Goal: Task Accomplishment & Management: Manage account settings

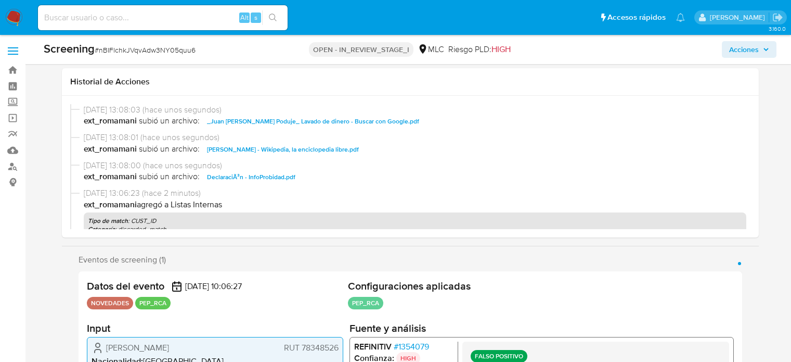
select select "10"
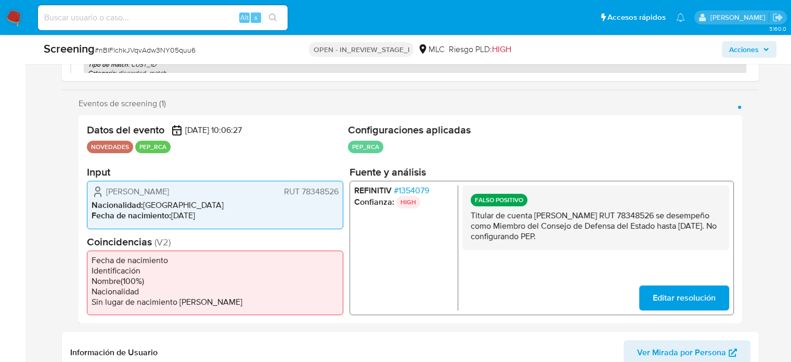
scroll to position [156, 0]
drag, startPoint x: 624, startPoint y: 236, endPoint x: 464, endPoint y: 218, distance: 161.3
click at [464, 218] on div "FALSO POSITIVO Titular de cuenta Juan Antonio Peribonio Poduje RUT 78348526 se …" at bounding box center [595, 217] width 267 height 65
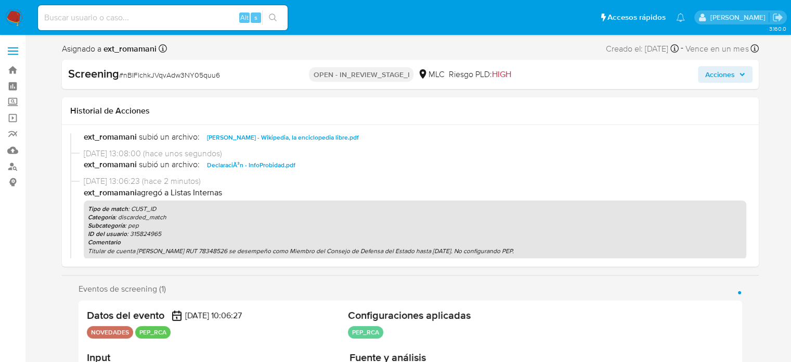
scroll to position [52, 0]
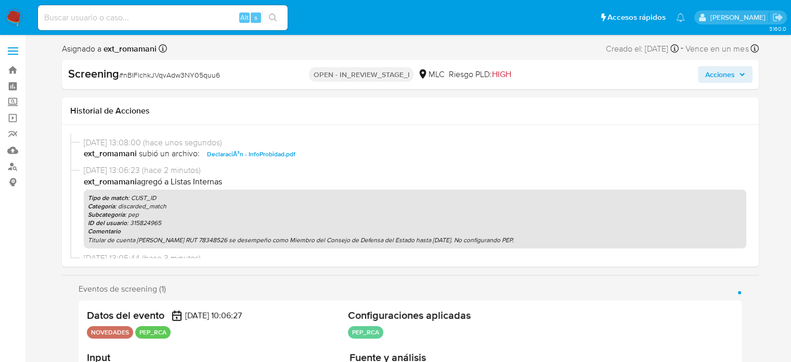
click at [709, 78] on span "Acciones" at bounding box center [720, 74] width 30 height 17
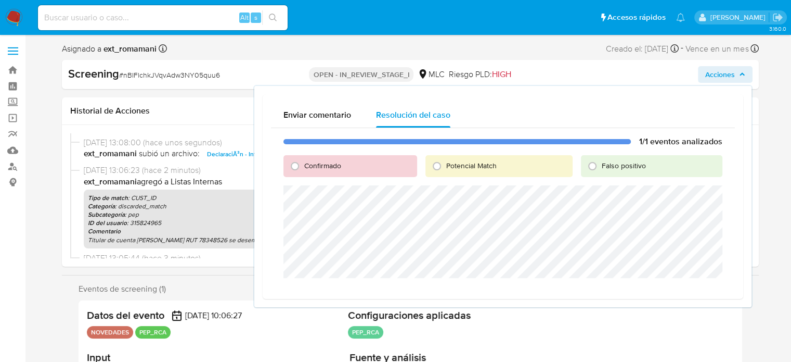
click at [603, 162] on span "Falso positivo" at bounding box center [624, 165] width 44 height 10
click at [601, 162] on input "Falso positivo" at bounding box center [592, 166] width 17 height 17
radio input "true"
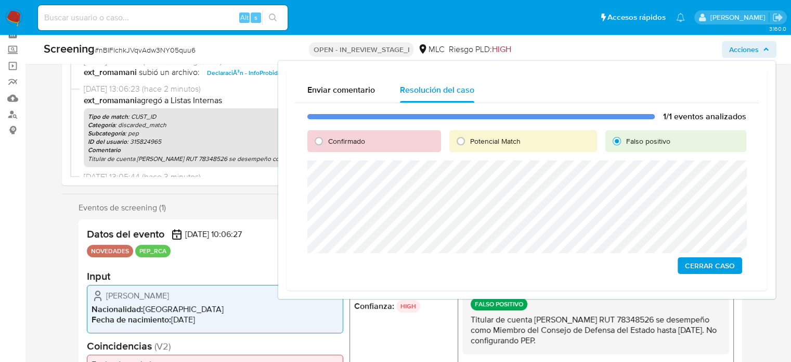
click at [699, 265] on span "Cerrar Caso" at bounding box center [710, 265] width 50 height 15
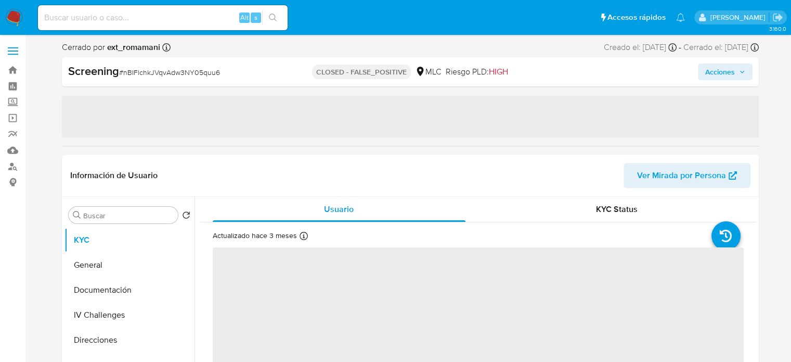
select select "10"
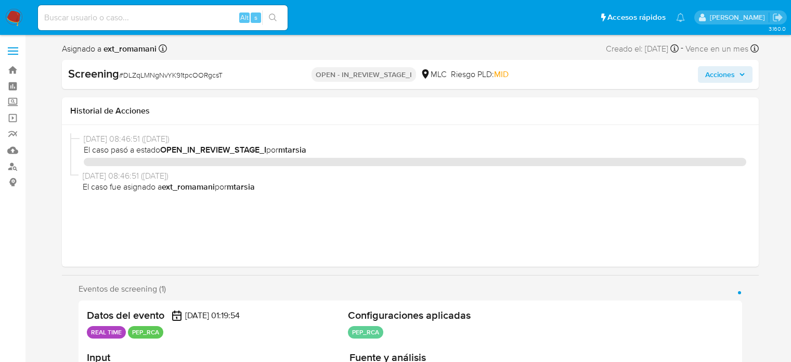
select select "10"
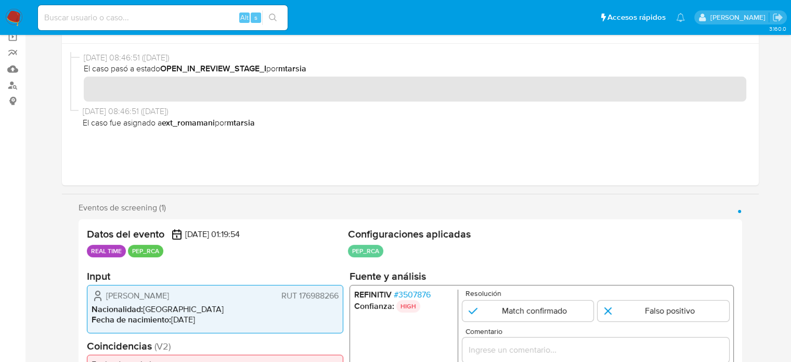
scroll to position [260, 0]
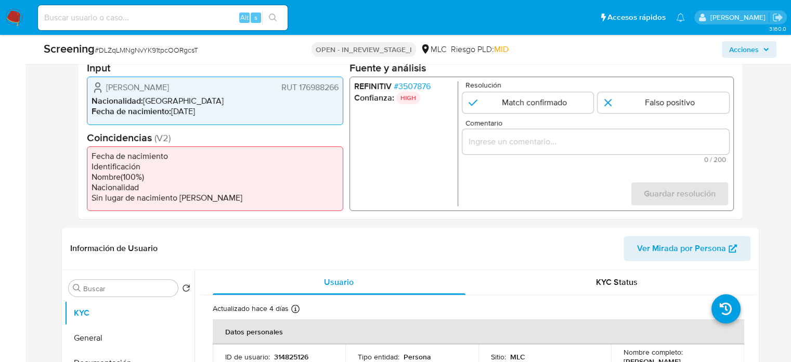
drag, startPoint x: 105, startPoint y: 84, endPoint x: 144, endPoint y: 91, distance: 39.5
click at [144, 91] on div "Vicente Eduardo Mackenney Bertran RUT 176988266" at bounding box center [215, 87] width 247 height 12
click at [420, 84] on span "# 3507876" at bounding box center [411, 86] width 37 height 10
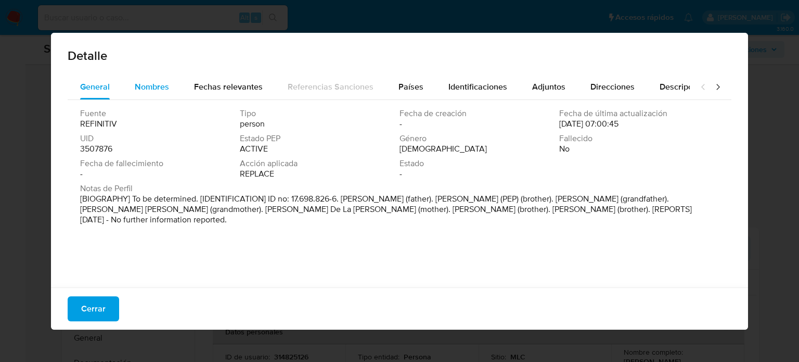
click at [148, 92] on span "Nombres" at bounding box center [152, 87] width 34 height 12
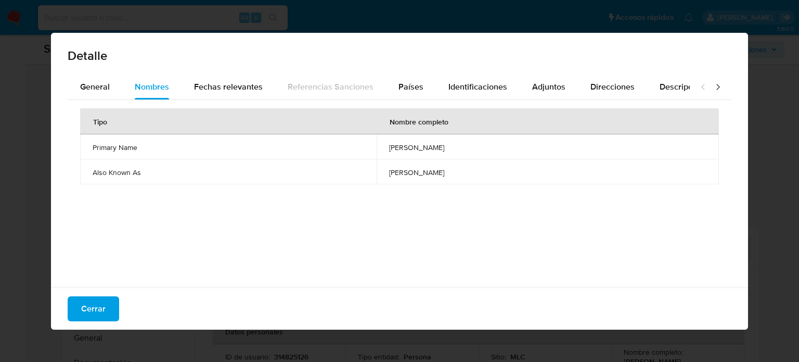
drag, startPoint x: 297, startPoint y: 143, endPoint x: 422, endPoint y: 146, distance: 125.4
click at [421, 146] on td "vicente eduardo mackenney bertran" at bounding box center [548, 146] width 342 height 25
click at [96, 302] on span "Cerrar" at bounding box center [93, 308] width 24 height 23
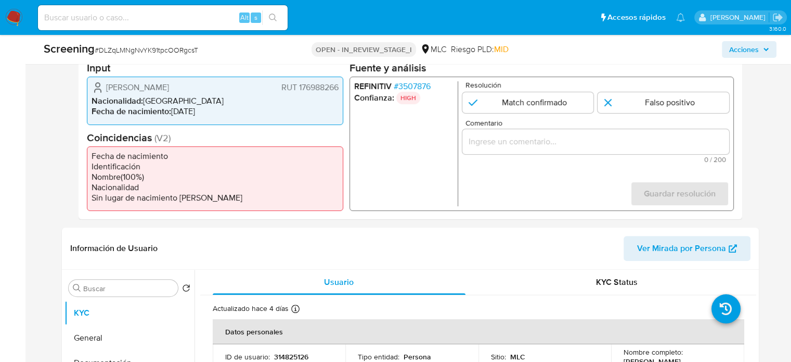
click at [426, 83] on span "# 3507876" at bounding box center [411, 86] width 37 height 10
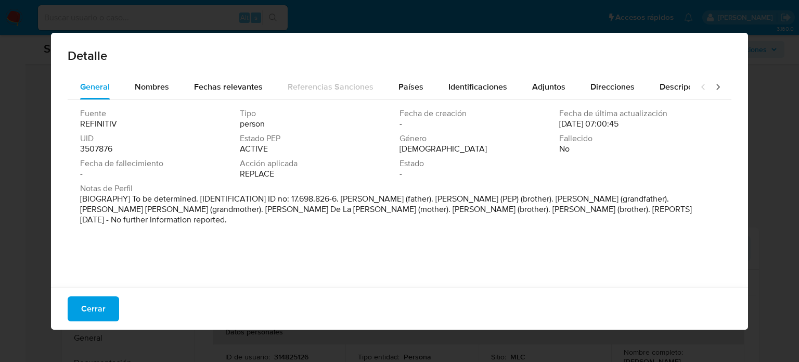
drag, startPoint x: 343, startPoint y: 198, endPoint x: 464, endPoint y: 200, distance: 121.2
click at [464, 200] on p "[BIOGRAPHY] To be determined. [IDENTIFICATION] ID no: 17.698.826-6. Carlos Euge…" at bounding box center [398, 209] width 637 height 31
click at [112, 316] on button "Cerrar" at bounding box center [94, 308] width 52 height 25
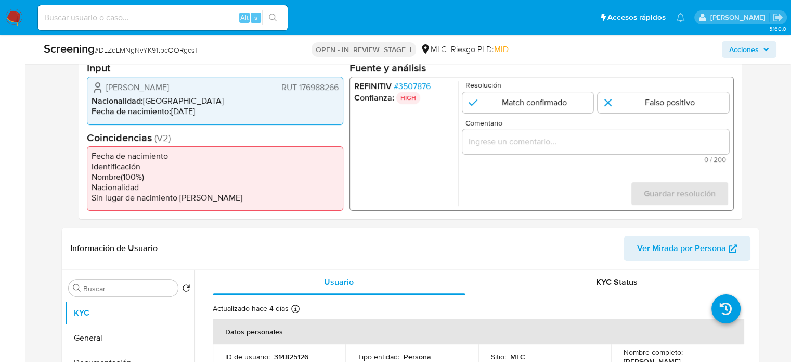
click at [414, 86] on span "# 3507876" at bounding box center [411, 86] width 37 height 10
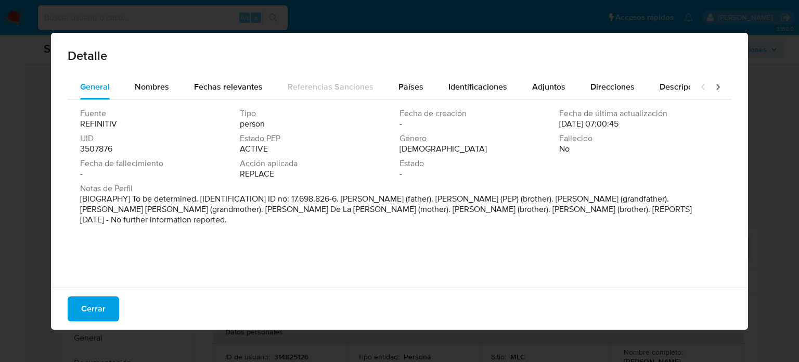
drag, startPoint x: 627, startPoint y: 197, endPoint x: 497, endPoint y: 199, distance: 129.6
click at [497, 199] on p "[BIOGRAPHY] To be determined. [IDENTIFICATION] ID no: 17.698.826-6. Carlos Euge…" at bounding box center [398, 209] width 637 height 31
click at [171, 91] on button "Nombres" at bounding box center [151, 86] width 59 height 25
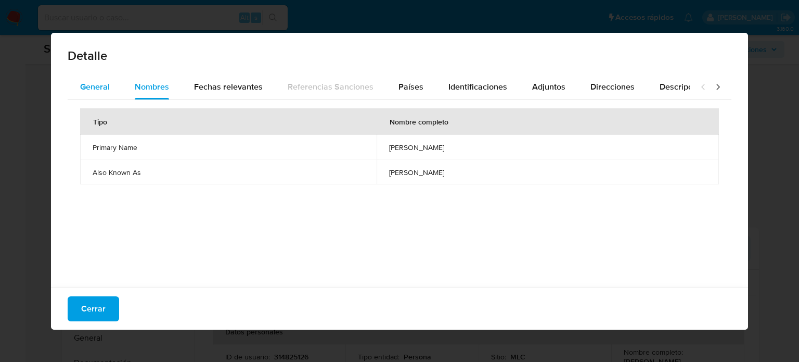
click at [97, 81] on span "General" at bounding box center [95, 87] width 30 height 12
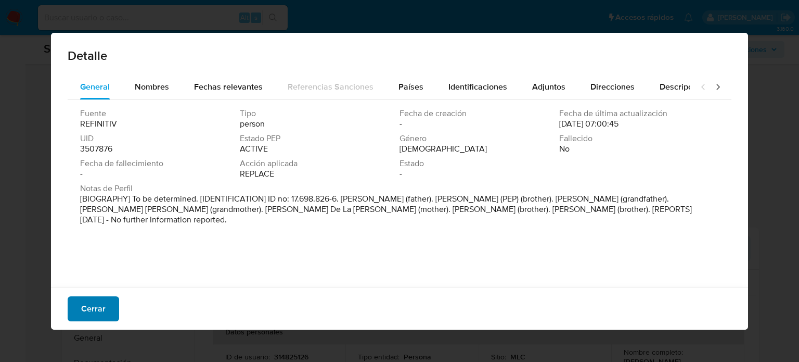
click at [100, 306] on span "Cerrar" at bounding box center [93, 308] width 24 height 23
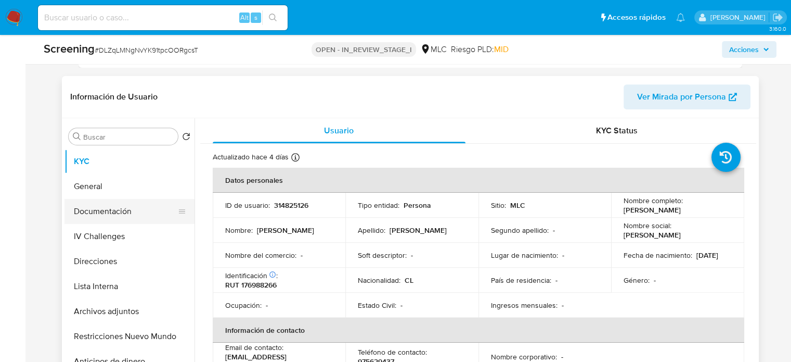
scroll to position [416, 0]
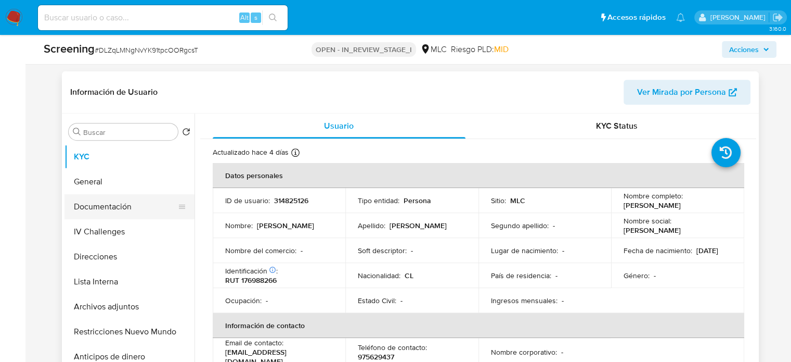
click at [96, 214] on button "Documentación" at bounding box center [126, 206] width 122 height 25
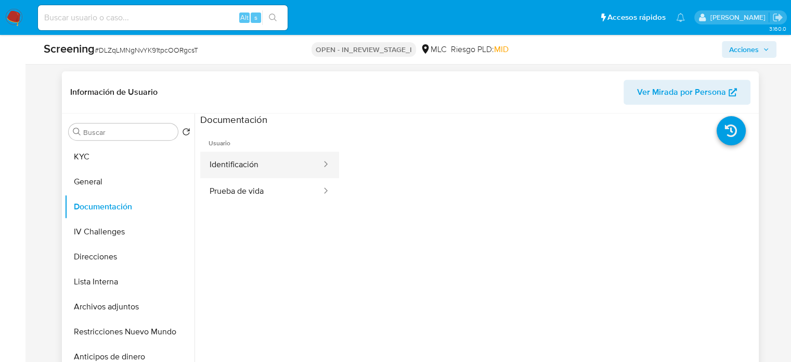
click at [261, 160] on button "Identificación" at bounding box center [261, 164] width 122 height 27
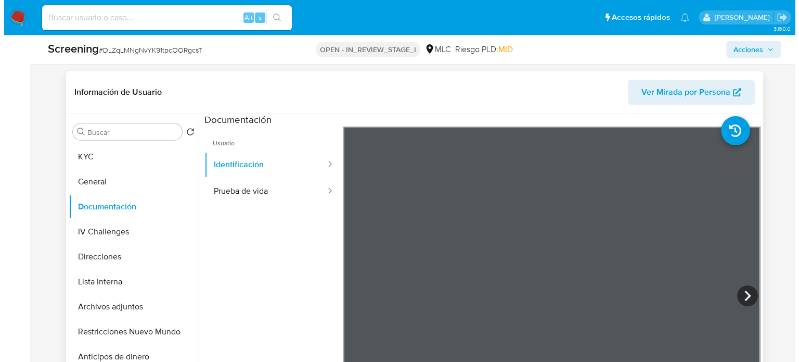
scroll to position [260, 0]
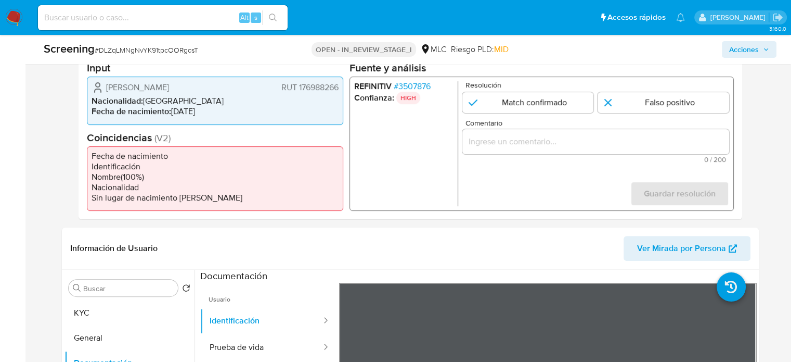
click at [415, 76] on div "REFINITIV # 3507876 Confianza: HIGH Resolución Match confirmado Falso positivo …" at bounding box center [541, 143] width 384 height 134
click at [417, 83] on span "# 3507876" at bounding box center [411, 86] width 37 height 10
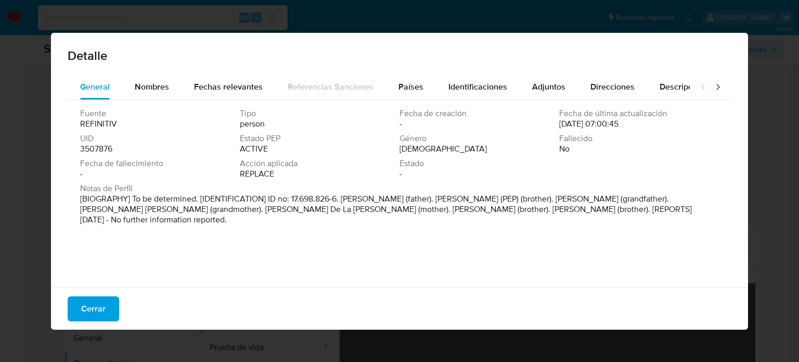
drag, startPoint x: 626, startPoint y: 200, endPoint x: 498, endPoint y: 200, distance: 128.5
click at [498, 200] on p "[BIOGRAPHY] To be determined. [IDENTIFICATION] ID no: 17.698.826-6. Carlos Euge…" at bounding box center [398, 209] width 637 height 31
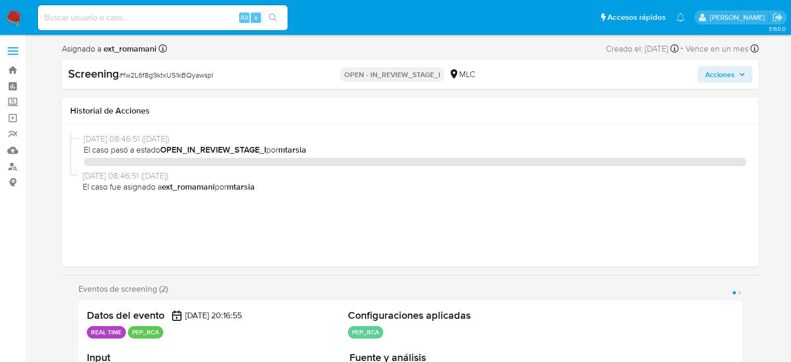
select select "10"
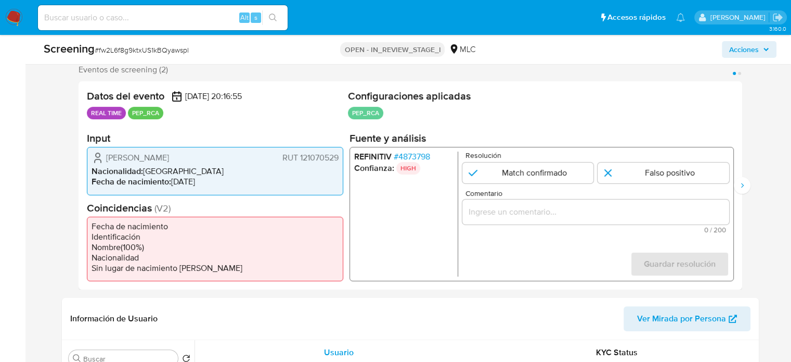
scroll to position [208, 0]
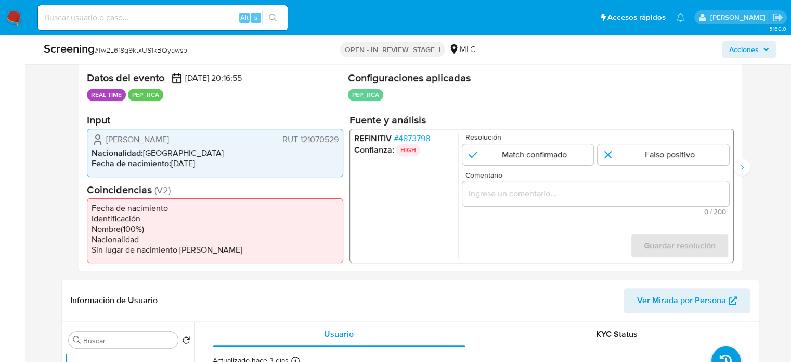
drag, startPoint x: 239, startPoint y: 140, endPoint x: 98, endPoint y: 139, distance: 141.5
click at [98, 139] on div "Patricio Aroldo Caamaño Viveros RUT 121070529" at bounding box center [215, 139] width 247 height 12
click at [426, 136] on span "# 4873798" at bounding box center [411, 138] width 36 height 10
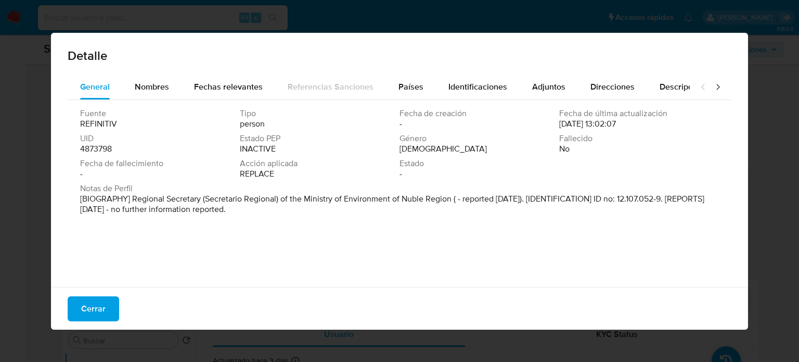
click at [144, 85] on span "Nombres" at bounding box center [152, 87] width 34 height 12
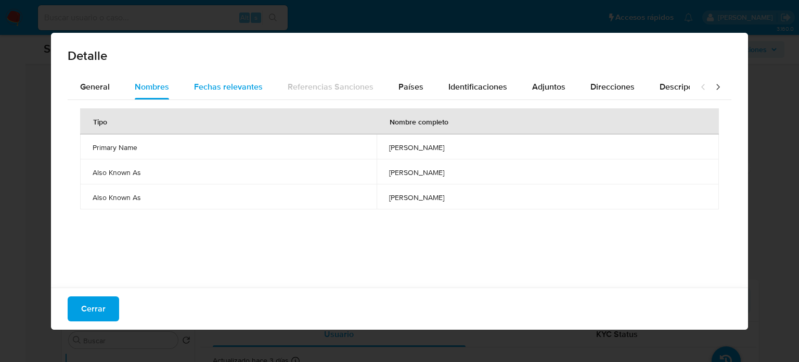
click at [214, 81] on span "Fechas relevantes" at bounding box center [228, 87] width 69 height 12
click at [143, 84] on span "Nombres" at bounding box center [152, 87] width 34 height 12
click at [92, 86] on span "General" at bounding box center [95, 87] width 30 height 12
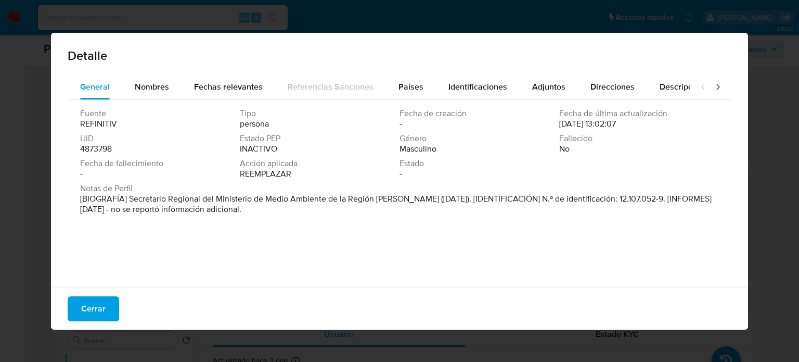
drag, startPoint x: 127, startPoint y: 198, endPoint x: 407, endPoint y: 199, distance: 279.9
click at [407, 199] on font "[BIOGRAFÍA] Secretario Regional del Ministerio de Medio Ambiente de la Región d…" at bounding box center [396, 203] width 632 height 22
drag, startPoint x: 99, startPoint y: 312, endPoint x: 109, endPoint y: 278, distance: 34.6
click at [99, 310] on font "Cerrar" at bounding box center [93, 308] width 24 height 25
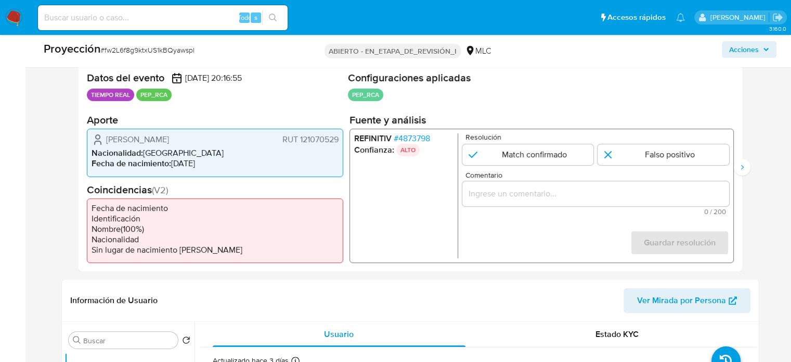
click at [473, 192] on input "Comentario" at bounding box center [595, 194] width 267 height 14
click at [601, 199] on input "Usuario se desempeño como" at bounding box center [595, 194] width 267 height 14
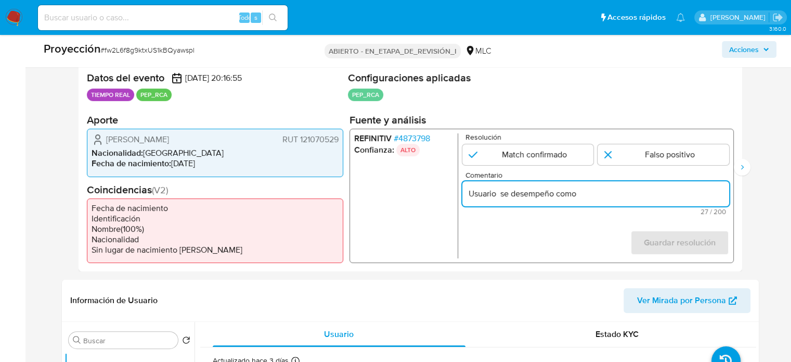
paste input "Secretario Regional del Ministerio de Medio Ambiente de la Región de Ñuble hast…"
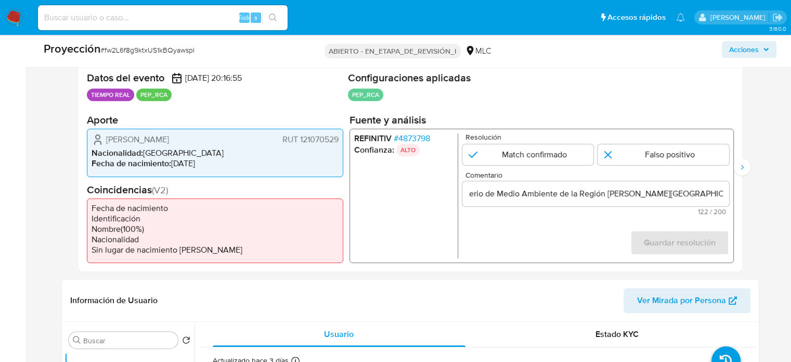
scroll to position [0, 0]
click at [527, 224] on form "Resolución Match confirmado Falso positivo Comentario Usuario se desempeño como…" at bounding box center [595, 195] width 267 height 125
drag, startPoint x: 102, startPoint y: 136, endPoint x: 340, endPoint y: 140, distance: 238.3
click at [340, 140] on div "Patricio Aroldo Caamaño Viveros RUT 121070529 Nacionalidad : Chile Fecha de nac…" at bounding box center [215, 152] width 256 height 48
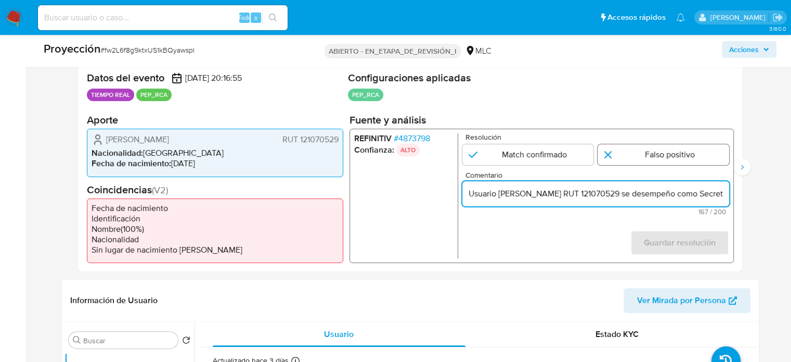
type input "Usuario Patricio Aroldo Caamaño Viveros RUT 121070529 se desempeño como Secreta…"
click at [637, 149] on input "1 de 2" at bounding box center [664, 154] width 132 height 21
radio input "true"
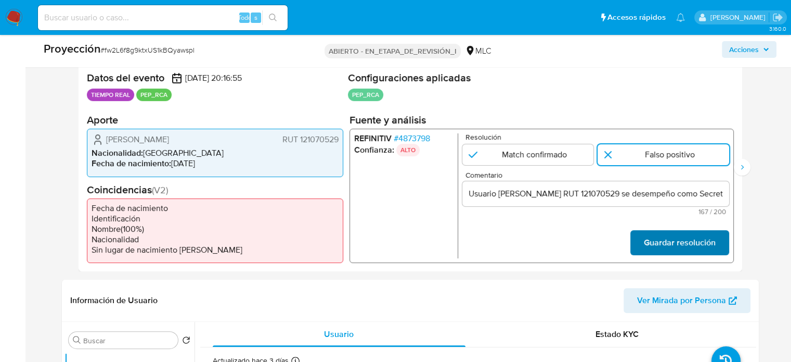
click at [674, 251] on font "Guardar resolución" at bounding box center [680, 242] width 72 height 25
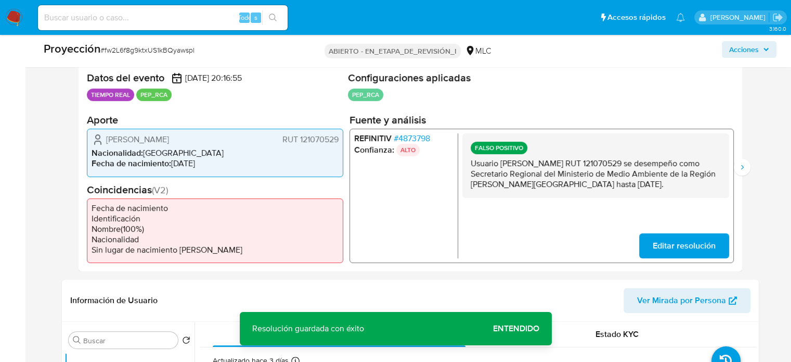
drag, startPoint x: 698, startPoint y: 187, endPoint x: 473, endPoint y: 166, distance: 225.7
click at [473, 166] on p "Usuario Patricio Aroldo Caamaño Viveros RUT 121070529 se desempeño como Secreta…" at bounding box center [595, 173] width 250 height 31
click at [736, 166] on button "Siguiente" at bounding box center [742, 167] width 17 height 17
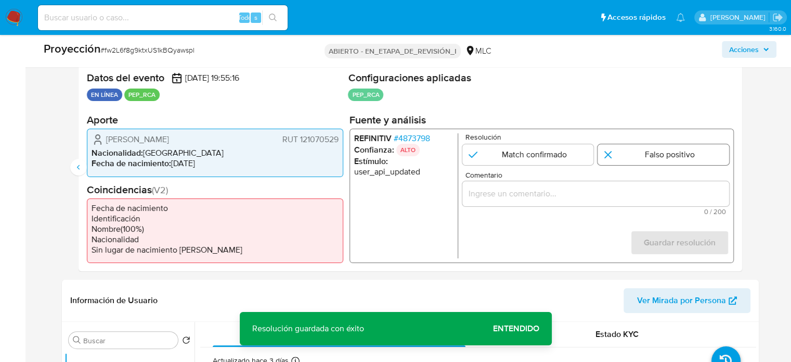
click at [660, 156] on input "2 de 2" at bounding box center [664, 154] width 132 height 21
radio input "true"
click at [644, 199] on input "Comentario" at bounding box center [595, 194] width 267 height 14
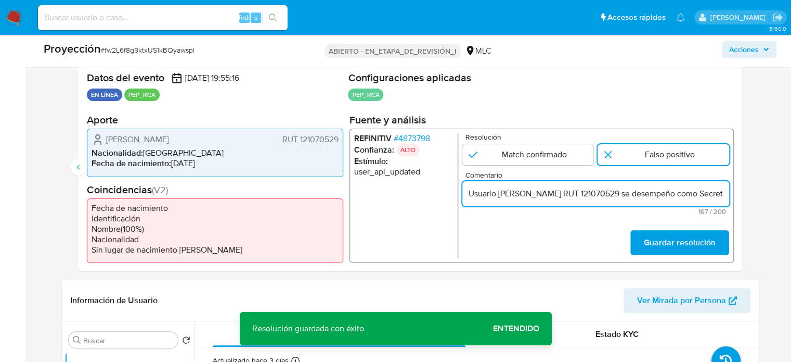
scroll to position [0, 397]
type input "Usuario Patricio Aroldo Caamaño Viveros RUT 121070529 se desempeño como Secreta…"
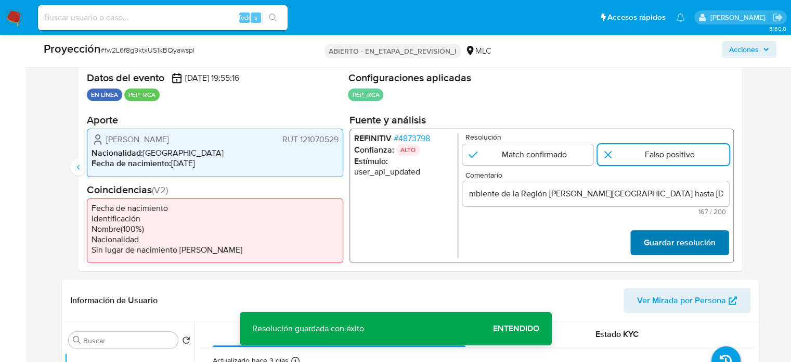
scroll to position [0, 0]
click at [666, 235] on font "Guardar resolución" at bounding box center [680, 242] width 72 height 25
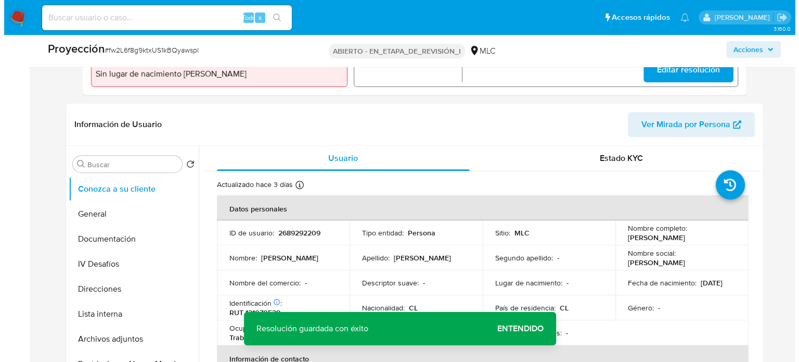
scroll to position [416, 0]
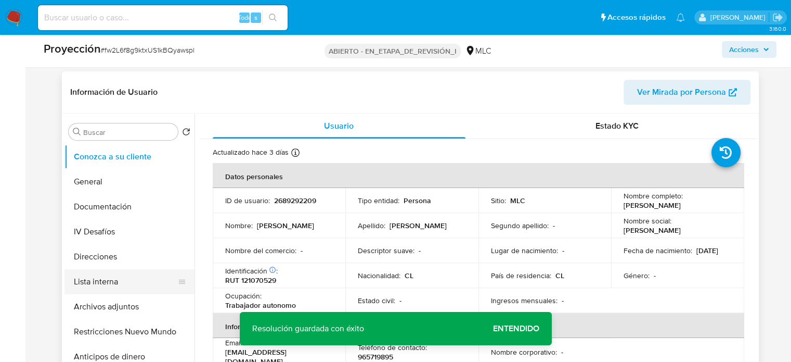
drag, startPoint x: 100, startPoint y: 281, endPoint x: 106, endPoint y: 279, distance: 5.4
click at [101, 281] on button "Lista interna" at bounding box center [126, 281] width 122 height 25
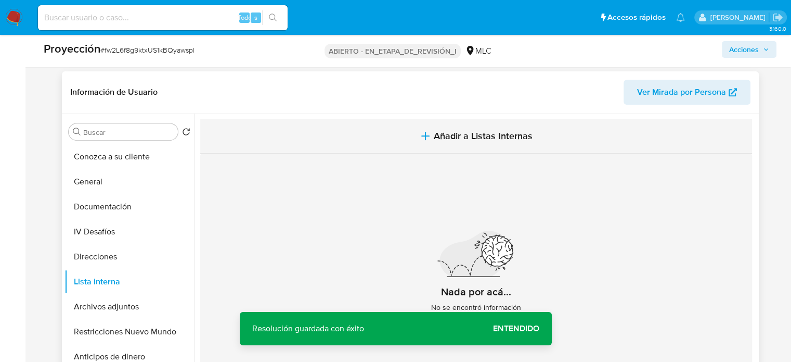
click at [488, 147] on button "Añadir a Listas Internas" at bounding box center [476, 136] width 552 height 35
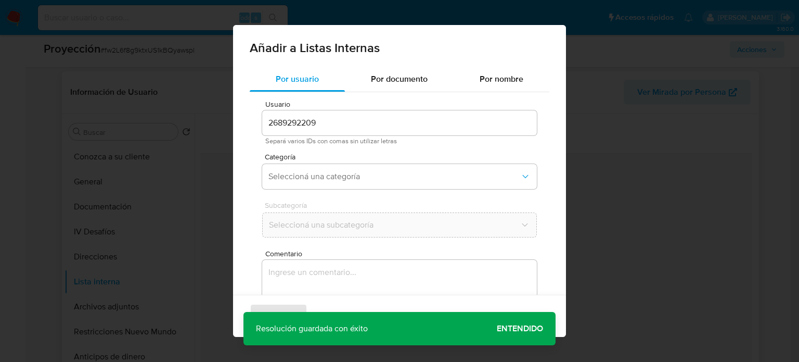
scroll to position [44, 0]
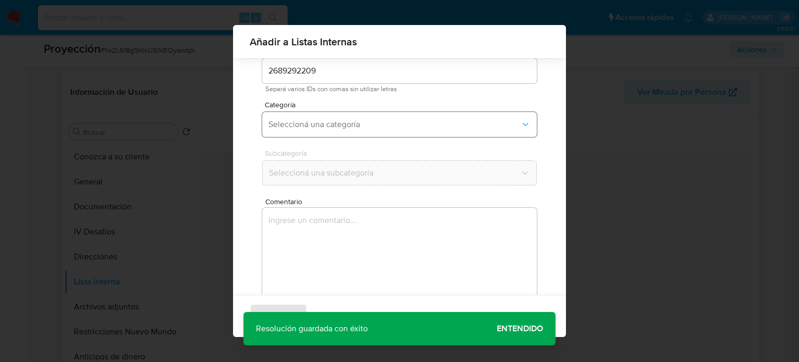
click at [353, 128] on span "Seleccioná una categoría" at bounding box center [394, 124] width 252 height 10
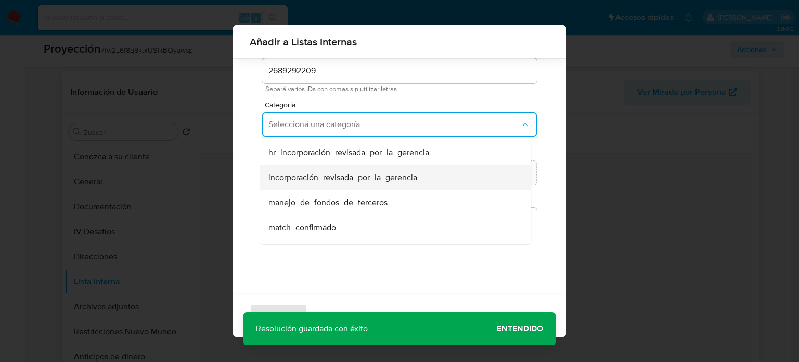
scroll to position [52, 0]
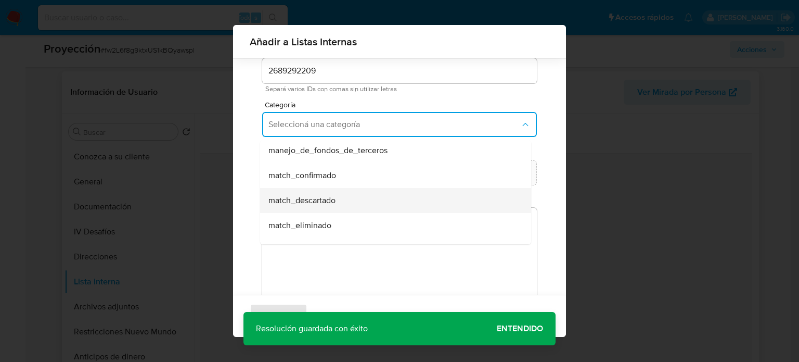
click at [327, 205] on span "match_descartado" at bounding box center [301, 200] width 67 height 10
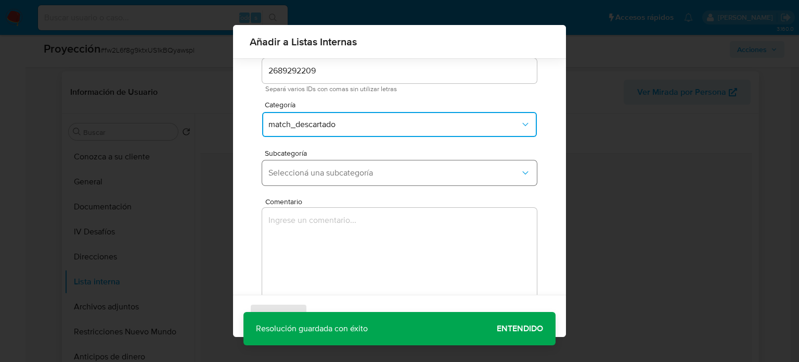
click at [338, 177] on span "Seleccioná una subcategoría" at bounding box center [394, 173] width 252 height 10
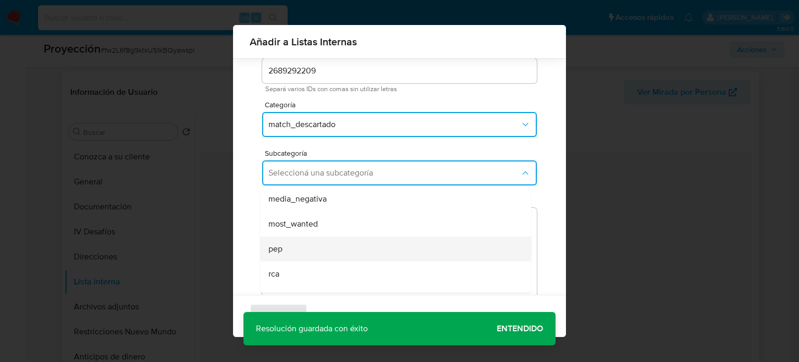
click at [287, 243] on div "pep" at bounding box center [392, 248] width 248 height 25
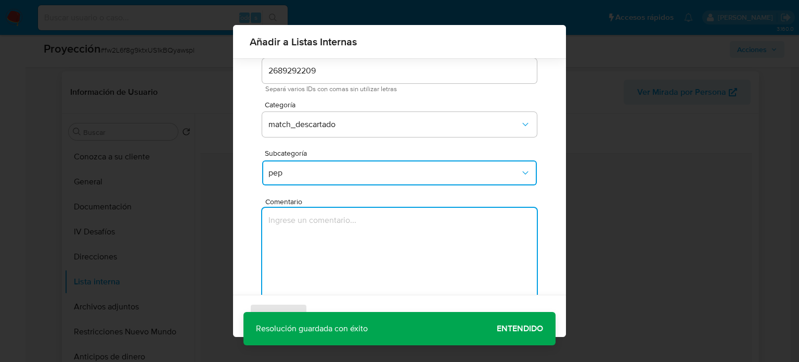
click at [287, 243] on textarea "Comentario" at bounding box center [399, 258] width 275 height 100
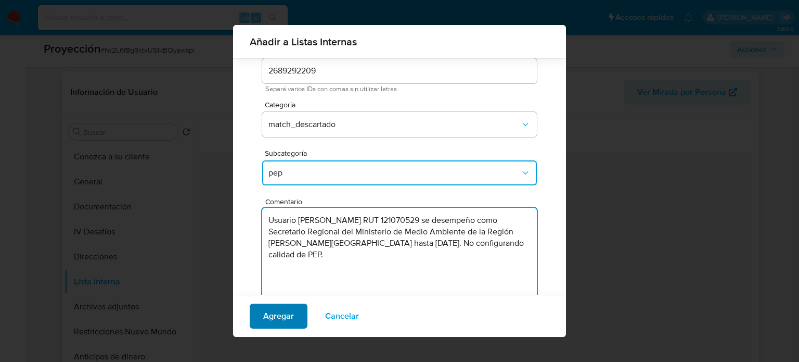
type textarea "Usuario Patricio Aroldo Caamaño Viveros RUT 121070529 se desempeño como Secreta…"
click at [291, 318] on span "Agregar" at bounding box center [278, 315] width 31 height 23
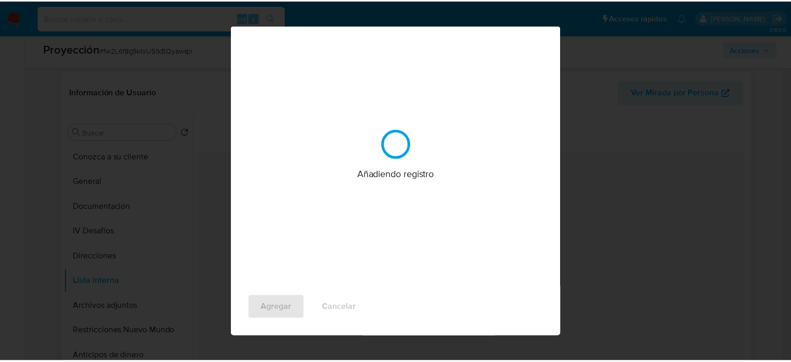
scroll to position [0, 0]
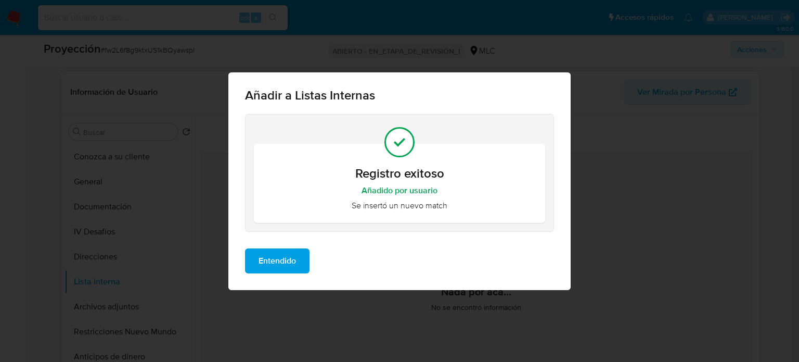
click at [267, 263] on span "Entendido" at bounding box center [277, 260] width 37 height 23
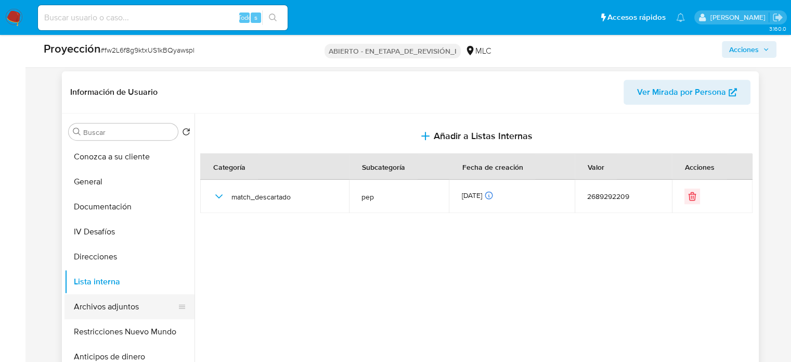
click at [123, 307] on button "Archivos adjuntos" at bounding box center [126, 306] width 122 height 25
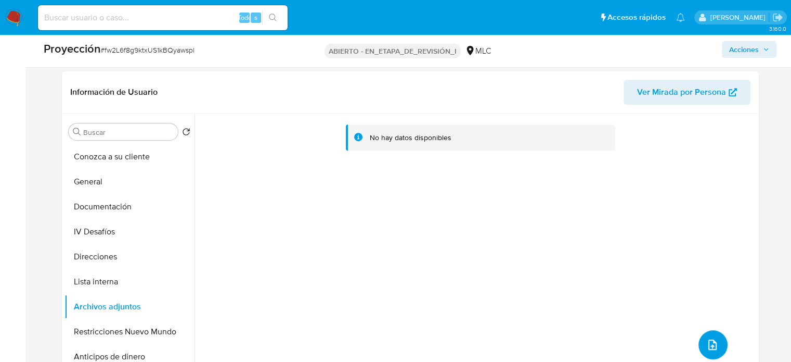
click at [709, 343] on icon "subir archivo" at bounding box center [712, 344] width 12 height 12
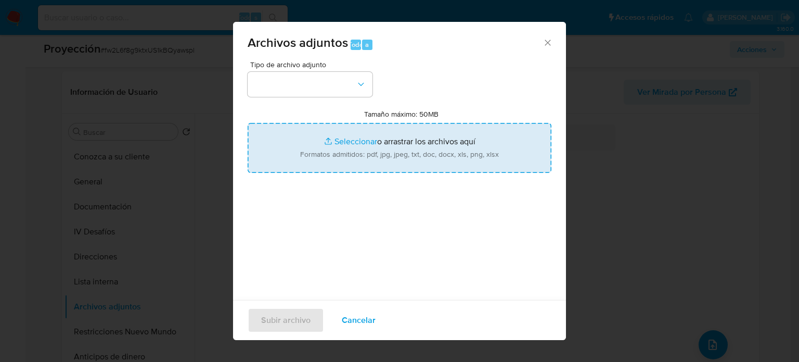
click at [364, 161] on input "Tamaño máximo: 50MB Seleccionar archivos" at bounding box center [400, 148] width 304 height 50
type input "C:\fakepath\Ley Chile - Decreto 19 25-AGO-2022 MINI...NTE - Biblioteca del Cong…"
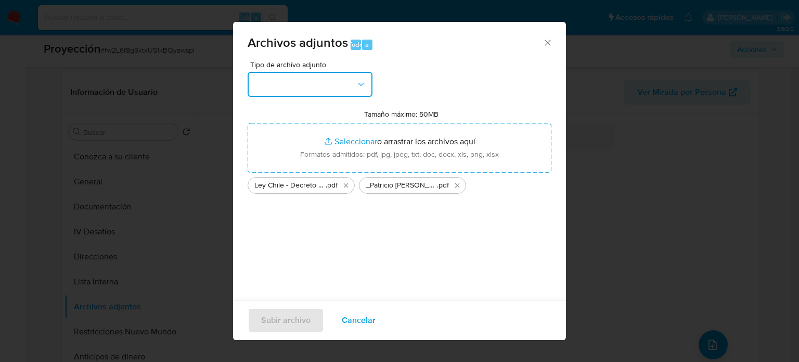
click at [269, 86] on button "button" at bounding box center [310, 84] width 125 height 25
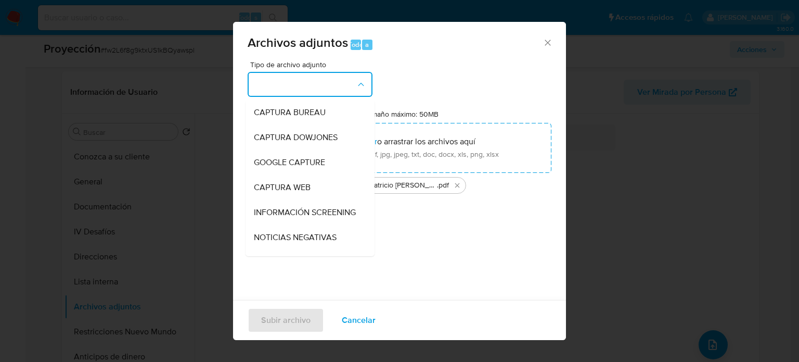
click at [278, 207] on div "INFORMACIÓN SCREENING" at bounding box center [307, 212] width 106 height 25
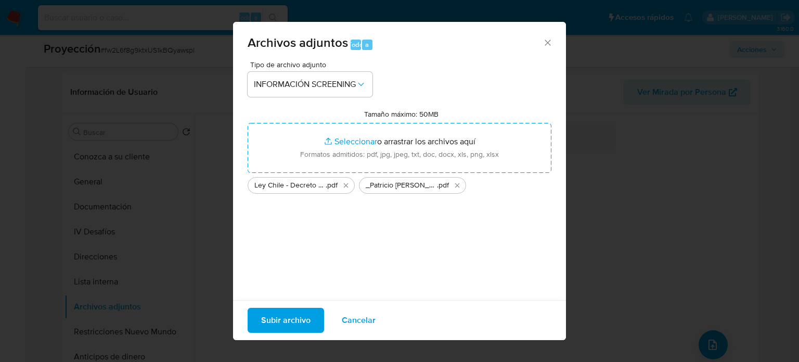
click at [275, 320] on span "Subir archivo" at bounding box center [285, 319] width 49 height 23
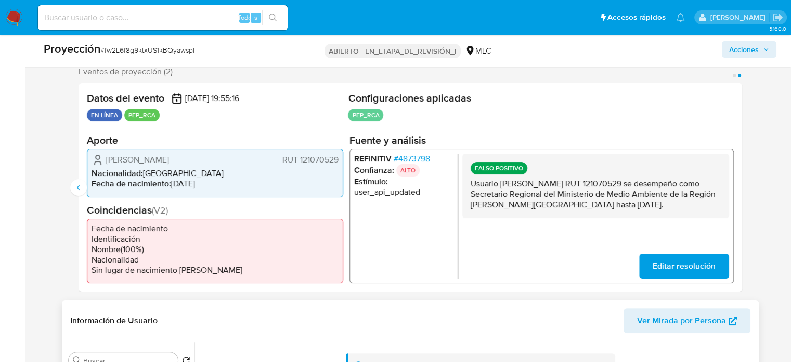
scroll to position [104, 0]
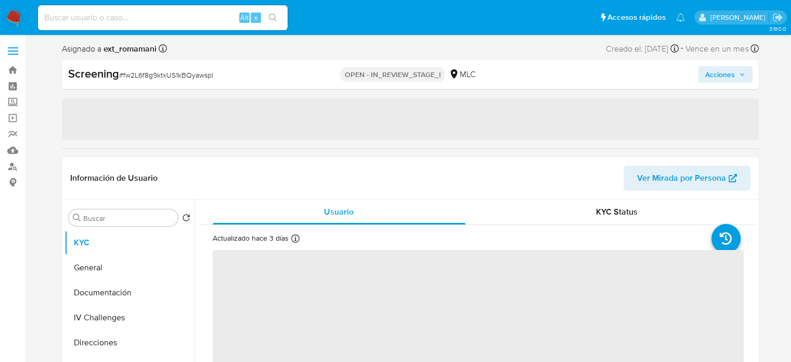
select select "10"
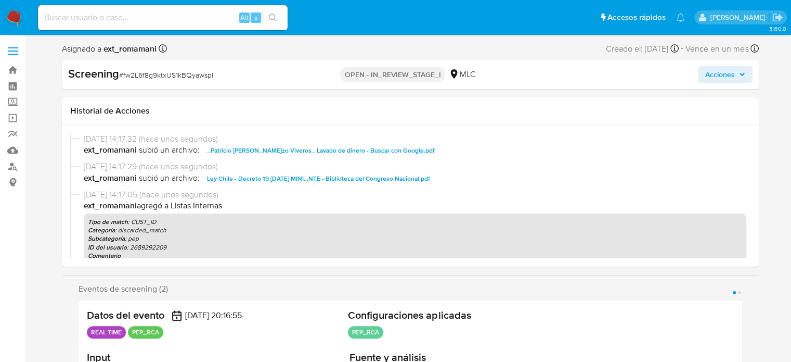
click at [720, 75] on span "Acciones" at bounding box center [720, 74] width 30 height 17
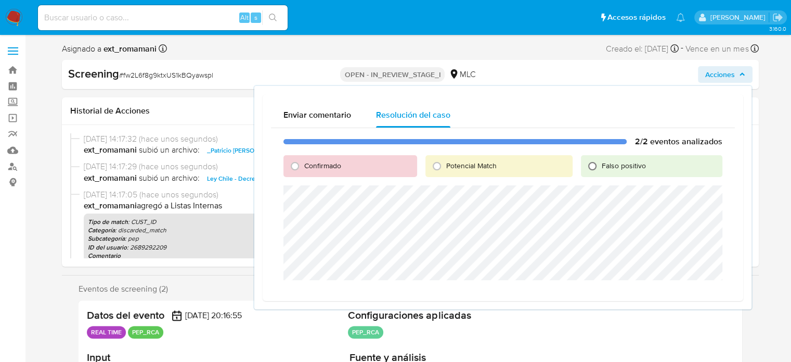
click at [596, 160] on input "Falso positivo" at bounding box center [592, 166] width 17 height 17
radio input "true"
click at [681, 285] on span "Cerrar Caso" at bounding box center [686, 292] width 50 height 15
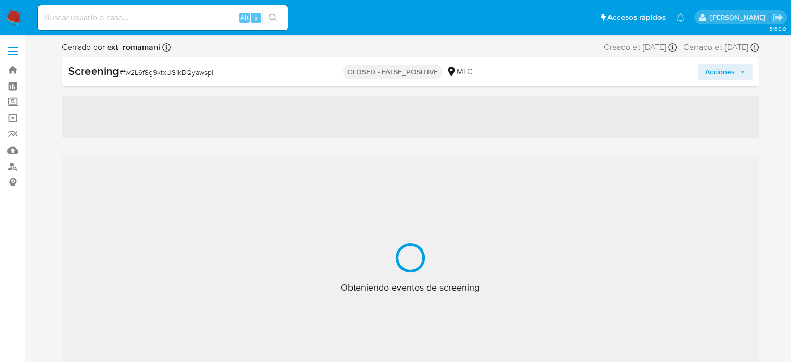
select select "10"
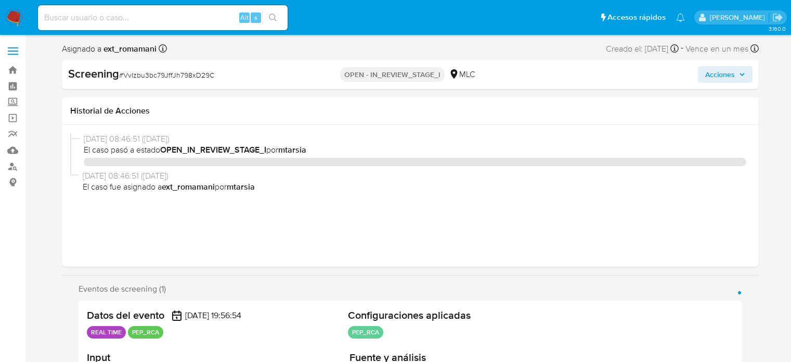
select select "10"
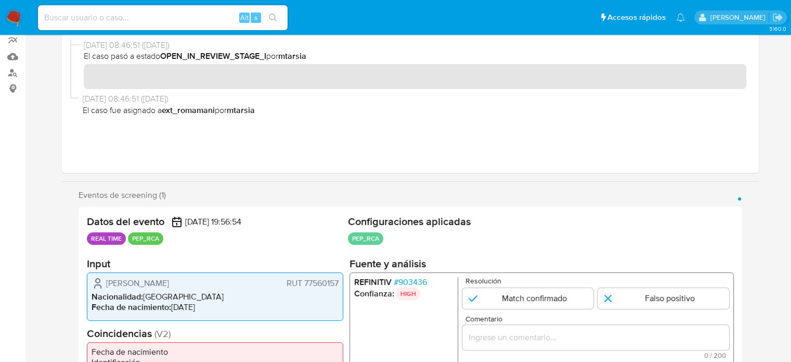
scroll to position [156, 0]
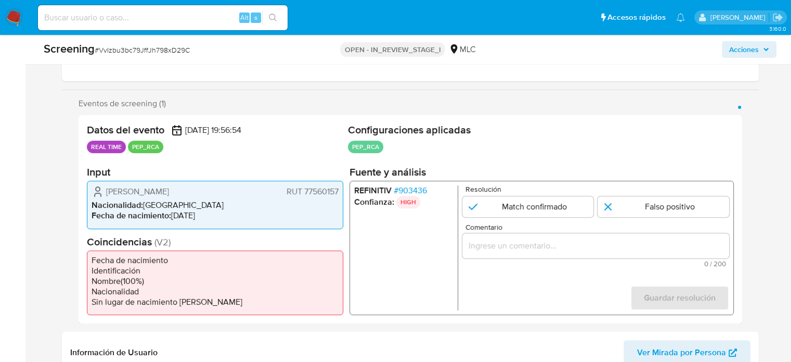
drag, startPoint x: 230, startPoint y: 191, endPoint x: 121, endPoint y: 190, distance: 109.3
click at [75, 187] on div "Eventos de screening (1) Página 1 Datos del evento [DATE] 19:56:54 REAL TIME PE…" at bounding box center [410, 210] width 697 height 225
click at [418, 186] on span "# 903436" at bounding box center [409, 190] width 33 height 10
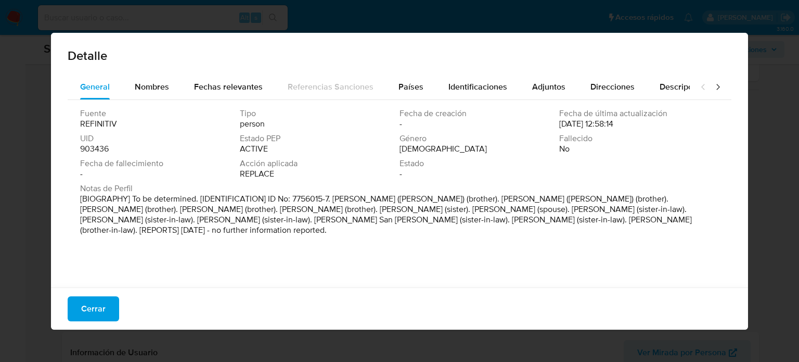
drag, startPoint x: 333, startPoint y: 199, endPoint x: 435, endPoint y: 199, distance: 102.0
click at [435, 199] on p "[BIOGRAPHY] To be determined. [IDENTIFICATION] ID No: 7756015-7. [PERSON_NAME] …" at bounding box center [398, 215] width 637 height 42
drag, startPoint x: 495, startPoint y: 200, endPoint x: 607, endPoint y: 199, distance: 111.3
click at [607, 199] on p "[BIOGRAPHY] To be determined. [IDENTIFICATION] ID No: 7756015-7. [PERSON_NAME] …" at bounding box center [398, 215] width 637 height 42
click at [162, 93] on span "Nombres" at bounding box center [152, 87] width 34 height 12
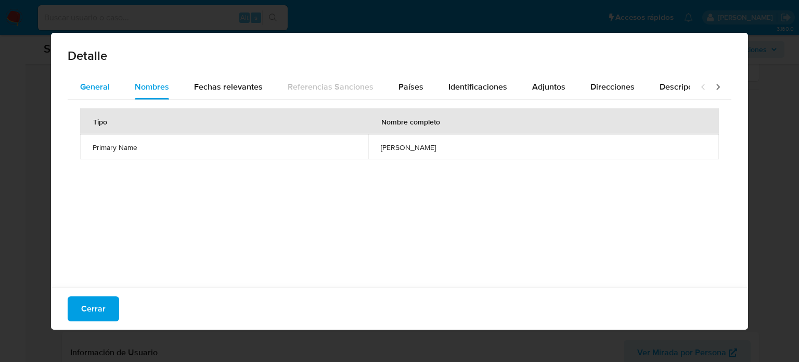
click at [111, 91] on button "General" at bounding box center [95, 86] width 55 height 25
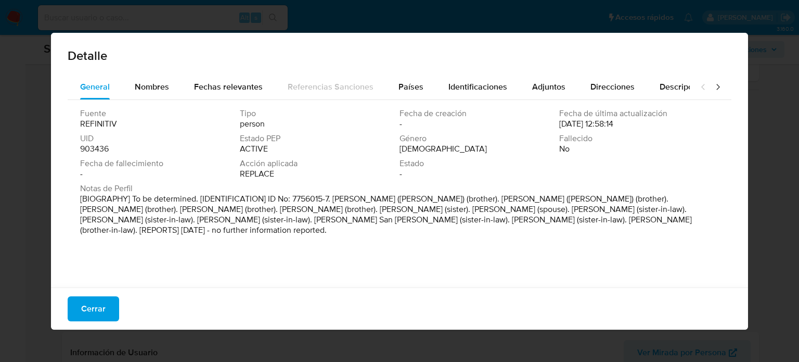
drag, startPoint x: 105, startPoint y: 307, endPoint x: 477, endPoint y: 261, distance: 375.3
click at [418, 273] on div "Detalle General Nombres Fechas relevantes Referencias Sanciones Países Identifi…" at bounding box center [399, 181] width 697 height 297
drag, startPoint x: 604, startPoint y: 199, endPoint x: 494, endPoint y: 198, distance: 110.3
click at [494, 198] on p "[BIOGRAPHY] To be determined. [IDENTIFICATION] ID No: 7756015-7. Miguel Angel B…" at bounding box center [398, 215] width 637 height 42
click at [98, 316] on span "Cerrar" at bounding box center [93, 308] width 24 height 23
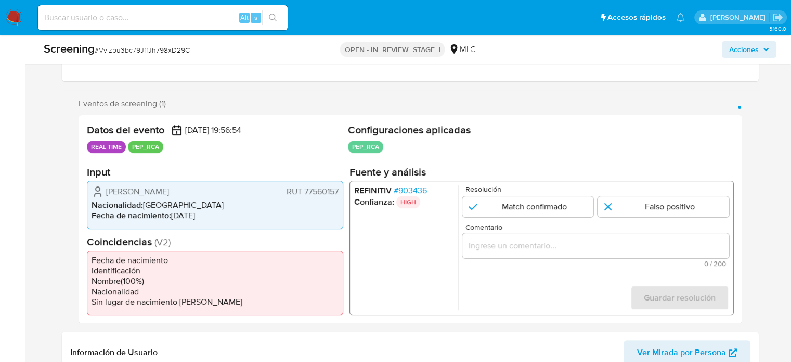
click at [551, 252] on div "1 de 1" at bounding box center [595, 245] width 267 height 25
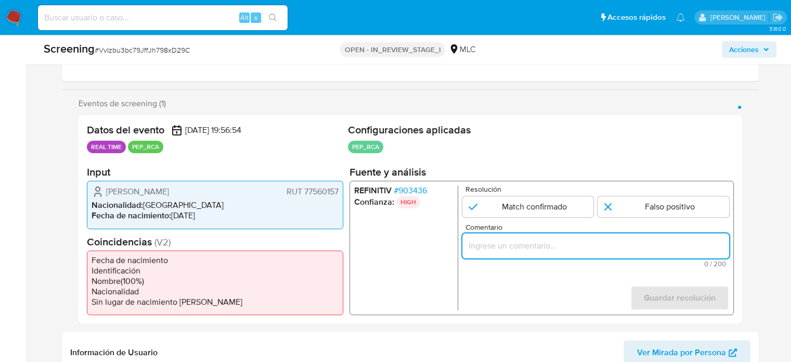
click at [564, 245] on input "Comentario" at bounding box center [595, 246] width 267 height 14
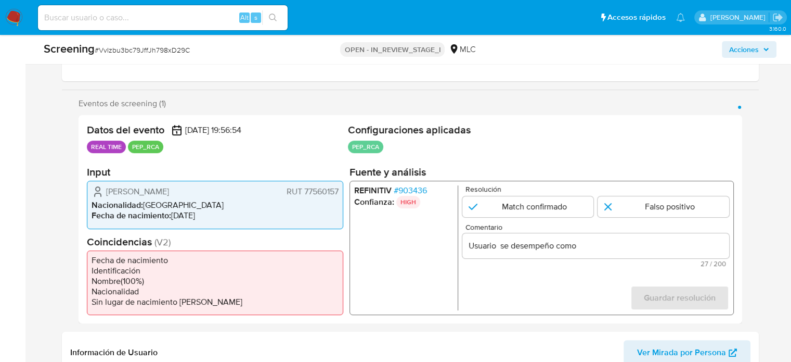
drag, startPoint x: 106, startPoint y: 190, endPoint x: 346, endPoint y: 194, distance: 239.8
click at [346, 194] on div "Datos del evento 15/09/2025 19:56:54 REAL TIME PEP_RCA Configuraciones aplicada…" at bounding box center [411, 219] width 664 height 208
click at [345, 194] on div "Datos del evento 15/09/2025 19:56:54 REAL TIME PEP_RCA Configuraciones aplicada…" at bounding box center [411, 219] width 664 height 208
drag, startPoint x: 341, startPoint y: 190, endPoint x: 104, endPoint y: 192, distance: 237.7
click at [104, 192] on div "Carlos Augusto Becker Alvear RUT 77560157 Nacionalidad : Chile Fecha de nacimie…" at bounding box center [215, 205] width 256 height 48
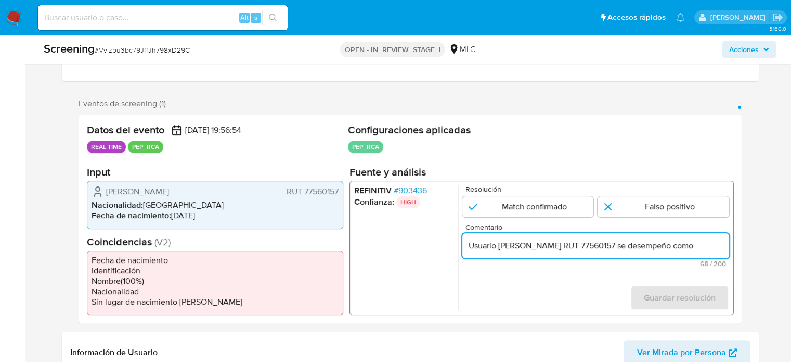
scroll to position [0, 21]
drag, startPoint x: 701, startPoint y: 245, endPoint x: 722, endPoint y: 248, distance: 21.0
click at [722, 248] on input "Usuario Carlos Augusto Becker Alvear RUT 77560157 se desempeño como" at bounding box center [595, 246] width 267 height 14
click at [641, 247] on input "Usuario Carlos Augusto Becker Alvear RUT 77560157 se desempeño como" at bounding box center [595, 246] width 267 height 14
paste input "Miguel Angel Becker Alvear"
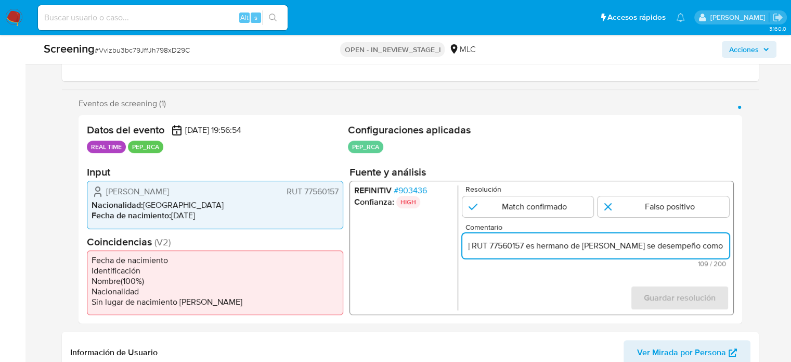
scroll to position [0, 181]
click at [722, 247] on input "Usuario Carlos Augusto Becker Alvear RUT 77560157 es hermano de Miguel Angel Be…" at bounding box center [595, 246] width 267 height 14
drag, startPoint x: 691, startPoint y: 246, endPoint x: 733, endPoint y: 247, distance: 41.6
click at [733, 247] on div "REFINITIV # 903436 Confianza: HIGH Resolución Match confirmado Falso positivo C…" at bounding box center [541, 248] width 384 height 134
click at [726, 245] on input "Usuario Carlos Augusto Becker Alvear RUT 77560157 es hermano de Miguel Angel Be…" at bounding box center [595, 246] width 267 height 14
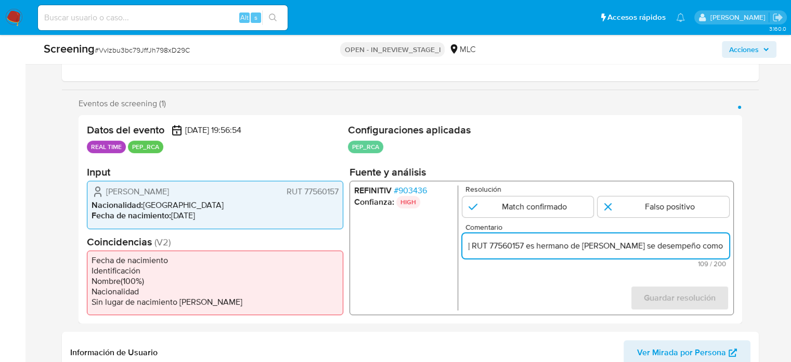
paste input "Diputado de la República de Chile desde Marzo de 2022."
type input "Usuario Carlos Augusto Becker Alvear RUT 77560157 es hermano de Miguel Angel Be…"
click at [559, 208] on input "1 de 1" at bounding box center [528, 206] width 132 height 21
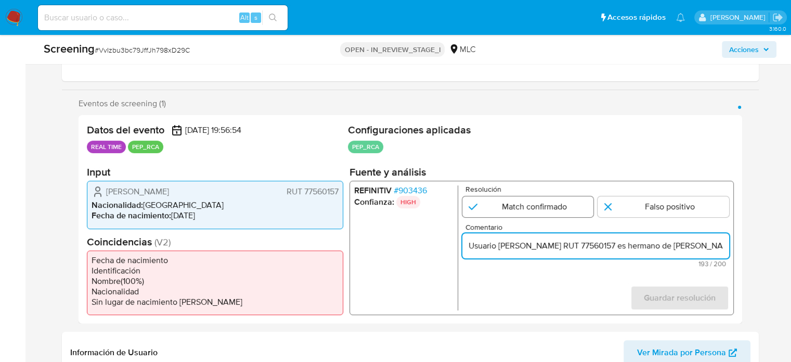
radio input "true"
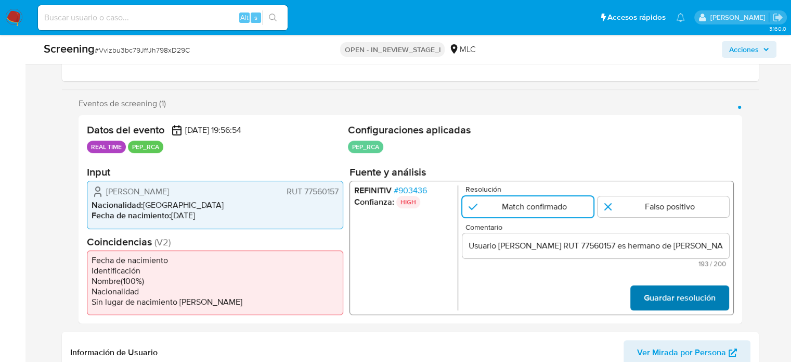
click at [647, 303] on span "Guardar resolución" at bounding box center [680, 297] width 72 height 23
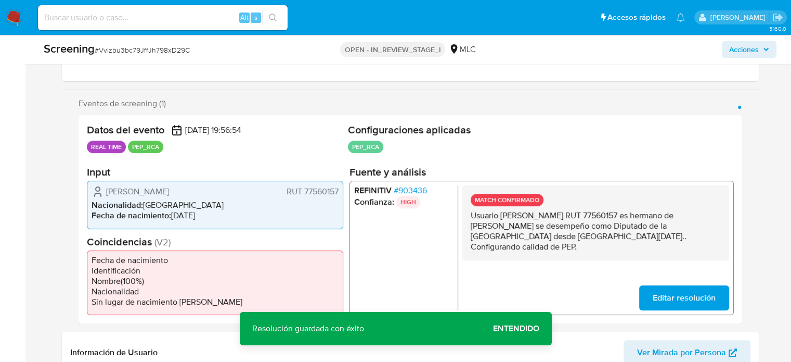
drag, startPoint x: 493, startPoint y: 250, endPoint x: 465, endPoint y: 218, distance: 42.4
click at [465, 218] on div "MATCH CONFIRMADO Usuario Carlos Augusto Becker Alvear RUT 77560157 es hermano d…" at bounding box center [595, 222] width 267 height 75
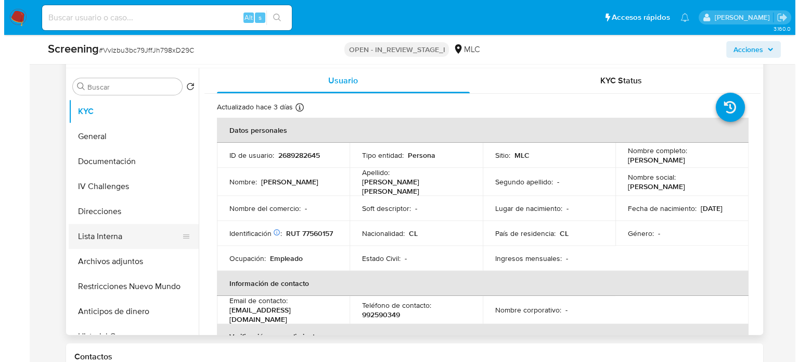
scroll to position [468, 0]
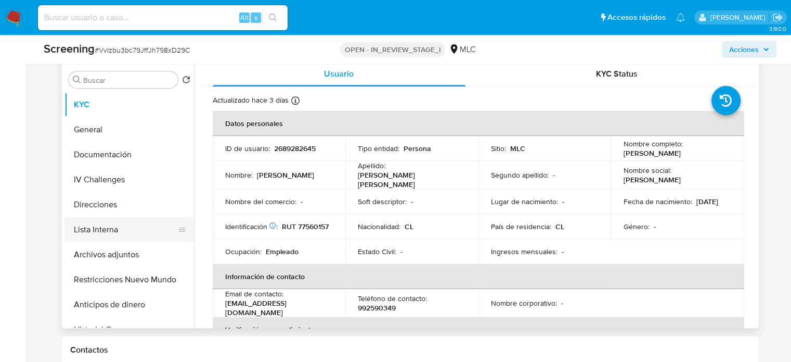
click at [110, 220] on button "Lista Interna" at bounding box center [126, 229] width 122 height 25
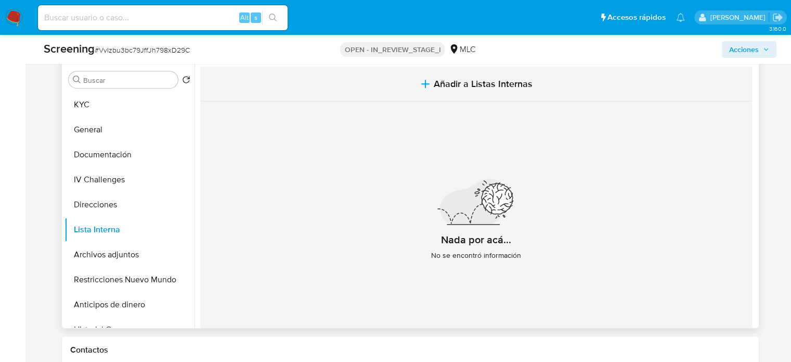
click at [443, 83] on span "Añadir a Listas Internas" at bounding box center [483, 83] width 99 height 11
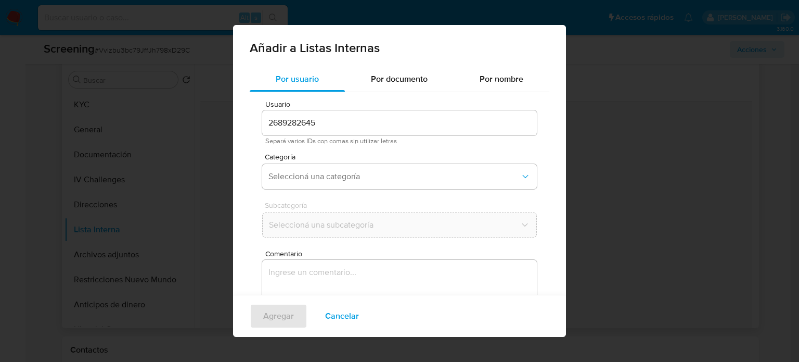
scroll to position [44, 0]
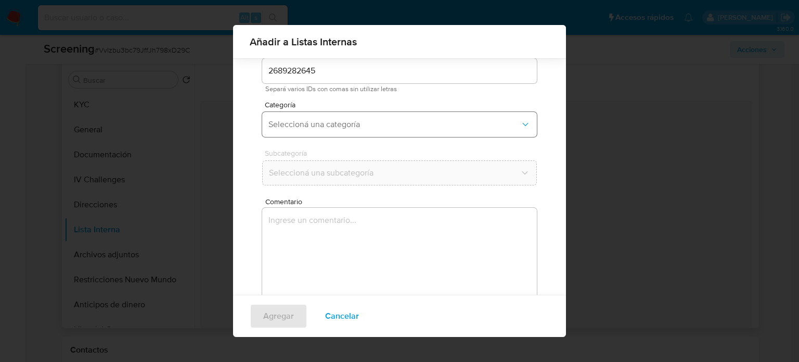
click at [375, 134] on button "Seleccioná una categoría" at bounding box center [399, 124] width 275 height 25
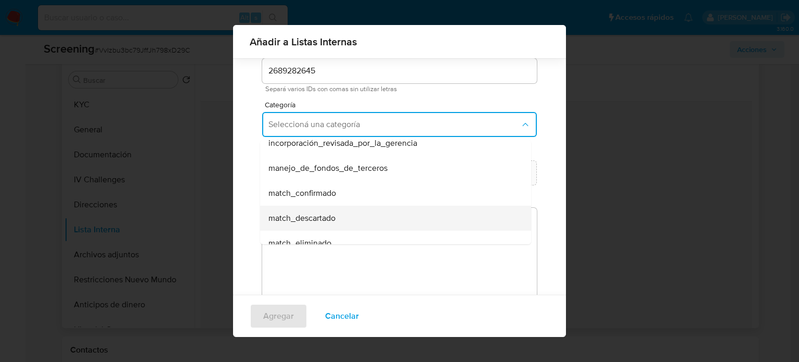
scroll to position [52, 0]
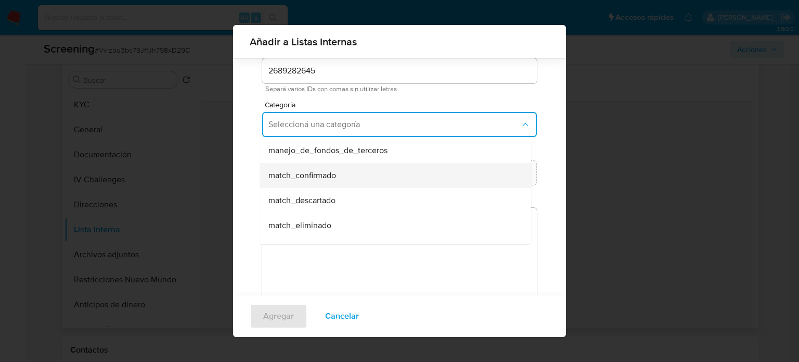
click at [337, 179] on div "match_confirmado" at bounding box center [392, 175] width 248 height 25
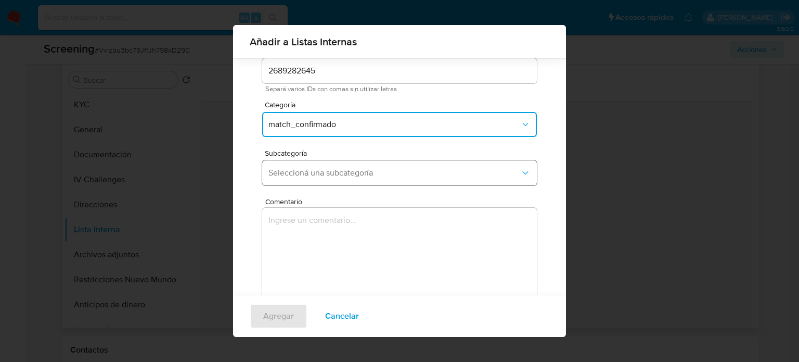
click at [351, 175] on span "Seleccioná una subcategoría" at bounding box center [394, 173] width 252 height 10
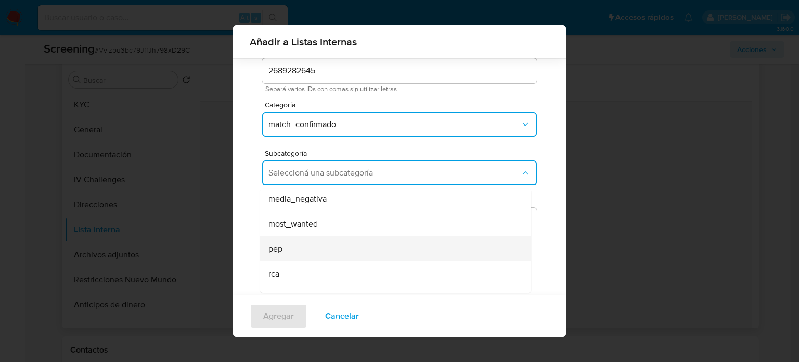
click at [287, 247] on div "pep" at bounding box center [392, 248] width 248 height 25
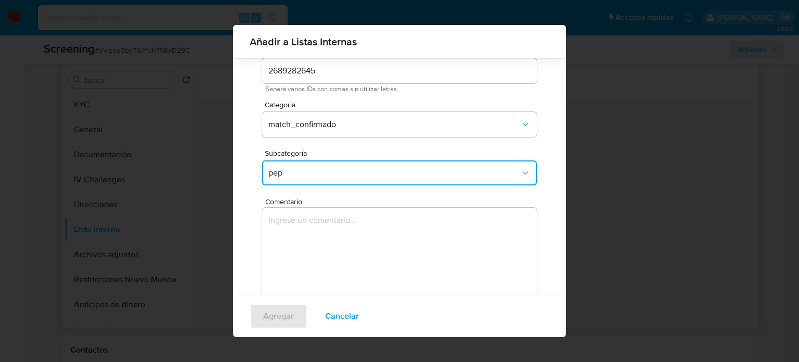
click at [381, 168] on span "pep" at bounding box center [394, 173] width 252 height 10
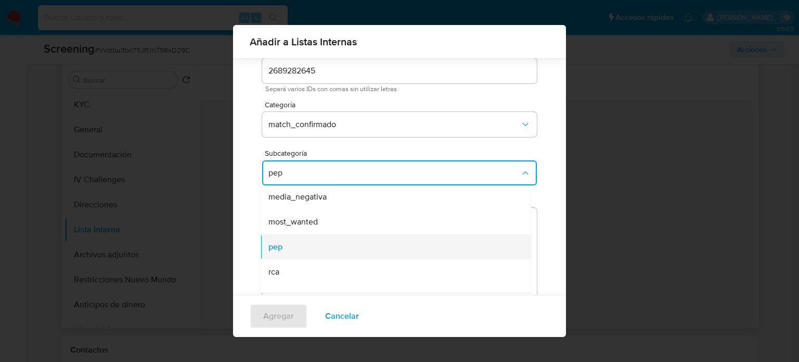
scroll to position [71, 0]
click at [306, 250] on div "rca" at bounding box center [392, 254] width 248 height 25
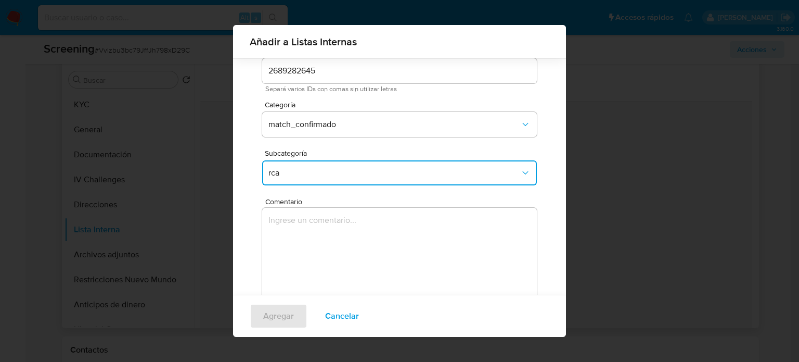
click at [306, 250] on textarea "Comentario" at bounding box center [399, 258] width 275 height 100
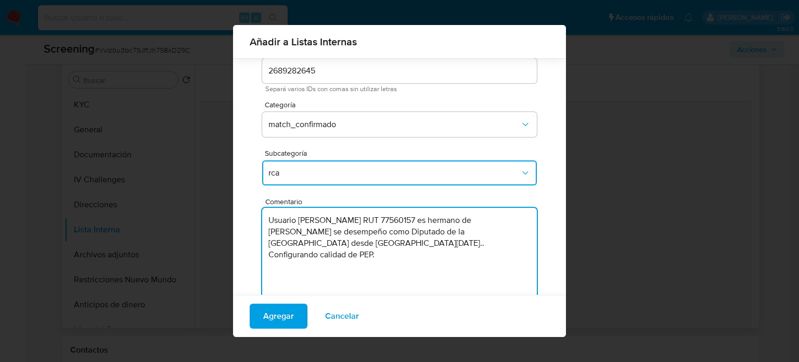
click at [477, 248] on textarea "Usuario Carlos Augusto Becker Alvear RUT 77560157 es hermano de Miguel Angel Be…" at bounding box center [399, 258] width 275 height 100
click at [372, 236] on textarea "Usuario Carlos Augusto Becker Alvear RUT 77560157 es hermano de Miguel Angel Be…" at bounding box center [399, 258] width 275 height 100
type textarea "Usuario Carlos Augusto Becker Alvear RUT 77560157 es hermano de Miguel Angel Be…"
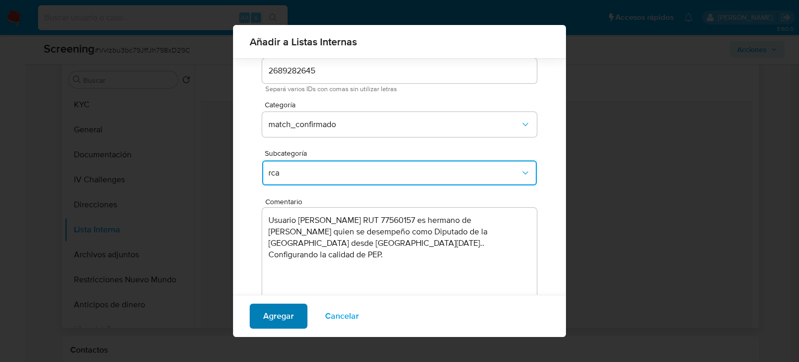
click at [273, 314] on span "Agregar" at bounding box center [278, 315] width 31 height 23
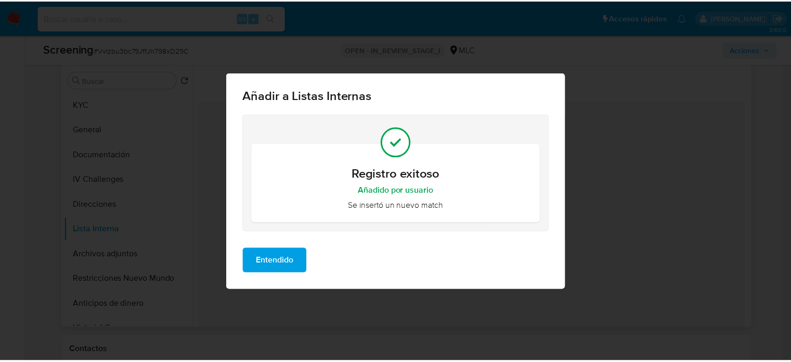
scroll to position [0, 0]
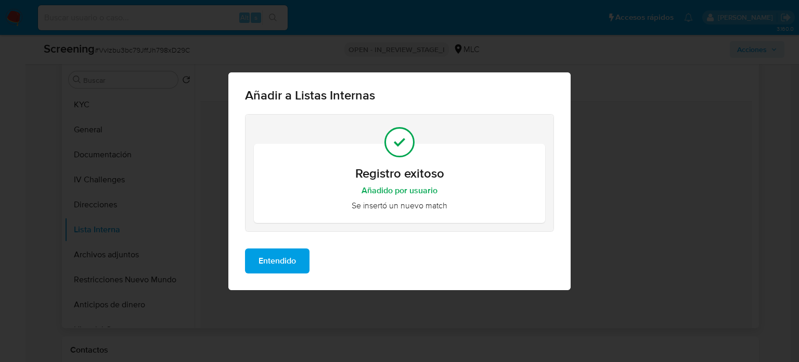
click at [284, 263] on span "Entendido" at bounding box center [277, 260] width 37 height 23
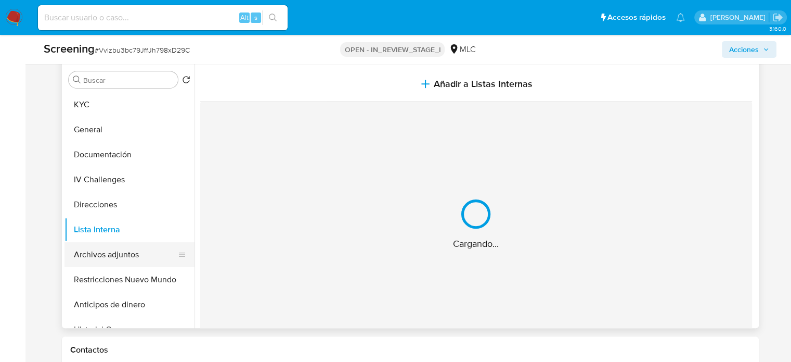
click at [116, 258] on button "Archivos adjuntos" at bounding box center [126, 254] width 122 height 25
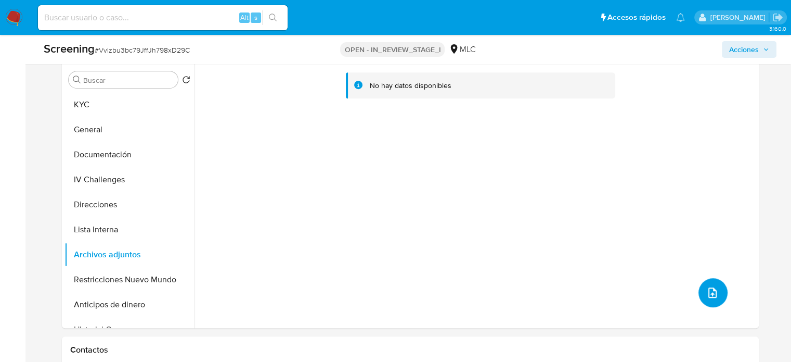
click at [716, 297] on button "upload-file" at bounding box center [713, 292] width 29 height 29
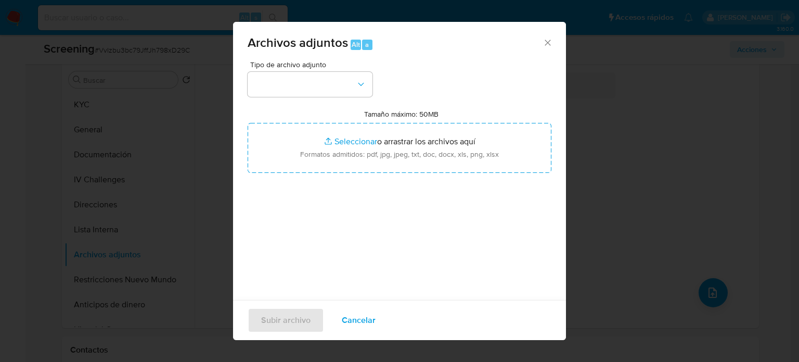
drag, startPoint x: 365, startPoint y: 106, endPoint x: 370, endPoint y: 120, distance: 14.5
click at [366, 110] on div "Tipo de archivo adjunto Tamaño máximo: 50MB Seleccionar archivos Seleccionar o …" at bounding box center [400, 184] width 304 height 246
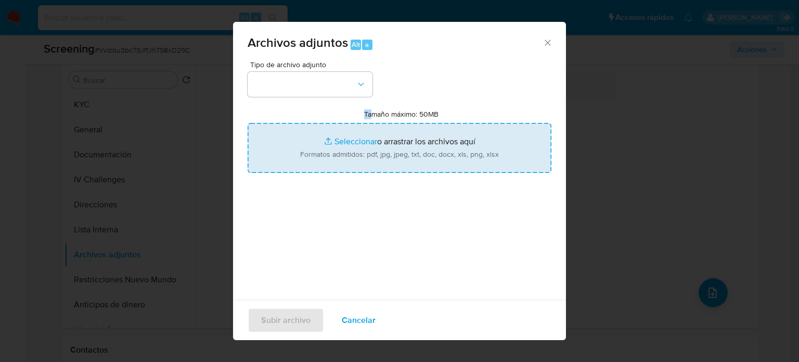
click at [369, 150] on input "Tamaño máximo: 50MB Seleccionar archivos" at bounding box center [400, 148] width 304 height 50
type input "C:\fakepath\InfoTransparencia.pdf"
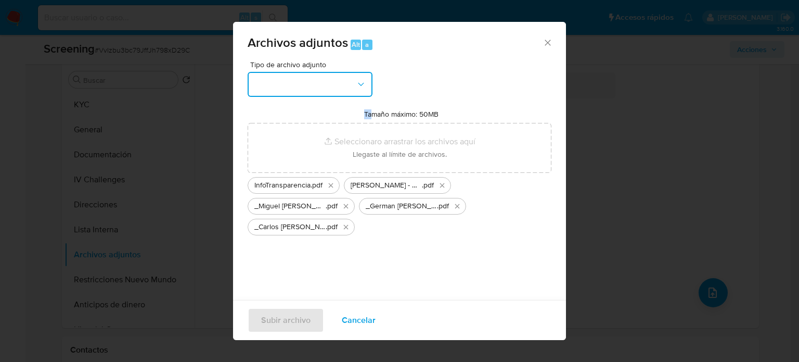
click at [311, 86] on button "button" at bounding box center [310, 84] width 125 height 25
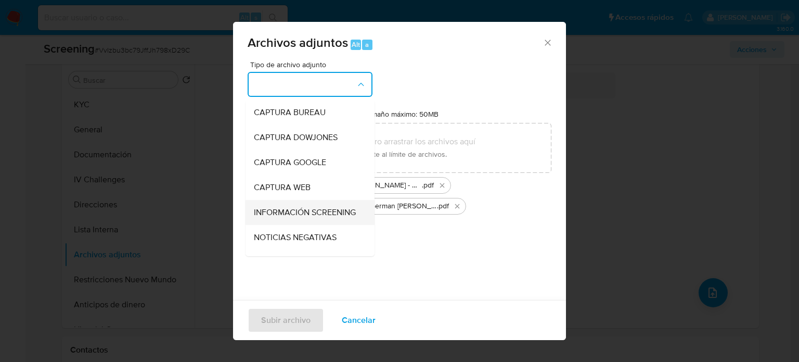
click at [307, 214] on span "INFORMACIÓN SCREENING" at bounding box center [305, 212] width 102 height 10
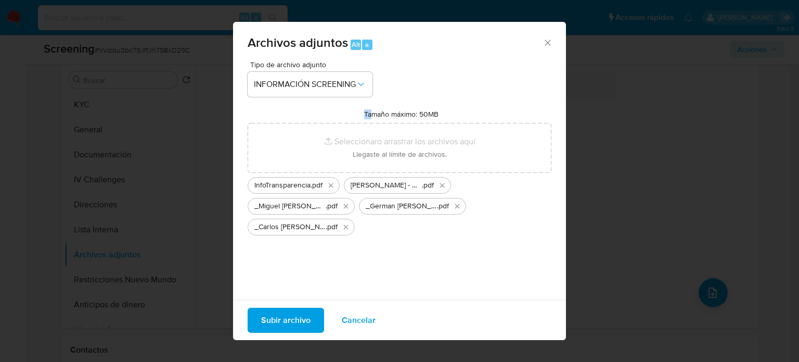
click at [290, 313] on span "Subir archivo" at bounding box center [285, 319] width 49 height 23
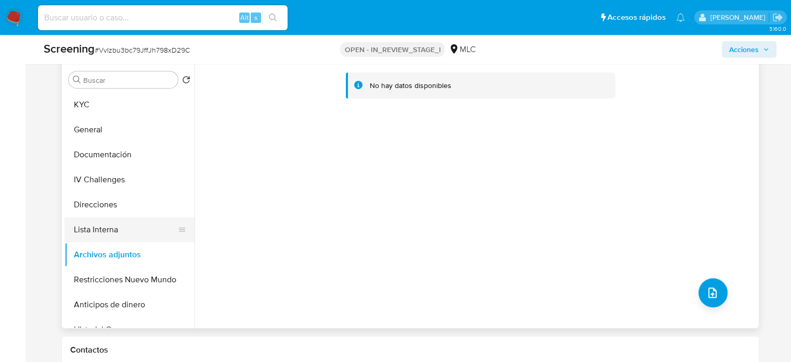
click at [133, 231] on button "Lista Interna" at bounding box center [126, 229] width 122 height 25
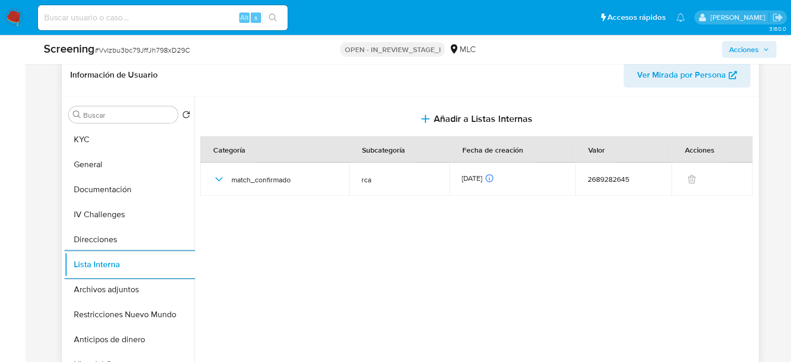
scroll to position [416, 0]
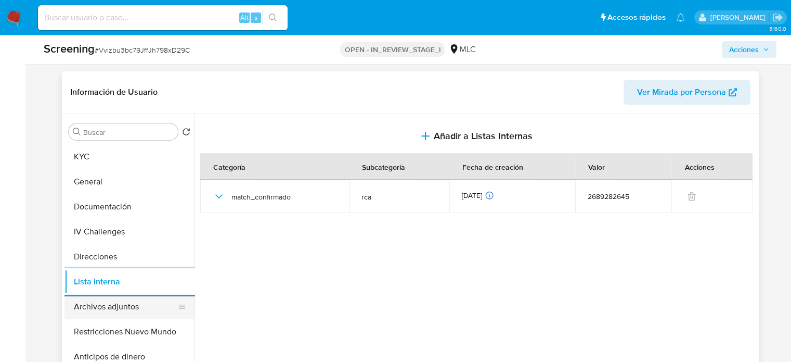
click at [114, 307] on button "Archivos adjuntos" at bounding box center [126, 306] width 122 height 25
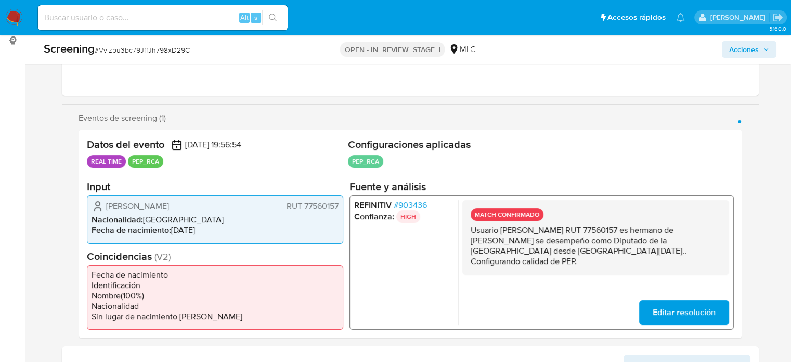
scroll to position [104, 0]
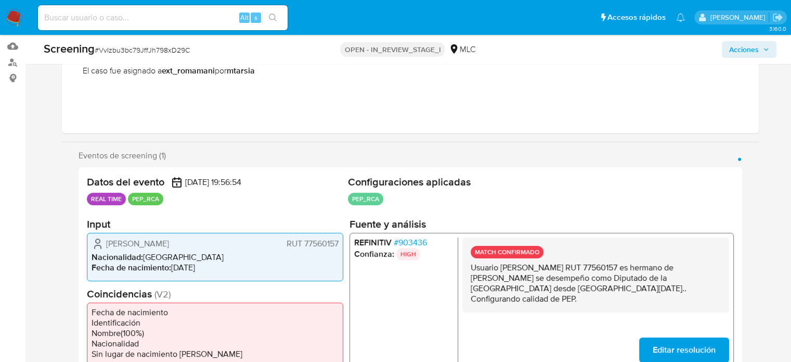
click at [737, 50] on span "Acciones" at bounding box center [744, 49] width 30 height 17
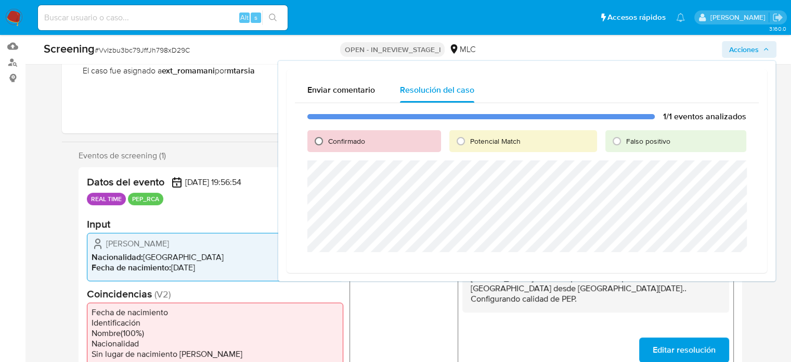
click at [325, 145] on input "Confirmado" at bounding box center [319, 141] width 17 height 17
radio input "true"
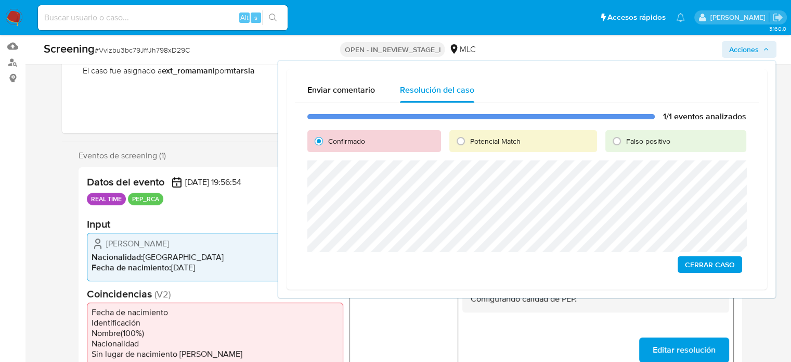
click at [713, 268] on span "Cerrar Caso" at bounding box center [710, 264] width 50 height 15
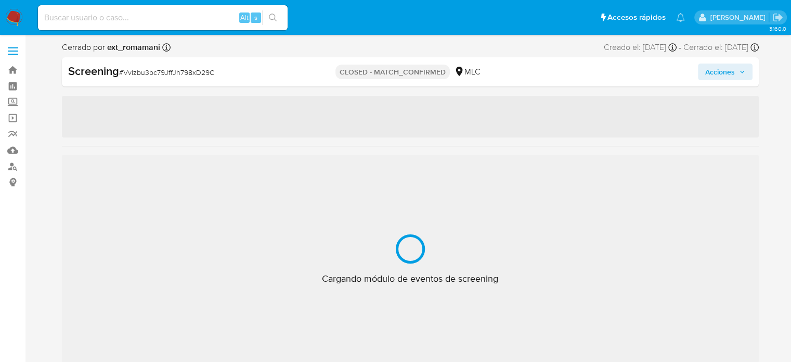
select select "10"
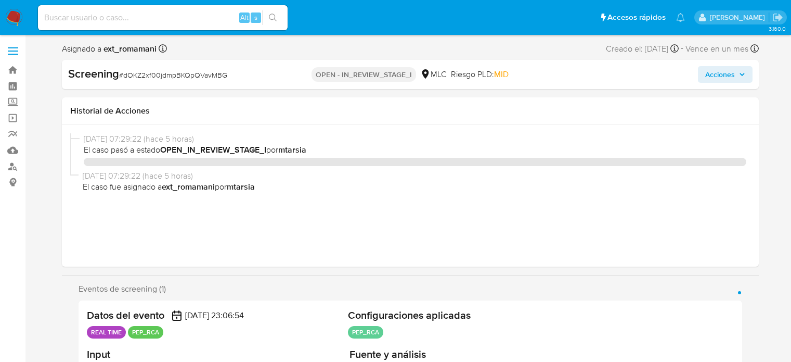
select select "10"
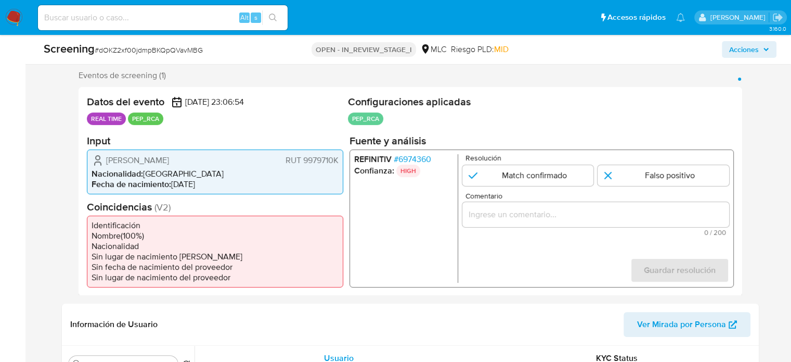
scroll to position [208, 0]
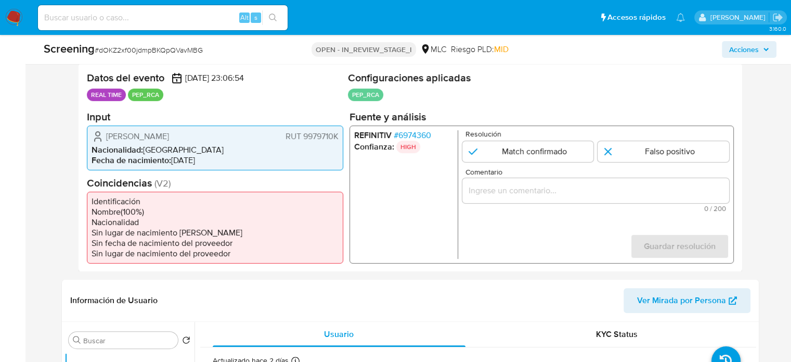
drag, startPoint x: 245, startPoint y: 137, endPoint x: 103, endPoint y: 133, distance: 142.1
click at [103, 133] on div "[PERSON_NAME] RUT 9979710K" at bounding box center [215, 136] width 247 height 12
click at [414, 133] on span "# 6974360" at bounding box center [411, 135] width 37 height 10
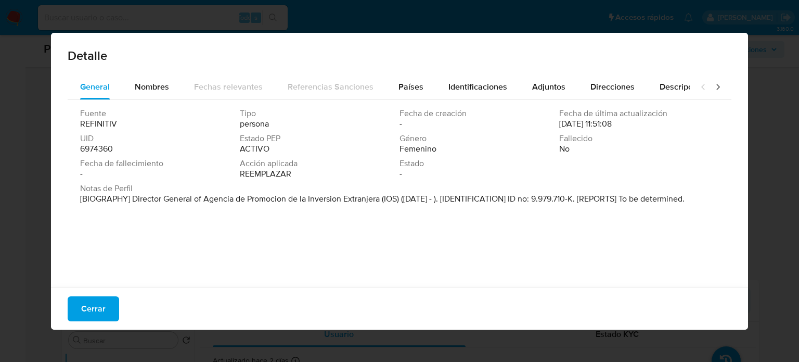
drag, startPoint x: 133, startPoint y: 201, endPoint x: 381, endPoint y: 206, distance: 248.2
click at [381, 206] on div "Notas de Perfil [BIOGRAPHY] Director General of Agencia de Promocion de la Inve…" at bounding box center [399, 195] width 639 height 25
click at [289, 212] on div "Fuente REFINITIV Tipo persona Fecha de creación - Fecha de última actualización…" at bounding box center [400, 191] width 664 height 182
click at [99, 307] on font "Cerrar" at bounding box center [93, 308] width 24 height 25
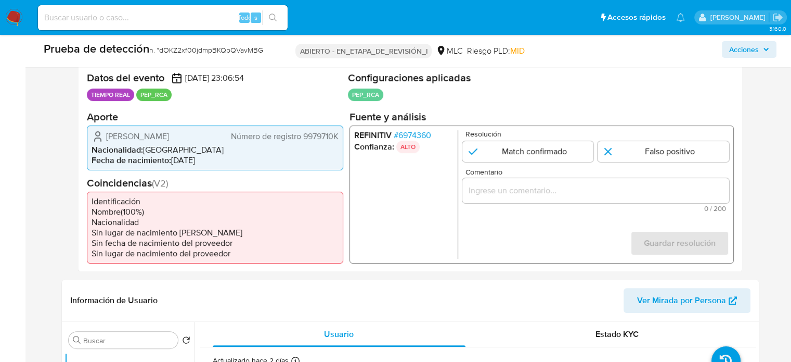
click at [481, 181] on div "1 de 1" at bounding box center [595, 189] width 267 height 25
paste input "Titular de cuenta se desempeña como Configurando calidad PEP."
click at [483, 191] on input "Comentario" at bounding box center [595, 190] width 267 height 14
drag, startPoint x: 103, startPoint y: 136, endPoint x: 338, endPoint y: 141, distance: 235.2
click at [338, 141] on div "[PERSON_NAME] Número de registro 9979710K Nacionalidad : [DEMOGRAPHIC_DATA] Fec…" at bounding box center [215, 147] width 256 height 45
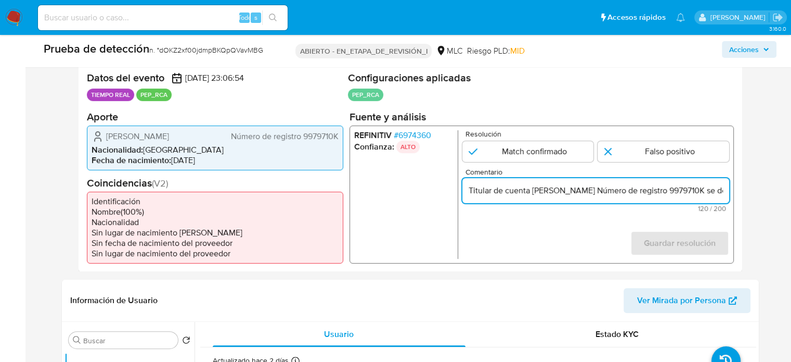
click at [655, 192] on input "Titular de cuenta [PERSON_NAME] Número de registro 9979710K se desempeña como C…" at bounding box center [595, 190] width 267 height 14
drag, startPoint x: 644, startPoint y: 190, endPoint x: 504, endPoint y: 193, distance: 140.5
click at [504, 193] on input "Titular de cuenta Karla Andrea Flores Mardones Número de registro 9979710K se d…" at bounding box center [595, 190] width 267 height 14
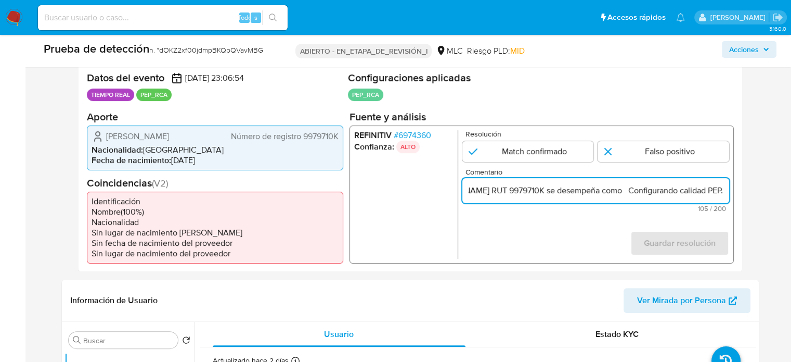
click at [721, 187] on input "Titular de cuenta Karla Andrea Flores Mardones RUT 9979710K se desempeña como C…" at bounding box center [595, 190] width 267 height 14
click at [622, 190] on input "Titular de cuenta Karla Andrea Flores Mardones RUT 9979710K se desempeña como C…" at bounding box center [595, 190] width 267 height 14
paste input "Director General de Agencia de Promocion de la Inversion Extranjera desde Marzo…"
type input "Titular de cuenta [PERSON_NAME] [PERSON_NAME] RUT 9979710K se desempeña como Di…"
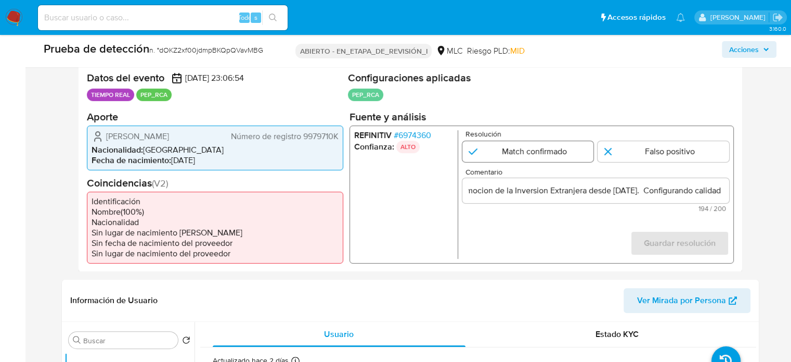
scroll to position [0, 0]
click at [549, 146] on input "1 de 1" at bounding box center [528, 150] width 132 height 21
radio input "true"
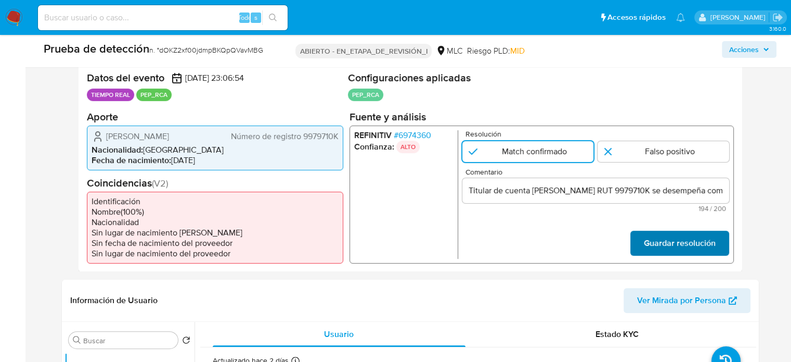
click at [672, 246] on font "Guardar resolución" at bounding box center [680, 242] width 72 height 25
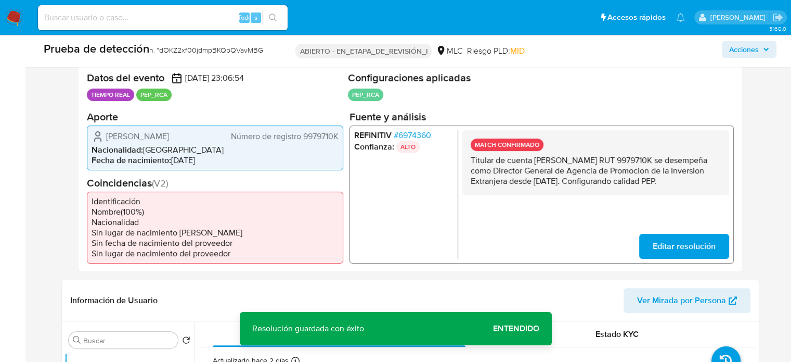
drag, startPoint x: 520, startPoint y: 198, endPoint x: 468, endPoint y: 159, distance: 65.3
click at [468, 159] on div "MATCH CONFIRMADO Titular de cuenta Karla Andrea Flores Mardones RUT 9979710K se…" at bounding box center [595, 162] width 267 height 65
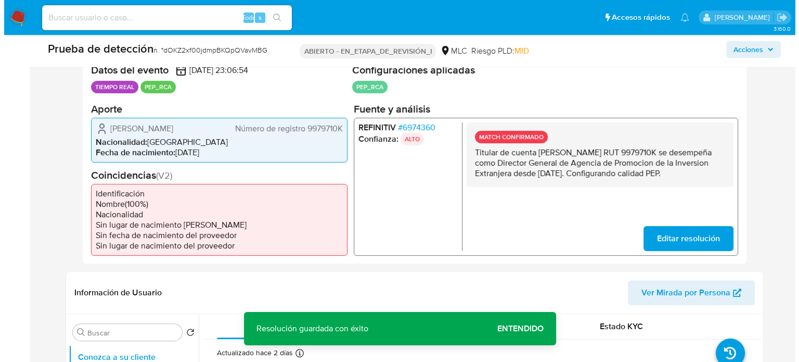
scroll to position [364, 0]
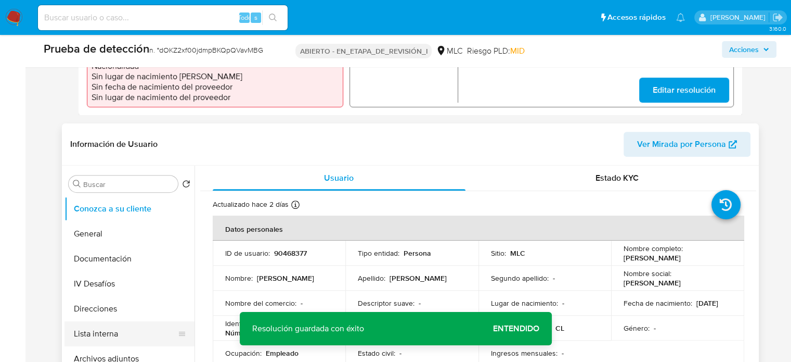
drag, startPoint x: 101, startPoint y: 331, endPoint x: 94, endPoint y: 331, distance: 6.8
click at [101, 331] on button "Lista interna" at bounding box center [126, 333] width 122 height 25
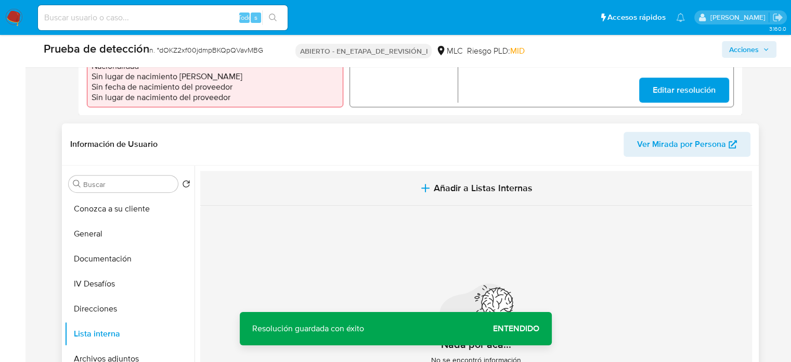
click at [407, 191] on button "Añadir a Listas Internas" at bounding box center [476, 188] width 552 height 35
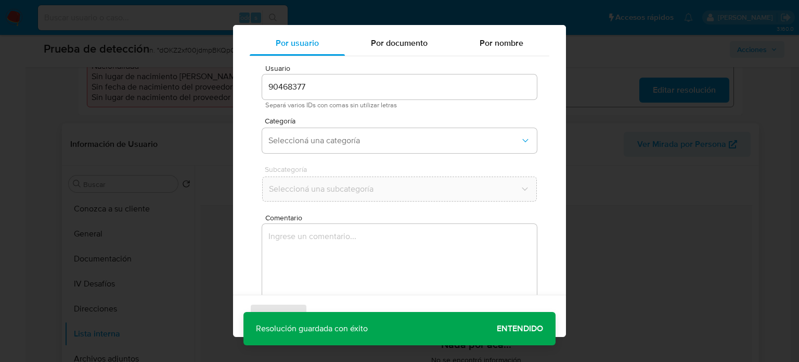
scroll to position [44, 0]
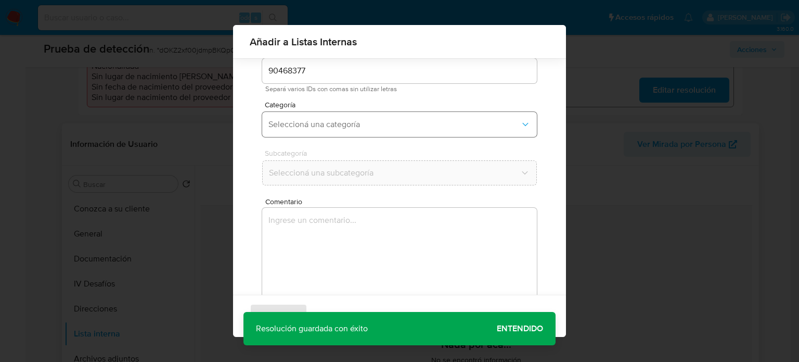
click at [337, 125] on span "Seleccioná una categoría" at bounding box center [394, 124] width 252 height 10
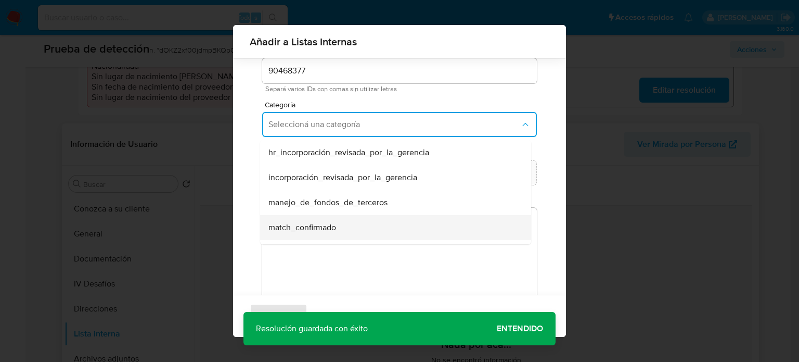
click at [329, 223] on span "match_confirmado" at bounding box center [302, 227] width 68 height 10
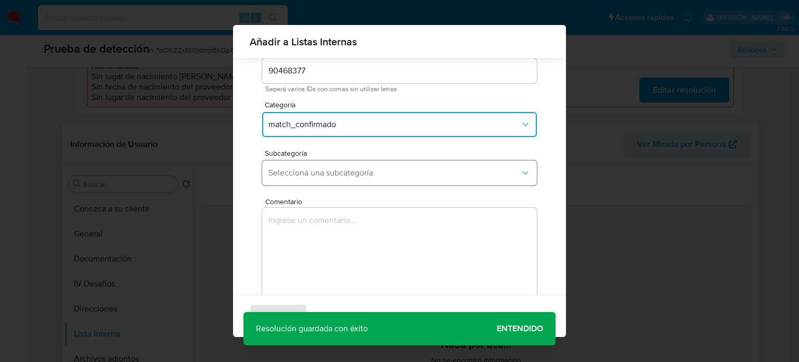
click at [358, 183] on button "Seleccioná una subcategoría" at bounding box center [399, 172] width 275 height 25
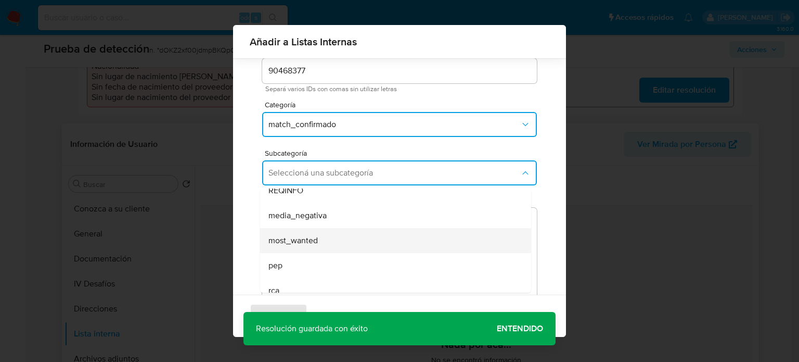
scroll to position [52, 0]
click at [292, 256] on div "pep" at bounding box center [392, 248] width 248 height 25
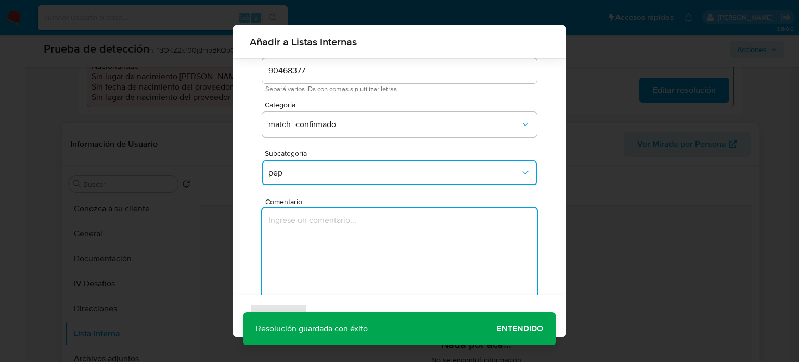
click at [292, 254] on textarea "Comentario" at bounding box center [399, 258] width 275 height 100
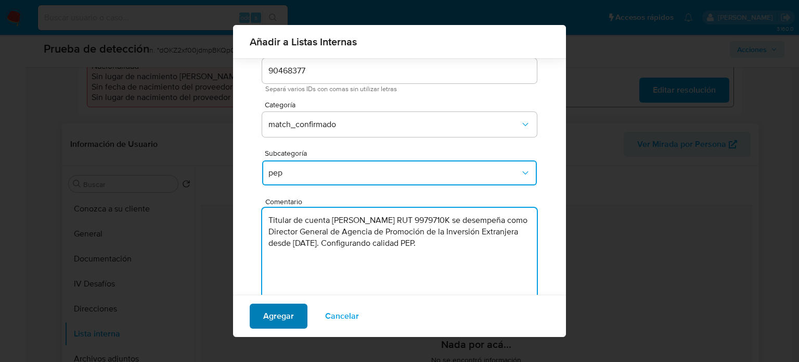
type textarea "Titular de cuenta Karla Andrea Flores Mardones RUT 9979710K se desempeña como D…"
click at [275, 315] on span "Agregar" at bounding box center [278, 315] width 31 height 23
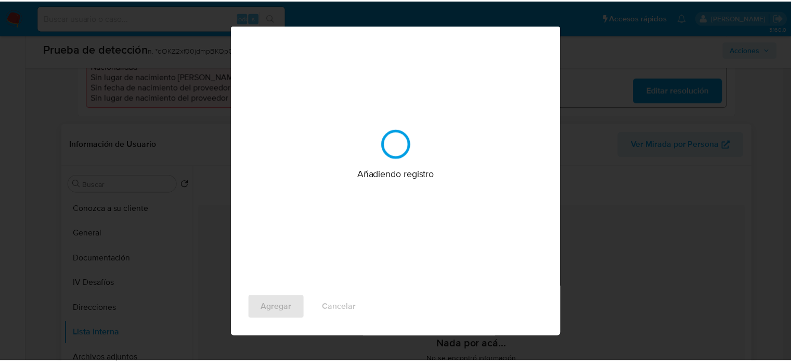
scroll to position [0, 0]
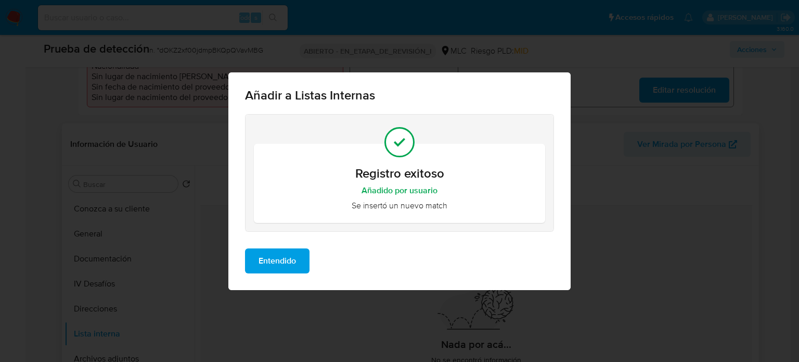
click at [281, 267] on span "Entendido" at bounding box center [277, 260] width 37 height 23
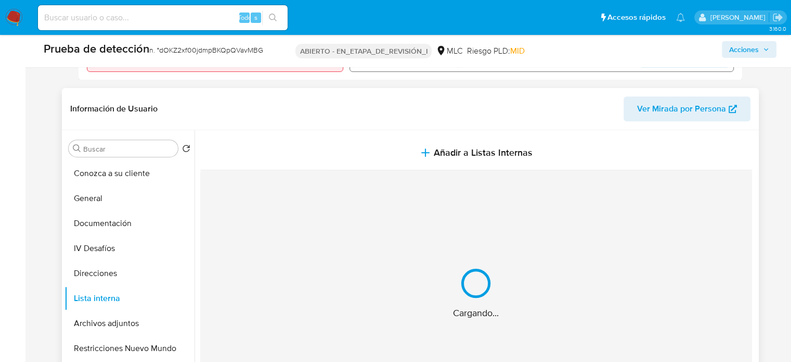
scroll to position [416, 0]
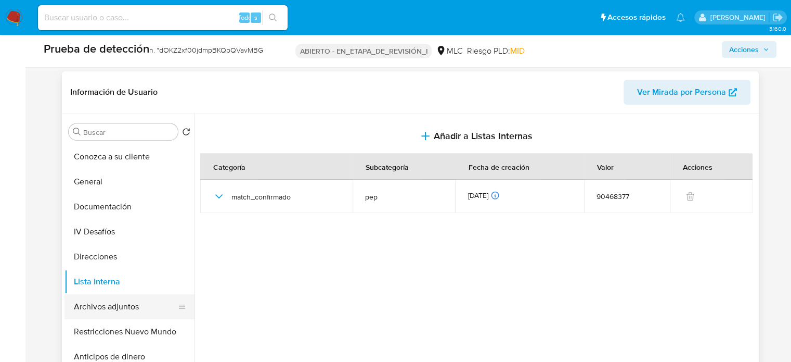
click at [115, 297] on button "Archivos adjuntos" at bounding box center [126, 306] width 122 height 25
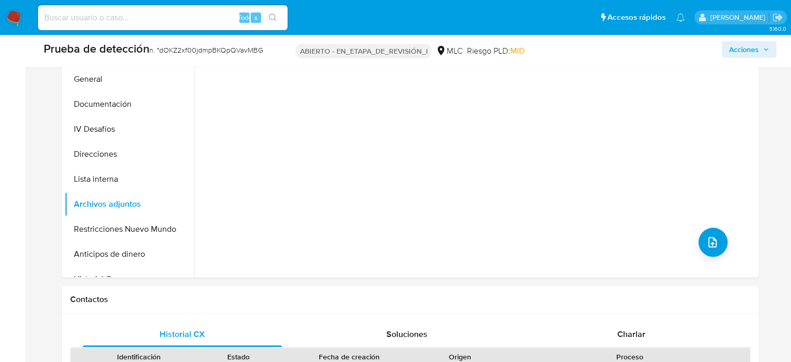
scroll to position [520, 0]
click at [714, 247] on button "subir archivo" at bounding box center [713, 240] width 29 height 29
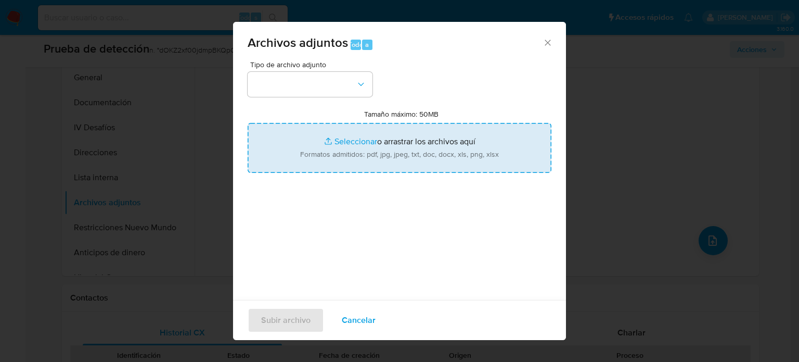
click at [406, 160] on input "Tamaño máximo: 50MB Seleccionar archivos" at bounding box center [400, 148] width 304 height 50
type input "C:\fakepath\---Declaración - InfoProbidad.pdf"
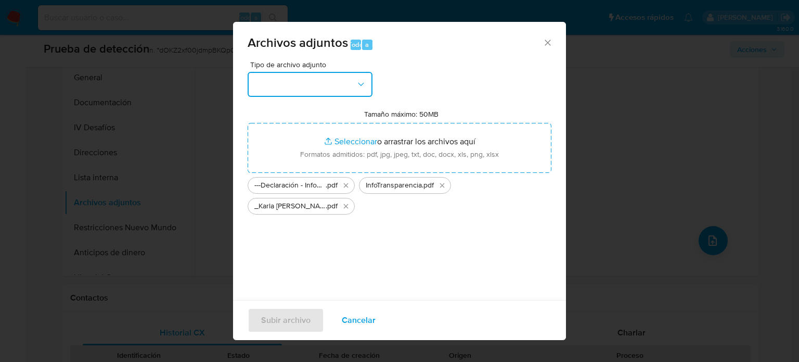
click at [317, 83] on button "button" at bounding box center [310, 84] width 125 height 25
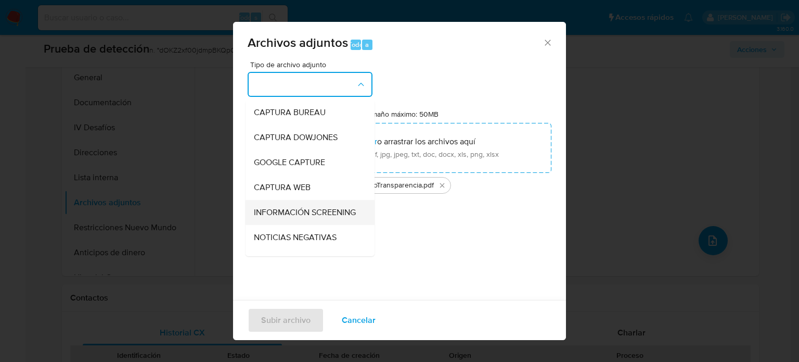
click at [306, 211] on span "INFORMACIÓN SCREENING" at bounding box center [305, 212] width 102 height 10
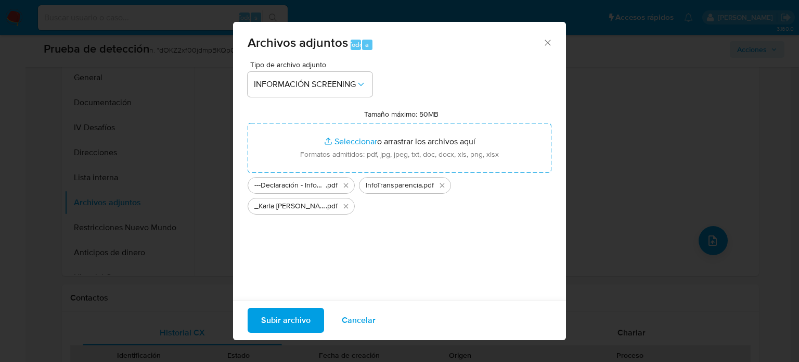
click at [272, 317] on span "Subir archivo" at bounding box center [285, 319] width 49 height 23
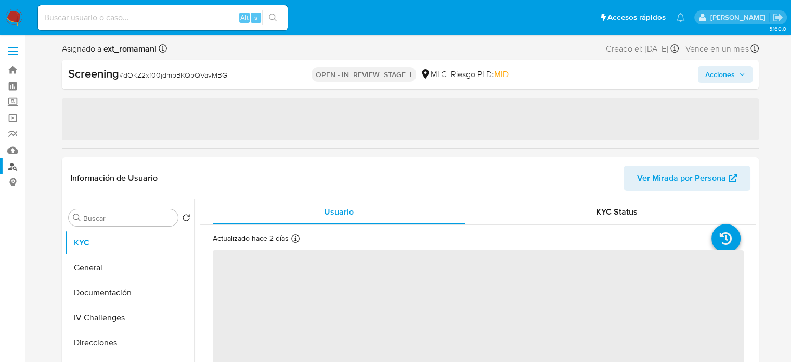
select select "10"
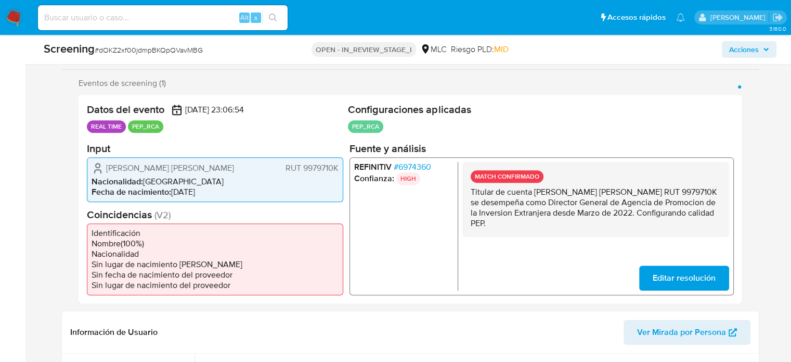
scroll to position [208, 0]
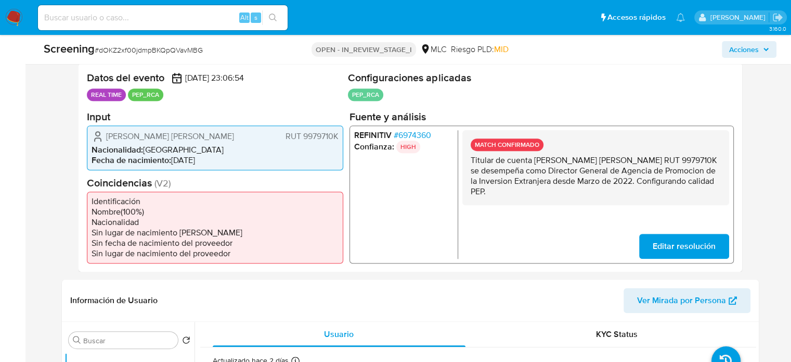
drag, startPoint x: 522, startPoint y: 192, endPoint x: 470, endPoint y: 159, distance: 62.0
click at [470, 159] on p "Titular de cuenta Karla Andrea Flores Mardones RUT 9979710K se desempeña como D…" at bounding box center [595, 176] width 250 height 42
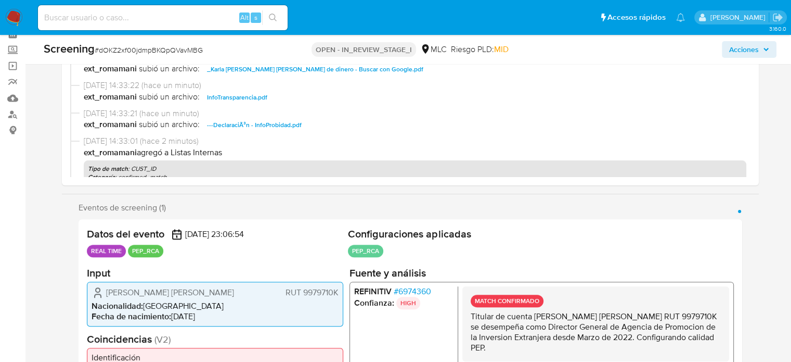
scroll to position [52, 0]
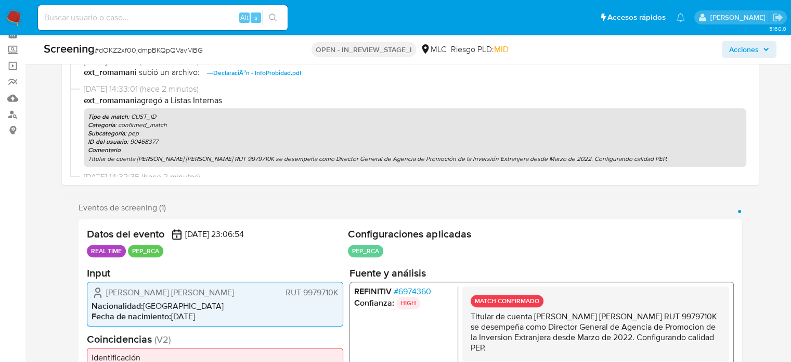
click at [730, 47] on span "Acciones" at bounding box center [744, 49] width 30 height 17
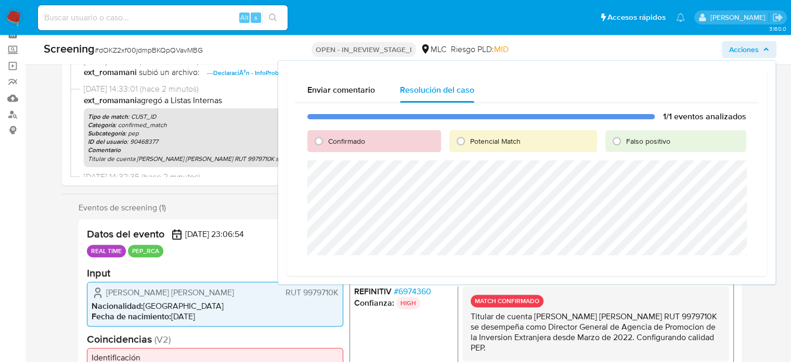
click at [334, 143] on span "Confirmado" at bounding box center [346, 141] width 37 height 10
click at [327, 143] on input "Confirmado" at bounding box center [319, 141] width 17 height 17
radio input "true"
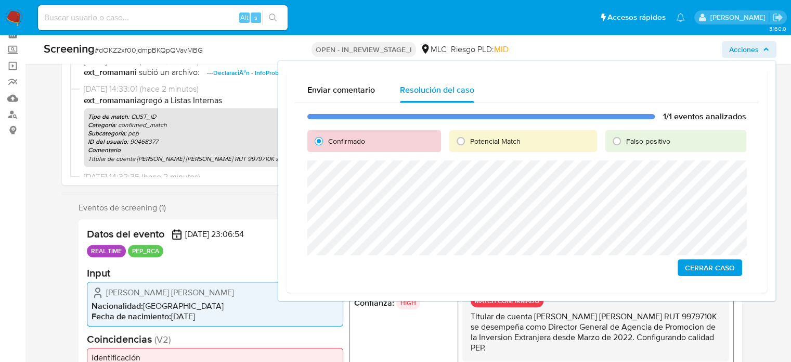
click at [698, 263] on span "Cerrar Caso" at bounding box center [710, 267] width 50 height 15
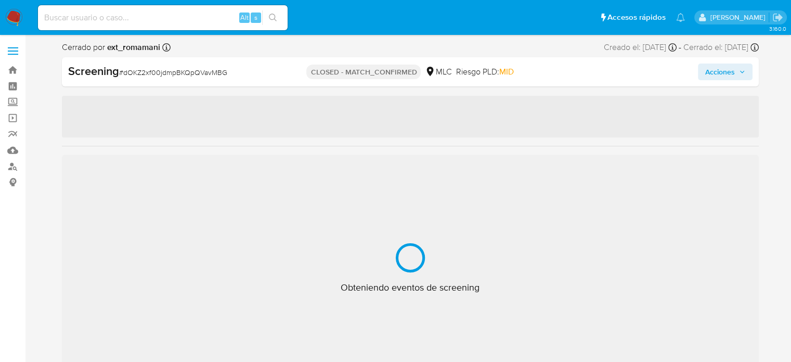
select select "10"
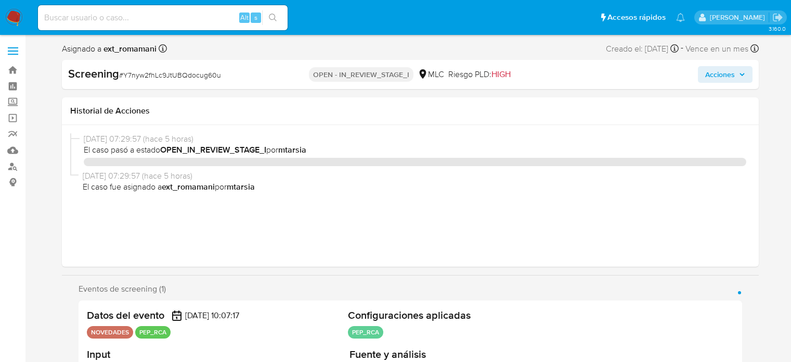
select select "10"
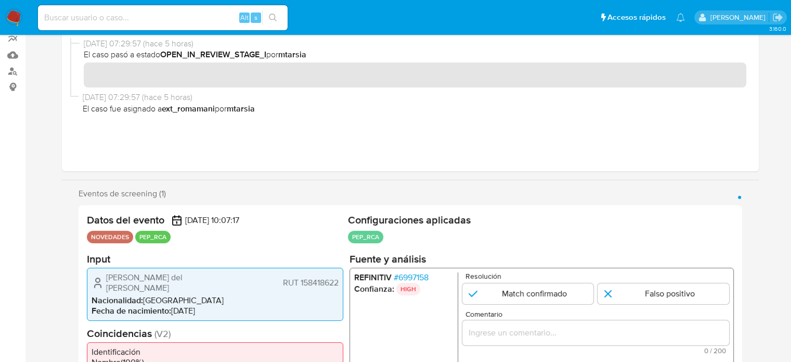
scroll to position [208, 0]
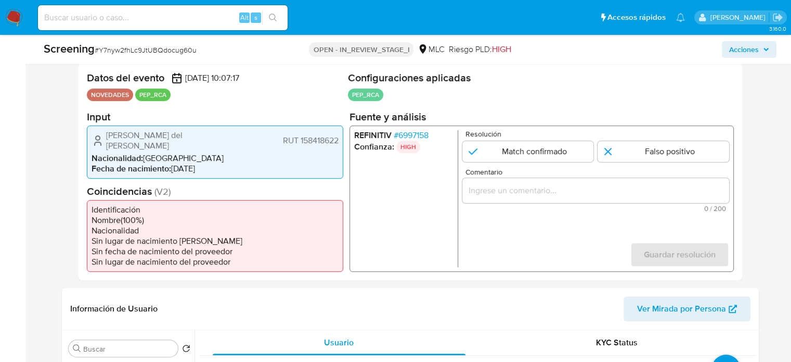
drag, startPoint x: 172, startPoint y: 151, endPoint x: 108, endPoint y: 135, distance: 65.6
click at [108, 135] on div "[PERSON_NAME] del [PERSON_NAME] 158418622 Nacionalidad : [DEMOGRAPHIC_DATA] Fec…" at bounding box center [215, 151] width 256 height 53
click at [103, 134] on icon "1 de 1" at bounding box center [98, 140] width 12 height 12
drag, startPoint x: 104, startPoint y: 133, endPoint x: 140, endPoint y: 143, distance: 37.9
click at [140, 143] on div "[PERSON_NAME] del [PERSON_NAME] 158418622" at bounding box center [215, 140] width 247 height 21
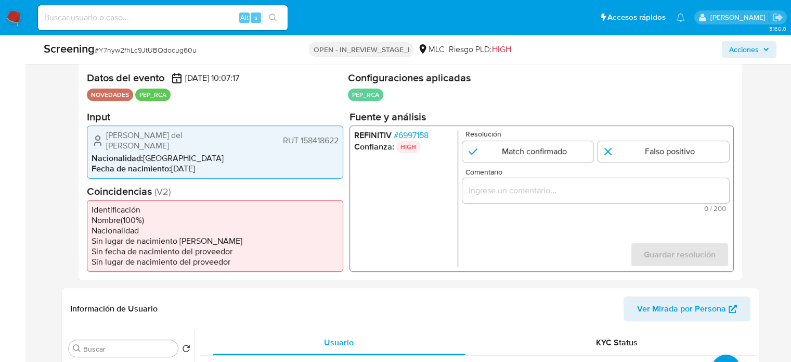
click at [420, 133] on span "# 6997158" at bounding box center [410, 135] width 35 height 10
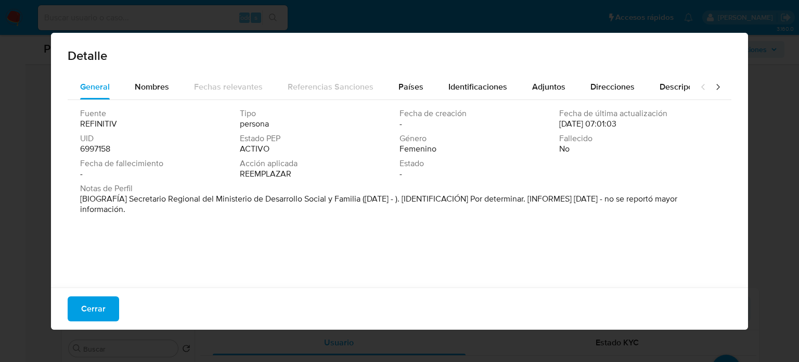
drag, startPoint x: 128, startPoint y: 198, endPoint x: 360, endPoint y: 204, distance: 231.6
click at [360, 204] on font "[BIOGRAFÍA] Secretario Regional del Ministerio de Desarrollo Social y Familia (…" at bounding box center [378, 203] width 597 height 22
click at [87, 310] on span "Cerrar" at bounding box center [93, 308] width 24 height 23
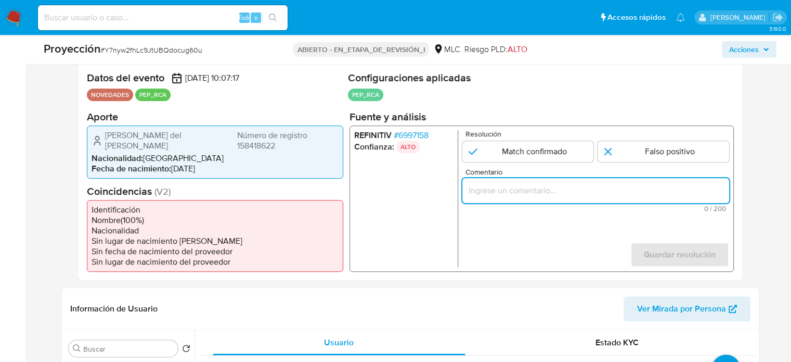
click at [529, 189] on input "Comentario" at bounding box center [595, 190] width 267 height 14
paste input "Titular de cuenta se desempeña como Configurando calidad PEP."
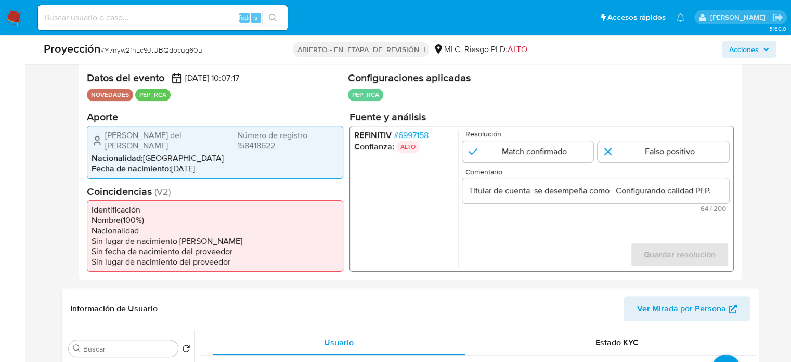
drag, startPoint x: 104, startPoint y: 133, endPoint x: 295, endPoint y: 148, distance: 192.0
click at [295, 148] on div "[PERSON_NAME] del [PERSON_NAME] Número de registro 158418622" at bounding box center [215, 140] width 247 height 21
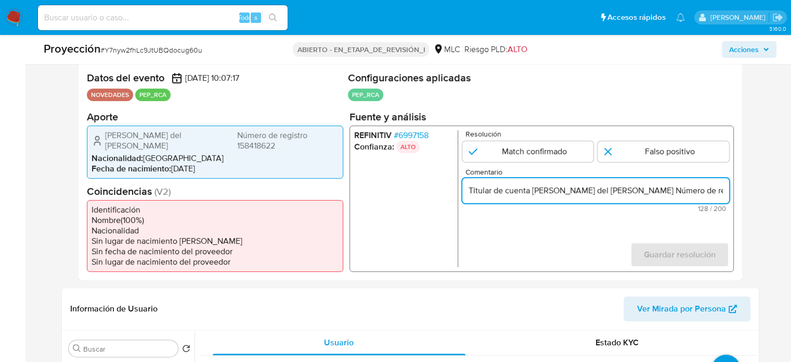
click at [671, 189] on input "Titular de cuenta [PERSON_NAME] del [PERSON_NAME] Número de registro 158418622 …" at bounding box center [595, 190] width 267 height 14
drag, startPoint x: 684, startPoint y: 189, endPoint x: 716, endPoint y: 190, distance: 32.3
click at [716, 190] on input "Titular de cuenta [PERSON_NAME] del [PERSON_NAME] Número de registro 158418622 …" at bounding box center [595, 190] width 267 height 14
click at [645, 190] on input "Titular de cuenta [PERSON_NAME] del [PERSON_NAME] Número de registro 158418622 …" at bounding box center [595, 190] width 267 height 14
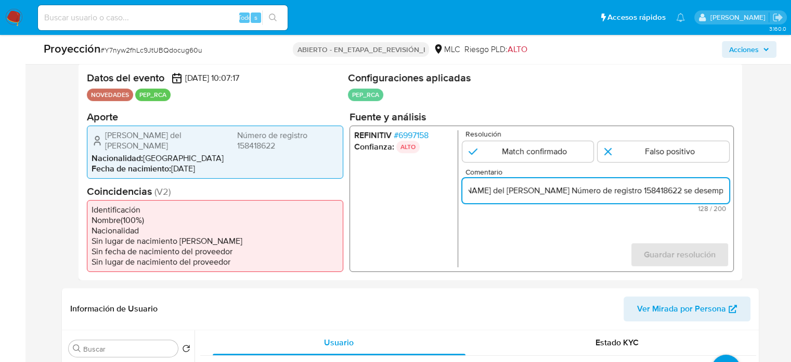
drag, startPoint x: 647, startPoint y: 190, endPoint x: 576, endPoint y: 191, distance: 70.8
click at [576, 191] on input "Titular de cuenta [PERSON_NAME] del [PERSON_NAME] Número de registro 158418622 …" at bounding box center [595, 190] width 267 height 14
drag, startPoint x: 706, startPoint y: 191, endPoint x: 717, endPoint y: 192, distance: 11.5
click at [717, 192] on input "Titular de cuenta [PERSON_NAME] del [PERSON_NAME], RUT 158418622 se desempeña c…" at bounding box center [595, 190] width 267 height 14
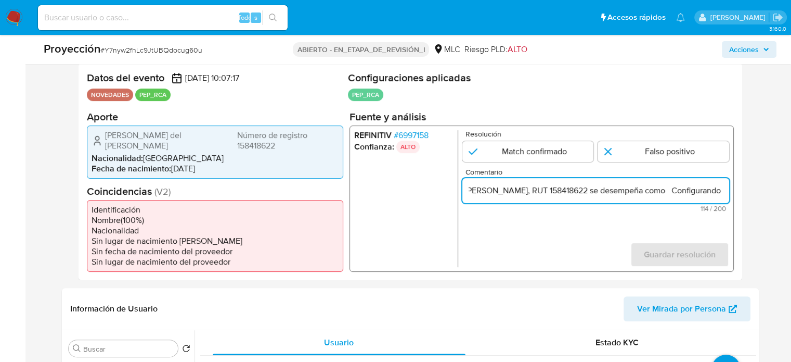
click at [678, 190] on input "Titular de cuenta [PERSON_NAME] del [PERSON_NAME], RUT 158418622 se desempeña c…" at bounding box center [595, 190] width 267 height 14
click at [674, 191] on input "Titular de cuenta Nayadeth del Carmen Ahumada Herrera, RUT 158418622 se desempe…" at bounding box center [595, 190] width 267 height 14
paste input "Subsecretaria De Servicios Sociales hasta Mayo de 2025."
type input "Titular de cuenta Nayadeth del Carmen Ahumada Herrera, RUT 158418622 se desempe…"
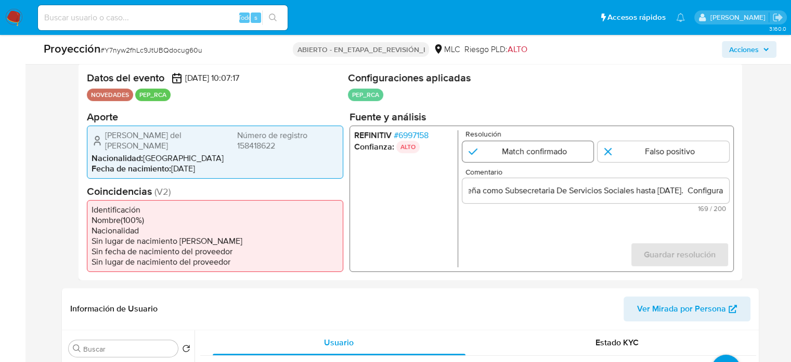
scroll to position [0, 0]
click at [543, 154] on input "1 de 1" at bounding box center [528, 150] width 132 height 21
radio input "true"
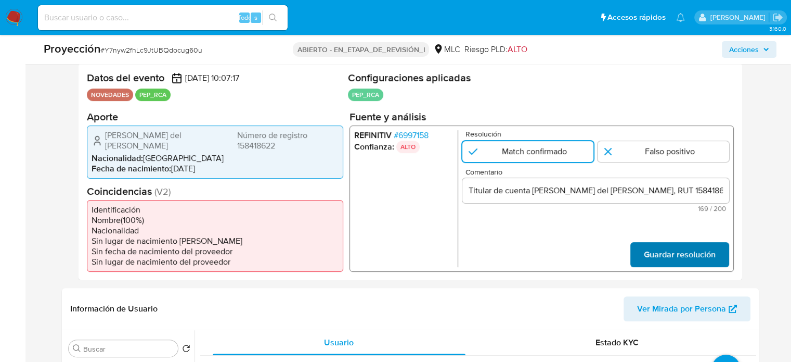
click at [657, 256] on span "Guardar resolución" at bounding box center [680, 253] width 72 height 23
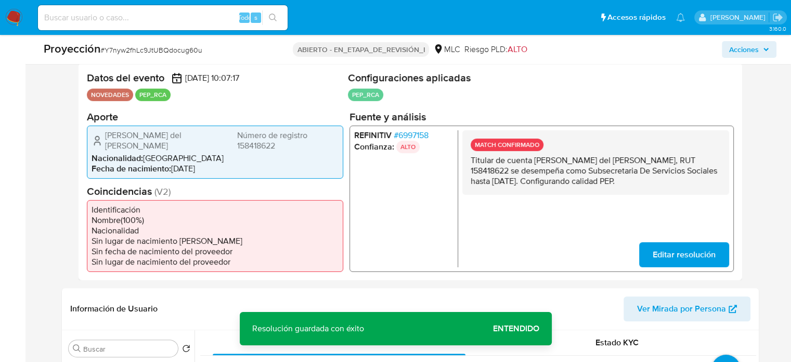
drag, startPoint x: 465, startPoint y: 159, endPoint x: 697, endPoint y: 183, distance: 233.2
click at [697, 183] on div "MATCH CONFIRMADO Titular de cuenta Nayadeth del Carmen Ahumada Herrera, RUT 158…" at bounding box center [595, 162] width 267 height 65
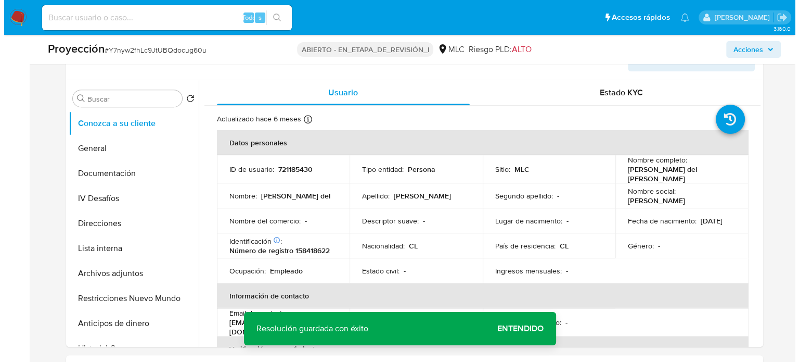
scroll to position [468, 0]
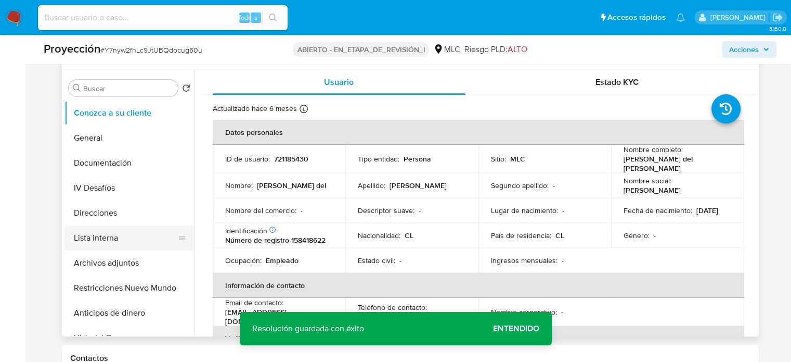
click at [92, 231] on button "Lista interna" at bounding box center [126, 237] width 122 height 25
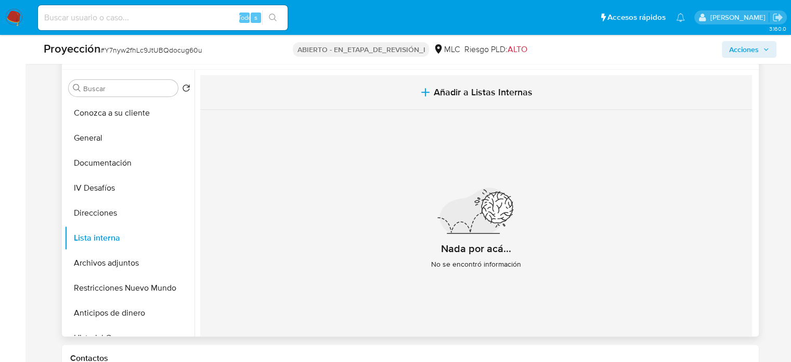
click at [431, 91] on button "Añadir a Listas Internas" at bounding box center [476, 92] width 552 height 35
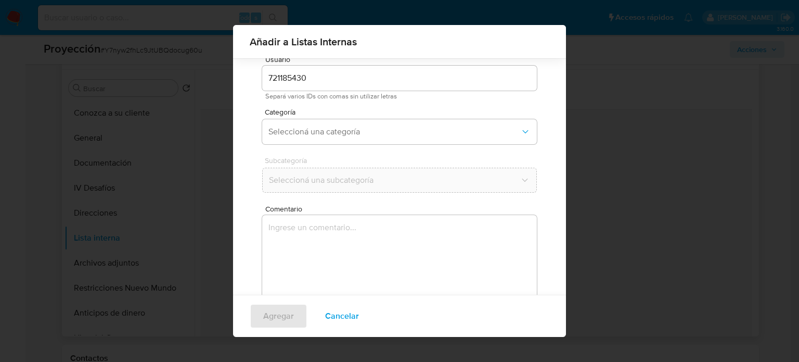
scroll to position [44, 0]
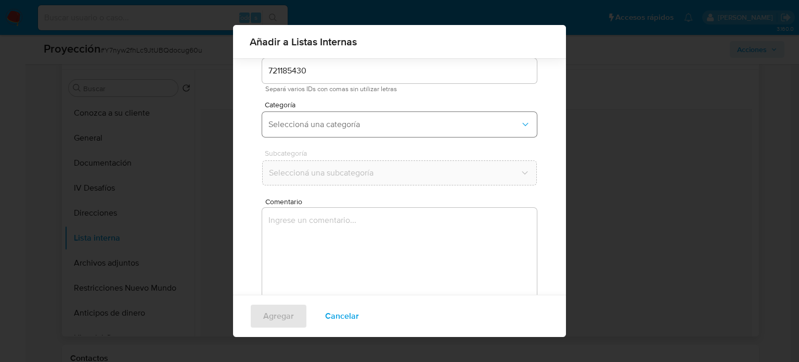
click at [362, 127] on span "Seleccioná una categoría" at bounding box center [394, 124] width 252 height 10
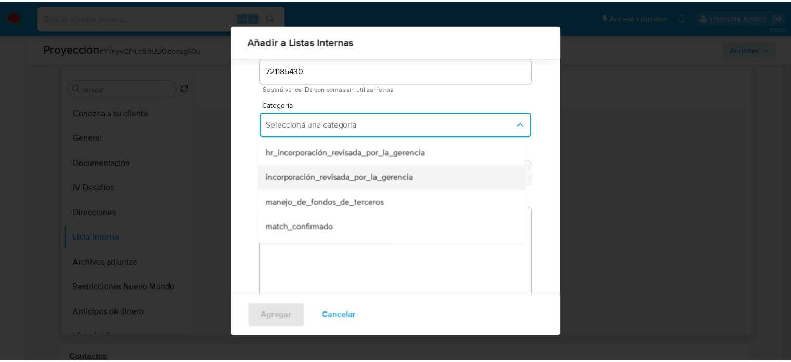
scroll to position [52, 0]
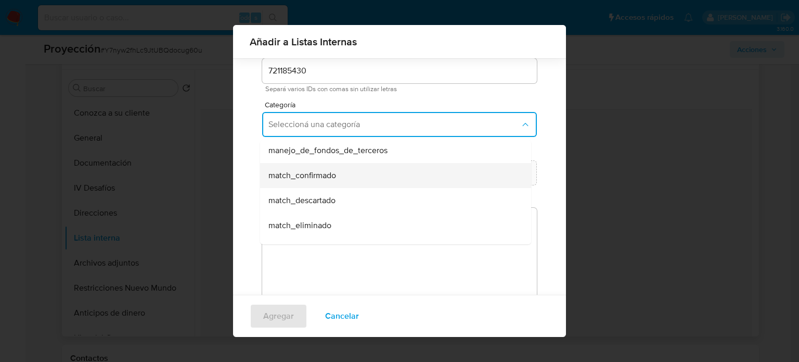
click at [348, 179] on div "match_confirmado" at bounding box center [392, 175] width 248 height 25
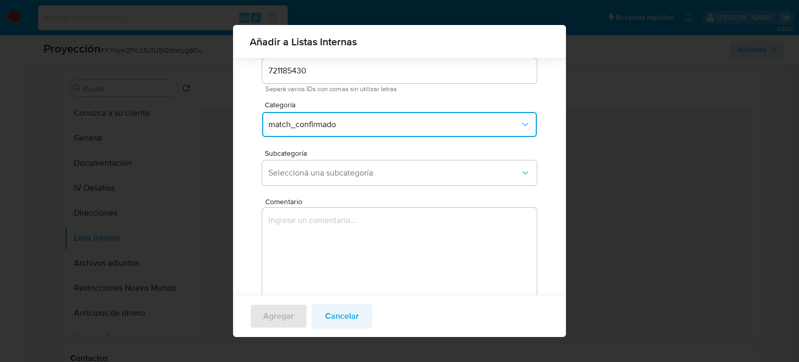
click at [339, 316] on span "Cancelar" at bounding box center [342, 315] width 34 height 23
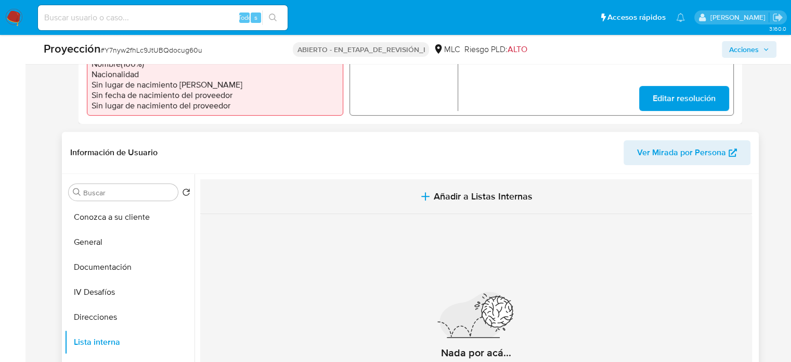
scroll to position [260, 0]
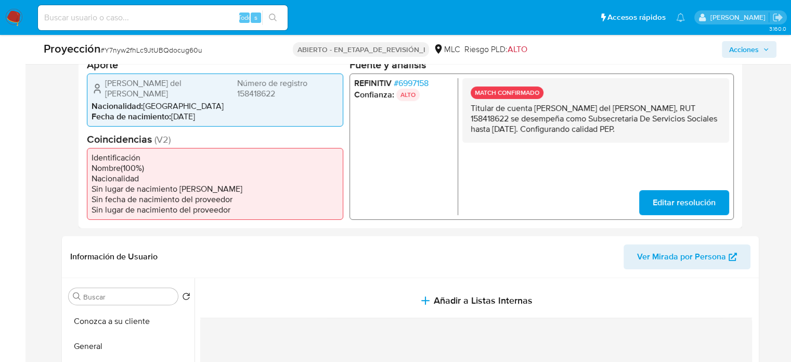
drag, startPoint x: 703, startPoint y: 127, endPoint x: 470, endPoint y: 107, distance: 233.4
click at [470, 107] on p "Titular de cuenta Nayadeth del Carmen Ahumada Herrera, RUT 158418622 se desempe…" at bounding box center [595, 117] width 250 height 31
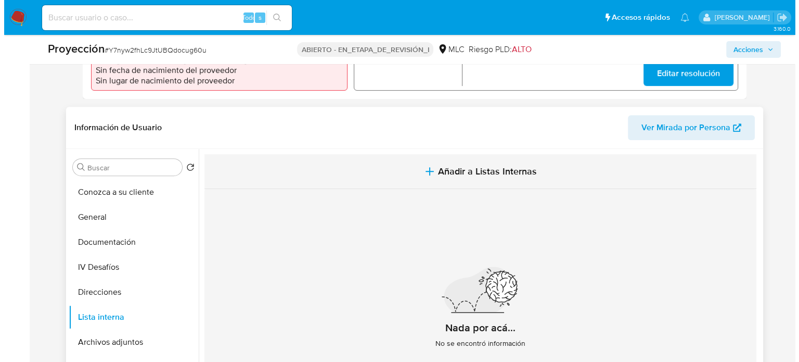
scroll to position [416, 0]
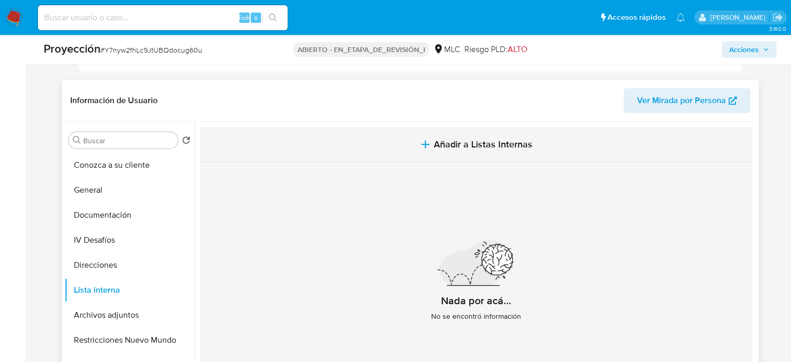
click at [410, 147] on button "Añadir a Listas Internas" at bounding box center [476, 144] width 552 height 35
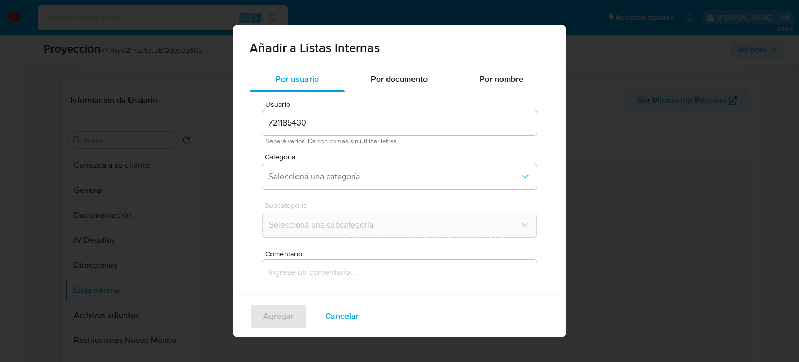
click at [298, 278] on textarea "Comentario" at bounding box center [399, 310] width 275 height 100
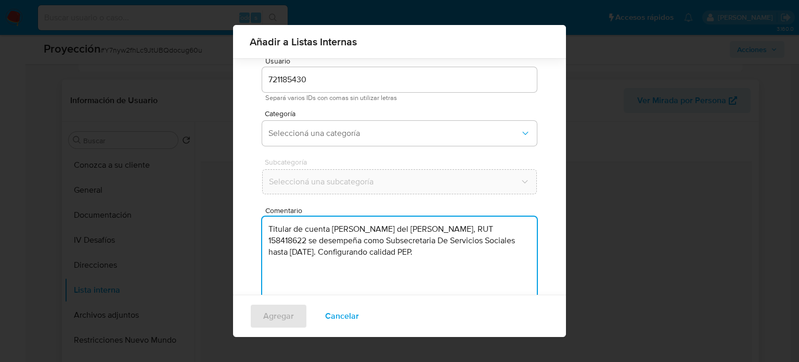
scroll to position [44, 0]
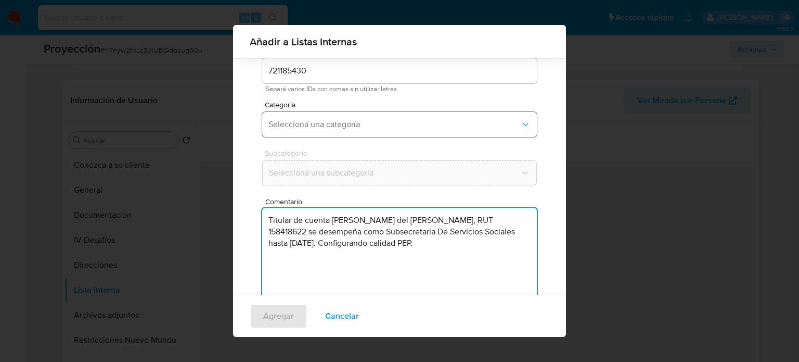
type textarea "Titular de cuenta Nayadeth del Carmen Ahumada Herrera, RUT 158418622 se desempe…"
click at [339, 114] on button "Seleccioná una categoría" at bounding box center [399, 124] width 275 height 25
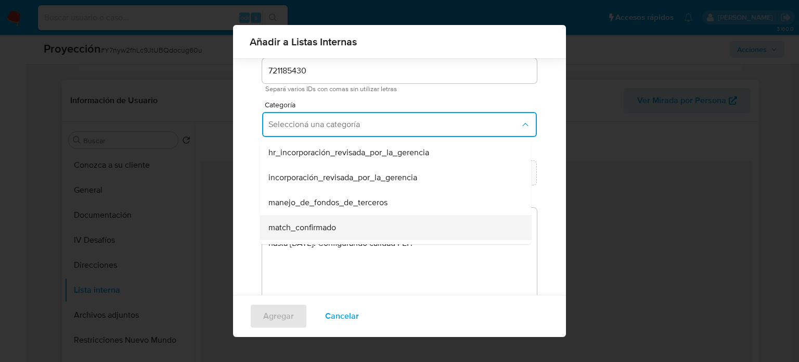
click at [333, 222] on span "match_confirmado" at bounding box center [302, 227] width 68 height 10
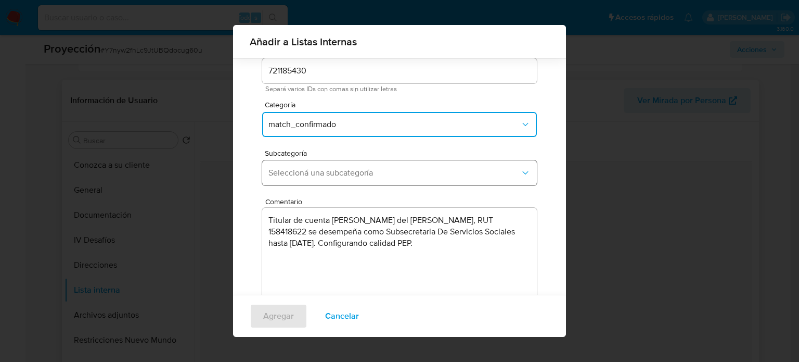
click at [354, 165] on button "Seleccioná una subcategoría" at bounding box center [399, 172] width 275 height 25
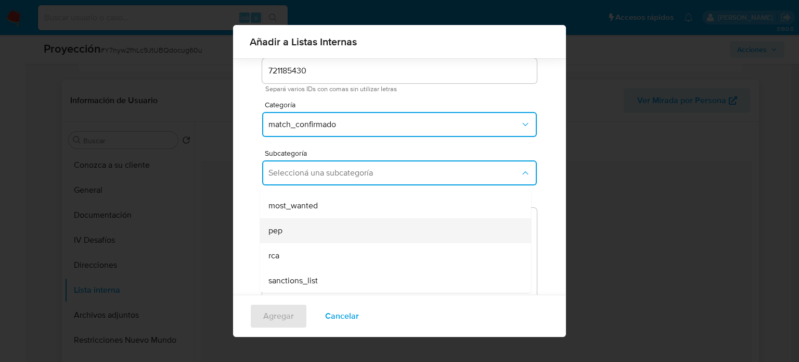
scroll to position [71, 0]
click at [286, 235] on div "pep" at bounding box center [392, 229] width 248 height 25
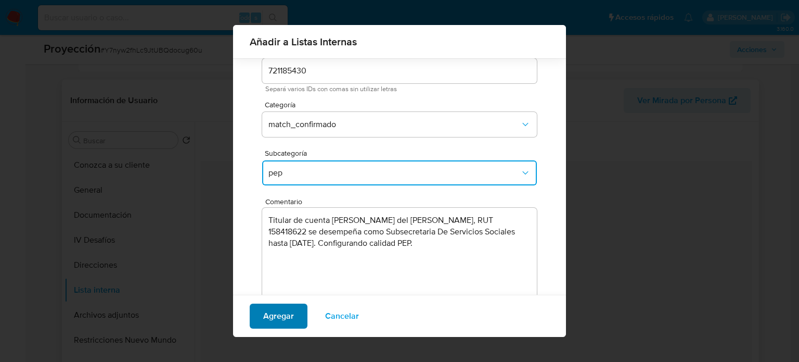
click at [281, 317] on span "Agregar" at bounding box center [278, 315] width 31 height 23
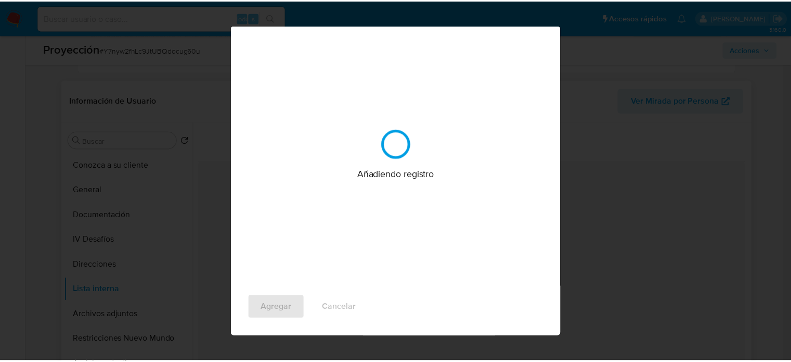
scroll to position [0, 0]
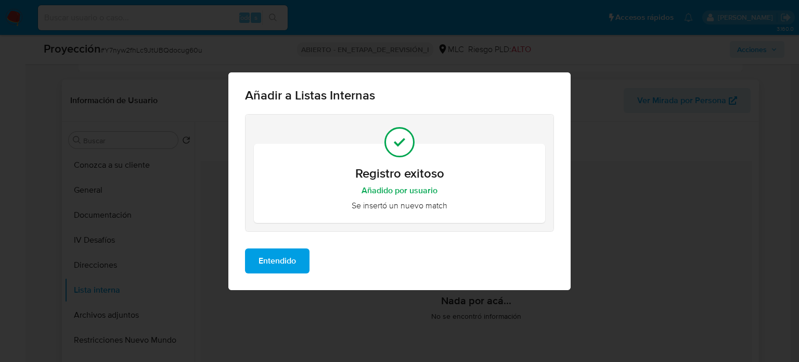
click at [280, 262] on span "Entendido" at bounding box center [277, 260] width 37 height 23
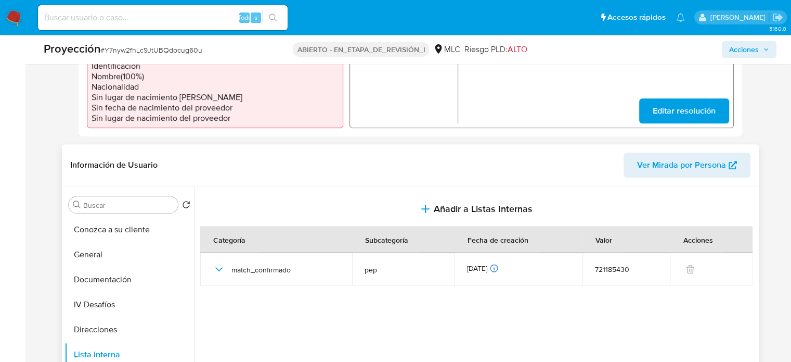
scroll to position [416, 0]
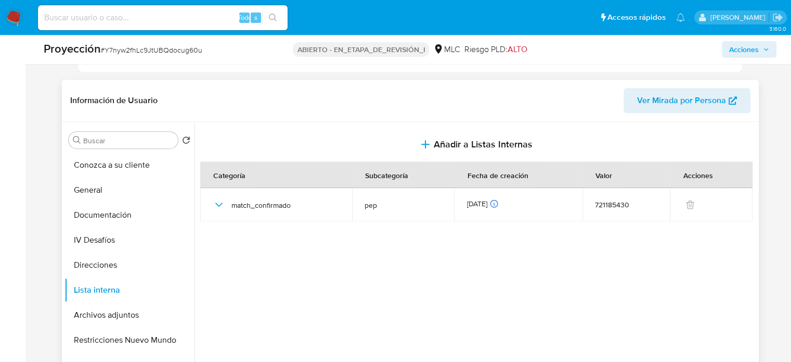
drag, startPoint x: 107, startPoint y: 317, endPoint x: 217, endPoint y: 308, distance: 110.1
click at [107, 316] on button "Archivos adjuntos" at bounding box center [130, 314] width 130 height 25
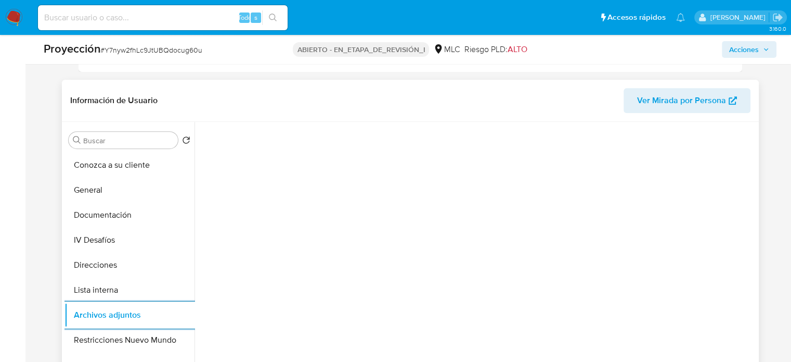
scroll to position [468, 0]
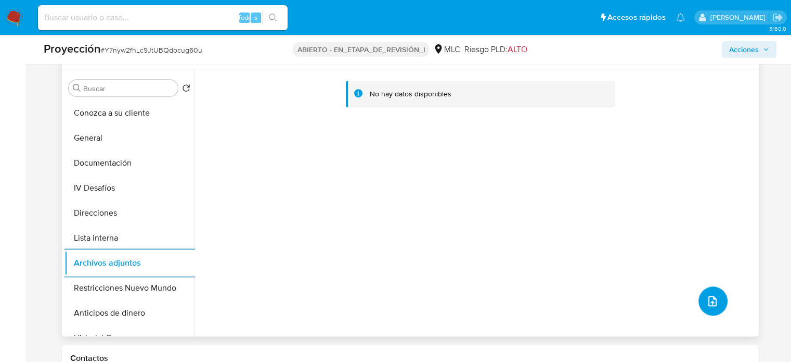
click at [709, 301] on icon "subir archivo" at bounding box center [712, 300] width 12 height 12
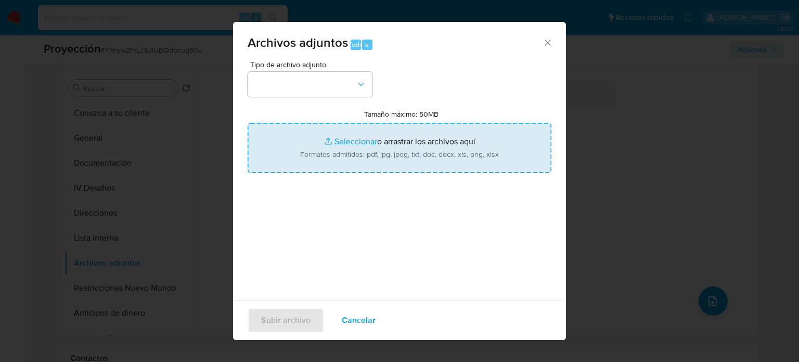
click at [377, 146] on input "Tamaño máximo: 50MB Seleccionar archivos" at bounding box center [400, 148] width 304 height 50
type input "C:\fakepath\InfoTransparencia.pdf"
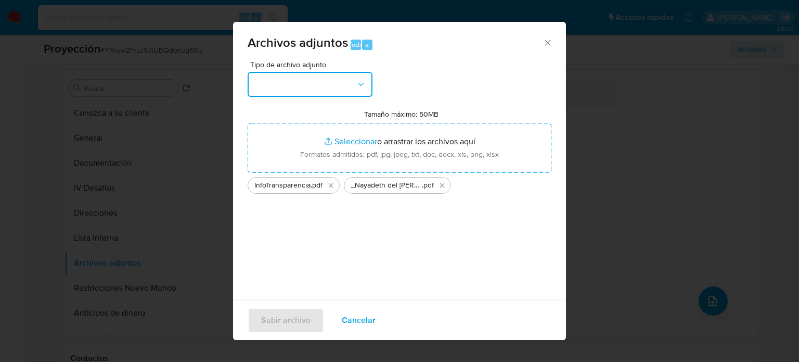
click at [326, 86] on button "button" at bounding box center [310, 84] width 125 height 25
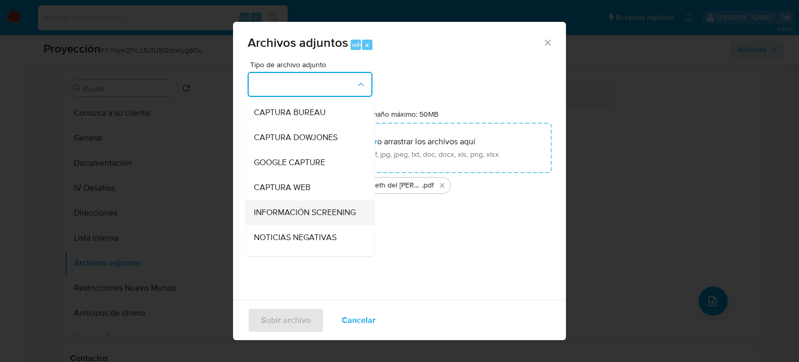
click at [277, 212] on span "INFORMACIÓN SCREENING" at bounding box center [305, 212] width 102 height 10
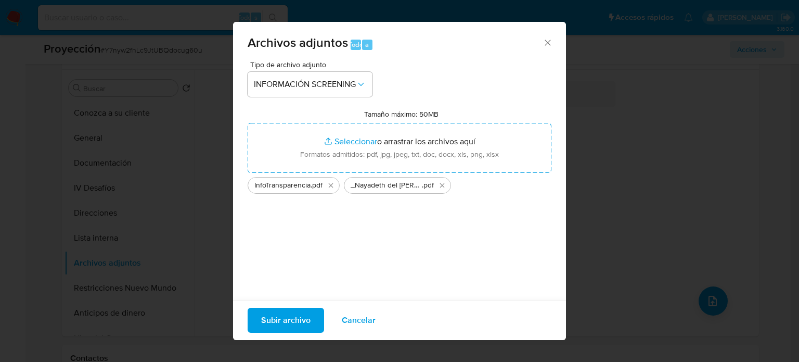
click at [285, 321] on span "Subir archivo" at bounding box center [285, 319] width 49 height 23
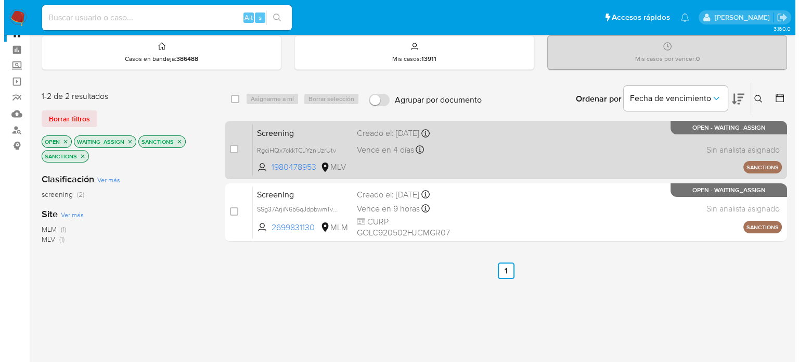
scroll to position [52, 0]
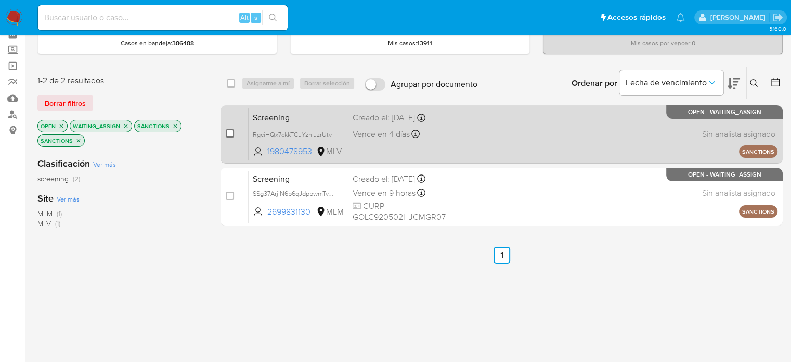
click at [229, 133] on input "checkbox" at bounding box center [230, 133] width 8 height 8
checkbox input "true"
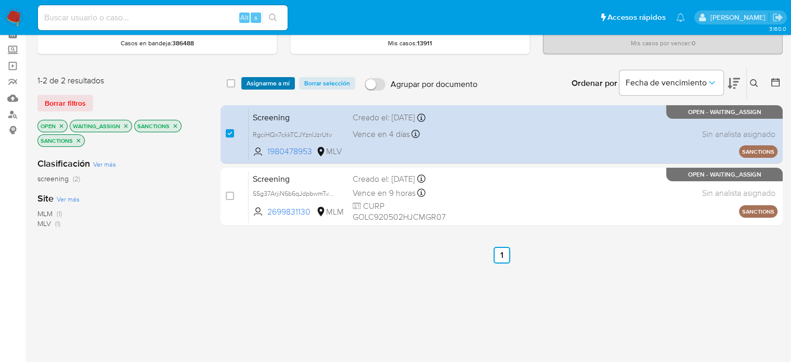
click at [254, 83] on span "Asignarme a mí" at bounding box center [268, 83] width 43 height 10
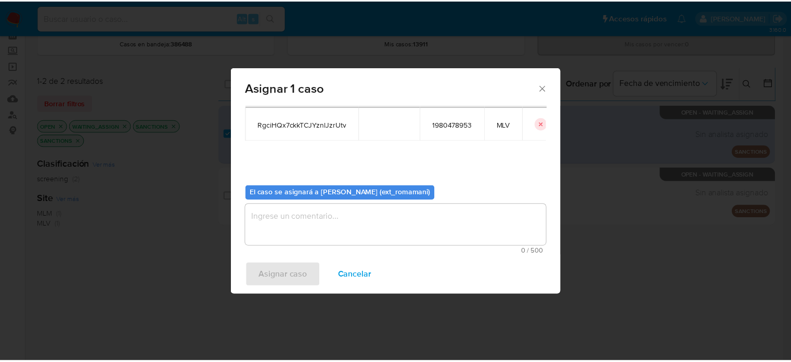
scroll to position [54, 0]
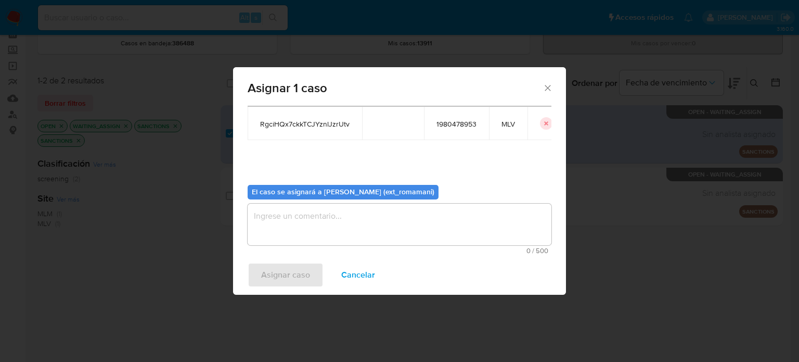
click at [342, 222] on textarea "assign-modal" at bounding box center [400, 224] width 304 height 42
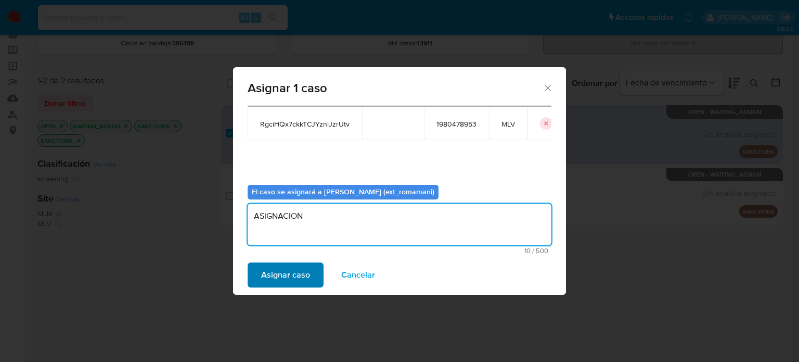
type textarea "ASIGNACION"
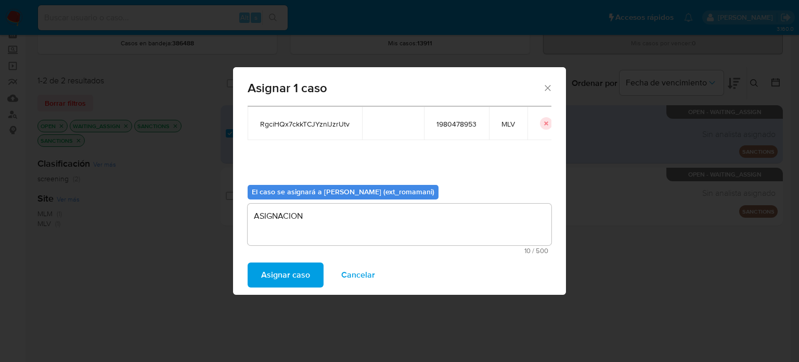
click at [280, 273] on span "Asignar caso" at bounding box center [285, 274] width 49 height 23
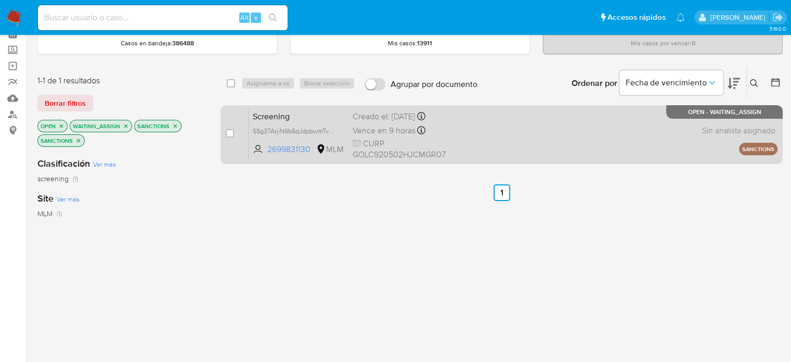
click at [501, 138] on div "Screening SSg37ArjiN6b6qJdpbwmTvYY 2699831130 MLM Creado el: 17/09/2025 Creado …" at bounding box center [513, 134] width 529 height 53
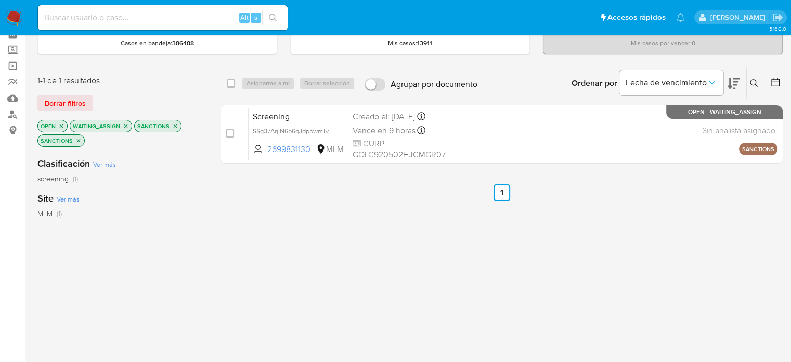
click at [12, 18] on img at bounding box center [14, 18] width 18 height 18
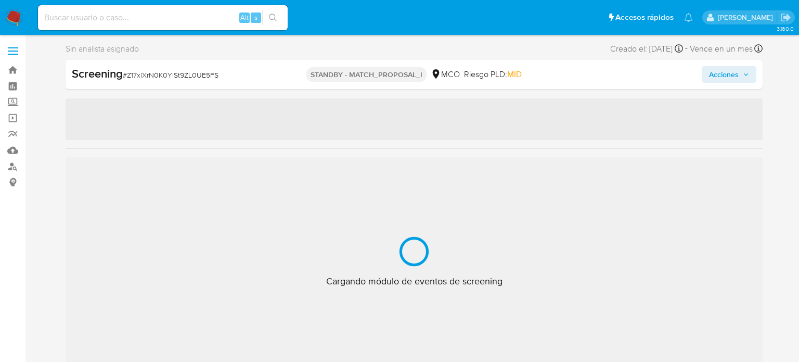
select select "10"
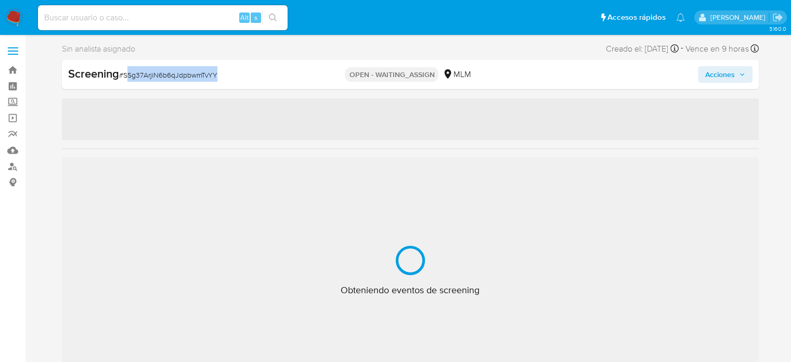
select select "10"
drag, startPoint x: 245, startPoint y: 79, endPoint x: 122, endPoint y: 81, distance: 122.8
click at [122, 81] on div "Screening # SSg37ArjiN6b6qJdpbwmTvYY" at bounding box center [180, 74] width 225 height 17
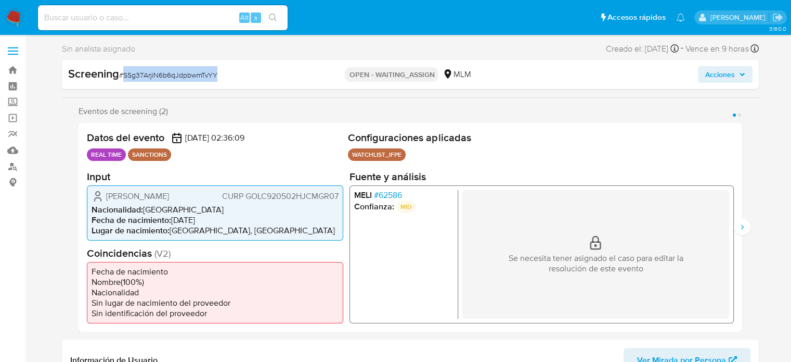
copy span "SSg37ArjiN6b6qJdpbwmTvYY"
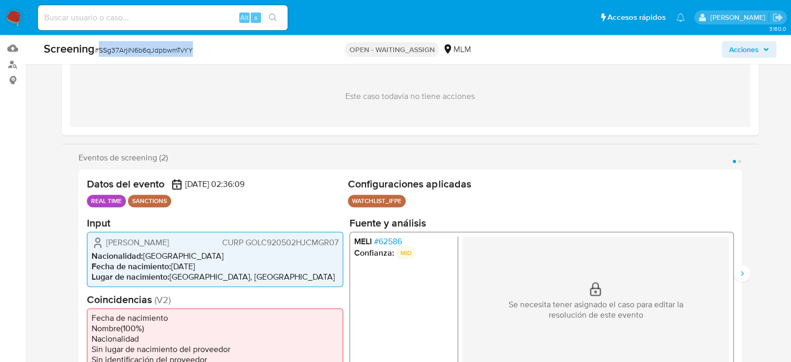
scroll to position [104, 0]
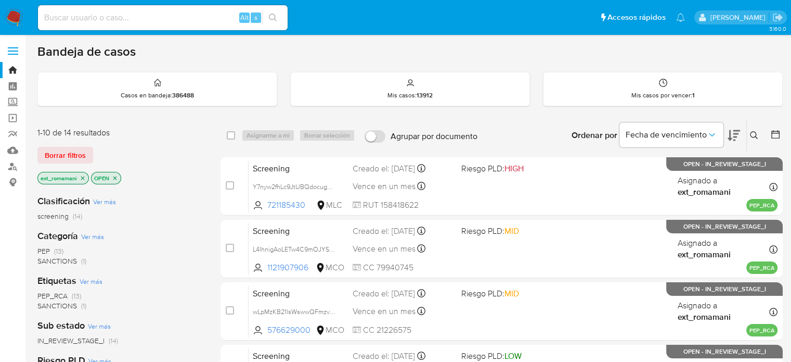
click at [80, 259] on span "SANCTIONS (1)" at bounding box center [61, 261] width 49 height 10
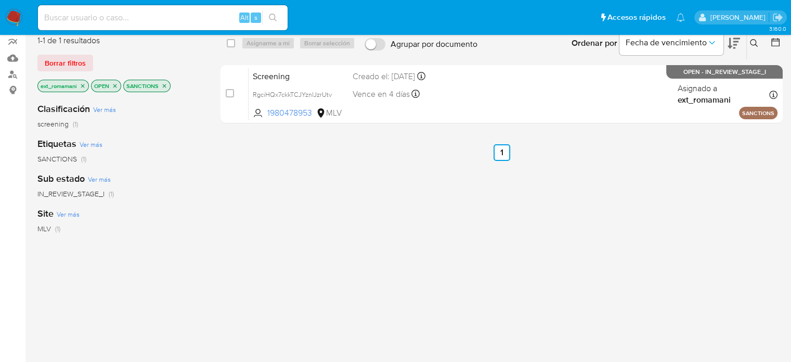
scroll to position [104, 0]
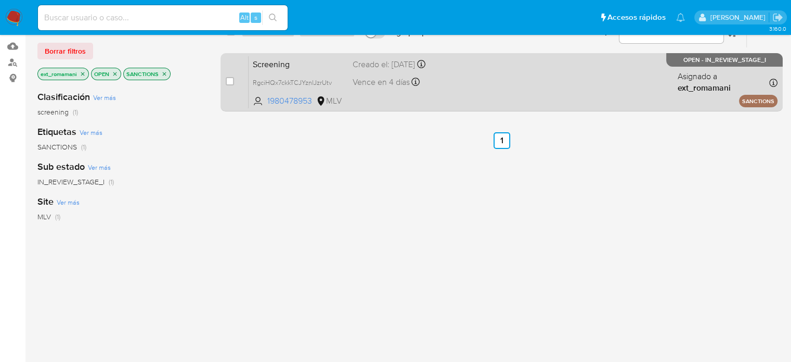
click at [418, 97] on div "Screening RgciHQx7ckkTCJYznlJzrUtv 1980478953 MLV Creado el: [DATE] Creado el: …" at bounding box center [513, 82] width 529 height 53
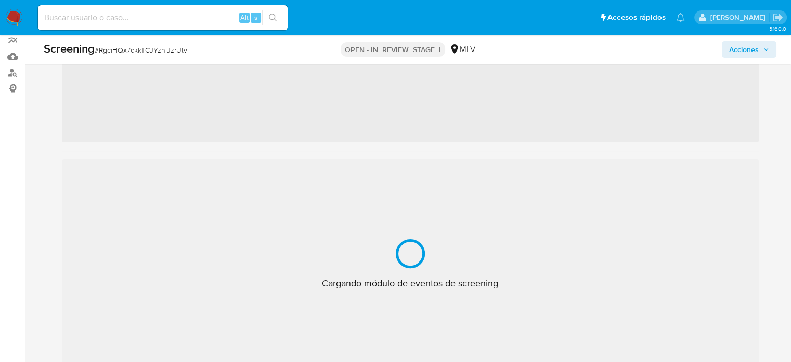
scroll to position [104, 0]
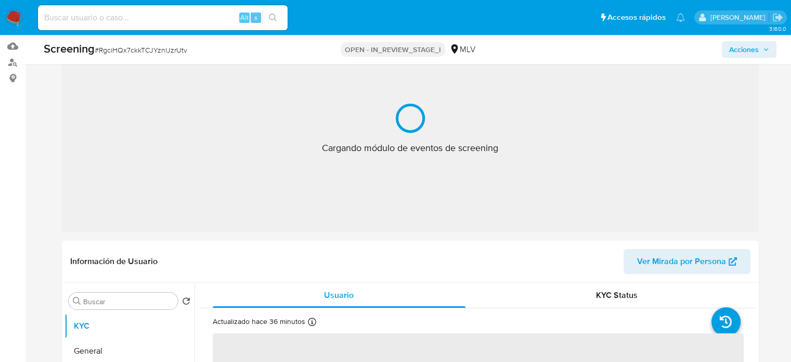
select select "10"
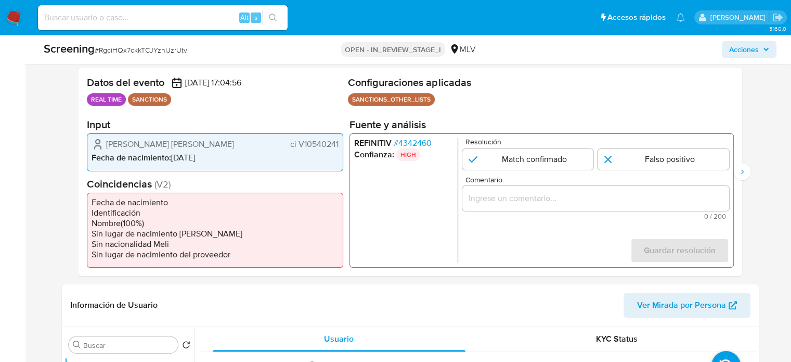
scroll to position [208, 0]
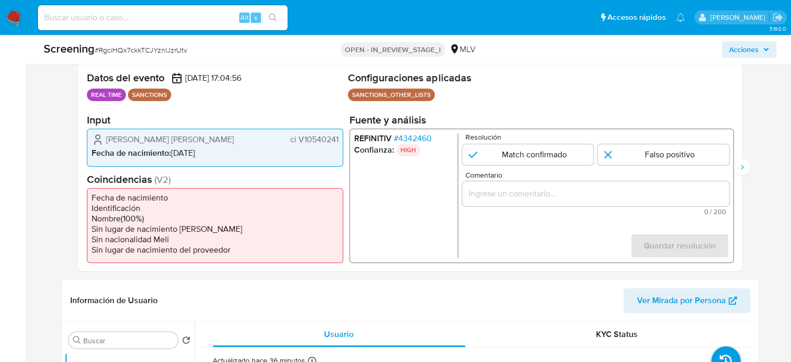
click at [407, 135] on span "# 4342460" at bounding box center [412, 138] width 38 height 10
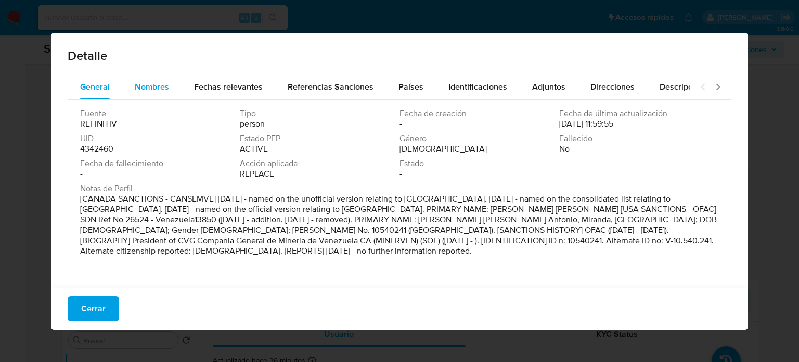
click at [148, 86] on span "Nombres" at bounding box center [152, 87] width 34 height 12
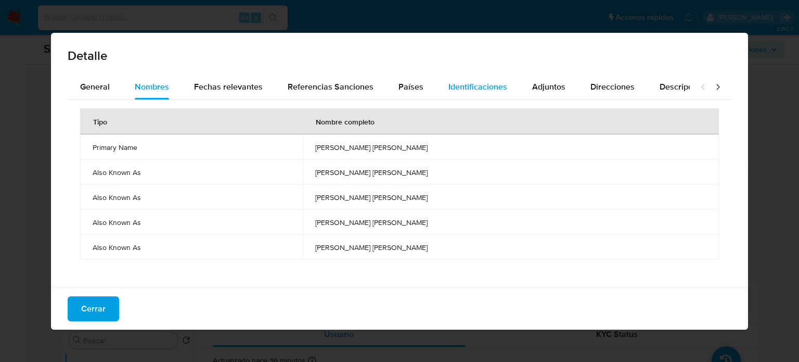
click at [501, 85] on span "Identificaciones" at bounding box center [477, 87] width 59 height 12
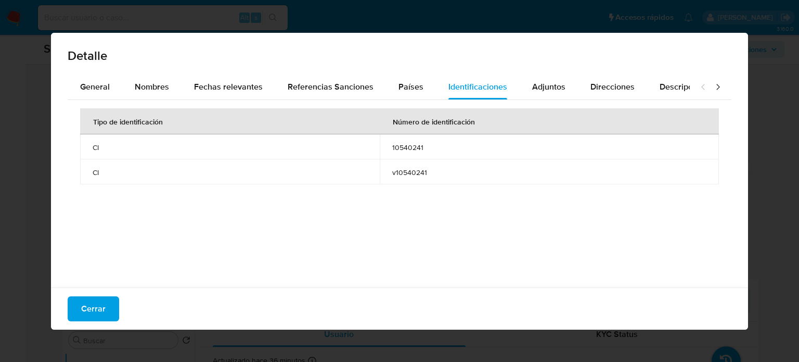
drag, startPoint x: 383, startPoint y: 144, endPoint x: 421, endPoint y: 147, distance: 38.6
click at [421, 147] on td "10540241" at bounding box center [549, 146] width 339 height 25
click at [154, 99] on div "Nombres" at bounding box center [152, 86] width 34 height 25
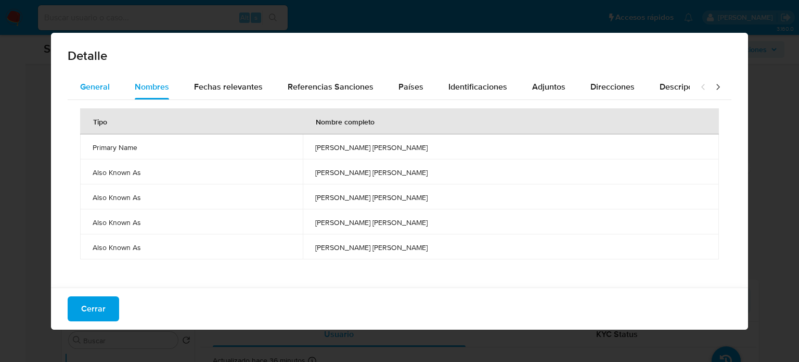
click at [108, 87] on span "General" at bounding box center [95, 87] width 30 height 12
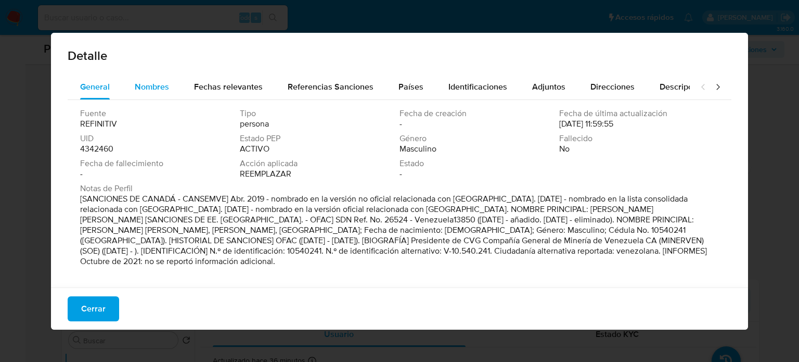
click at [152, 88] on span "Nombres" at bounding box center [152, 87] width 34 height 12
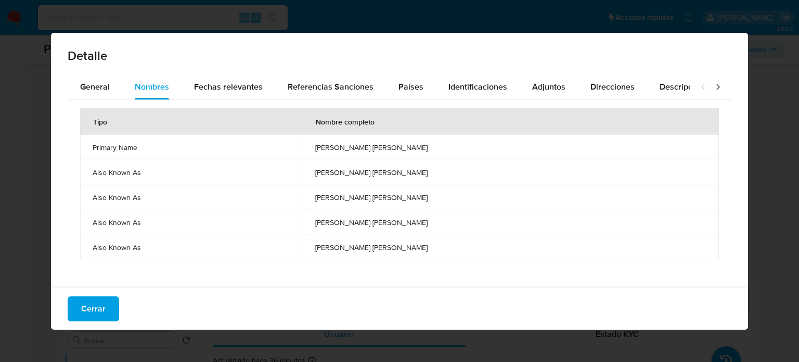
drag, startPoint x: 327, startPoint y: 143, endPoint x: 438, endPoint y: 145, distance: 111.3
click at [438, 145] on td "[PERSON_NAME]" at bounding box center [511, 146] width 416 height 25
click at [247, 87] on span "Fechas relevantes" at bounding box center [228, 87] width 69 height 12
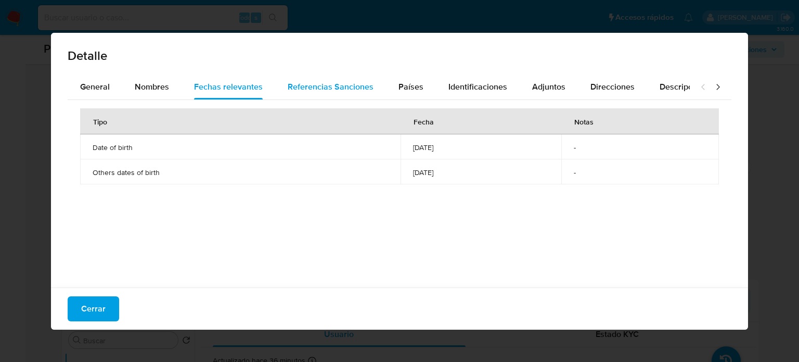
click at [321, 87] on span "Referencias Sanciones" at bounding box center [331, 87] width 86 height 12
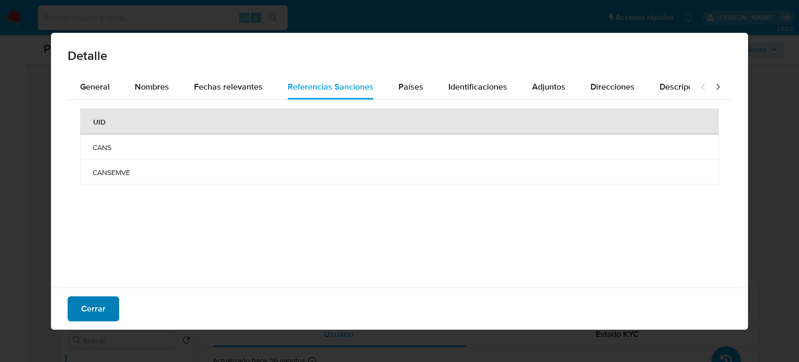
click at [106, 310] on button "Cerrar" at bounding box center [94, 308] width 52 height 25
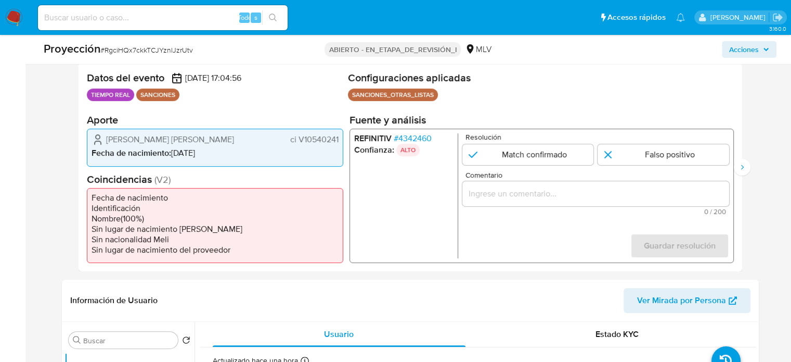
drag, startPoint x: 239, startPoint y: 139, endPoint x: 104, endPoint y: 138, distance: 134.7
click at [104, 138] on div "Adrian Antonio Perdomo Mata ci V10540241" at bounding box center [215, 139] width 247 height 12
click at [420, 138] on font "4342460" at bounding box center [414, 138] width 33 height 12
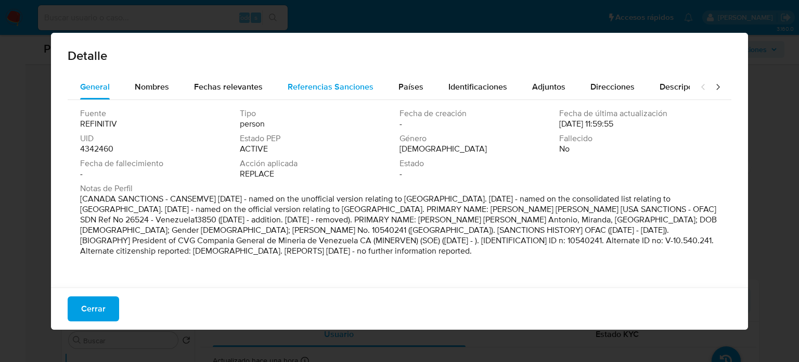
click at [330, 83] on span "Referencias Sanciones" at bounding box center [331, 87] width 86 height 12
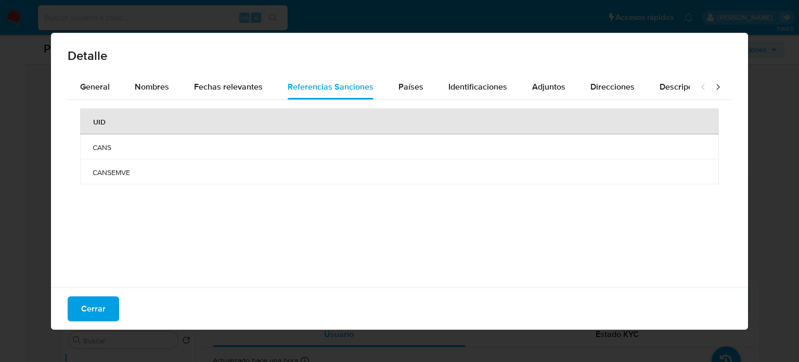
drag, startPoint x: 114, startPoint y: 147, endPoint x: 88, endPoint y: 147, distance: 26.0
click at [88, 147] on td "CANS" at bounding box center [399, 146] width 639 height 25
drag, startPoint x: 89, startPoint y: 161, endPoint x: 143, endPoint y: 175, distance: 56.0
click at [143, 175] on td "CANSEMVE" at bounding box center [399, 171] width 639 height 25
drag, startPoint x: 115, startPoint y: 307, endPoint x: 109, endPoint y: 308, distance: 6.3
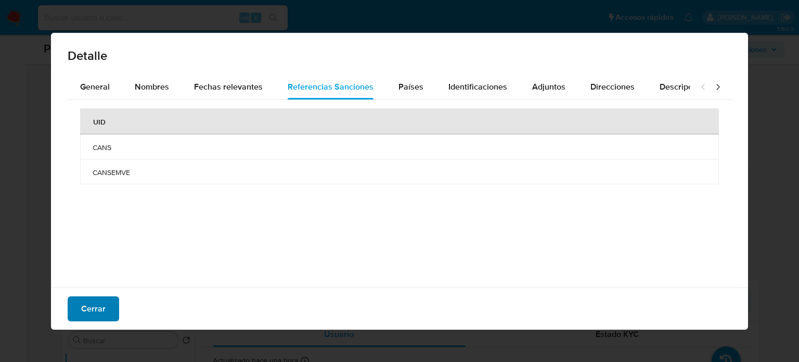
click at [111, 307] on button "Cerrar" at bounding box center [94, 308] width 52 height 25
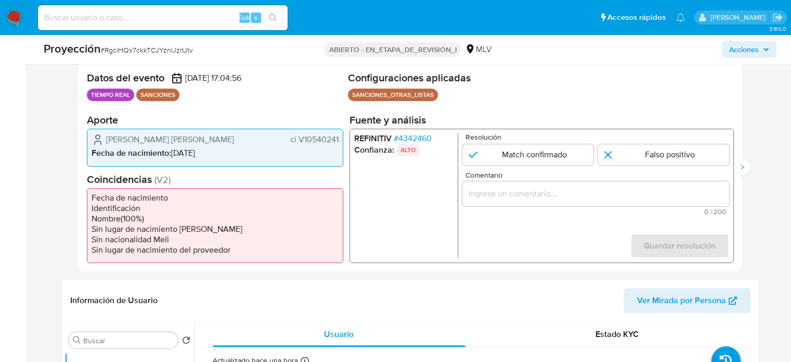
drag, startPoint x: 252, startPoint y: 133, endPoint x: 93, endPoint y: 133, distance: 159.2
click at [93, 133] on div "Adrian Antonio Perdomo Mata ci V10540241" at bounding box center [215, 139] width 247 height 12
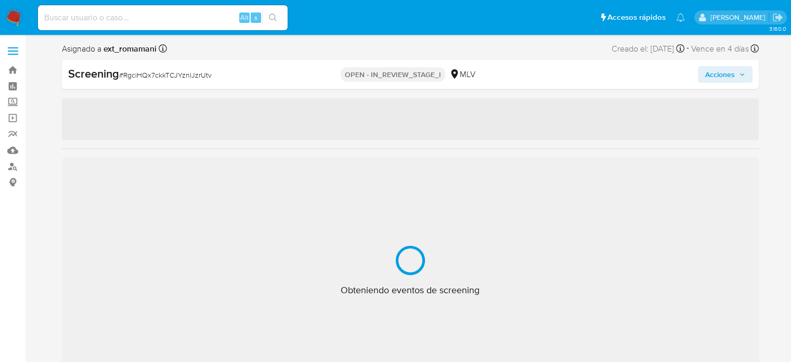
select select "10"
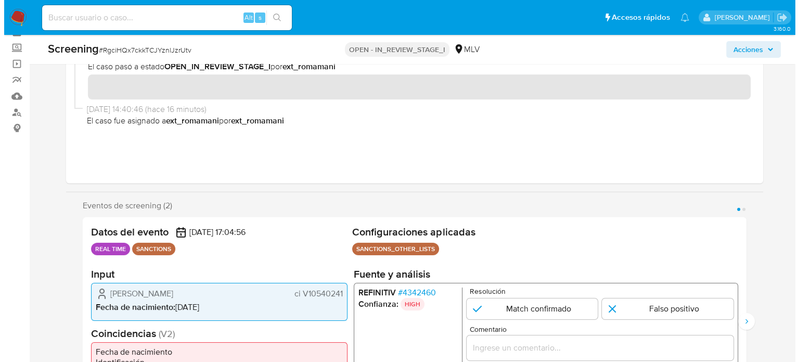
scroll to position [156, 0]
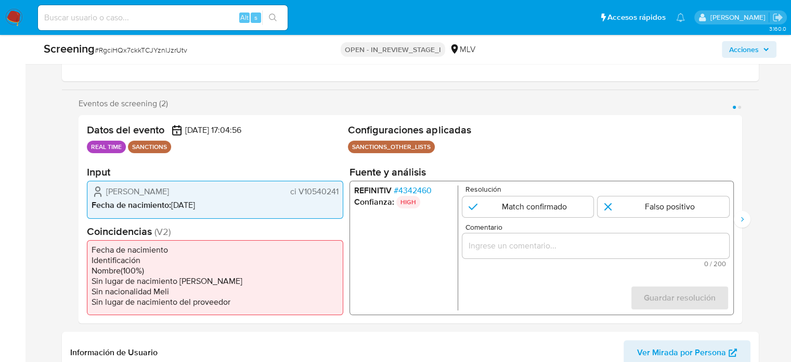
drag, startPoint x: 245, startPoint y: 188, endPoint x: 106, endPoint y: 192, distance: 139.0
click at [106, 192] on div "[PERSON_NAME] ci V10540241" at bounding box center [215, 191] width 247 height 12
click at [407, 189] on span "# 4342460" at bounding box center [412, 190] width 38 height 10
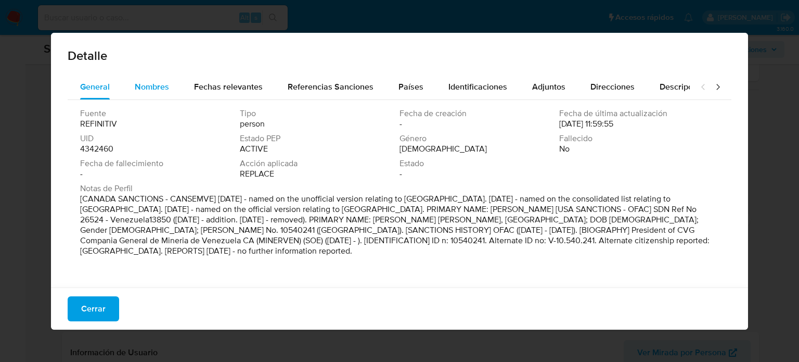
click at [141, 87] on span "Nombres" at bounding box center [152, 87] width 34 height 12
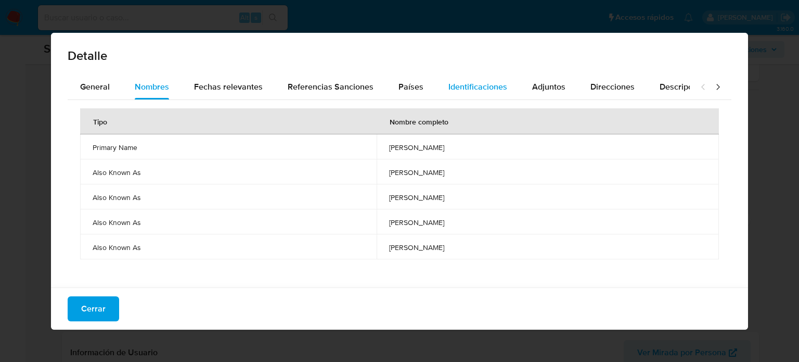
click at [485, 75] on div "Identificaciones" at bounding box center [477, 86] width 59 height 25
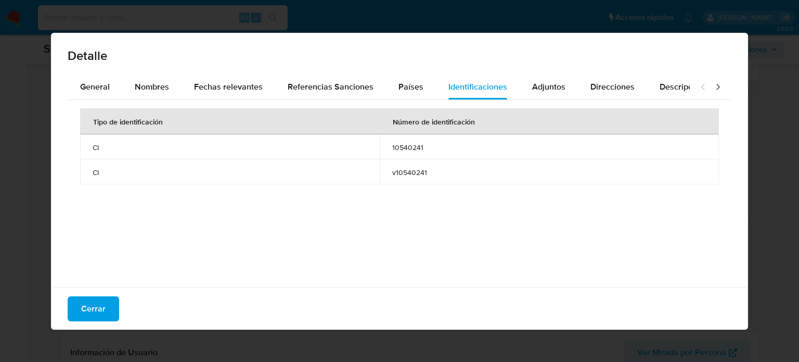
drag, startPoint x: 385, startPoint y: 149, endPoint x: 424, endPoint y: 145, distance: 39.7
click at [424, 145] on td "10540241" at bounding box center [549, 146] width 339 height 25
click at [90, 304] on span "Cerrar" at bounding box center [93, 308] width 24 height 23
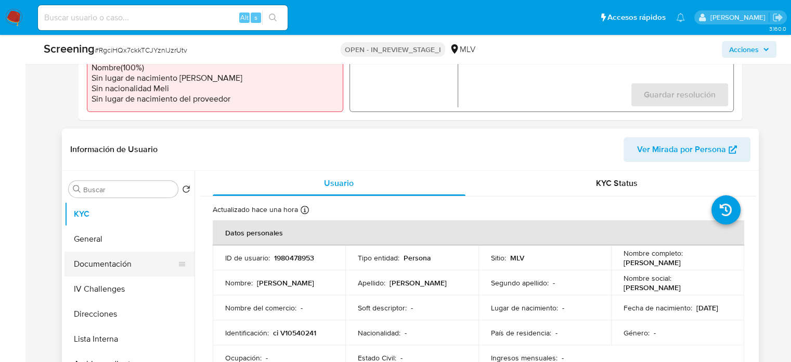
scroll to position [416, 0]
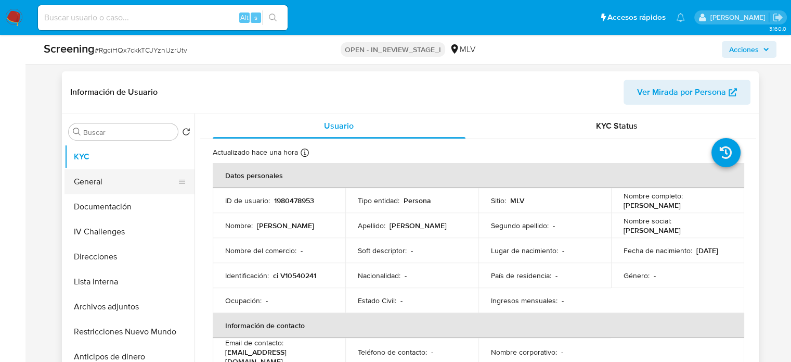
click at [112, 186] on button "General" at bounding box center [126, 181] width 122 height 25
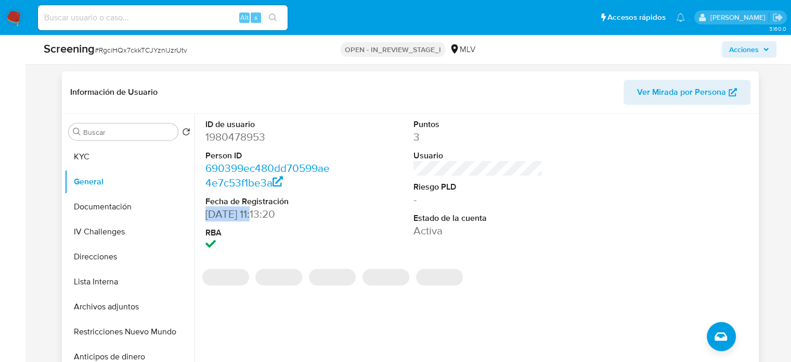
drag, startPoint x: 262, startPoint y: 216, endPoint x: 201, endPoint y: 215, distance: 60.9
click at [201, 215] on div "ID de usuario 1980478953 Person ID 690399ec480dd70599ae4e7c53f1be3a Fecha de Re…" at bounding box center [269, 185] width 139 height 145
copy dd "08/09/2024"
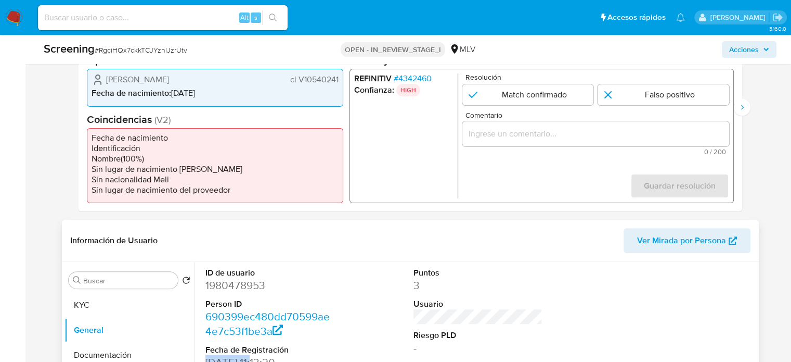
scroll to position [206, 0]
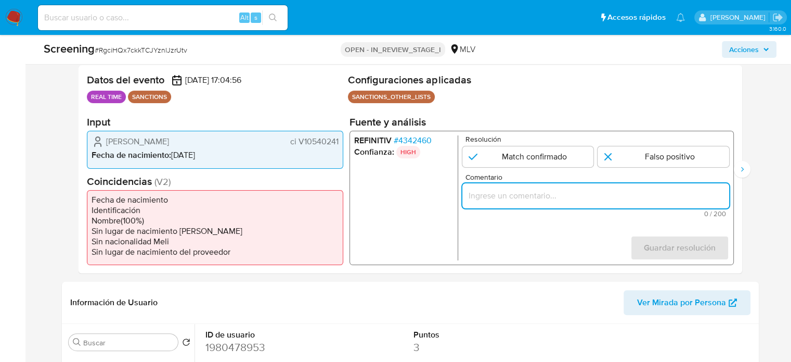
click at [503, 194] on input "Comentario" at bounding box center [595, 196] width 267 height 14
paste input "Usuario Adrian Antonio Perdomo Mata contra el sancionado Adrian Antonio Perdomo…"
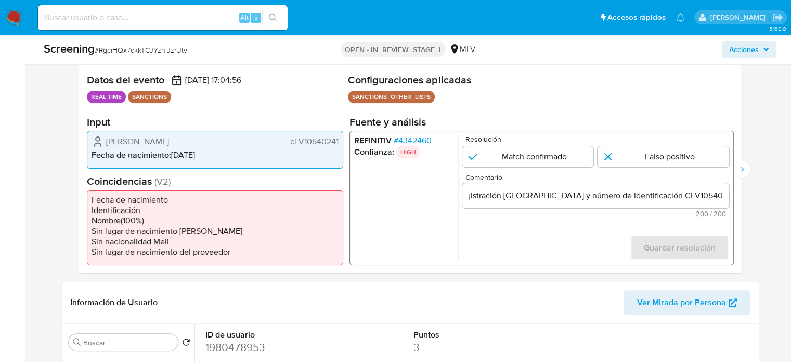
scroll to position [0, 0]
click at [505, 235] on form "Resolución Match confirmado Falso positivo Comentario Usuario Adrian Antonio Pe…" at bounding box center [595, 197] width 267 height 125
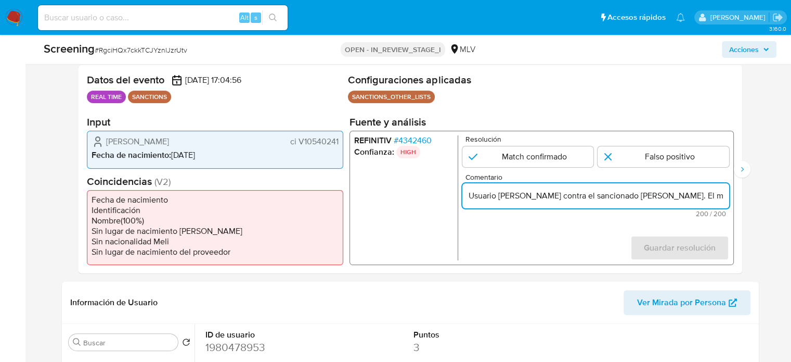
drag, startPoint x: 611, startPoint y: 196, endPoint x: 669, endPoint y: 195, distance: 58.3
click at [612, 197] on input "Usuario Adrian Antonio Perdomo Mata contra el sancionado Adrian Antonio Perdomo…" at bounding box center [595, 196] width 267 height 14
drag, startPoint x: 670, startPoint y: 195, endPoint x: 717, endPoint y: 197, distance: 46.9
click at [717, 197] on input "Usuario Adrian Antonio Perdomo Mata contra el sancionado Adrian Antonio Perdomo…" at bounding box center [595, 196] width 267 height 14
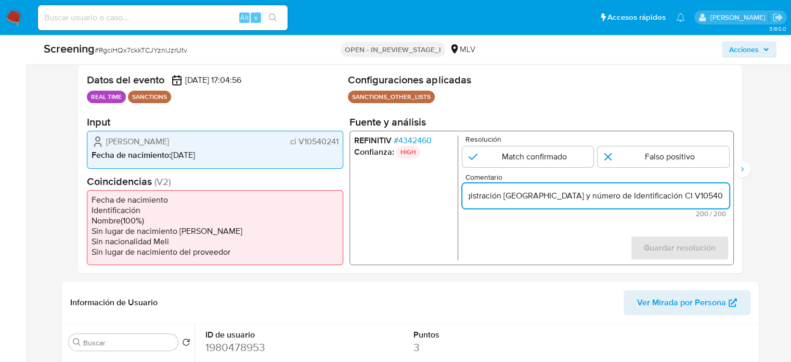
click at [683, 198] on input "Usuario Adrian Antonio Perdomo Mata contra el sancionado Adrian Antonio Perdomo…" at bounding box center [595, 196] width 267 height 14
drag, startPoint x: 638, startPoint y: 196, endPoint x: 682, endPoint y: 196, distance: 44.2
click at [682, 196] on input "Usuario Adrian Antonio Perdomo Mata contra el sancionado Adrian Antonio Perdomo…" at bounding box center [595, 196] width 267 height 14
drag, startPoint x: 725, startPoint y: 196, endPoint x: 682, endPoint y: 196, distance: 43.2
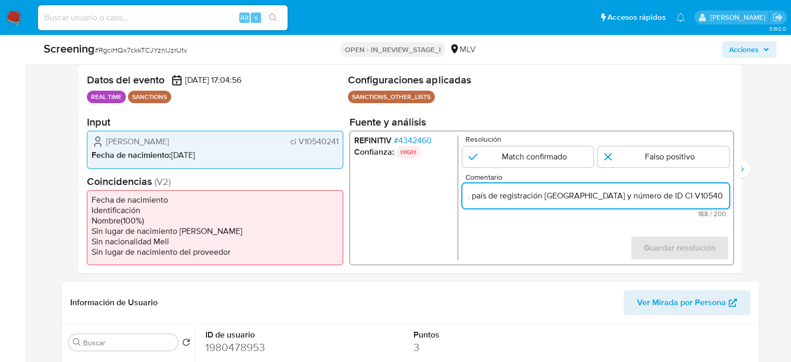
click at [682, 196] on input "Usuario Adrian Antonio Perdomo Mata contra el sancionado Adrian Antonio Perdomo…" at bounding box center [595, 196] width 267 height 14
click at [615, 229] on form "Resolución Match confirmado Falso positivo Comentario Usuario Adrian Antonio Pe…" at bounding box center [595, 197] width 267 height 125
drag, startPoint x: 610, startPoint y: 197, endPoint x: 634, endPoint y: 197, distance: 23.9
click at [634, 197] on input "Usuario Adrian Antonio Perdomo Mata contra el sancionado Adrian Antonio Perdomo…" at bounding box center [595, 196] width 267 height 14
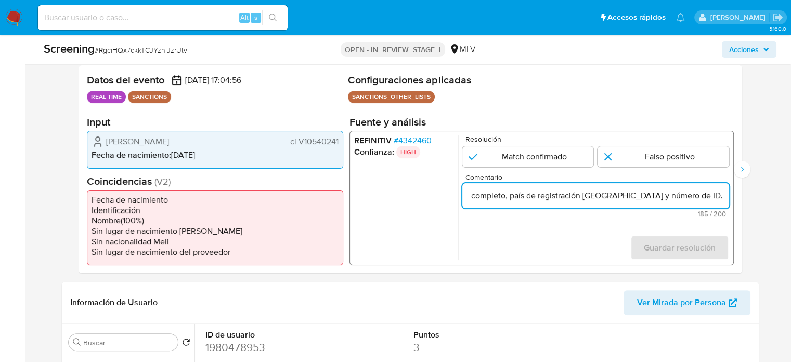
scroll to position [0, 451]
drag, startPoint x: 699, startPoint y: 195, endPoint x: 715, endPoint y: 199, distance: 17.0
click at [715, 199] on input "Usuario Adrian Antonio Perdomo Mata genera match el sancionado Adrian Antonio P…" at bounding box center [595, 196] width 267 height 14
type input "Usuario Adrian Antonio Perdomo Mata genera match el sancionado Adrian Antonio P…"
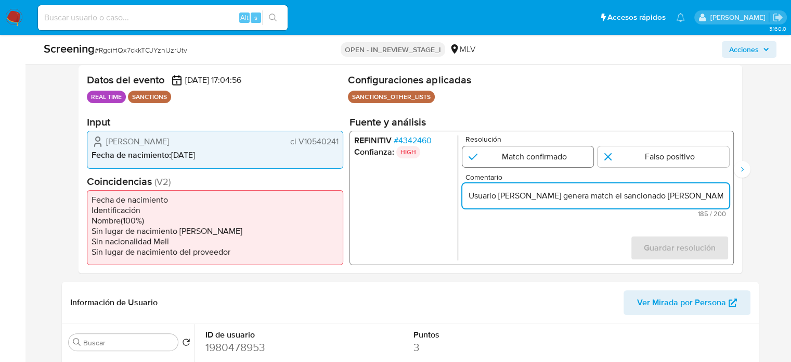
click at [514, 156] on input "1 de 2" at bounding box center [528, 156] width 132 height 21
radio input "true"
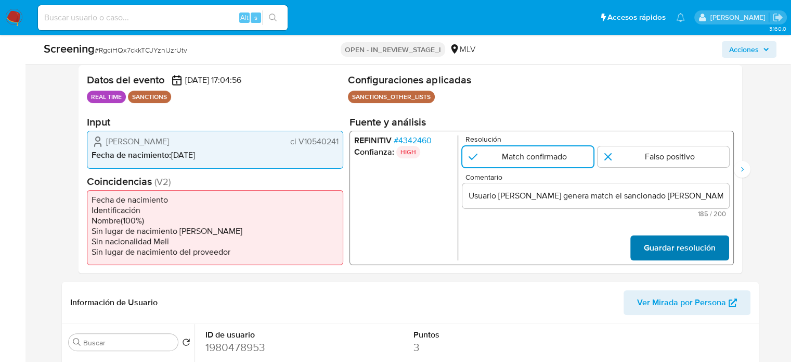
click at [688, 247] on span "Guardar resolución" at bounding box center [680, 247] width 72 height 23
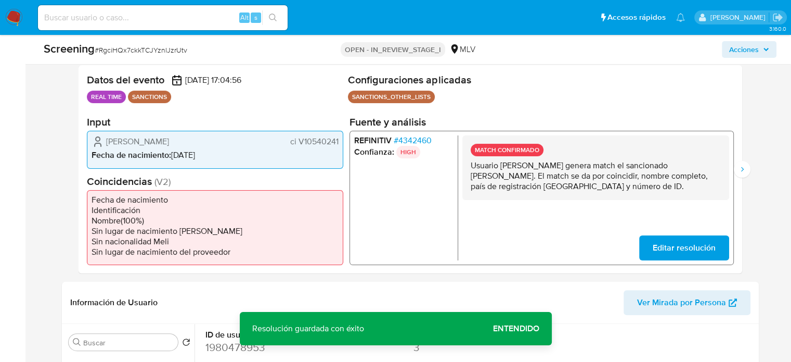
drag, startPoint x: 706, startPoint y: 188, endPoint x: 470, endPoint y: 168, distance: 237.6
click at [470, 168] on div "MATCH CONFIRMADO Usuario Adrian Antonio Perdomo Mata genera match el sancionado…" at bounding box center [595, 167] width 267 height 65
click at [740, 171] on icon "Siguiente" at bounding box center [742, 169] width 8 height 8
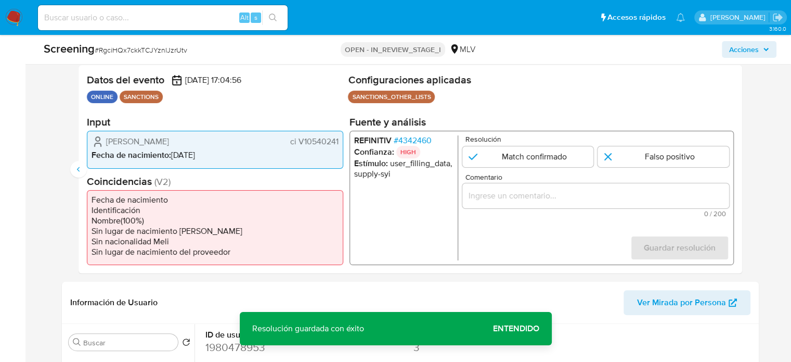
drag, startPoint x: 539, startPoint y: 164, endPoint x: 539, endPoint y: 192, distance: 28.6
click at [539, 164] on input "2 de 2" at bounding box center [528, 156] width 132 height 21
radio input "true"
click at [539, 193] on input "Comentario" at bounding box center [595, 196] width 267 height 14
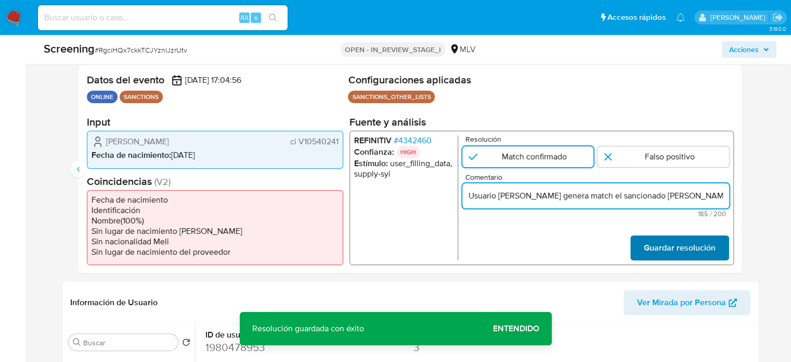
scroll to position [0, 451]
type input "Usuario Adrian Antonio Perdomo Mata genera match el sancionado Adrian Antonio P…"
click at [650, 244] on span "Guardar resolución" at bounding box center [680, 247] width 72 height 23
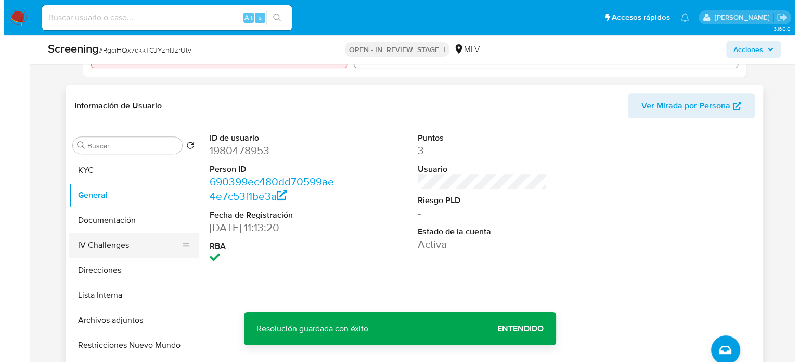
scroll to position [414, 0]
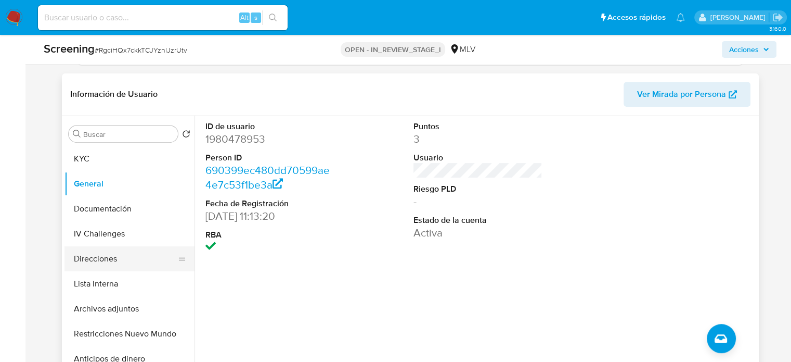
drag, startPoint x: 105, startPoint y: 281, endPoint x: 153, endPoint y: 262, distance: 51.4
click at [105, 281] on button "Lista Interna" at bounding box center [130, 283] width 130 height 25
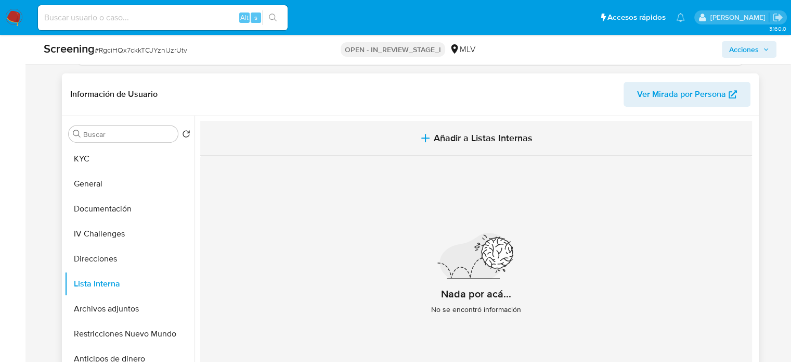
click at [437, 137] on span "Añadir a Listas Internas" at bounding box center [483, 137] width 99 height 11
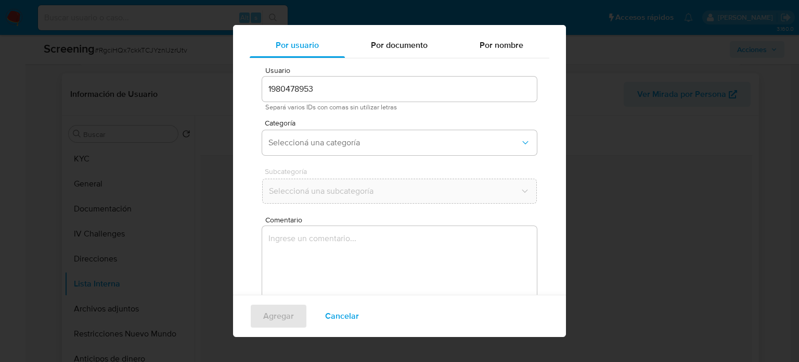
scroll to position [44, 0]
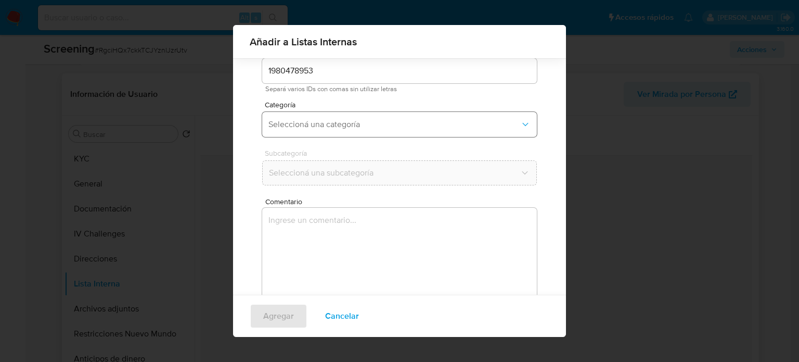
click at [343, 135] on button "Seleccioná una categoría" at bounding box center [399, 124] width 275 height 25
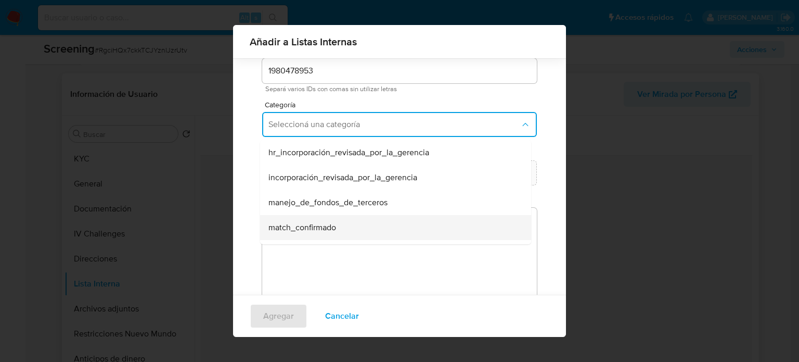
click at [321, 224] on span "match_confirmado" at bounding box center [302, 227] width 68 height 10
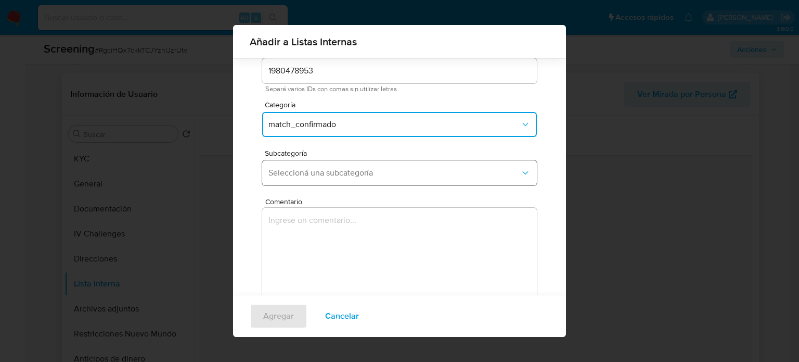
click at [520, 172] on icon "Subcategoría" at bounding box center [525, 173] width 10 height 10
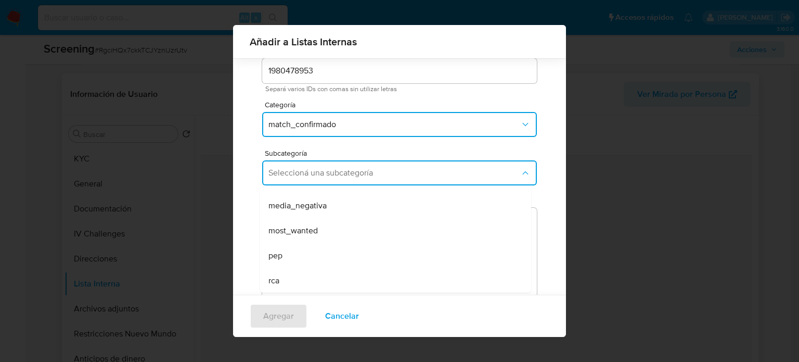
scroll to position [71, 0]
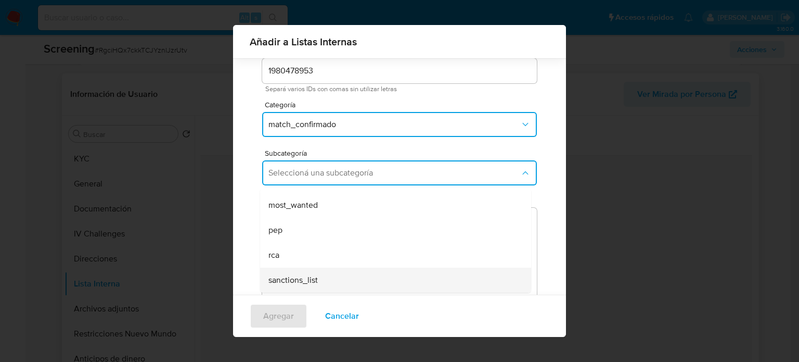
click at [402, 285] on div "sanctions_list" at bounding box center [392, 279] width 248 height 25
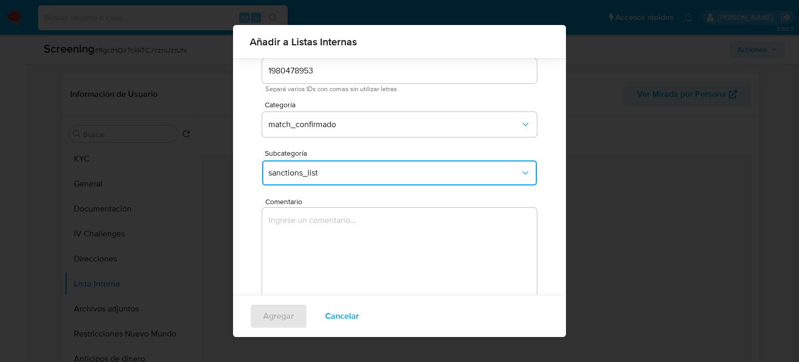
click at [386, 247] on textarea "Comentario" at bounding box center [399, 258] width 275 height 100
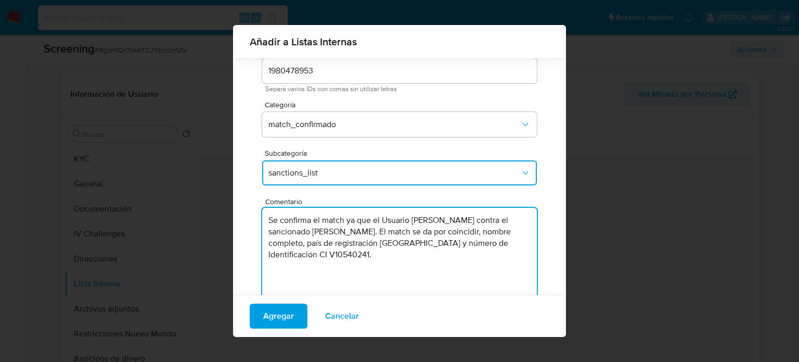
drag, startPoint x: 286, startPoint y: 233, endPoint x: 258, endPoint y: 236, distance: 28.8
click at [258, 236] on div "Usuario 1980478953 Separá varios IDs con comas sin utilizar letras Categoría ma…" at bounding box center [400, 182] width 300 height 285
click at [485, 256] on textarea "Se confirma el match ya que el Usuario Adrian Antonio Perdomo Mata genera match…" at bounding box center [399, 258] width 275 height 100
click at [499, 233] on textarea "Se confirma el match ya que el Usuario Adrian Antonio Perdomo Mata genera match…" at bounding box center [399, 258] width 275 height 100
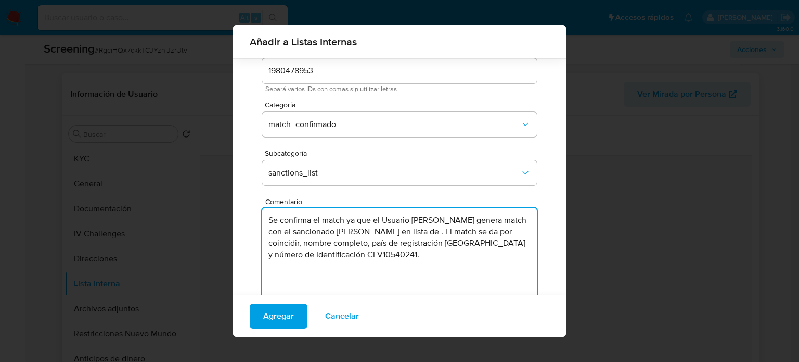
paste textarea "CANSEMVE"
paste textarea "CANS"
type textarea "Se confirma el match ya que el Usuario Adrian Antonio Perdomo Mata genera match…"
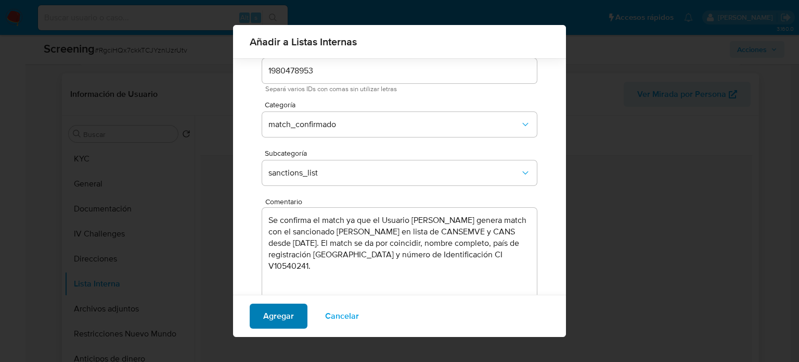
click at [271, 311] on span "Agregar" at bounding box center [278, 315] width 31 height 23
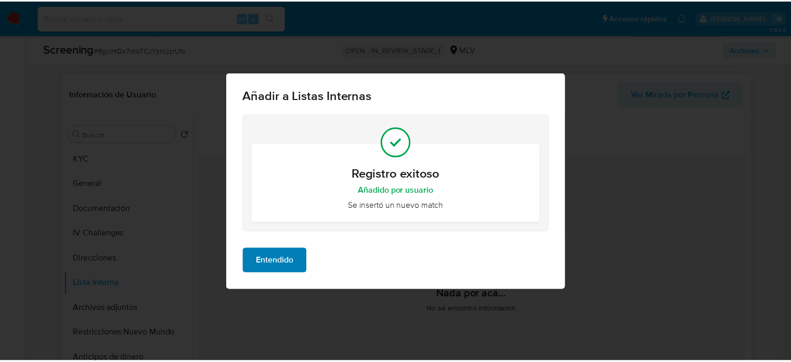
scroll to position [0, 0]
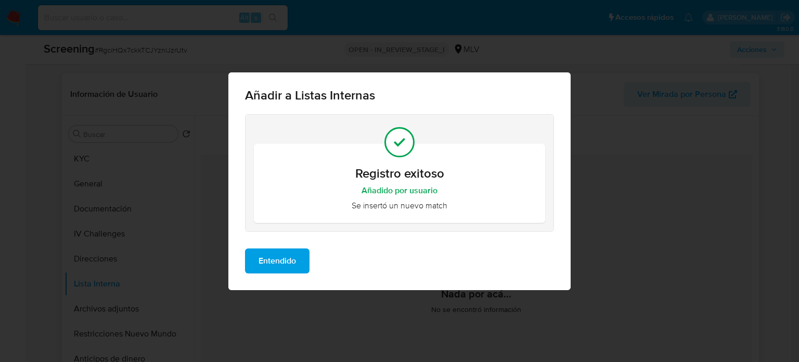
click at [287, 266] on span "Entendido" at bounding box center [277, 260] width 37 height 23
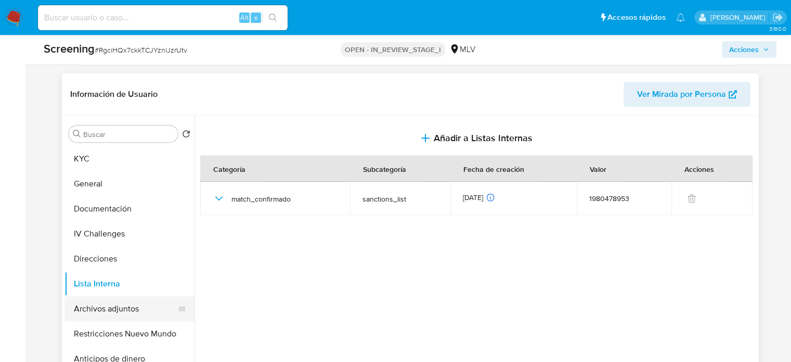
click at [119, 304] on button "Archivos adjuntos" at bounding box center [126, 308] width 122 height 25
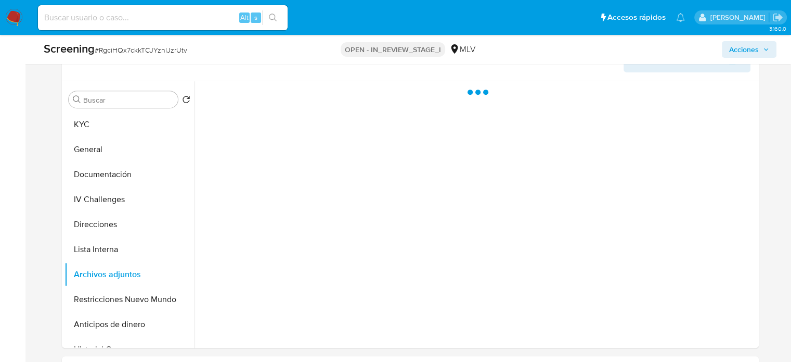
scroll to position [466, 0]
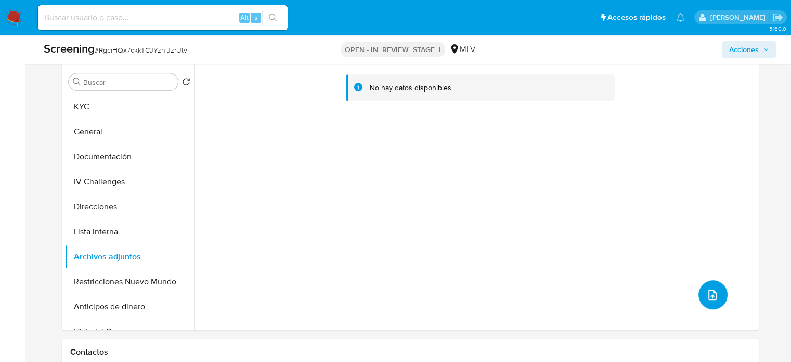
click at [699, 290] on button "upload-file" at bounding box center [713, 294] width 29 height 29
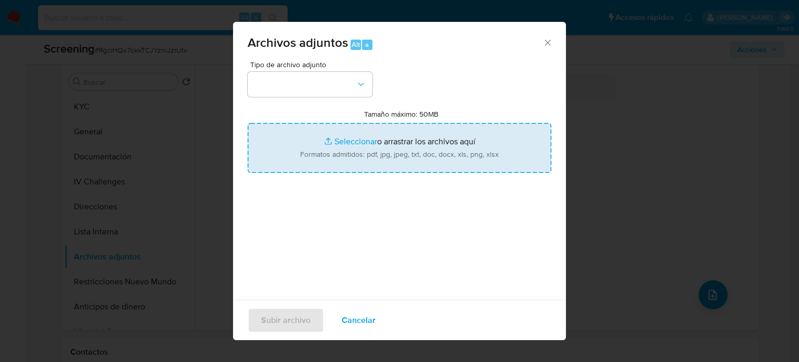
click at [391, 145] on input "Tamaño máximo: 50MB Seleccionar archivos" at bounding box center [400, 148] width 304 height 50
type input "C:\fakepath\StandardCaseMatchDetailsReport_5jb89z6razy61k109lzvqkra8_e_tr_wci_4…"
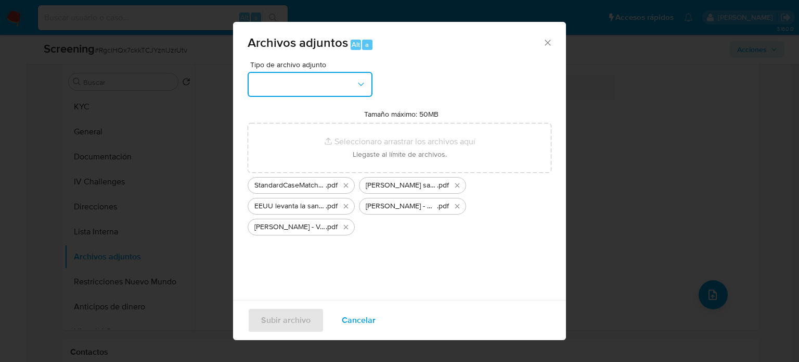
drag, startPoint x: 391, startPoint y: 145, endPoint x: 278, endPoint y: 95, distance: 123.9
click at [271, 89] on button "button" at bounding box center [310, 84] width 125 height 25
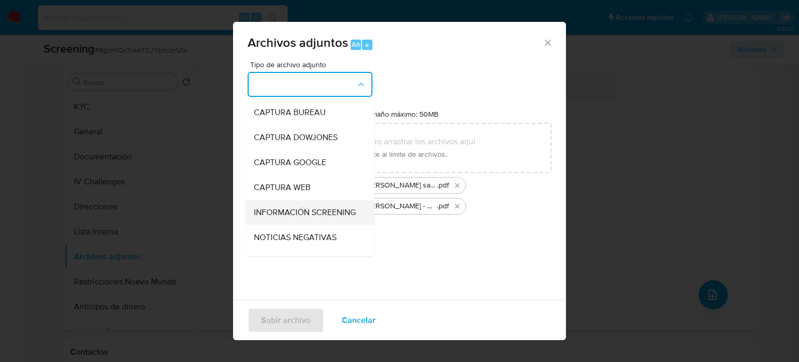
click at [280, 211] on span "INFORMACIÓN SCREENING" at bounding box center [305, 212] width 102 height 10
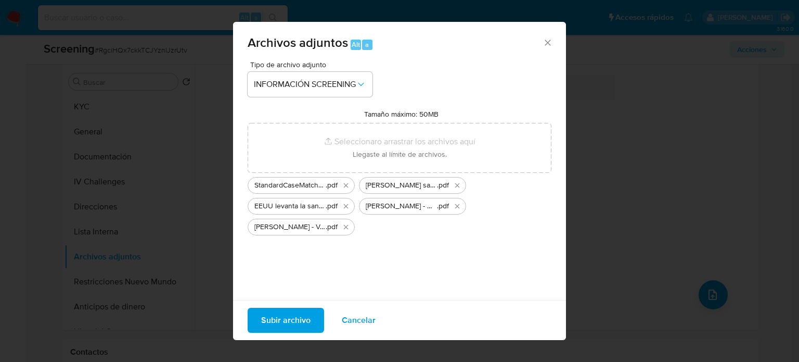
click at [286, 319] on span "Subir archivo" at bounding box center [285, 319] width 49 height 23
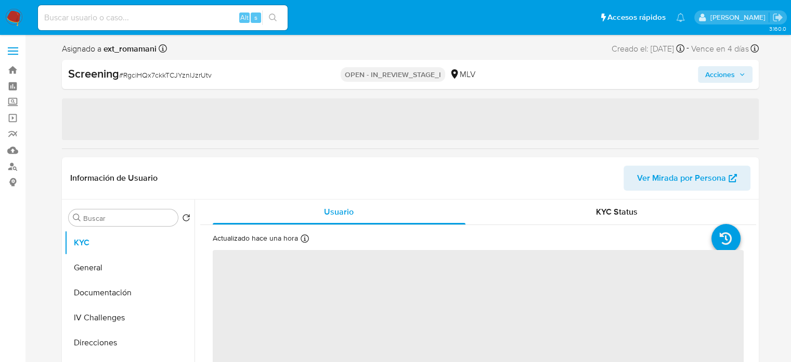
select select "10"
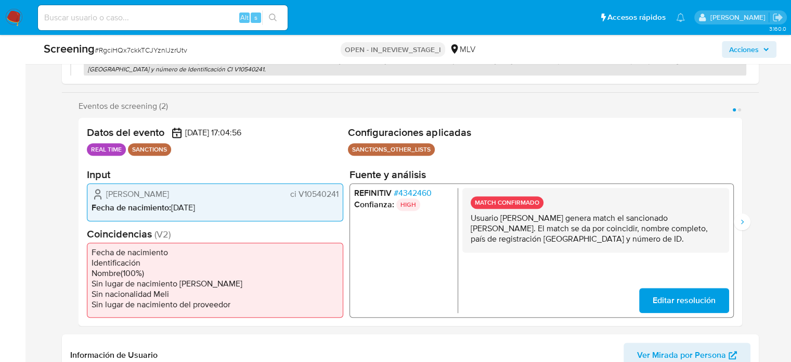
scroll to position [156, 0]
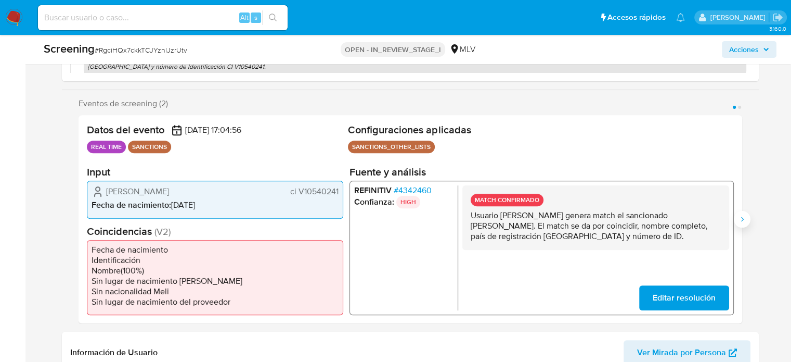
click at [741, 224] on button "Siguiente" at bounding box center [742, 219] width 17 height 17
click at [77, 216] on icon "Anterior" at bounding box center [78, 219] width 8 height 8
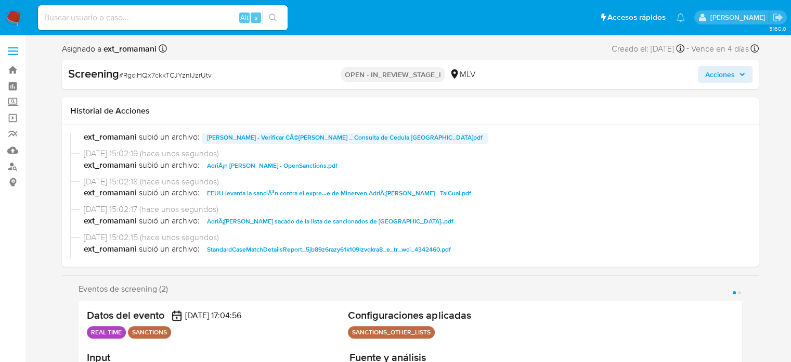
scroll to position [0, 0]
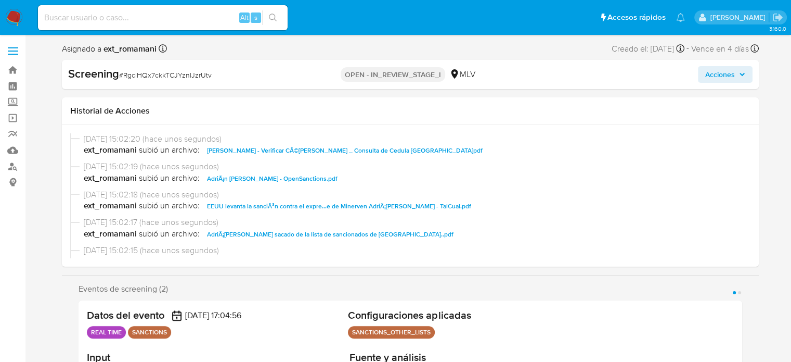
click at [737, 75] on span "Acciones" at bounding box center [725, 74] width 40 height 15
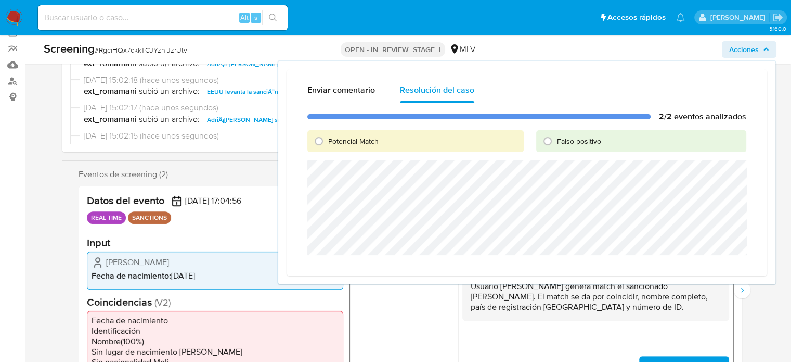
scroll to position [104, 0]
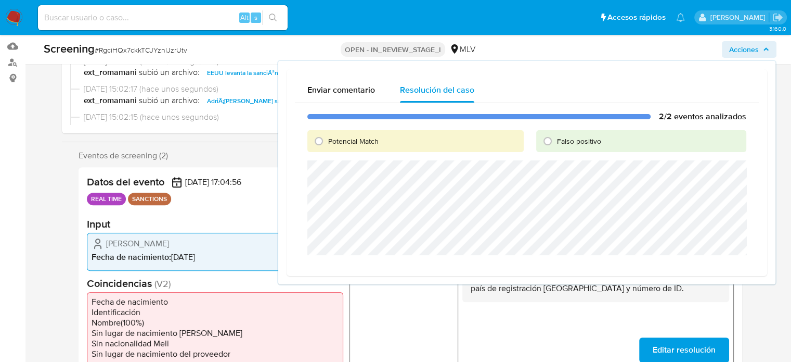
click at [328, 140] on span "Potencial Match" at bounding box center [353, 141] width 50 height 10
click at [327, 140] on input "Potencial Match" at bounding box center [319, 141] width 17 height 17
radio input "true"
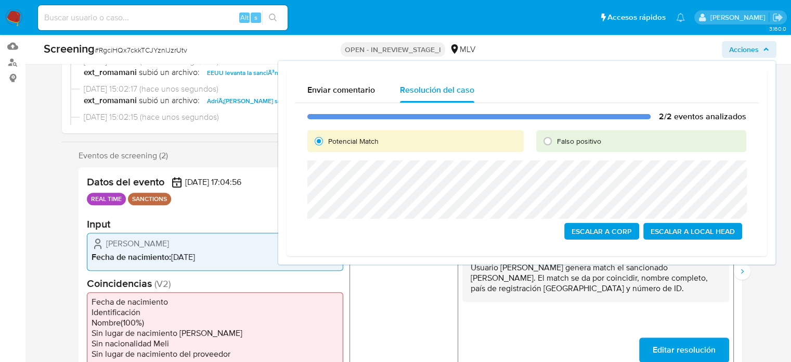
click at [293, 169] on div "Enviar comentario Resolución del caso 2/2 eventos analizados Potencial Match Fa…" at bounding box center [527, 162] width 481 height 187
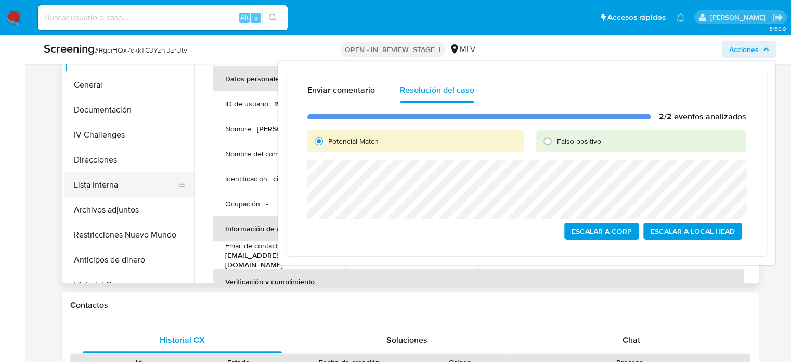
scroll to position [520, 0]
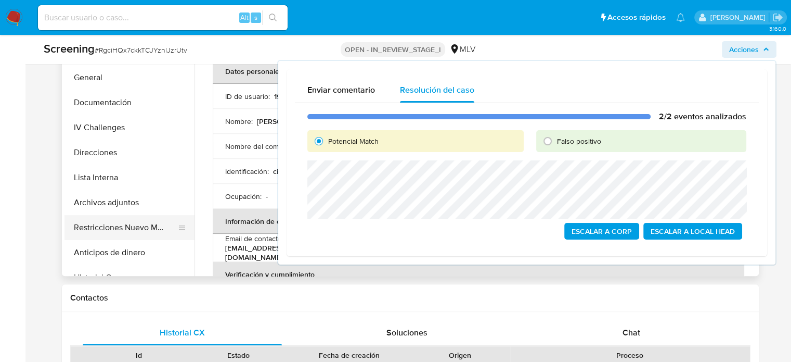
click at [110, 224] on button "Restricciones Nuevo Mundo" at bounding box center [126, 227] width 122 height 25
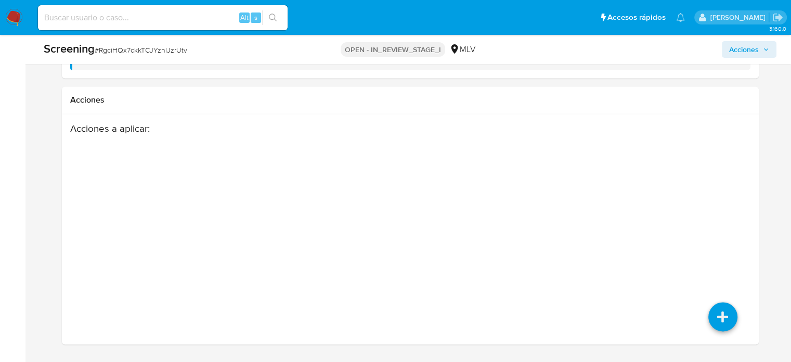
scroll to position [1559, 0]
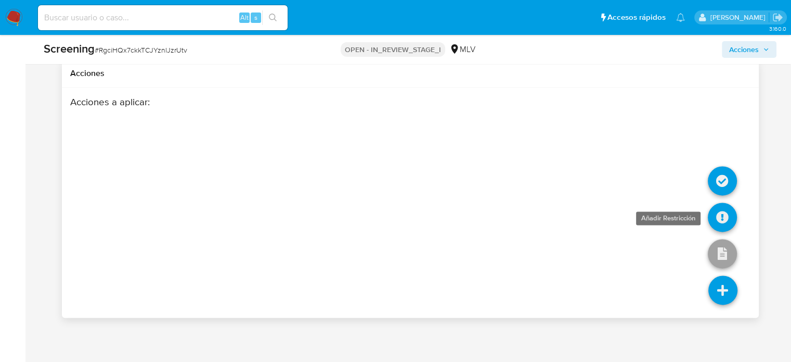
click at [722, 213] on icon at bounding box center [722, 216] width 29 height 29
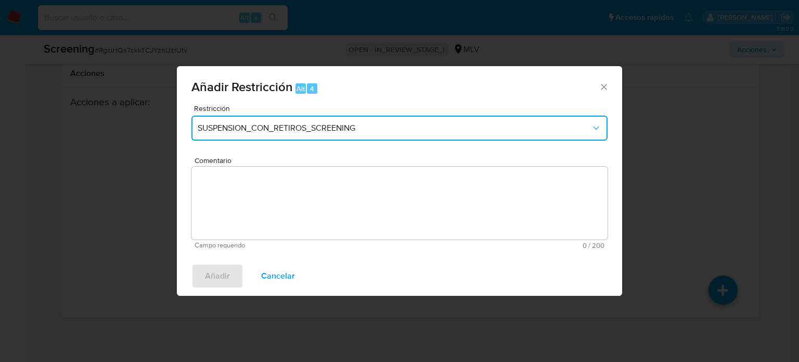
click at [325, 131] on span "SUSPENSION_CON_RETIROS_SCREENING" at bounding box center [394, 128] width 393 height 10
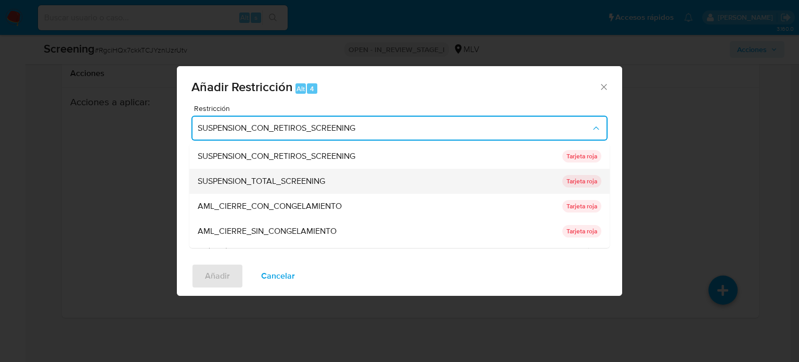
click at [316, 186] on span "SUSPENSION_TOTAL_SCREENING" at bounding box center [261, 181] width 127 height 10
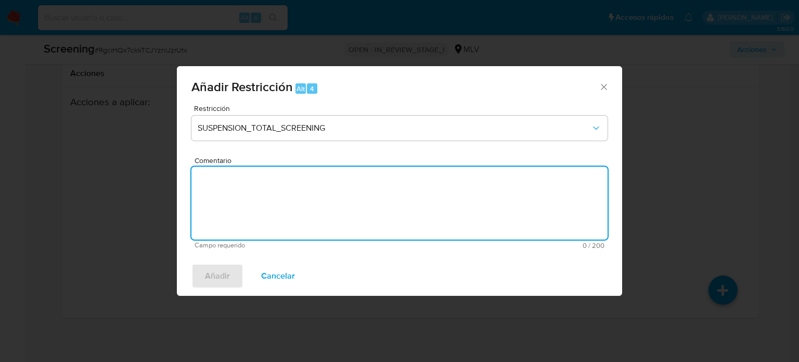
click at [310, 210] on textarea "Comentario" at bounding box center [399, 202] width 416 height 73
type textarea "Se añade suspensión manual por match en listas de sanciones"
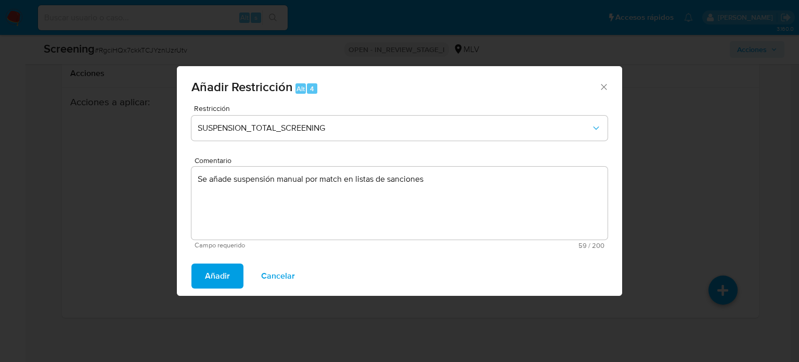
click at [209, 281] on span "Añadir" at bounding box center [217, 275] width 25 height 23
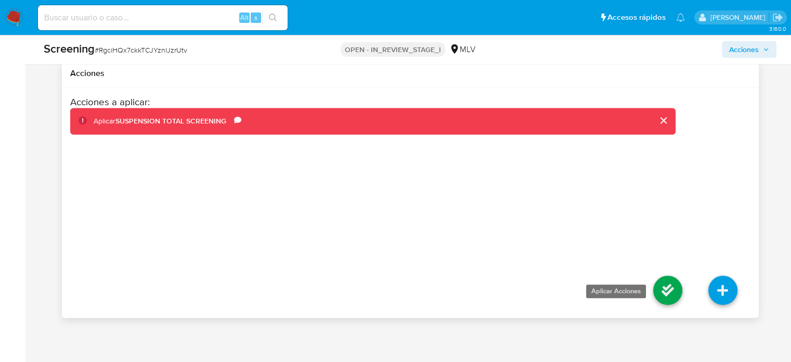
click at [655, 294] on icon at bounding box center [667, 289] width 29 height 29
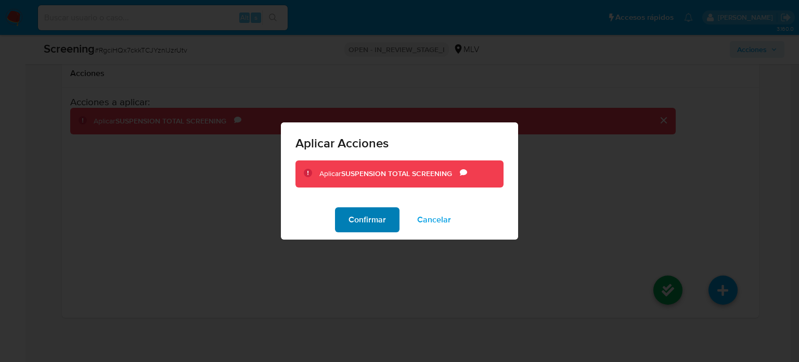
click at [372, 216] on span "Confirmar" at bounding box center [367, 219] width 37 height 23
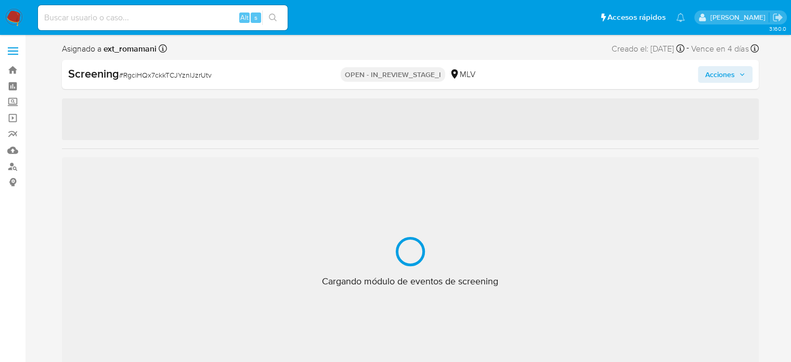
select select "10"
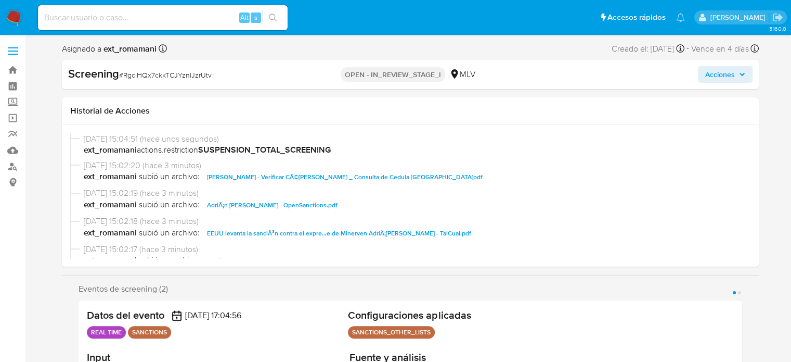
click at [735, 70] on span "Acciones" at bounding box center [720, 74] width 30 height 17
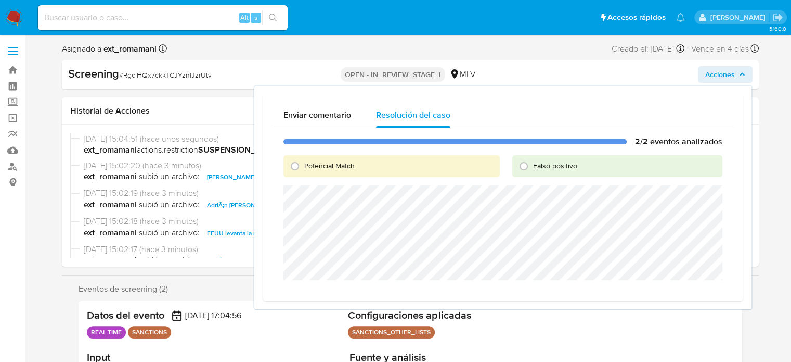
click at [304, 162] on span "Potencial Match" at bounding box center [329, 165] width 50 height 10
click at [303, 162] on input "Potencial Match" at bounding box center [295, 166] width 17 height 17
radio input "true"
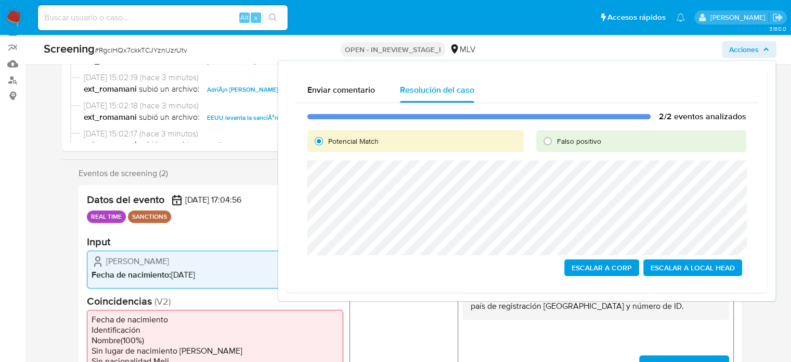
scroll to position [104, 0]
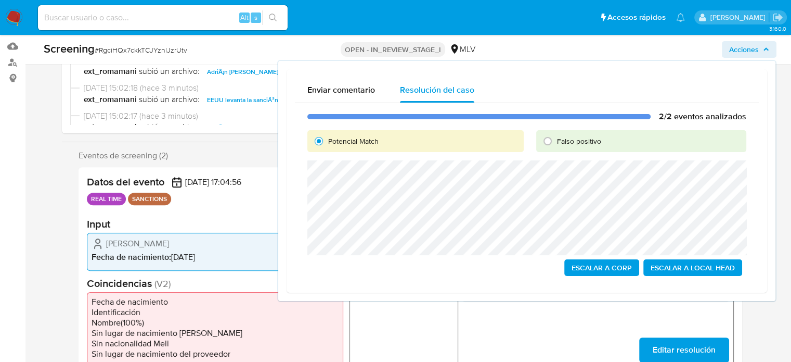
click at [585, 269] on span "Escalar a Corp" at bounding box center [602, 267] width 60 height 15
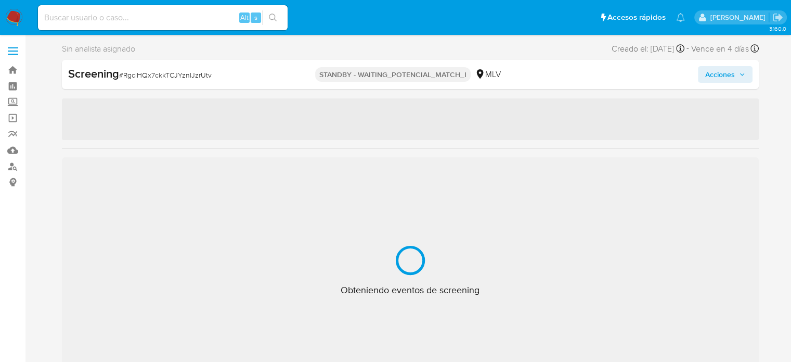
select select "10"
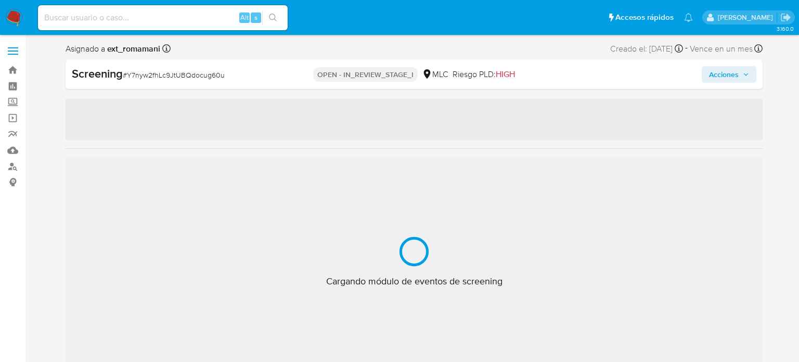
select select "10"
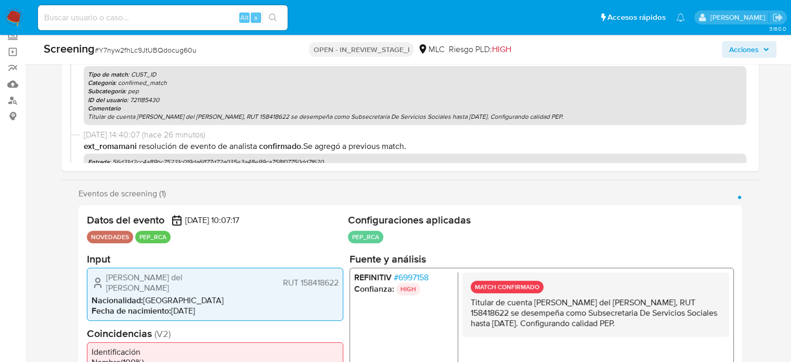
scroll to position [260, 0]
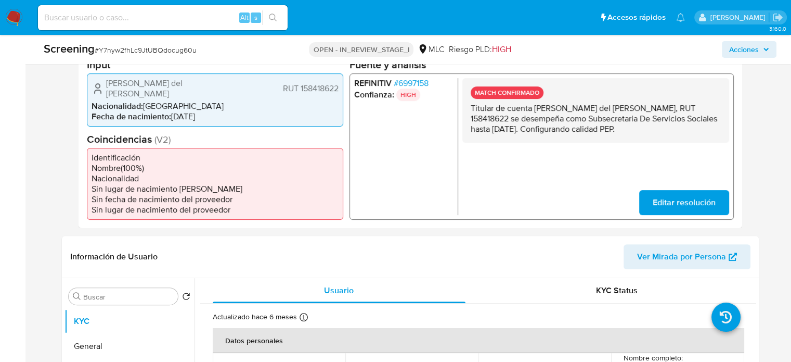
drag, startPoint x: 688, startPoint y: 131, endPoint x: 471, endPoint y: 109, distance: 218.0
click at [471, 109] on p "Titular de cuenta [PERSON_NAME] del [PERSON_NAME], RUT 158418622 se desempeña c…" at bounding box center [595, 117] width 250 height 31
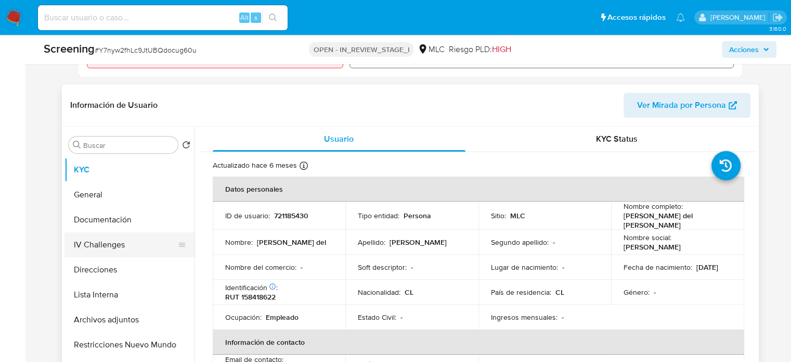
scroll to position [416, 0]
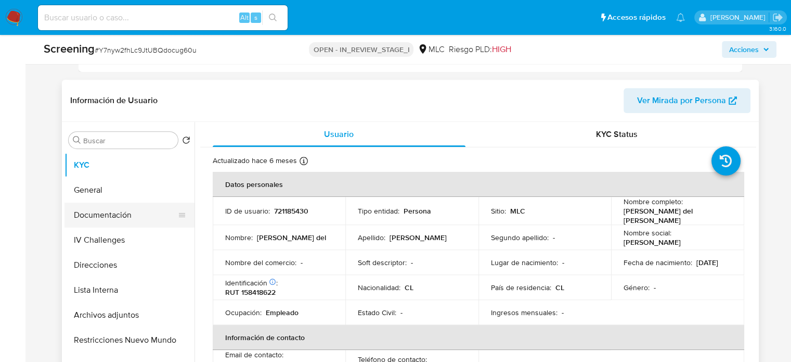
click at [130, 214] on button "Documentación" at bounding box center [126, 214] width 122 height 25
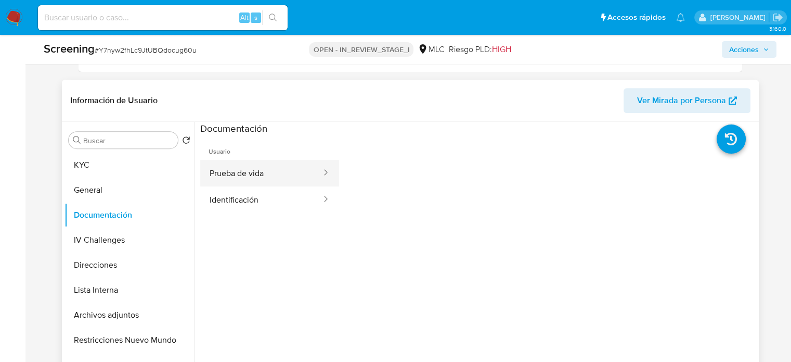
click at [282, 182] on button "Prueba de vida" at bounding box center [261, 173] width 122 height 27
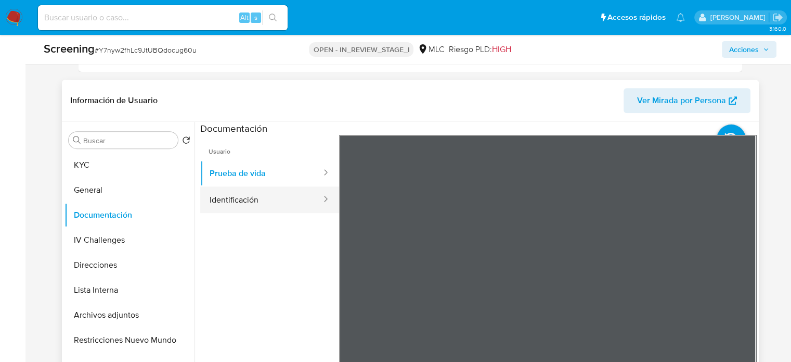
click at [287, 197] on button "Identificación" at bounding box center [261, 199] width 122 height 27
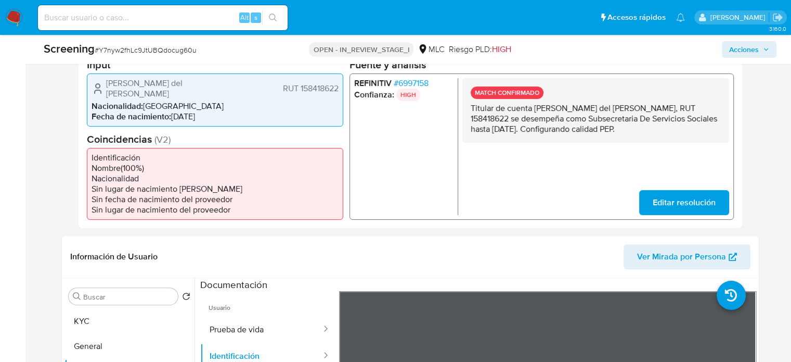
scroll to position [104, 0]
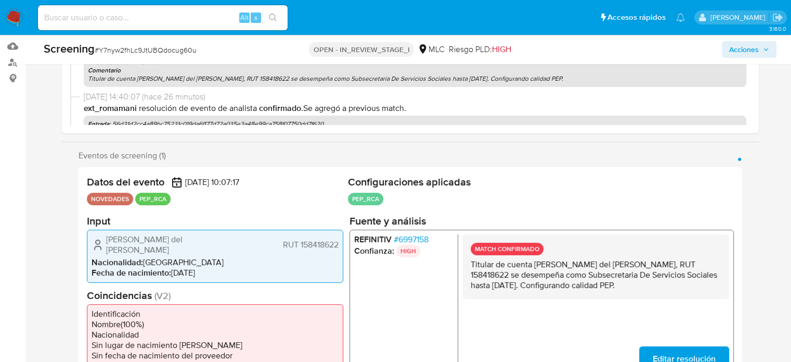
click at [733, 53] on span "Acciones" at bounding box center [744, 49] width 30 height 17
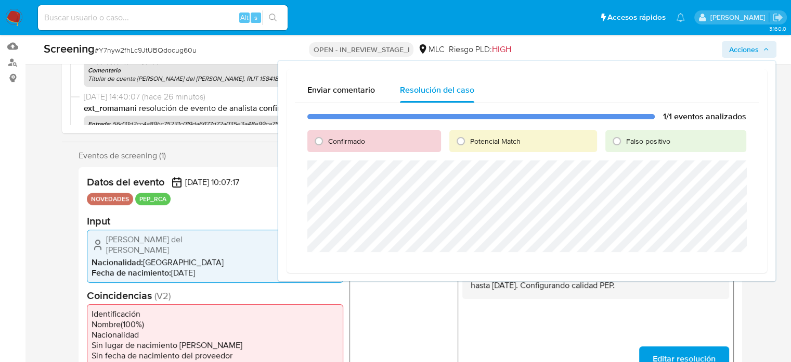
click at [329, 137] on span "Confirmado" at bounding box center [346, 141] width 37 height 10
click at [327, 137] on input "Confirmado" at bounding box center [319, 141] width 17 height 17
radio input "true"
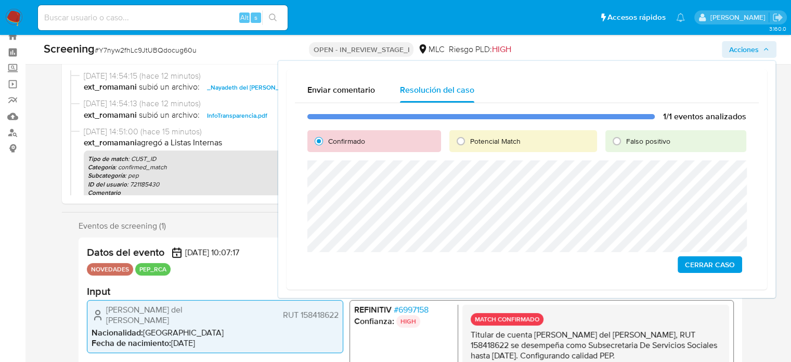
scroll to position [52, 0]
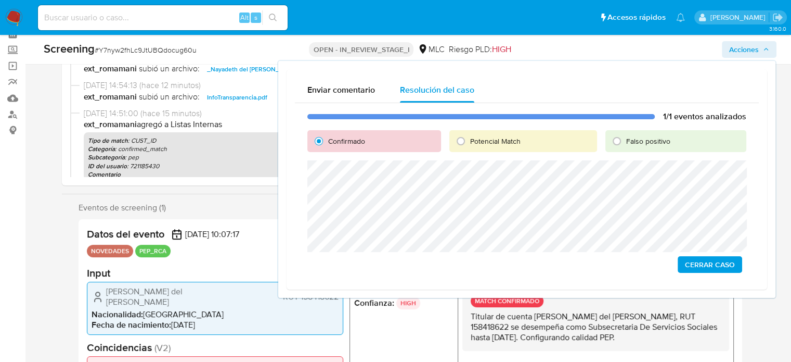
click at [701, 264] on span "Cerrar Caso" at bounding box center [710, 264] width 50 height 15
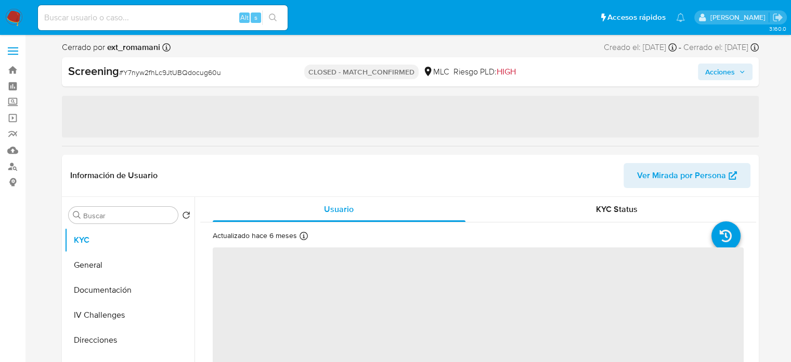
select select "10"
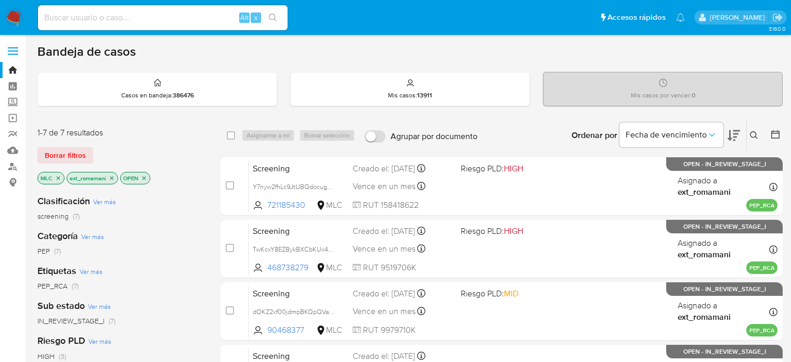
scroll to position [269, 0]
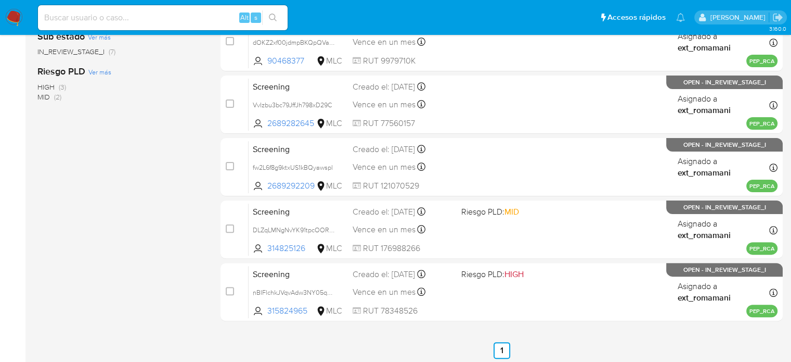
drag, startPoint x: 14, startPoint y: 16, endPoint x: 21, endPoint y: 17, distance: 6.8
click at [14, 16] on img at bounding box center [14, 18] width 18 height 18
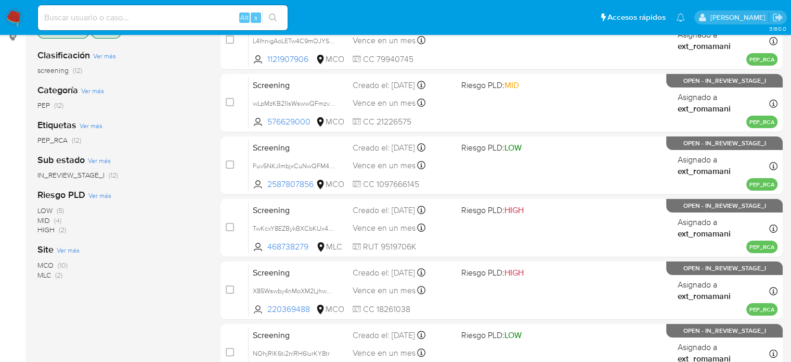
scroll to position [208, 0]
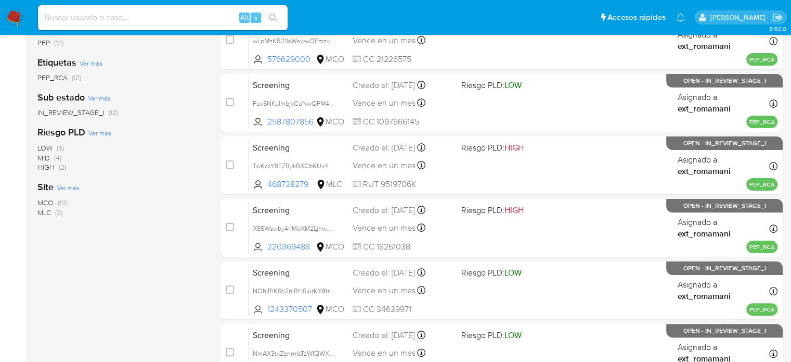
click at [59, 209] on span "(2)" at bounding box center [58, 212] width 7 height 10
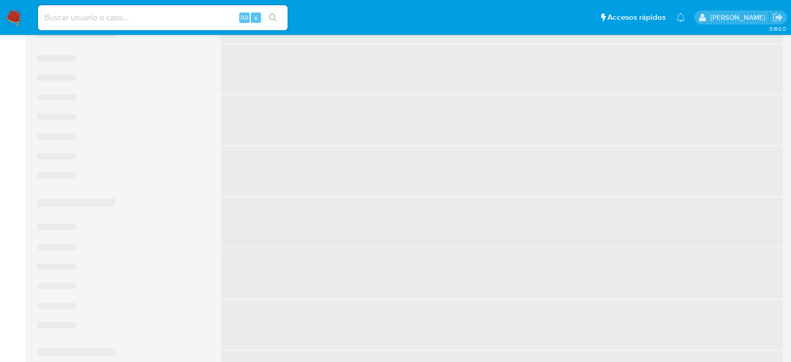
scroll to position [104, 0]
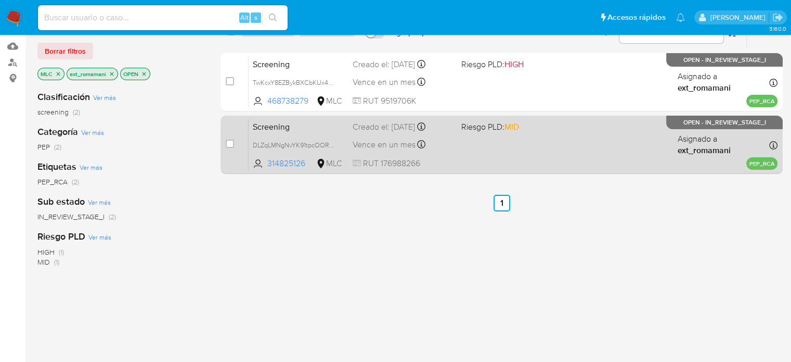
click at [448, 148] on div "Vence en un mes Vence el 14/10/2025 22:19:55" at bounding box center [403, 144] width 100 height 14
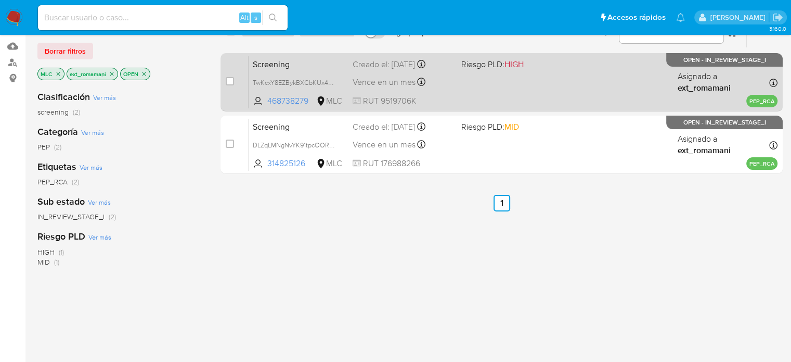
click at [457, 89] on div "Screening TwKcxY8EZBykBXCbKUx4TQDK 468738279 MLC Riesgo PLD: HIGH Creado el: 17…" at bounding box center [513, 82] width 529 height 53
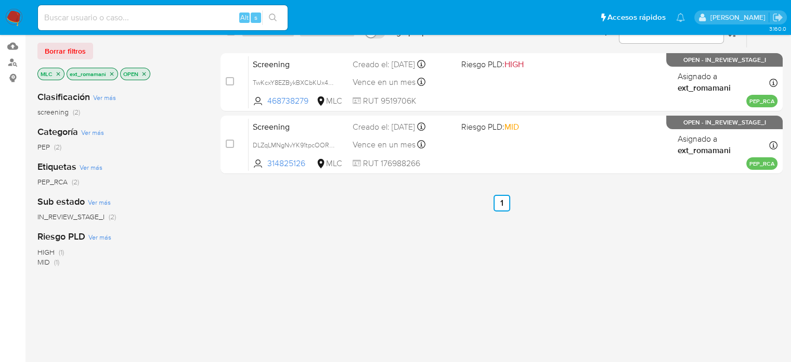
click at [57, 71] on icon "close-filter" at bounding box center [58, 74] width 6 height 6
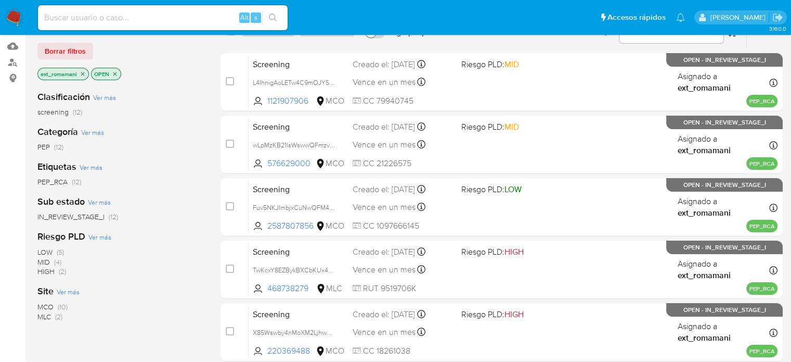
click at [44, 307] on span "MCO" at bounding box center [45, 306] width 16 height 10
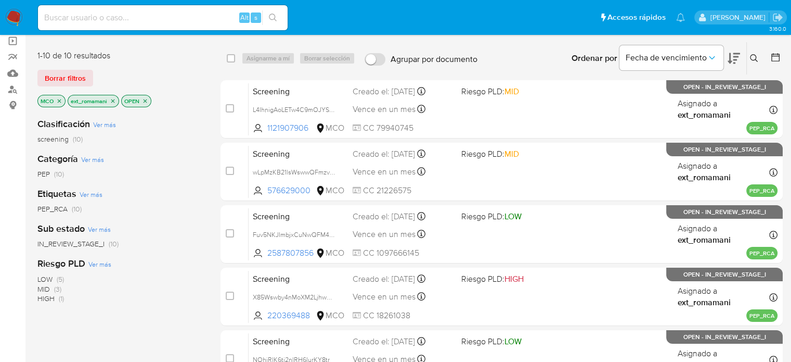
scroll to position [52, 0]
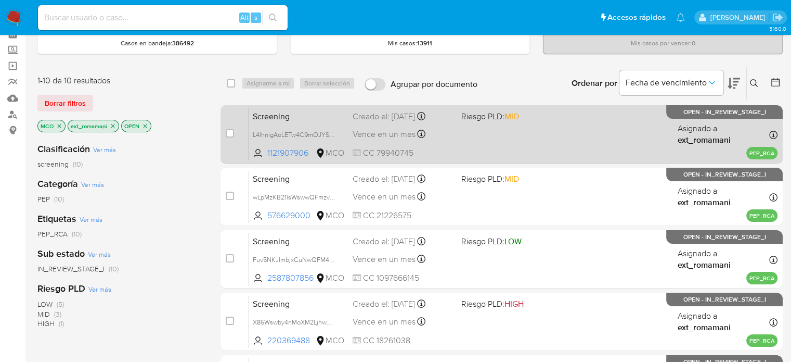
click at [467, 145] on div "Screening L4IhnigAoLETw4C9mOJYSCrY 1121907906 MCO Riesgo PLD: MID Creado el: 18…" at bounding box center [513, 134] width 529 height 53
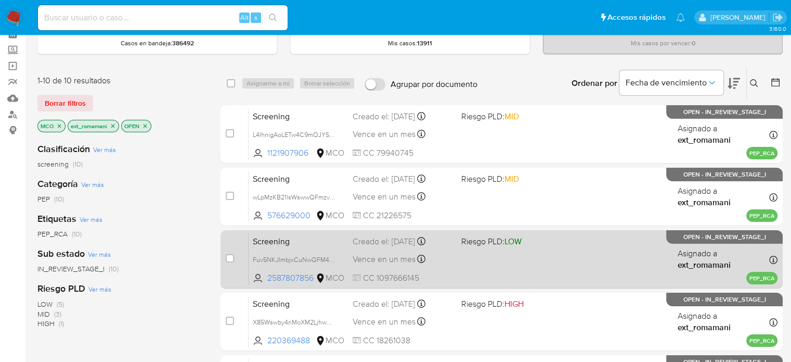
drag, startPoint x: 454, startPoint y: 193, endPoint x: 446, endPoint y: 230, distance: 38.3
click at [454, 194] on div "Screening wLpMzKB21lsWswwQFmzvU2Yl 576629000 MCO Riesgo PLD: MID Creado el: 18/…" at bounding box center [513, 196] width 529 height 53
click at [445, 242] on div "Creado el: 17/09/2025 Creado el: 17/09/2025 22:36:15" at bounding box center [403, 241] width 100 height 11
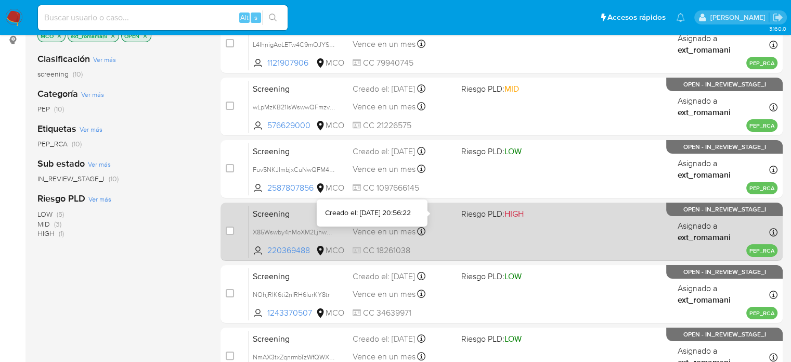
scroll to position [208, 0]
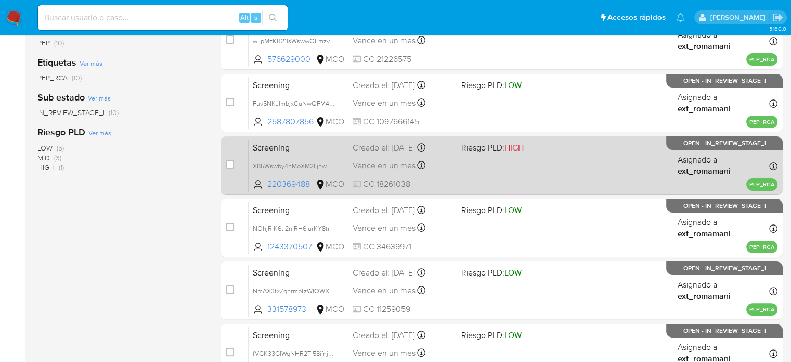
click at [446, 174] on div "Screening X85Wswby4nMoXM2LjhwMOQZD 220369488 MCO Riesgo PLD: HIGH Creado el: 16…" at bounding box center [513, 165] width 529 height 53
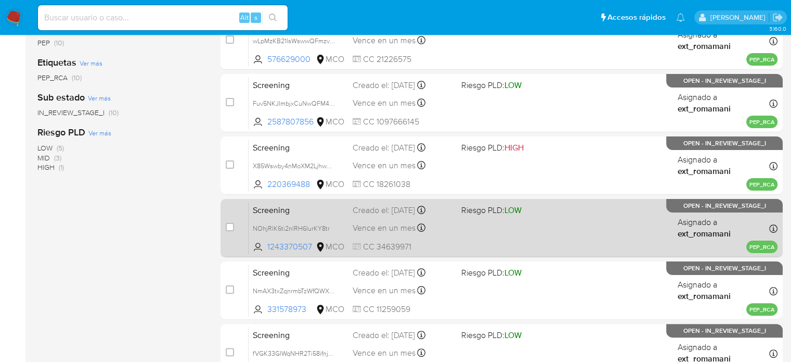
drag, startPoint x: 444, startPoint y: 223, endPoint x: 439, endPoint y: 278, distance: 55.9
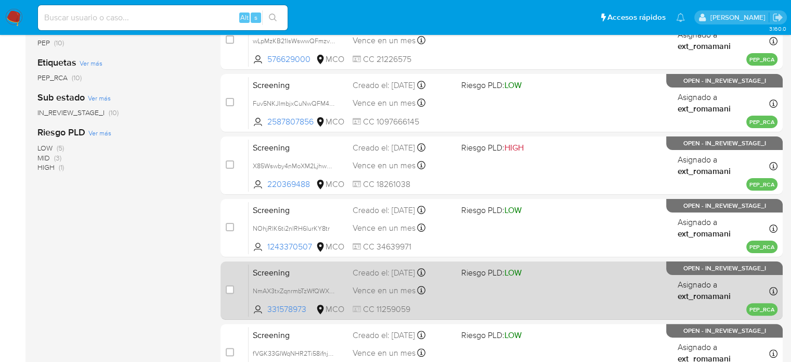
click at [444, 223] on div "Vence en un mes Vence el 16/10/2025 18:45:58" at bounding box center [403, 228] width 100 height 14
click at [439, 278] on div "Screening NmAX3txZqnrmbTzWfQWXsqZk 331578973 MCO Riesgo PLD: LOW Creado el: 16/…" at bounding box center [513, 290] width 529 height 53
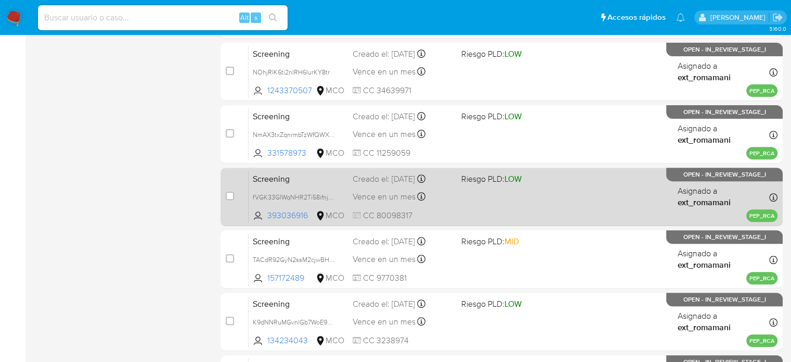
click at [439, 197] on div "Vence en un mes Vence el 16/10/2025 14:06:44" at bounding box center [403, 196] width 100 height 14
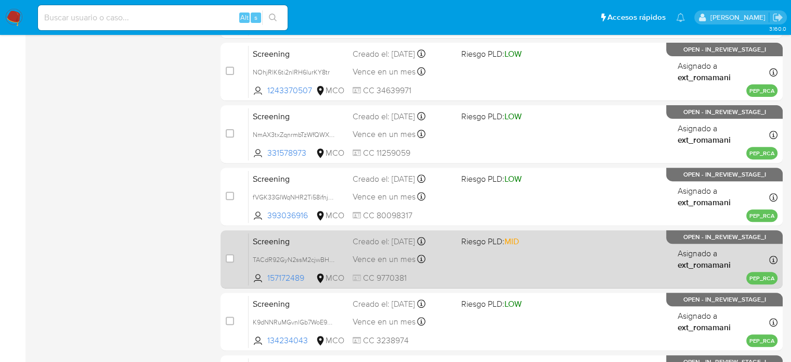
click at [435, 267] on div "Screening TACdR92GyN2ssM2cjwBHiHvN 157172489 MCO Riesgo PLD: MID Creado el: 16/…" at bounding box center [513, 259] width 529 height 53
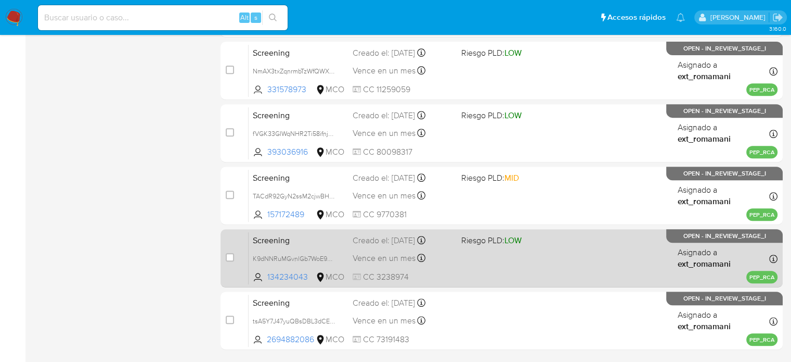
scroll to position [468, 0]
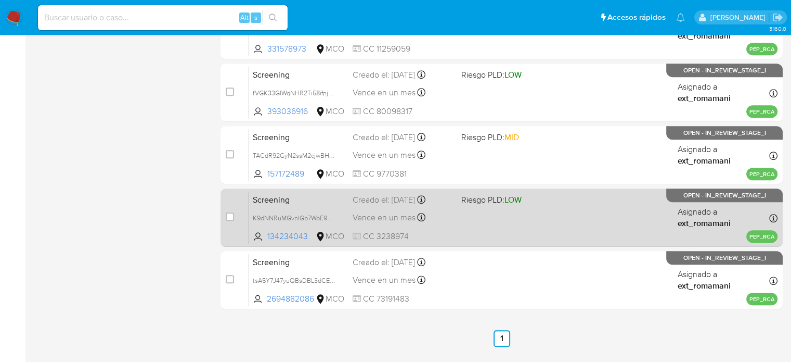
click at [452, 222] on div "Vence en un mes Vence el 16/10/2025 10:58:24" at bounding box center [403, 217] width 100 height 14
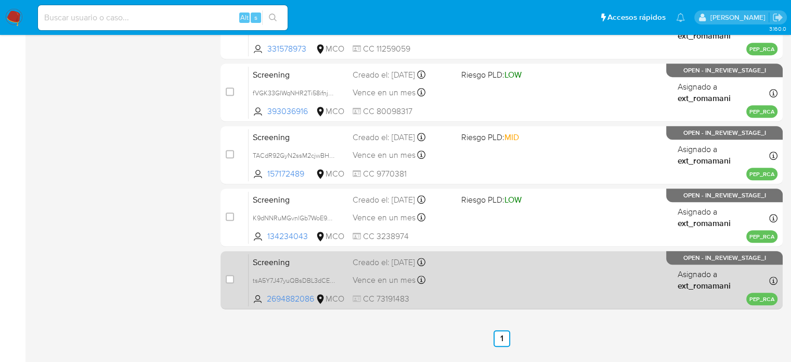
drag, startPoint x: 436, startPoint y: 288, endPoint x: 427, endPoint y: 284, distance: 10.5
click at [435, 289] on div "Screening tsA5Y7J47yuQBsDBL3dCEoFP 2694882086 MCO Creado el: 15/09/2025 Creado …" at bounding box center [513, 279] width 529 height 53
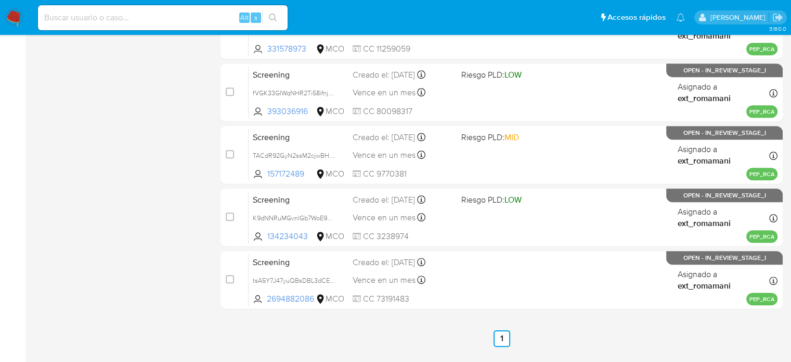
click at [11, 14] on img at bounding box center [14, 18] width 18 height 18
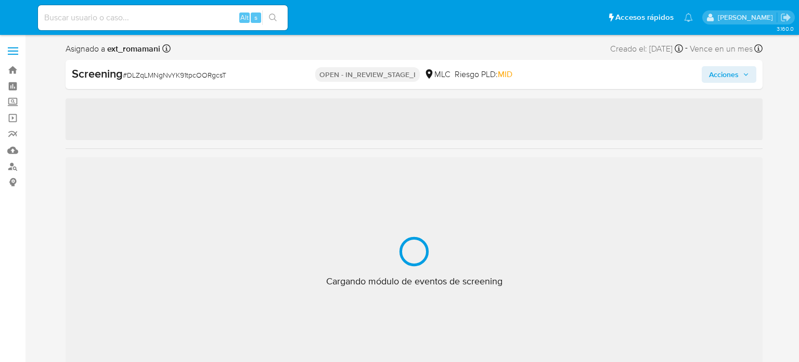
select select "10"
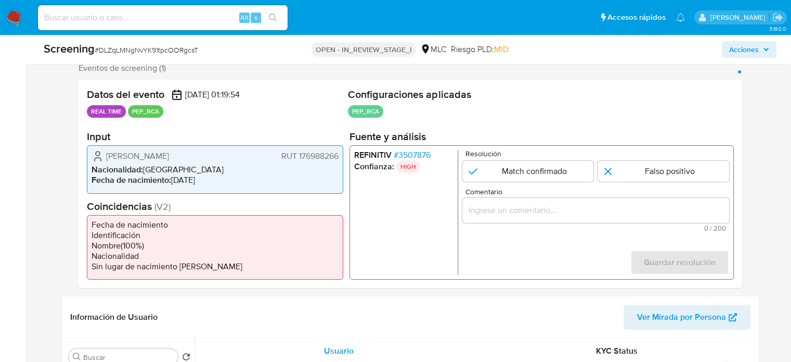
scroll to position [208, 0]
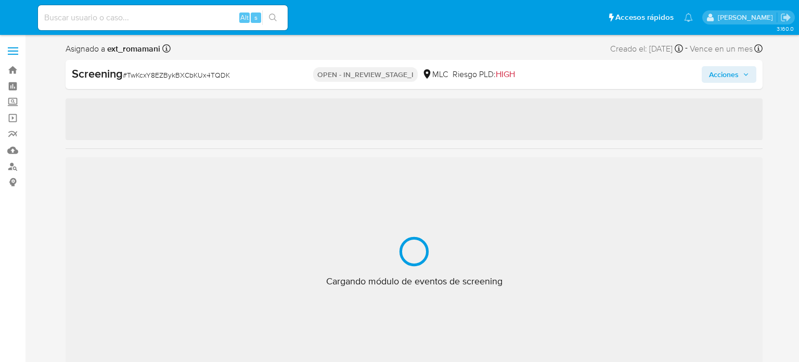
select select "10"
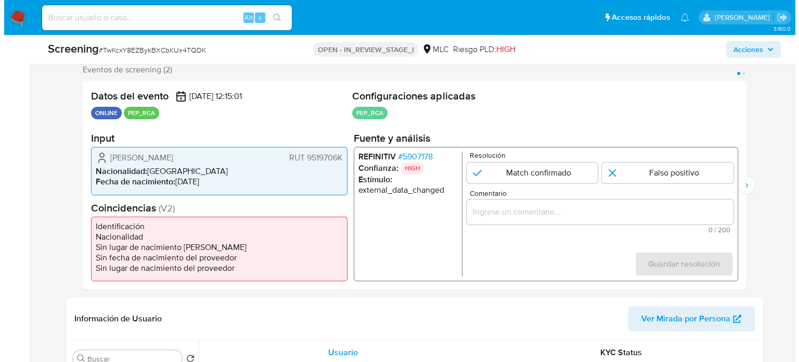
scroll to position [208, 0]
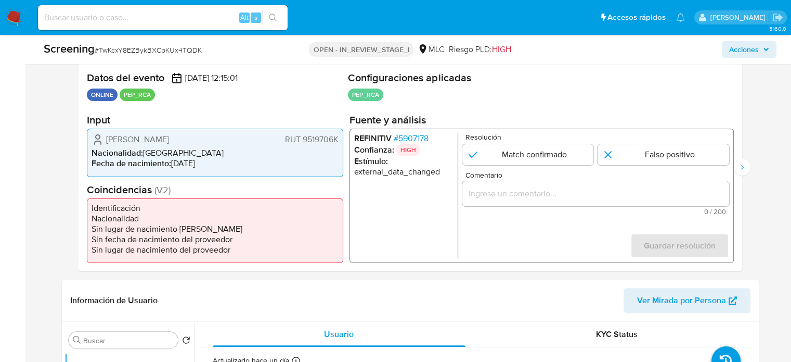
click at [401, 138] on span "# 5907178" at bounding box center [410, 138] width 35 height 10
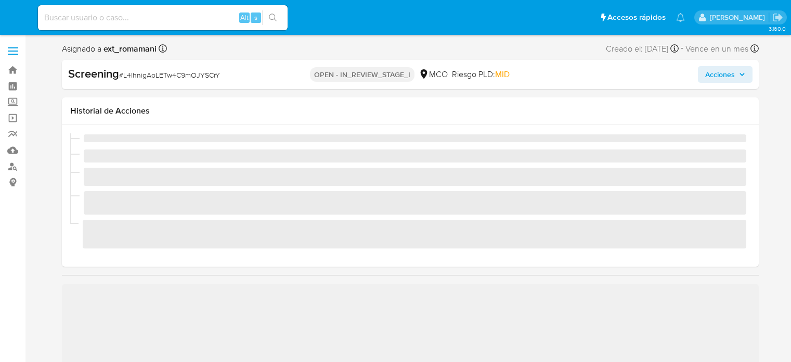
select select "10"
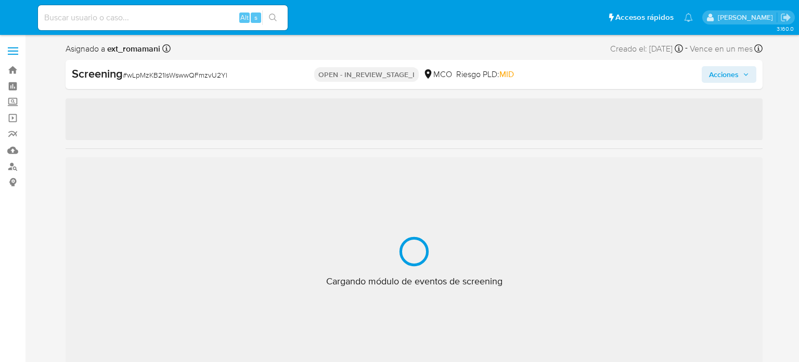
select select "10"
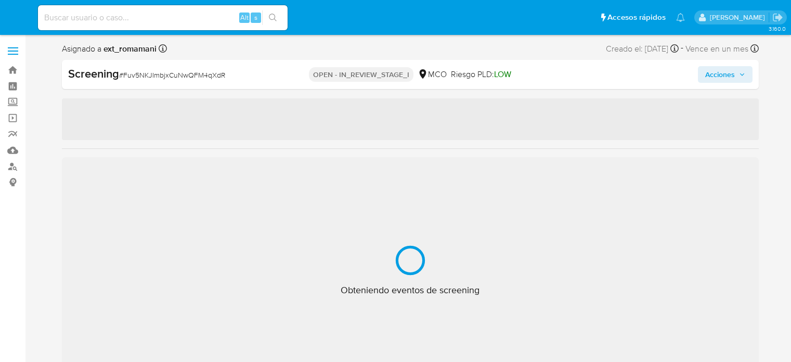
select select "10"
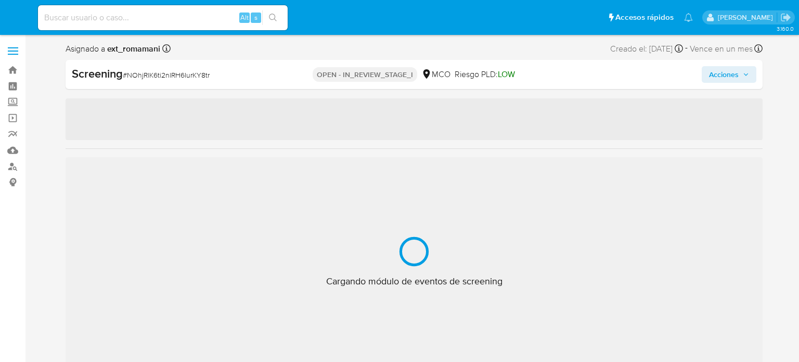
select select "10"
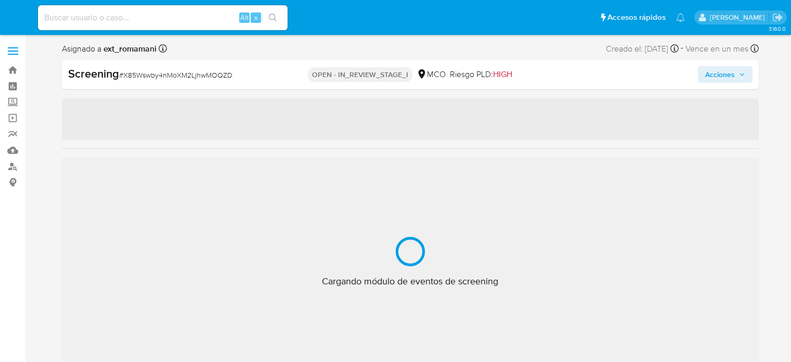
select select "10"
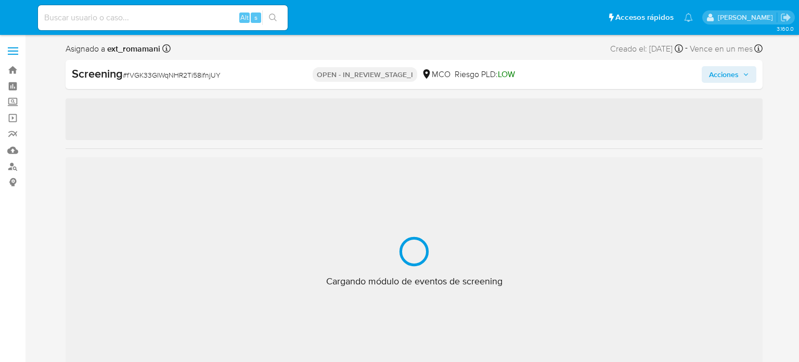
select select "10"
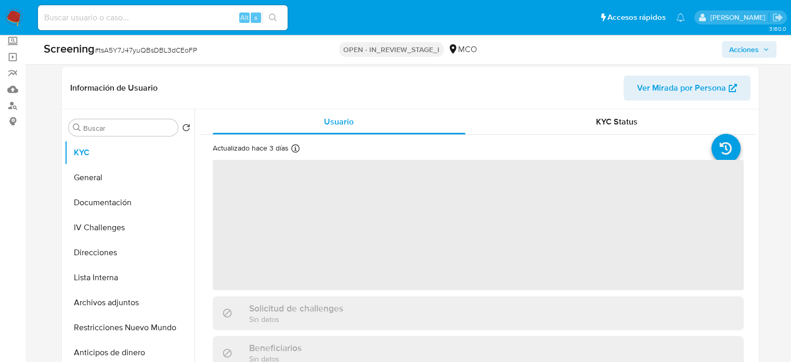
select select "10"
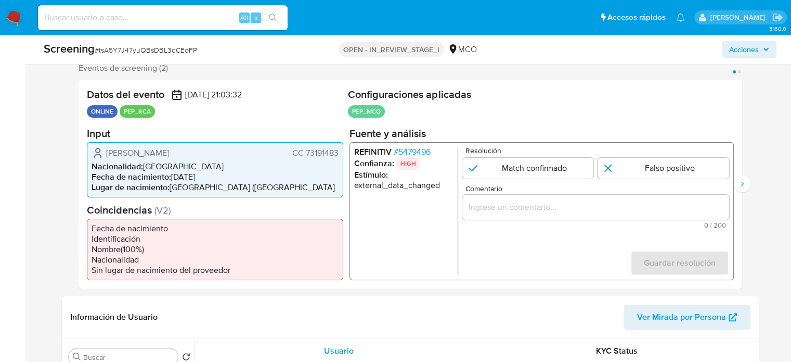
scroll to position [208, 0]
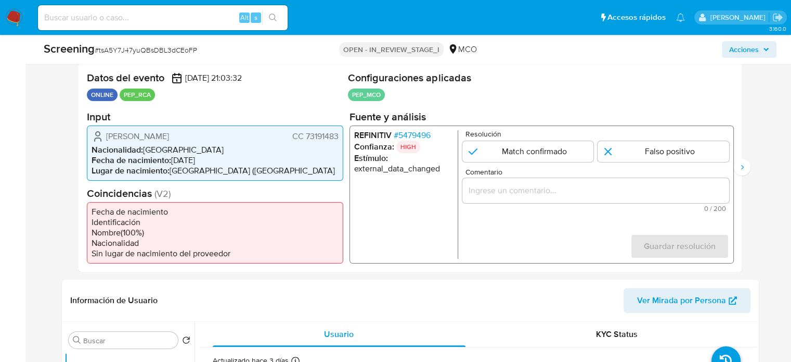
drag, startPoint x: 240, startPoint y: 133, endPoint x: 97, endPoint y: 139, distance: 142.7
click at [91, 137] on div "[PERSON_NAME] CC 73191483 Nacionalidad : [DEMOGRAPHIC_DATA] Fecha de nacimiento…" at bounding box center [215, 152] width 256 height 55
click at [413, 135] on span "# 5479496" at bounding box center [411, 135] width 37 height 10
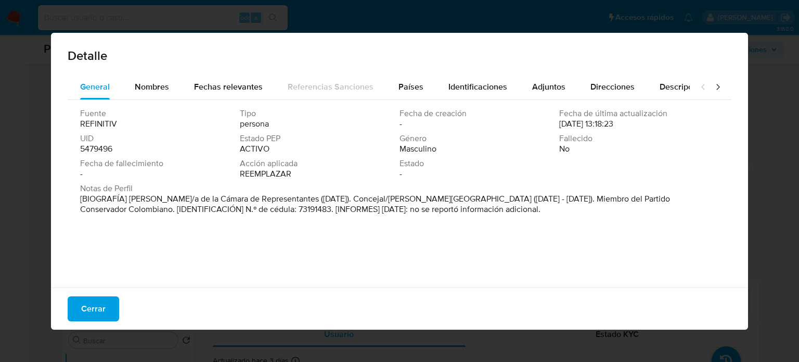
drag, startPoint x: 129, startPoint y: 202, endPoint x: 291, endPoint y: 201, distance: 161.8
click at [291, 201] on font "[BIOGRAFÍA] [PERSON_NAME]/a de la Cámara de Representantes ([DATE]). Concejal/[…" at bounding box center [375, 203] width 590 height 22
click at [107, 307] on button "Cerrar" at bounding box center [94, 308] width 52 height 25
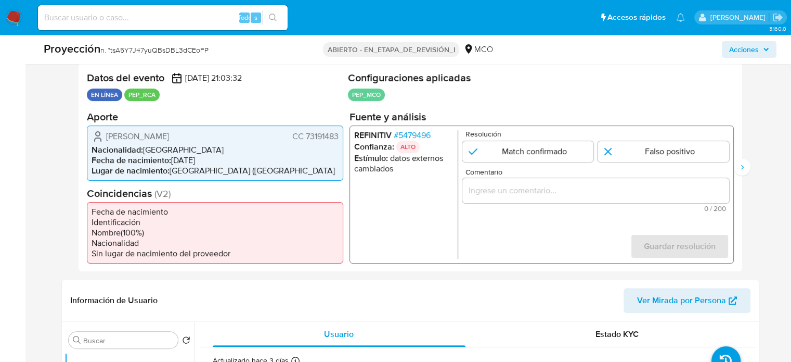
click at [511, 189] on input "Comentario" at bounding box center [595, 190] width 267 height 14
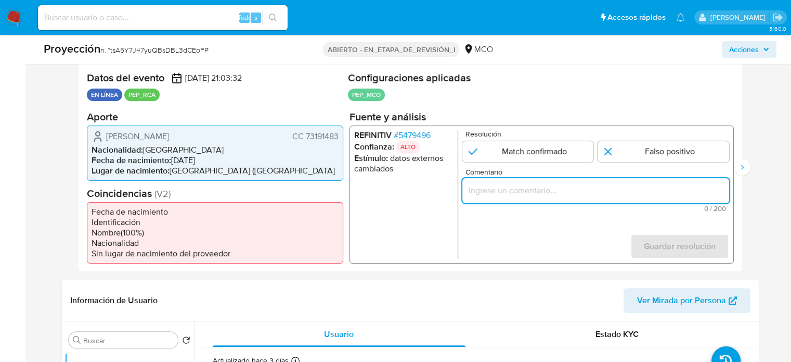
paste input "Titular de cuenta se desempeña como Configurando calidad PEP."
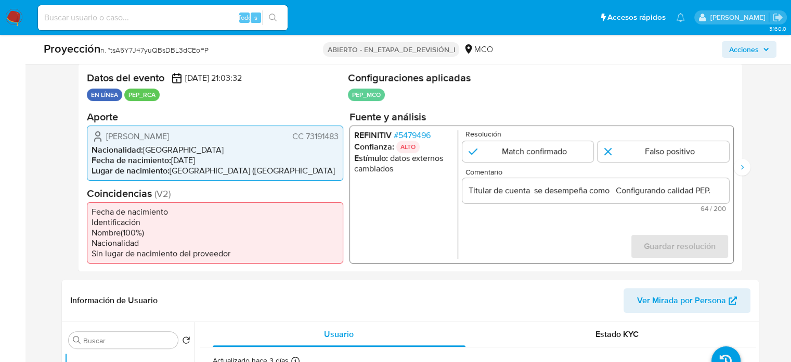
click at [383, 216] on ul "REFINITIV # 5479496 Confianza: ALTO Estímulo : datos externos cambiados" at bounding box center [406, 194] width 104 height 128
drag, startPoint x: 104, startPoint y: 136, endPoint x: 339, endPoint y: 135, distance: 235.1
click at [339, 135] on div "Fernando David Niño Mendoza CC 73191483 Nacionalidad : Colombia Fecha de nacimi…" at bounding box center [215, 152] width 256 height 55
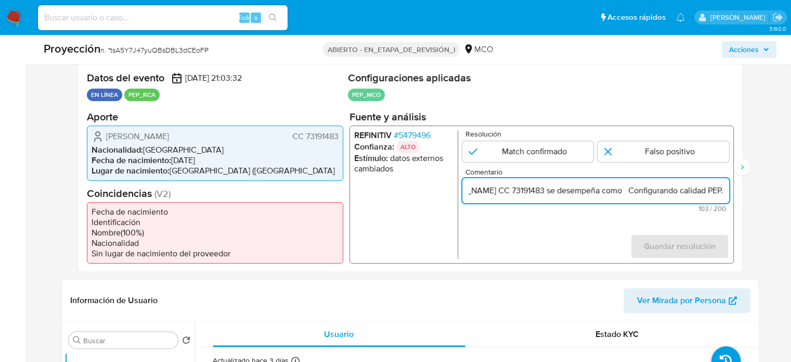
scroll to position [0, 152]
click at [719, 191] on input "Titular de cuenta Fernando David Niño Mendoza CC 73191483 se desempeña como Con…" at bounding box center [595, 190] width 267 height 14
click at [624, 192] on input "Titular de cuenta Fernando David Niño Mendoza CC 73191483 se desempeña como Con…" at bounding box center [595, 190] width 267 height 14
paste input "Diputado de la Cámara de Representantes desde Julio de 2022."
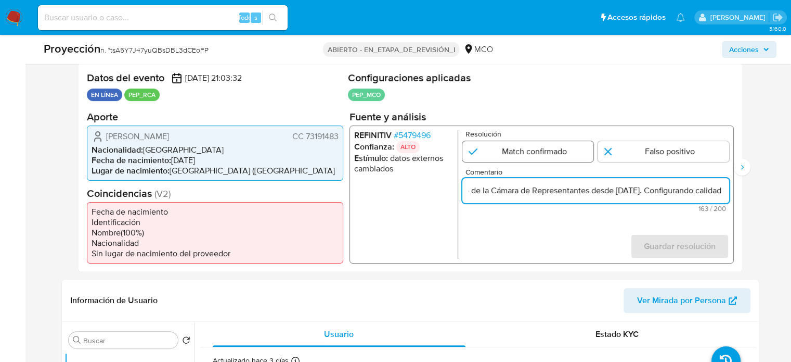
type input "Titular de cuenta Fernando David Niño Mendoza CC 73191483 se desempeña como Dip…"
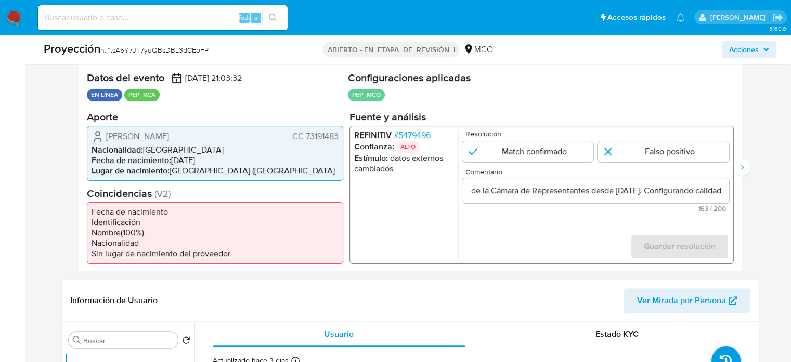
drag, startPoint x: 554, startPoint y: 148, endPoint x: 751, endPoint y: 245, distance: 219.6
click at [554, 149] on input "1 de 2" at bounding box center [528, 150] width 132 height 21
radio input "true"
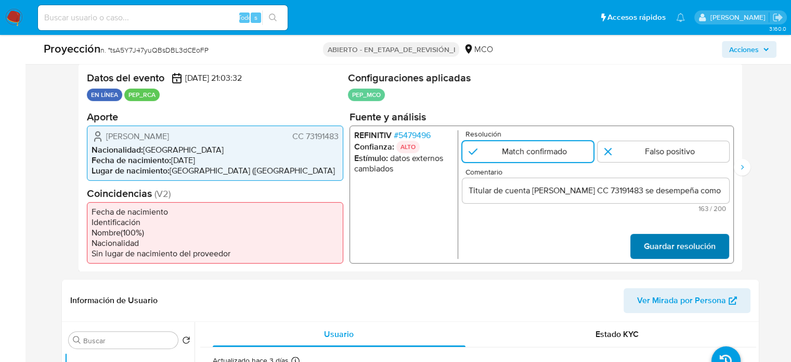
click at [710, 247] on span "Guardar resolución" at bounding box center [680, 245] width 72 height 23
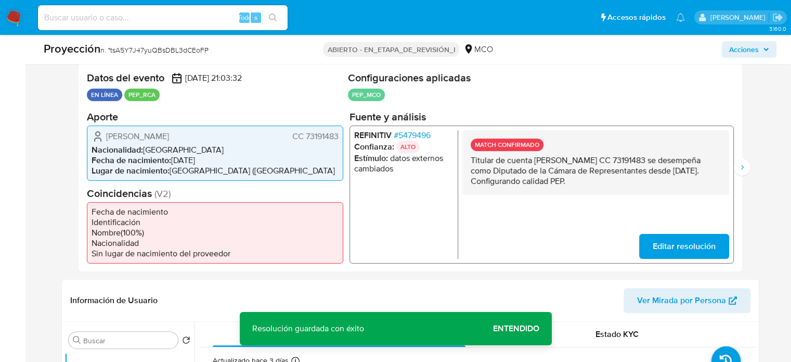
drag, startPoint x: 654, startPoint y: 184, endPoint x: 466, endPoint y: 164, distance: 188.8
click at [466, 164] on div "MATCH CONFIRMADO Titular de cuenta Fernando David Niño Mendoza CC 73191483 se d…" at bounding box center [595, 162] width 267 height 65
click at [739, 168] on icon "Siguiente" at bounding box center [742, 167] width 8 height 8
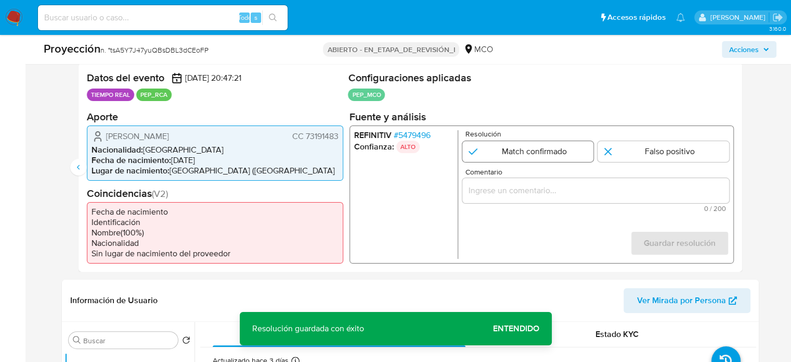
click at [529, 149] on input "2 de 2" at bounding box center [528, 150] width 132 height 21
radio input "true"
click at [547, 195] on input "Comentario" at bounding box center [595, 190] width 267 height 14
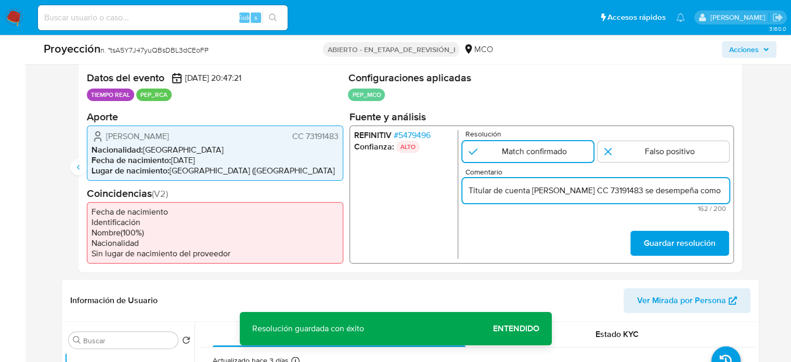
scroll to position [0, 384]
type input "Titular de cuenta Fernando David Niño Mendoza CC 73191483 se desempeña como Dip…"
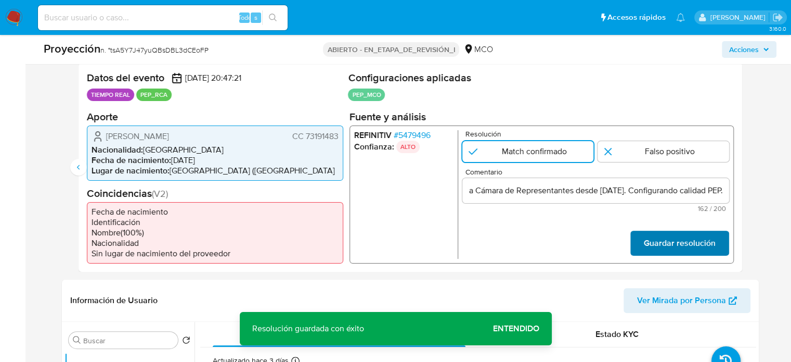
scroll to position [0, 0]
click at [680, 243] on font "Guardar resolución" at bounding box center [680, 242] width 72 height 25
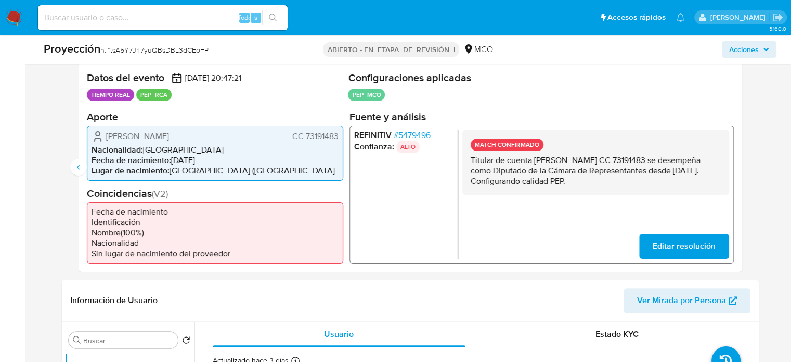
drag, startPoint x: 648, startPoint y: 181, endPoint x: 469, endPoint y: 164, distance: 180.2
click at [469, 164] on div "MATCH CONFIRMADO Titular de cuenta Fernando David Niño Mendoza CC 73191483 se d…" at bounding box center [595, 162] width 267 height 65
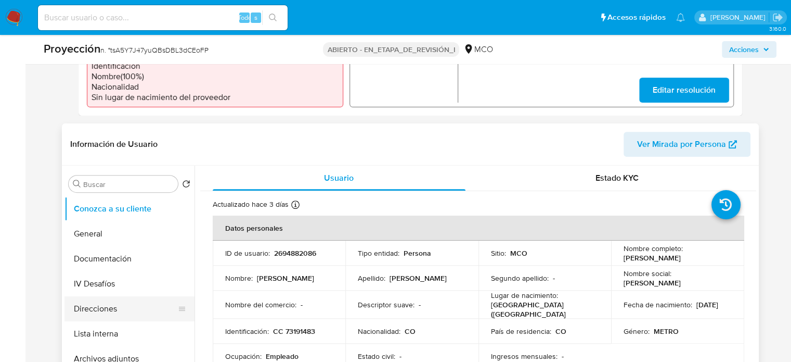
scroll to position [52, 0]
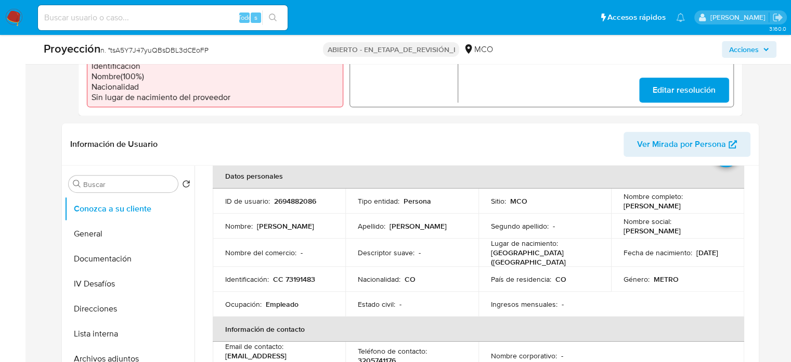
drag, startPoint x: 96, startPoint y: 330, endPoint x: 18, endPoint y: 290, distance: 87.3
click at [96, 330] on button "Lista interna" at bounding box center [130, 333] width 130 height 25
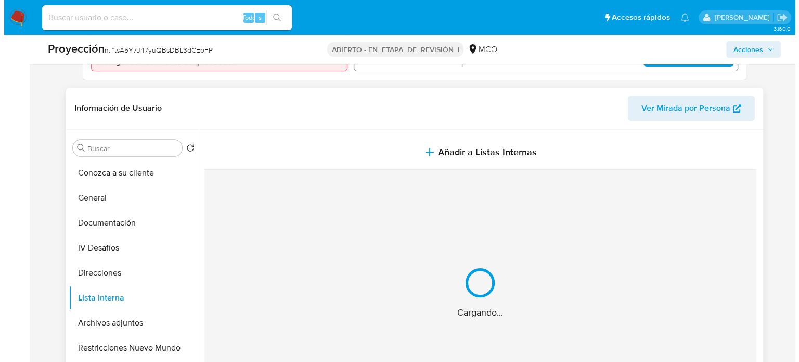
scroll to position [416, 0]
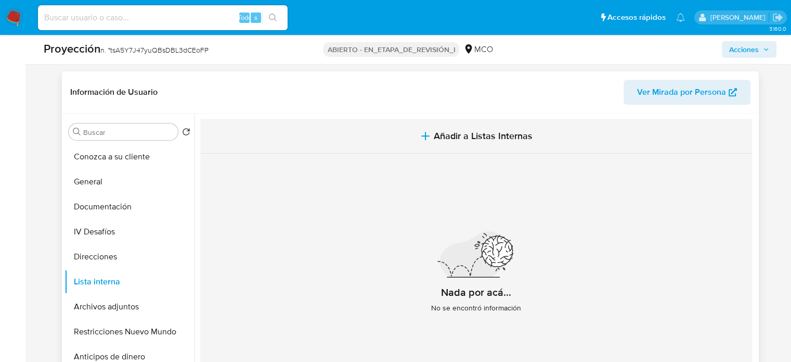
click at [429, 121] on button "Añadir a Listas Internas" at bounding box center [476, 136] width 552 height 35
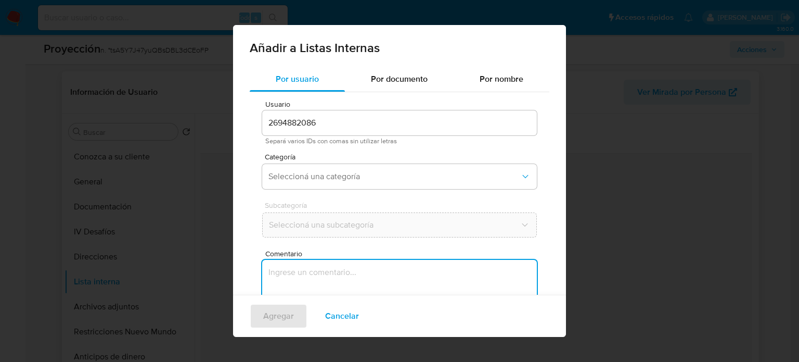
click at [361, 266] on textarea "Comentario" at bounding box center [399, 310] width 275 height 100
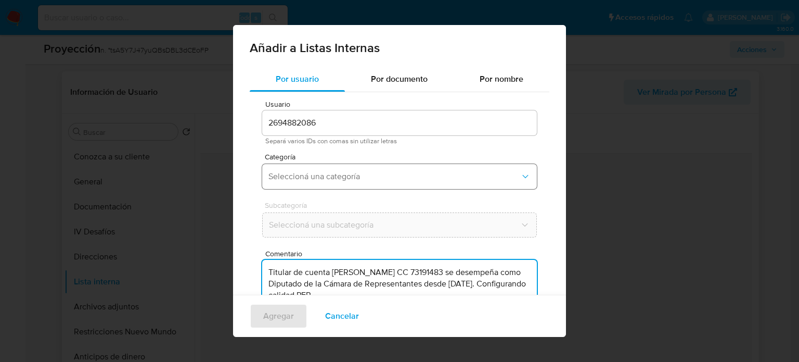
click at [368, 174] on span "Seleccioná una categoría" at bounding box center [394, 176] width 252 height 10
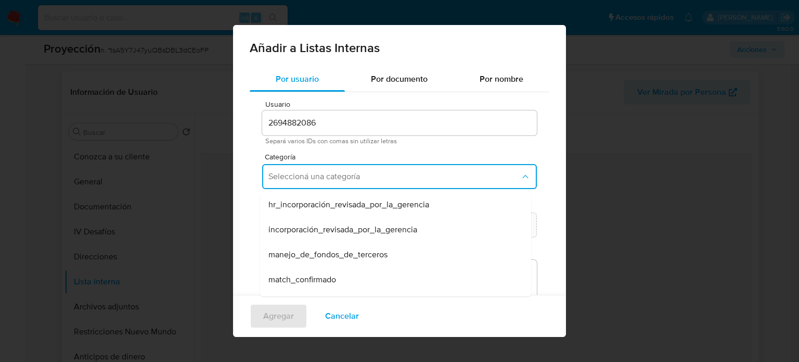
drag, startPoint x: 323, startPoint y: 279, endPoint x: 318, endPoint y: 243, distance: 36.7
click at [321, 276] on span "match_confirmado" at bounding box center [302, 279] width 68 height 10
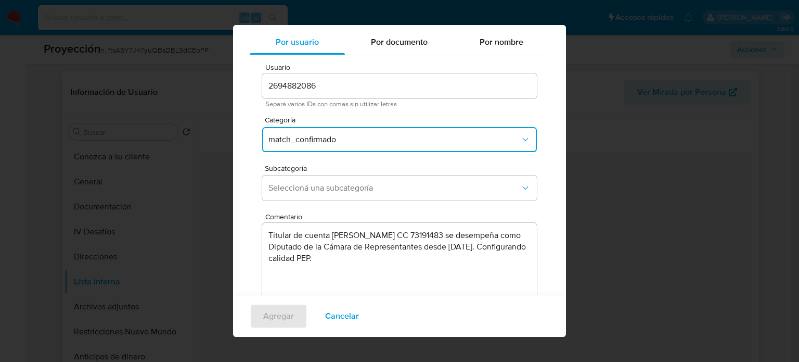
scroll to position [82, 0]
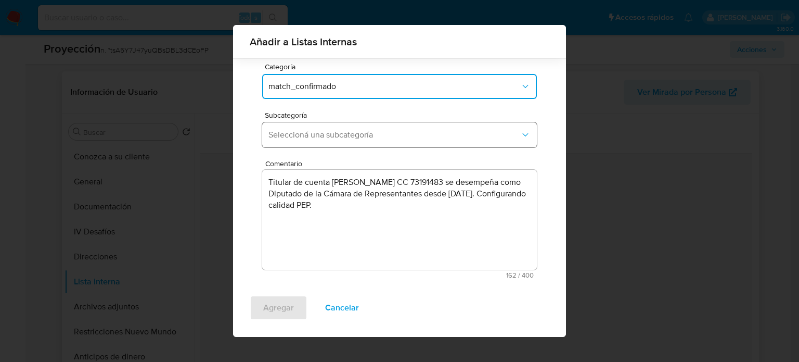
click at [370, 124] on button "Seleccioná una subcategoría" at bounding box center [399, 134] width 275 height 25
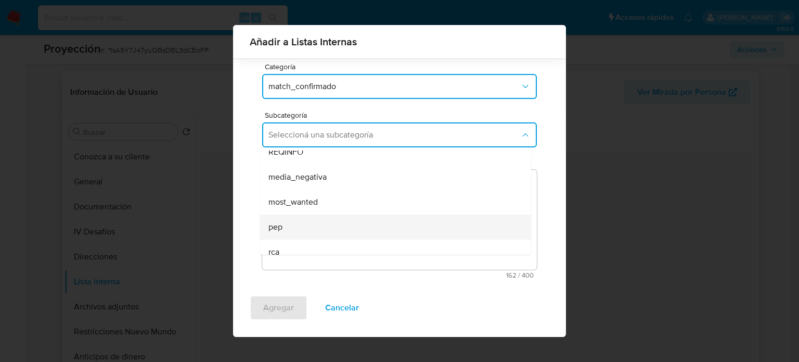
scroll to position [52, 0]
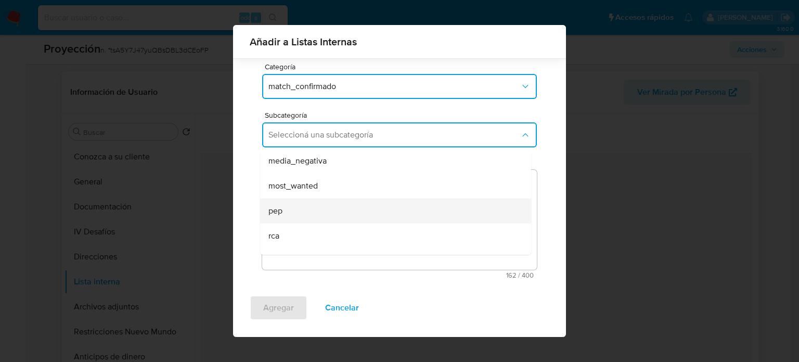
click at [307, 202] on div "pep" at bounding box center [392, 210] width 248 height 25
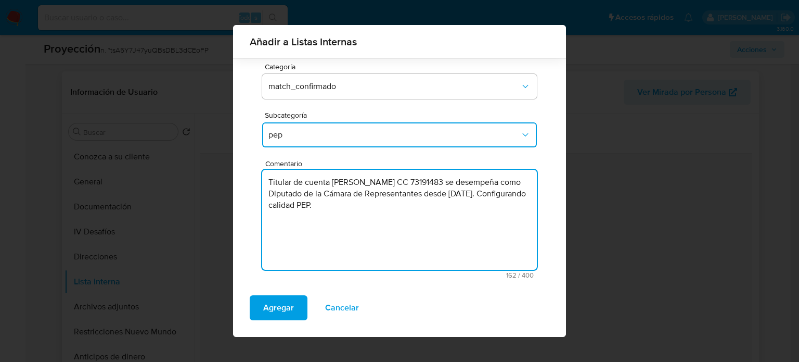
click at [375, 209] on textarea "Titular de cuenta Fernando David Niño Mendoza CC 73191483 se desempeña como Dip…" at bounding box center [399, 220] width 275 height 100
type textarea "Titular de cuenta Fernando David Niño Mendoza CC 73191483 se desempeña como Dip…"
click at [281, 308] on span "Agregar" at bounding box center [278, 307] width 31 height 23
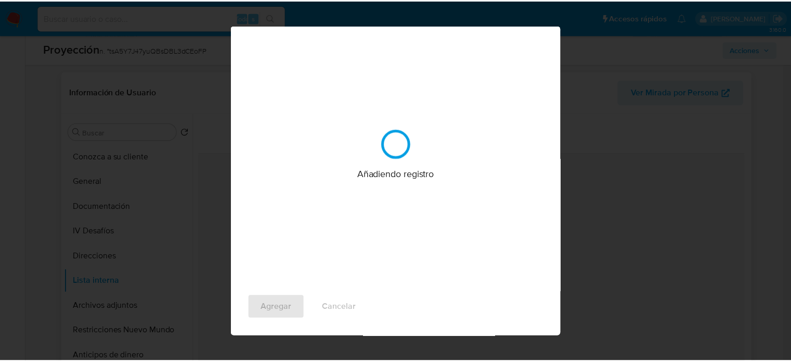
scroll to position [0, 0]
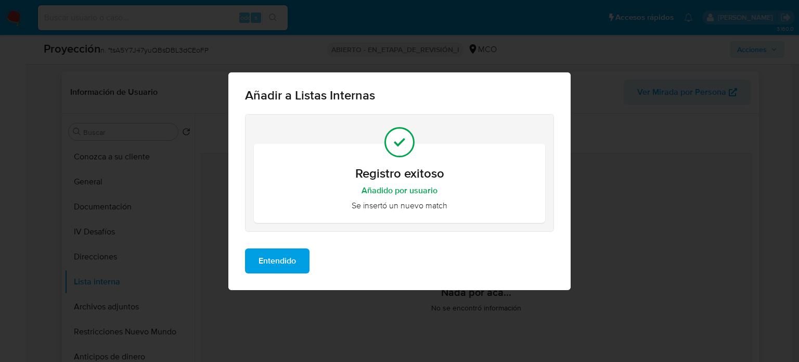
drag, startPoint x: 287, startPoint y: 262, endPoint x: 176, endPoint y: 297, distance: 116.3
click at [279, 264] on span "Entendido" at bounding box center [277, 260] width 37 height 23
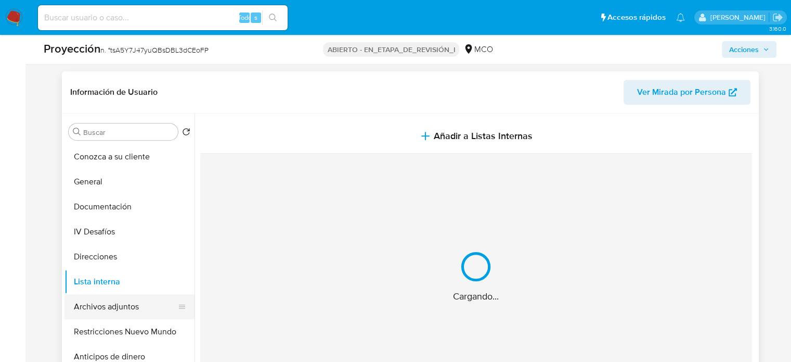
click at [134, 306] on button "Archivos adjuntos" at bounding box center [126, 306] width 122 height 25
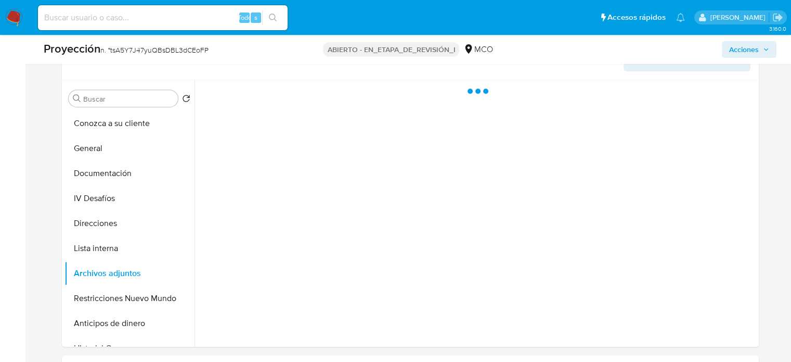
scroll to position [468, 0]
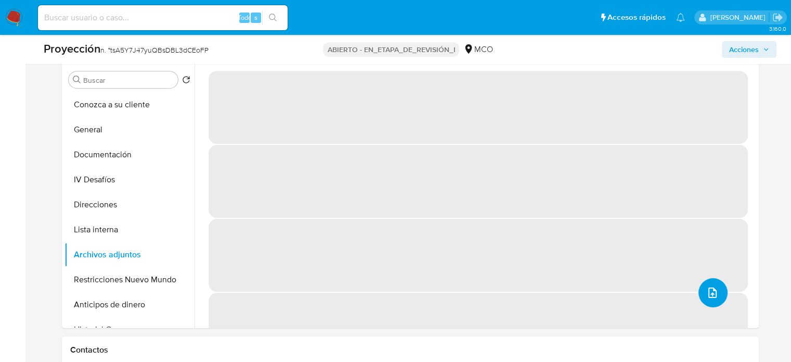
click at [707, 295] on icon "subir archivo" at bounding box center [712, 292] width 12 height 12
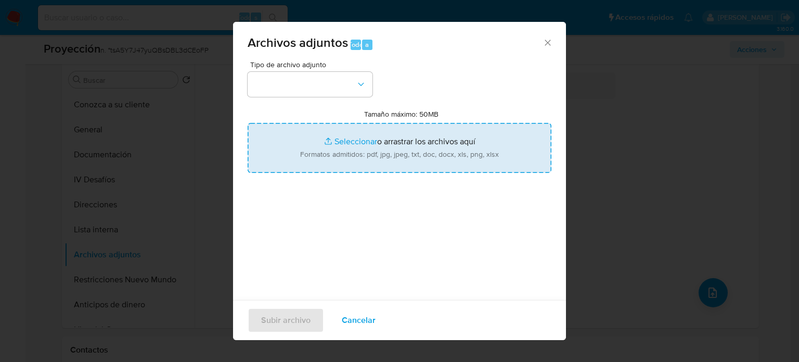
click at [487, 159] on input "Tamaño máximo: 50MB Seleccionar archivos" at bounding box center [400, 148] width 304 height 50
click at [421, 156] on input "Tamaño máximo: 50MB Seleccionar archivos" at bounding box center [400, 148] width 304 height 50
type input "C:\fakepath\Fernando David Niño Mendoza _ Camara de Representantes.pdf"
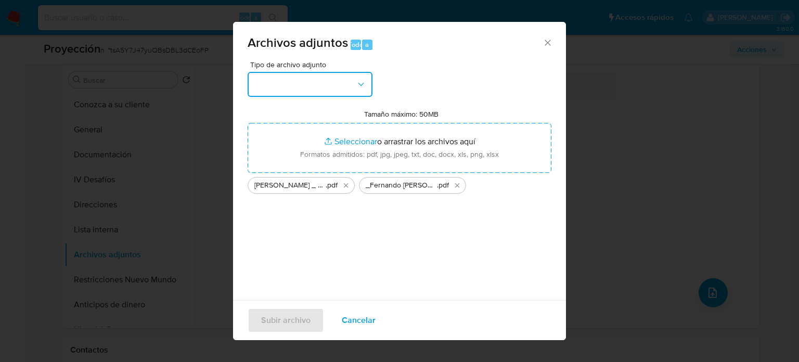
click at [279, 81] on button "button" at bounding box center [310, 84] width 125 height 25
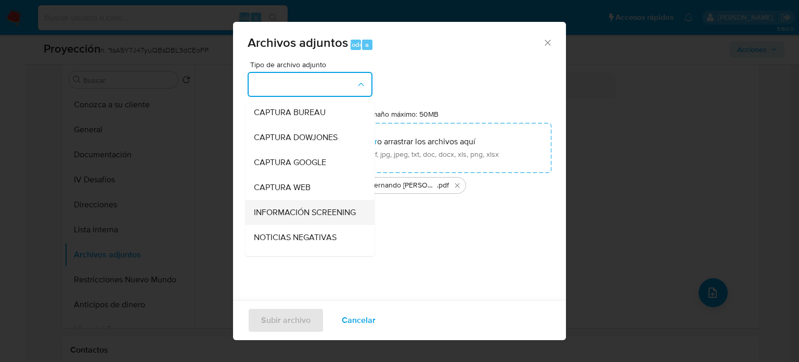
click at [293, 217] on span "INFORMACIÓN SCREENING" at bounding box center [305, 212] width 102 height 10
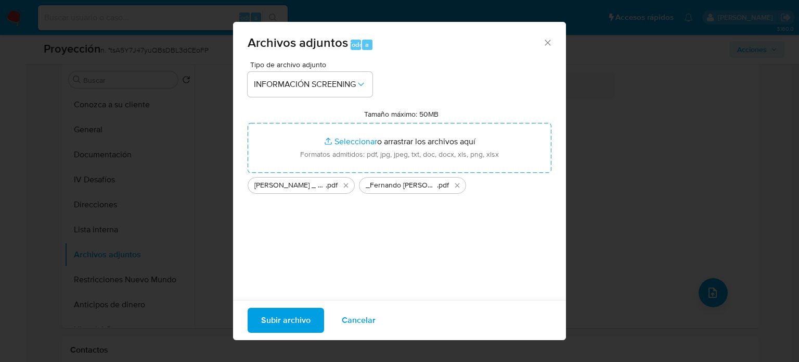
click at [304, 321] on span "Subir archivo" at bounding box center [285, 319] width 49 height 23
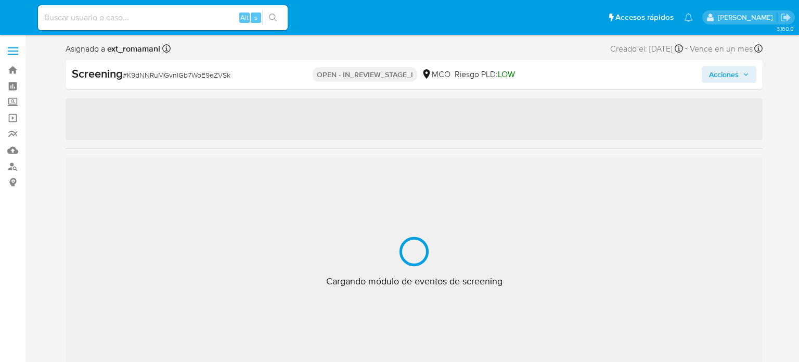
select select "10"
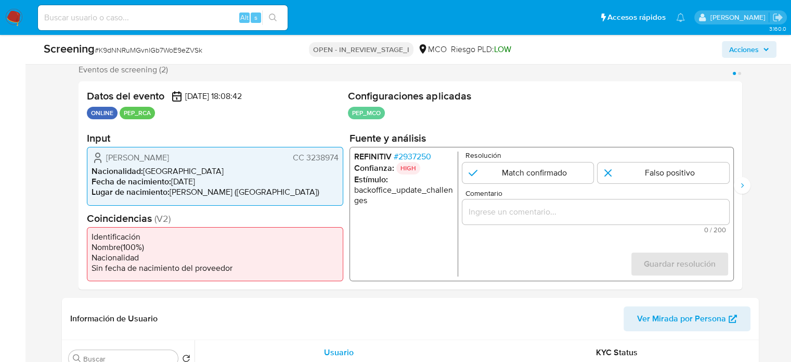
scroll to position [208, 0]
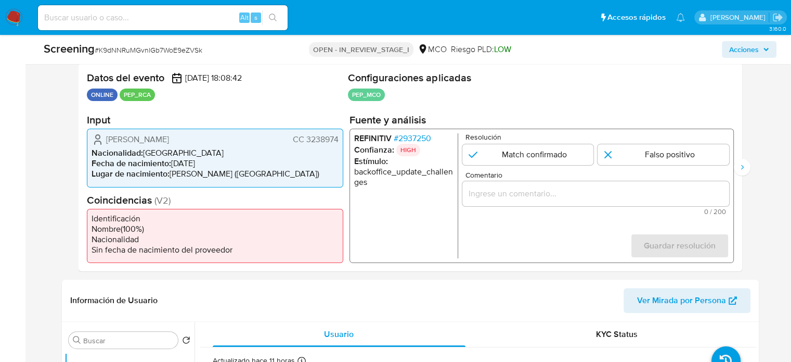
drag, startPoint x: 256, startPoint y: 144, endPoint x: 97, endPoint y: 144, distance: 159.2
click at [94, 143] on div "Diego [PERSON_NAME] [PERSON_NAME] 3238974" at bounding box center [215, 139] width 247 height 12
click span "# 2937250"
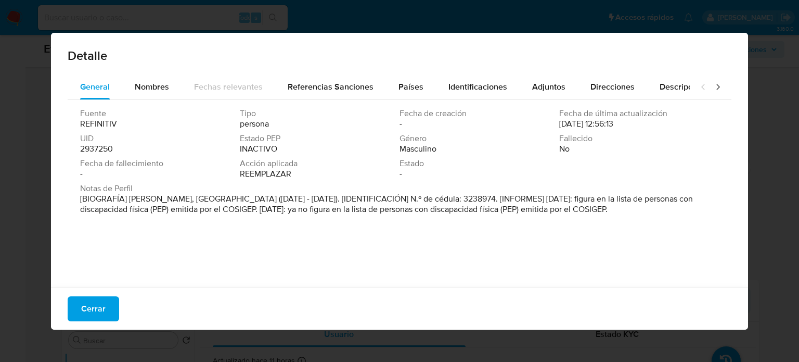
drag, startPoint x: 127, startPoint y: 199, endPoint x: 243, endPoint y: 201, distance: 116.5
click font "[BIOGRAFÍA] Alcalde de Viani, Cundinamarca (enero de 2016 - diciembre de 2019).…"
click button "Cerrar"
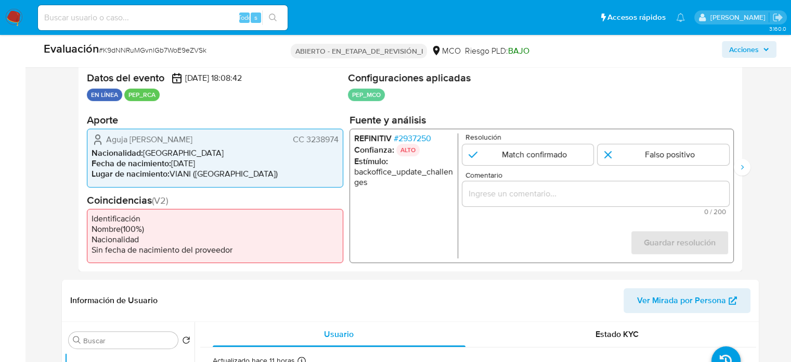
click input "Comentario"
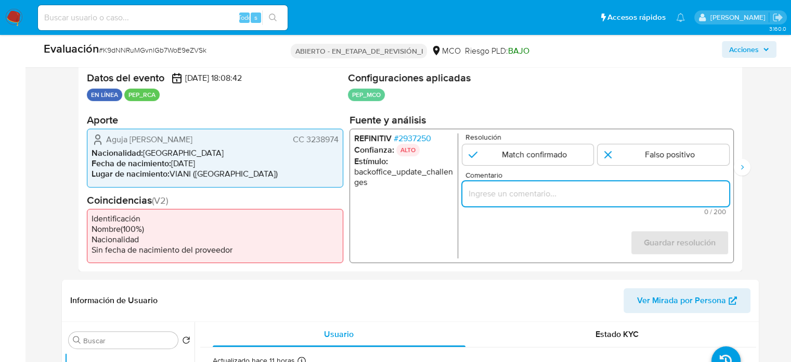
paste input "Titular de cuenta se desempeño como No configurando PEP."
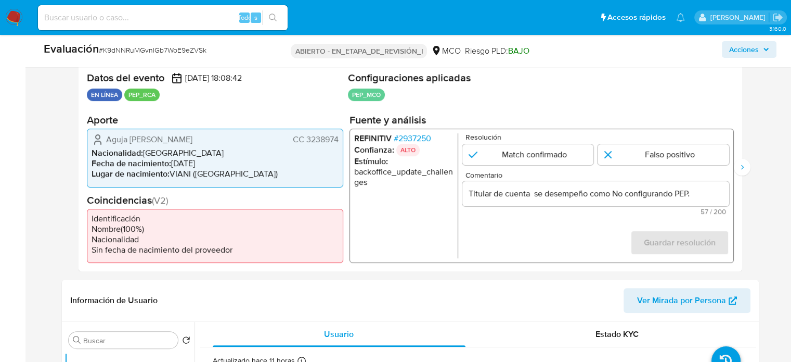
drag, startPoint x: 102, startPoint y: 139, endPoint x: 339, endPoint y: 141, distance: 237.2
click div "Aguja Diego Alexander Bonilla CC 3238974 Nacionalidad : Colombia Fecha de nacim…"
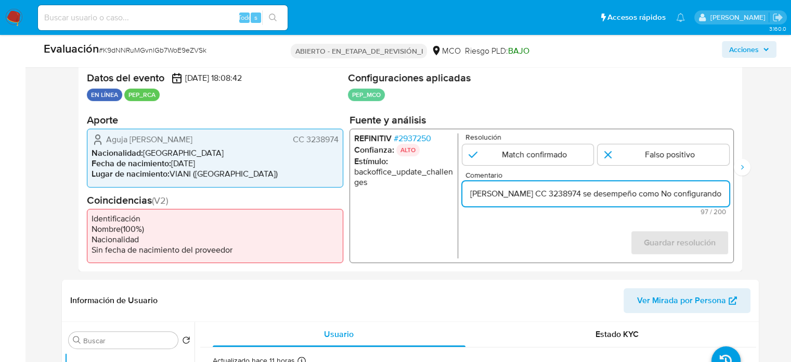
scroll to position [0, 128]
click input "Titular de cuenta Aguja Diego Alexander Bonilla CC 3238974 se desempeño como No…"
paste input "Alcalde de Viani, Cundinamarca hasta Diciembre de 2019."
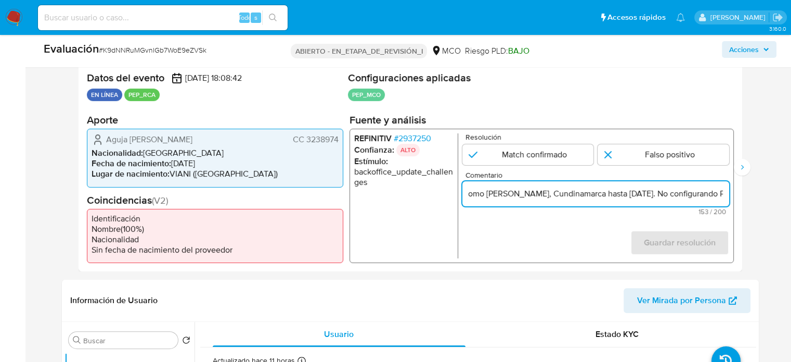
scroll to position [0, 262]
type input "Titular de cuenta Aguja Diego Alexander Bonilla CC 3238974 se desempeño como Al…"
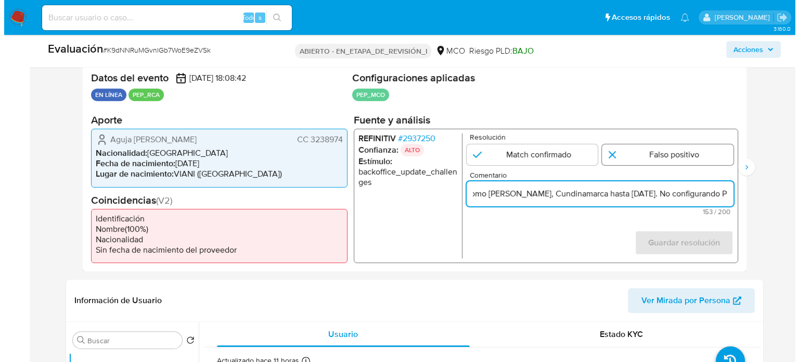
scroll to position [0, 0]
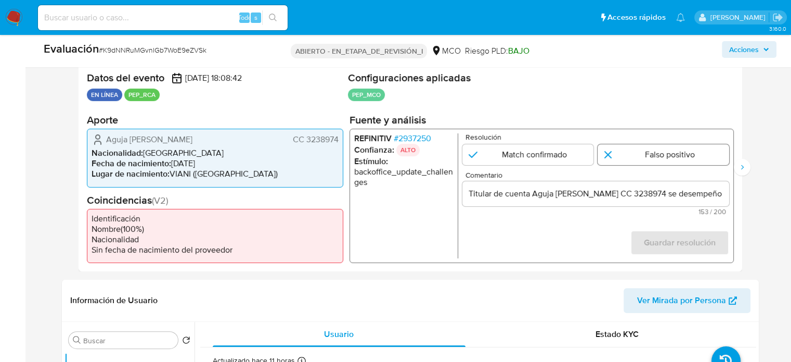
click input "1 de 2"
radio input "true"
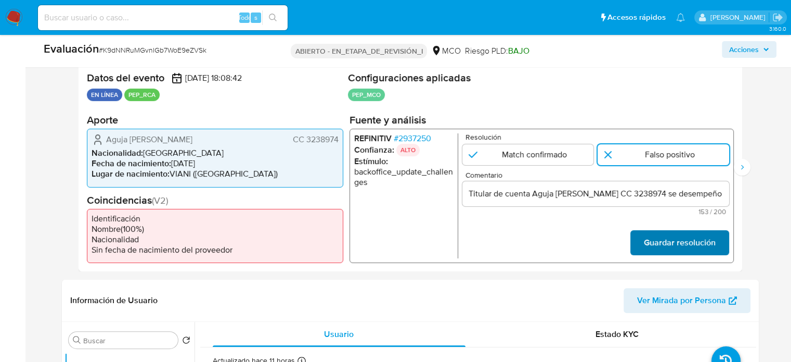
click font "Guardar resolución"
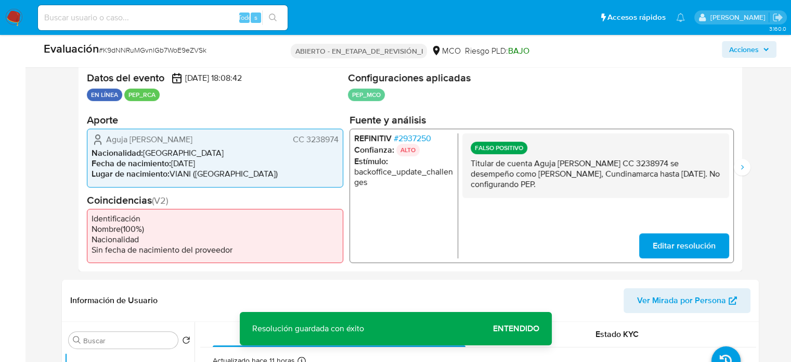
click font "2937250"
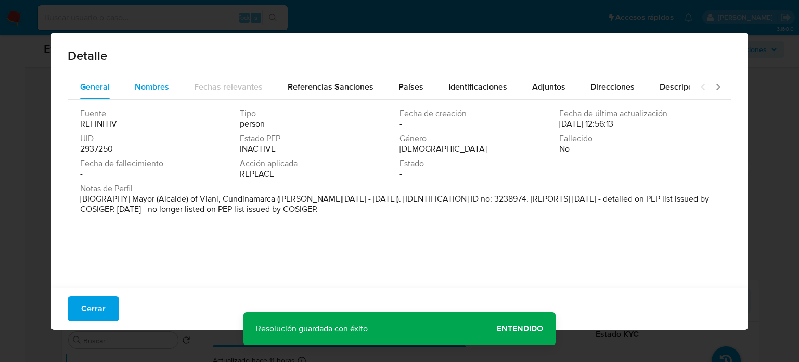
click span "Nombres"
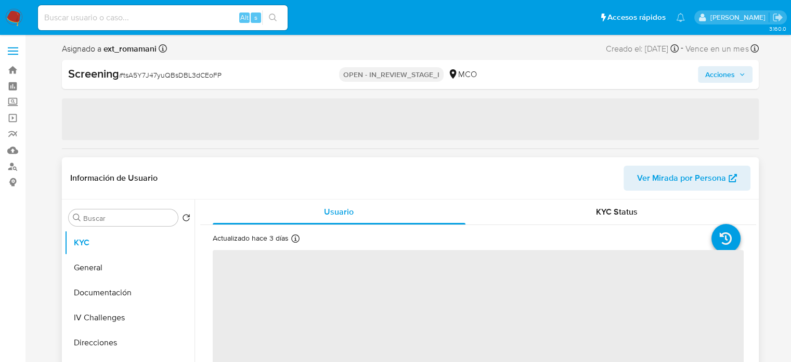
select select "10"
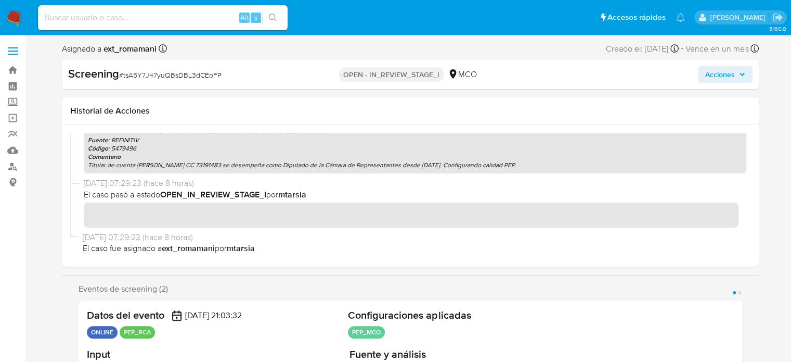
scroll to position [156, 0]
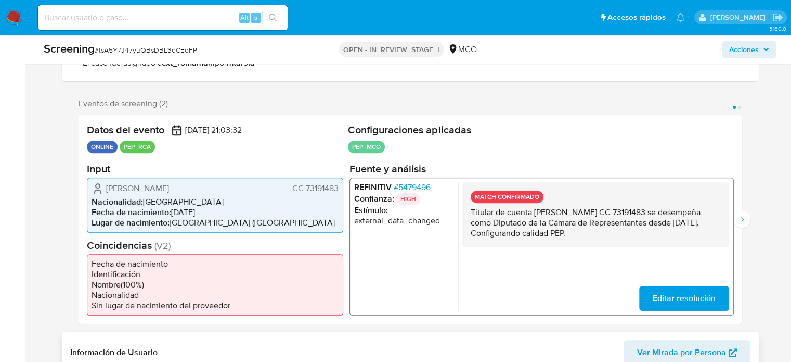
drag, startPoint x: 672, startPoint y: 233, endPoint x: 470, endPoint y: 220, distance: 201.7
click at [468, 216] on div "MATCH CONFIRMADO Titular de cuenta [PERSON_NAME] CC 73191483 se desempeña como …" at bounding box center [595, 214] width 267 height 65
click at [743, 220] on icon "Siguiente" at bounding box center [742, 219] width 8 height 8
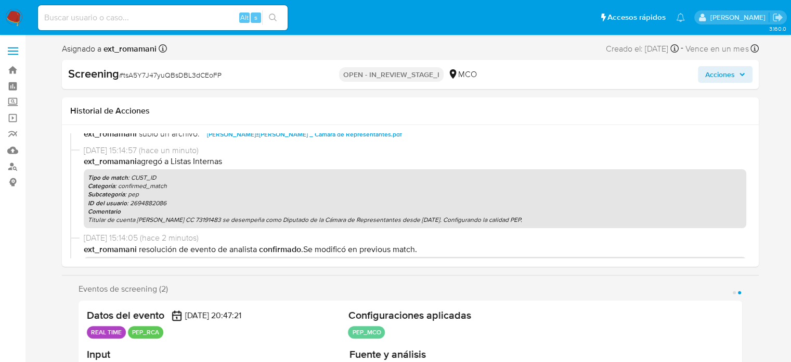
scroll to position [0, 0]
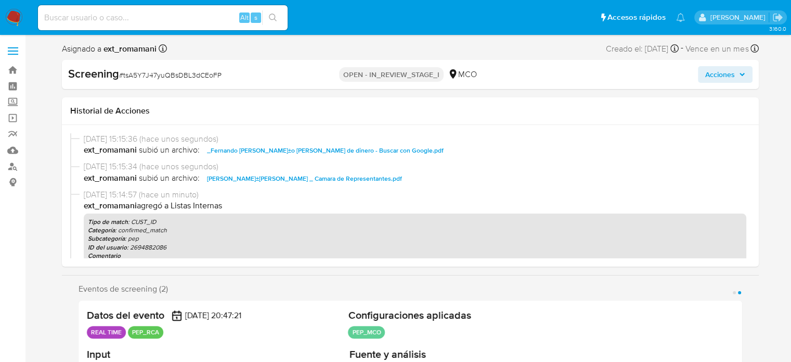
click at [717, 79] on span "Acciones" at bounding box center [720, 74] width 30 height 17
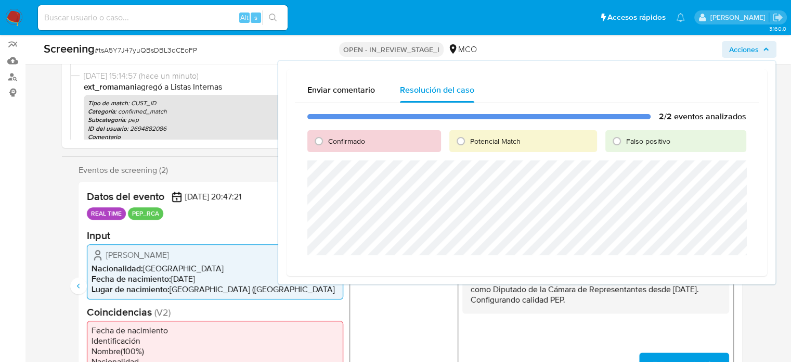
scroll to position [104, 0]
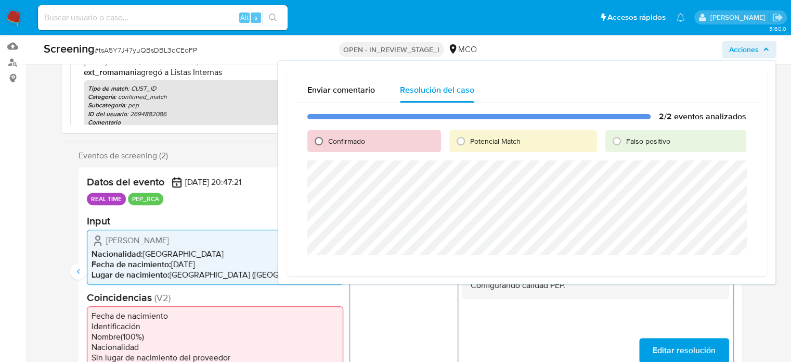
click at [320, 144] on input "Confirmado" at bounding box center [319, 141] width 17 height 17
radio input "true"
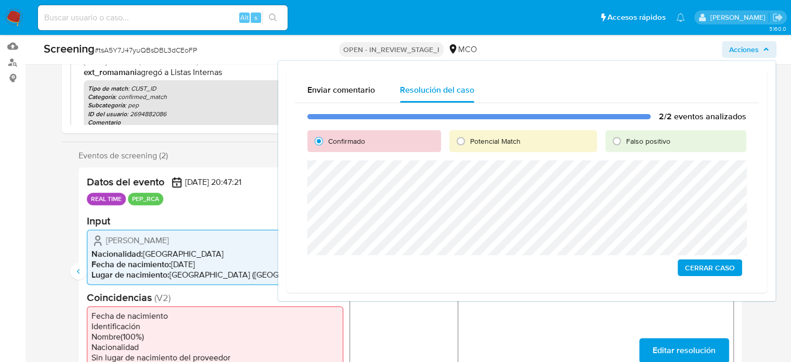
click at [691, 266] on span "Cerrar Caso" at bounding box center [710, 267] width 50 height 15
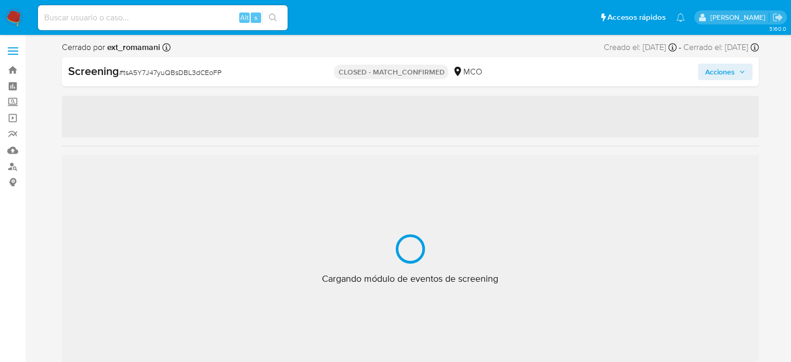
select select "10"
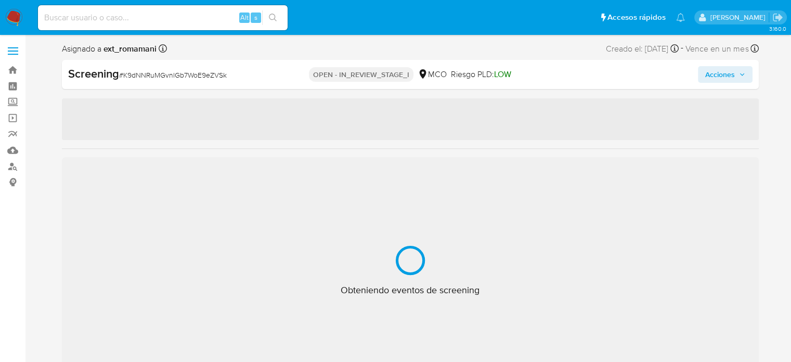
select select "10"
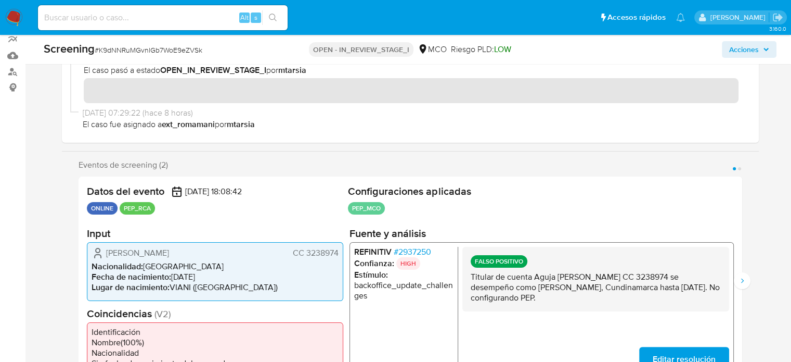
scroll to position [156, 0]
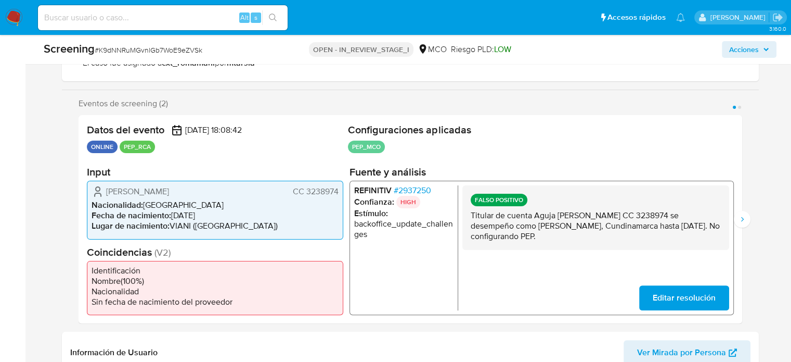
click at [685, 301] on span "Editar resolución" at bounding box center [683, 297] width 63 height 23
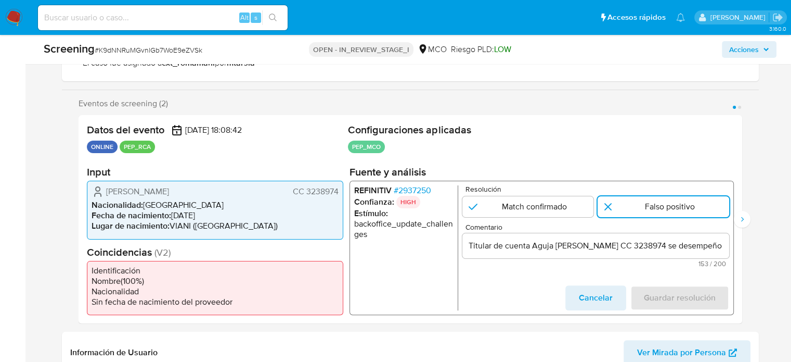
drag, startPoint x: 177, startPoint y: 189, endPoint x: 166, endPoint y: 201, distance: 16.9
click at [100, 189] on div "[PERSON_NAME] CC 3238974" at bounding box center [215, 191] width 247 height 12
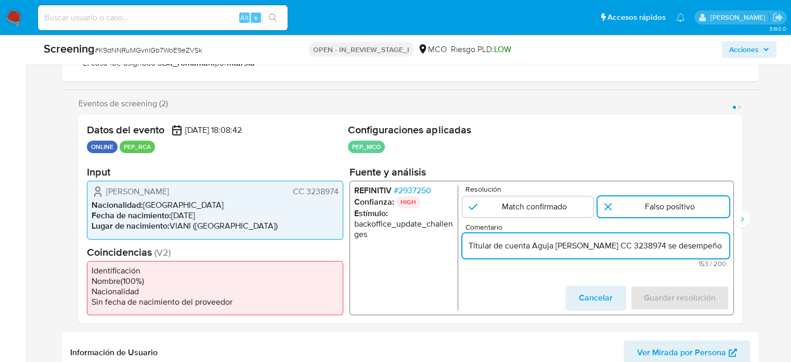
drag, startPoint x: 531, startPoint y: 247, endPoint x: 641, endPoint y: 249, distance: 109.8
click at [641, 249] on input "Titular de cuenta Aguja [PERSON_NAME] CC 3238974 se desempeño como [PERSON_NAME…" at bounding box center [595, 246] width 267 height 14
paste input "[PERSON_NAME]"
type input "Titular de cuenta [PERSON_NAME] CC 3238974 se desempeño como [PERSON_NAME], Cun…"
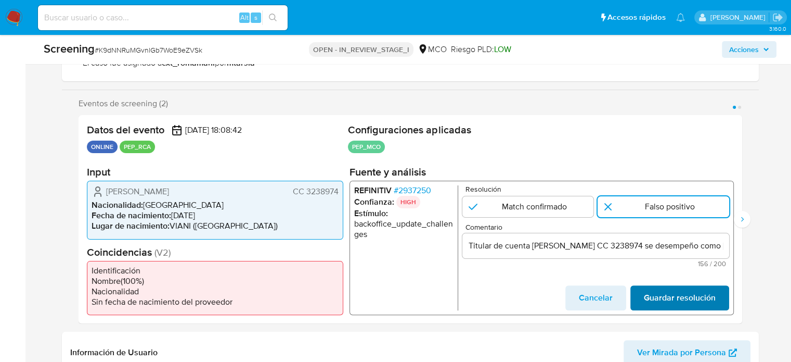
click at [662, 297] on span "Guardar resolución" at bounding box center [680, 297] width 72 height 23
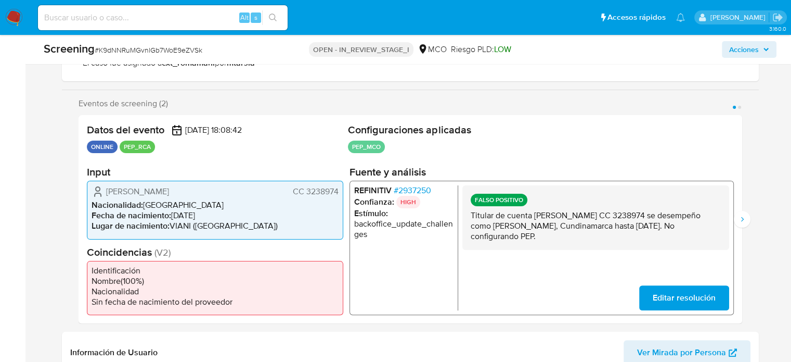
drag, startPoint x: 594, startPoint y: 235, endPoint x: 471, endPoint y: 216, distance: 124.2
click at [471, 216] on p "Titular de cuenta [PERSON_NAME] CC 3238974 se desempeño como [PERSON_NAME], Cun…" at bounding box center [595, 225] width 250 height 31
drag, startPoint x: 740, startPoint y: 215, endPoint x: 725, endPoint y: 216, distance: 14.6
click at [740, 215] on icon "Siguiente" at bounding box center [742, 219] width 8 height 8
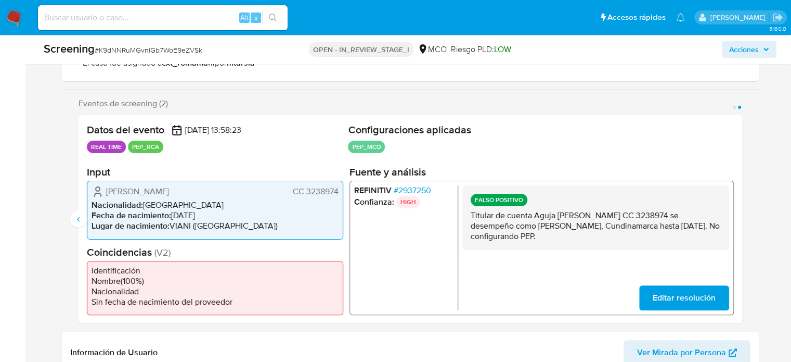
click at [647, 293] on button "Editar resolución" at bounding box center [684, 297] width 90 height 25
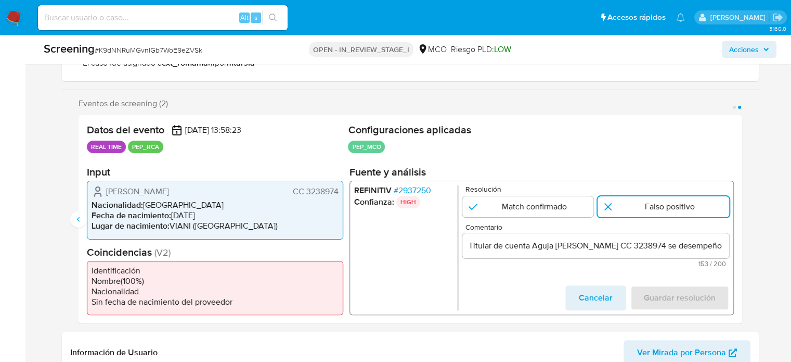
click at [543, 245] on input "Titular de cuenta Aguja [PERSON_NAME] CC 3238974 se desempeño como [PERSON_NAME…" at bounding box center [595, 246] width 267 height 14
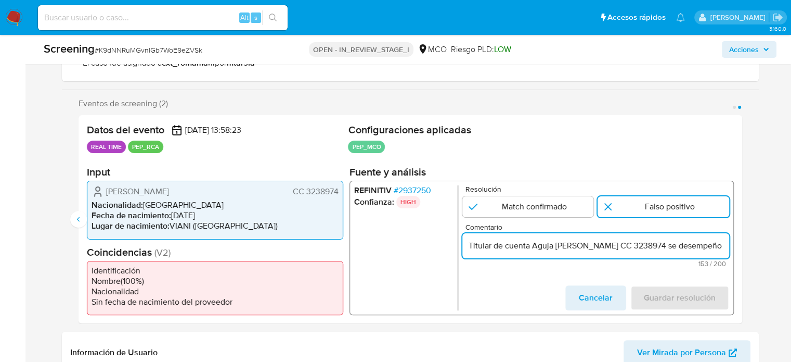
click at [543, 245] on input "Titular de cuenta Aguja [PERSON_NAME] CC 3238974 se desempeño como [PERSON_NAME…" at bounding box center [595, 246] width 267 height 14
paste input "[PERSON_NAME]"
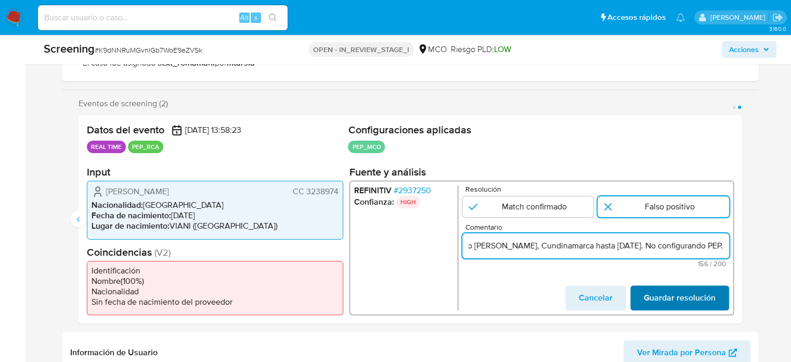
type input "Titular de cuenta [PERSON_NAME] CC 3238974 se desempeño como [PERSON_NAME], Cun…"
click at [683, 291] on span "Guardar resolución" at bounding box center [680, 297] width 72 height 23
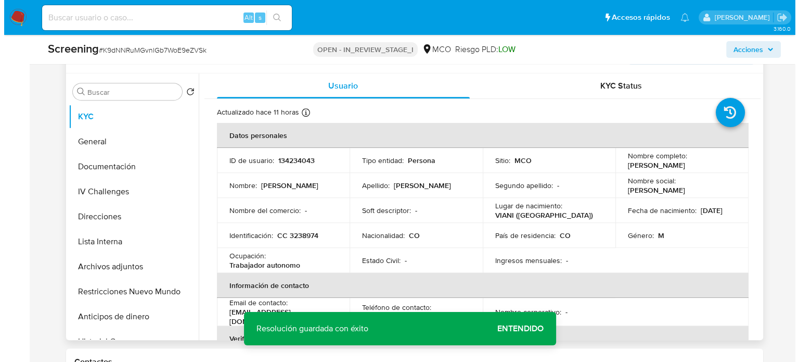
scroll to position [468, 0]
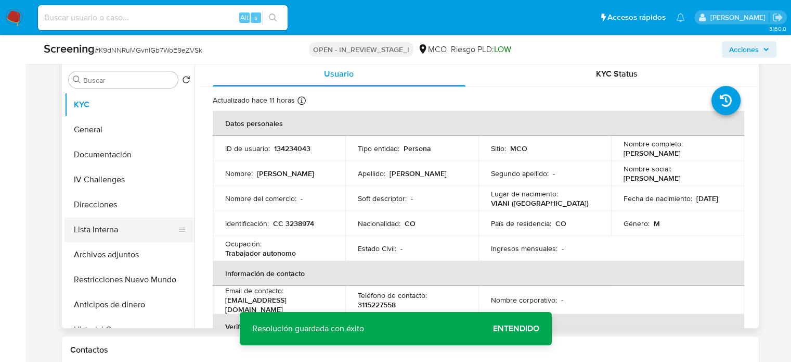
click at [97, 231] on button "Lista Interna" at bounding box center [126, 229] width 122 height 25
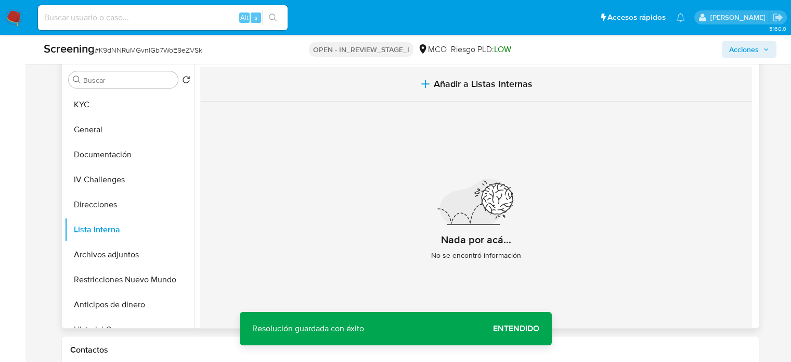
click at [428, 89] on icon "button" at bounding box center [425, 84] width 12 height 12
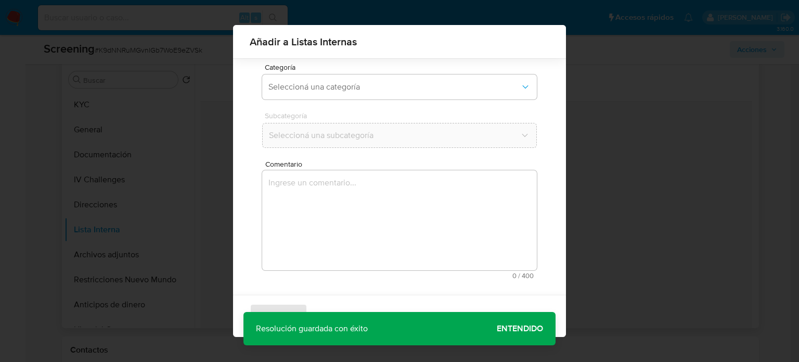
scroll to position [82, 0]
click at [350, 211] on textarea "Comentario" at bounding box center [399, 220] width 275 height 100
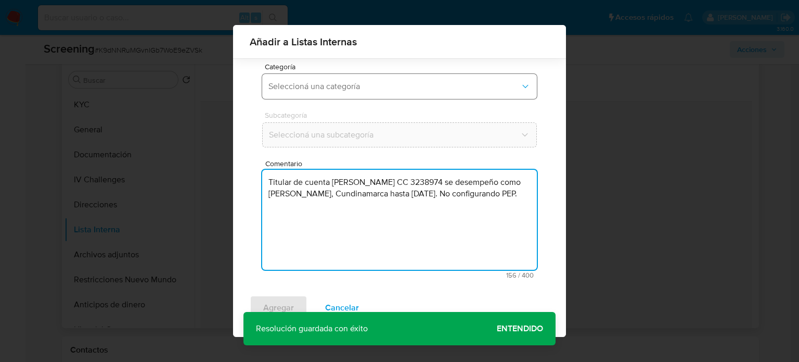
type textarea "Titular de cuenta [PERSON_NAME] CC 3238974 se desempeño como [PERSON_NAME], Cun…"
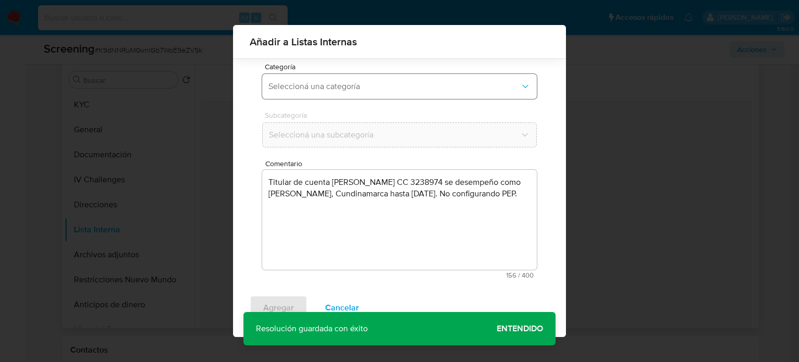
click at [363, 91] on span "Seleccioná una categoría" at bounding box center [394, 86] width 252 height 10
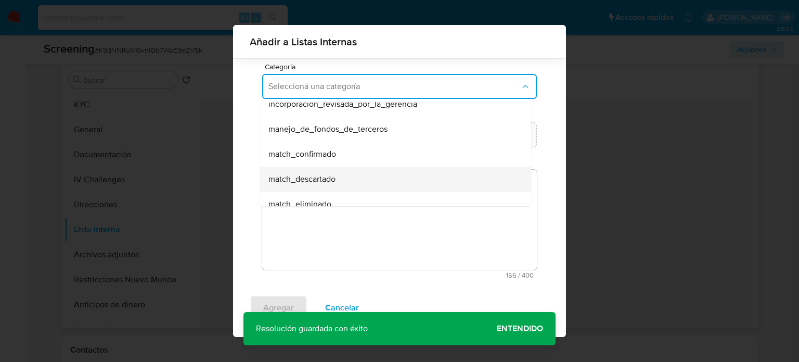
scroll to position [52, 0]
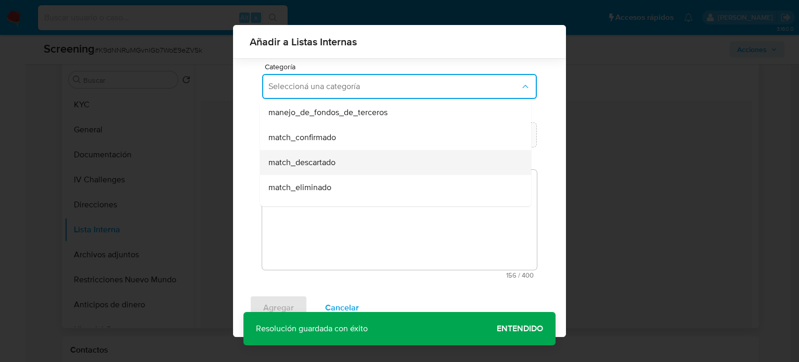
click at [348, 160] on div "match_descartado" at bounding box center [392, 162] width 248 height 25
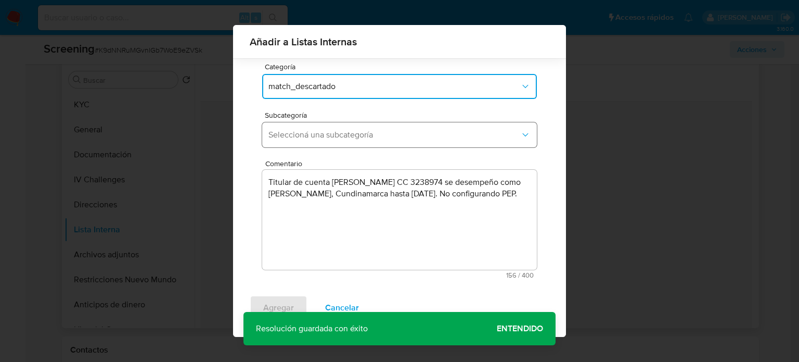
click at [367, 138] on span "Seleccioná una subcategoría" at bounding box center [394, 135] width 252 height 10
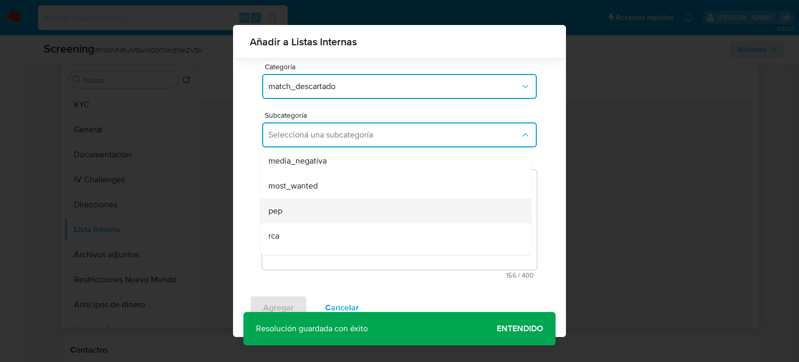
click at [303, 202] on div "pep" at bounding box center [392, 210] width 248 height 25
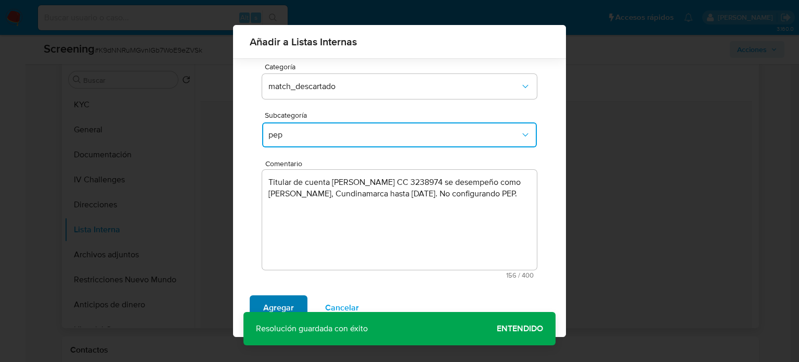
click at [278, 307] on span "Agregar" at bounding box center [278, 307] width 31 height 23
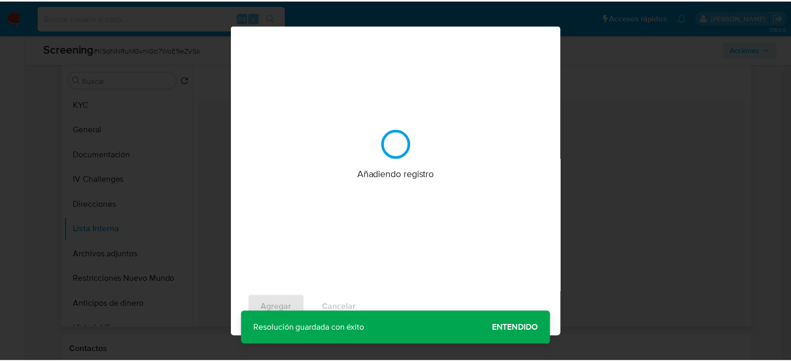
scroll to position [0, 0]
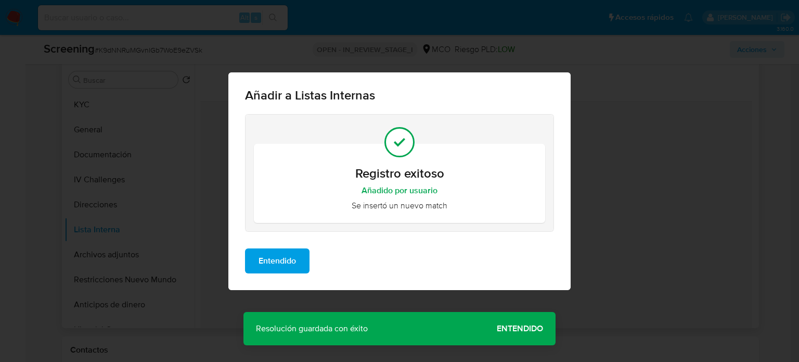
click at [288, 255] on span "Entendido" at bounding box center [277, 260] width 37 height 23
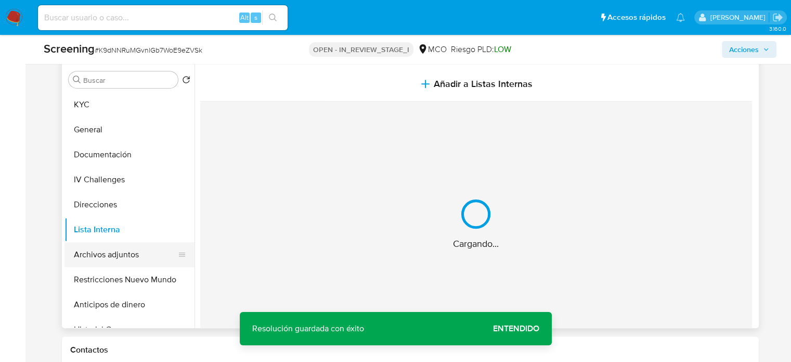
click at [94, 250] on button "Archivos adjuntos" at bounding box center [126, 254] width 122 height 25
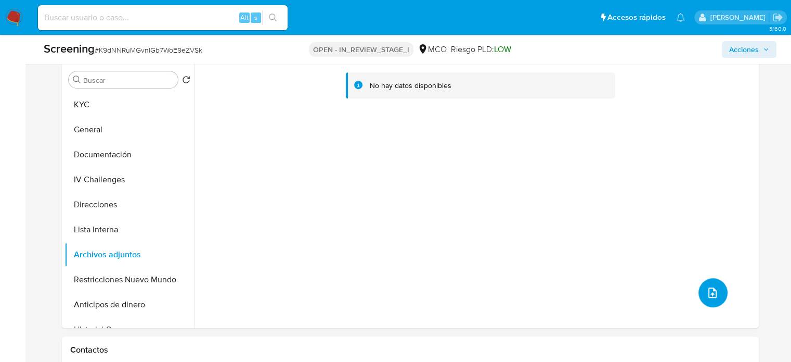
click at [708, 295] on icon "upload-file" at bounding box center [712, 292] width 12 height 12
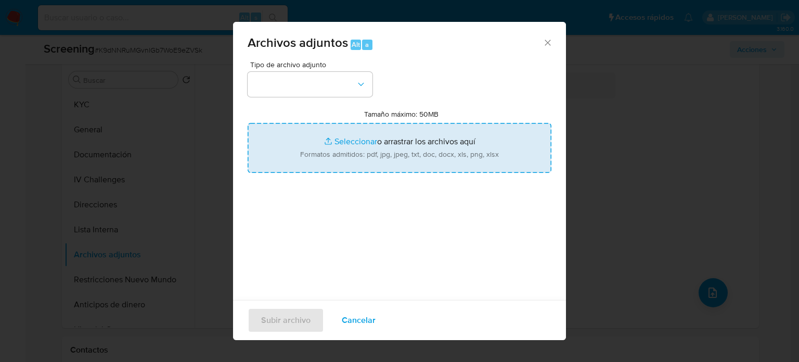
click at [371, 155] on input "Tamaño máximo: 50MB Seleccionar archivos" at bounding box center [400, 148] width 304 height 50
type input "C:\fakepath\Directorio Servidores Públicos - Detalle HV.pdf"
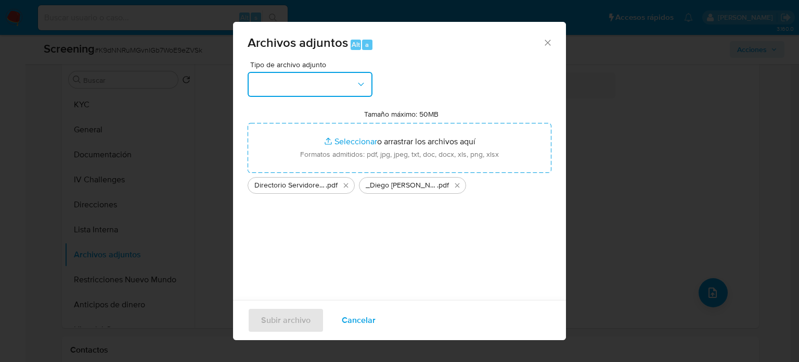
click at [280, 88] on button "button" at bounding box center [310, 84] width 125 height 25
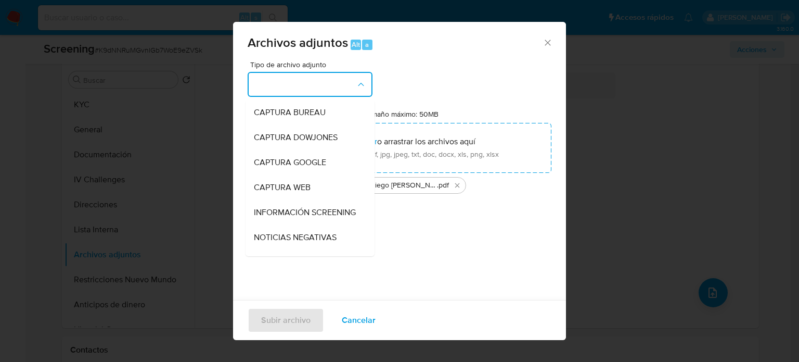
click at [283, 209] on span "INFORMACIÓN SCREENING" at bounding box center [305, 212] width 102 height 10
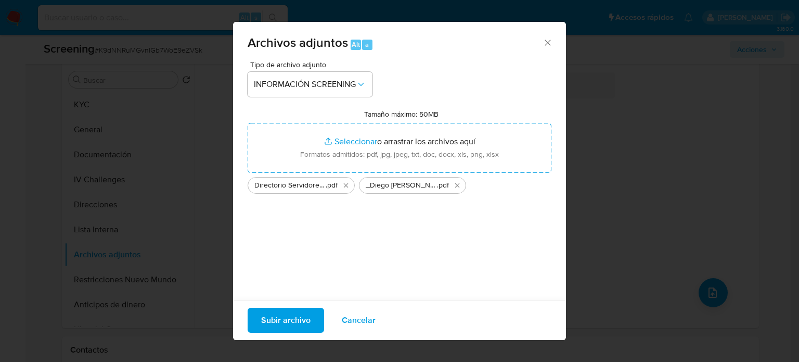
click at [301, 318] on span "Subir archivo" at bounding box center [285, 319] width 49 height 23
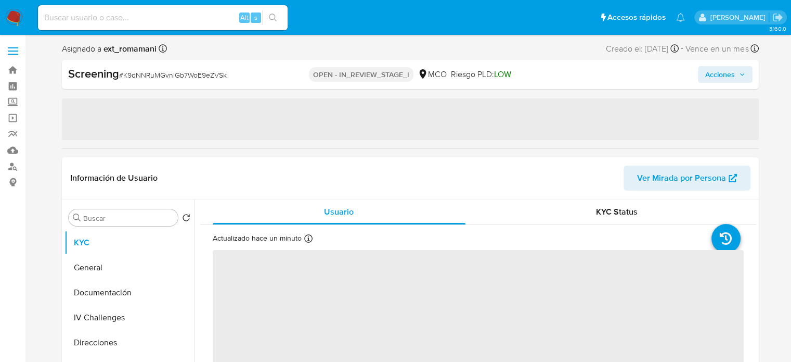
select select "10"
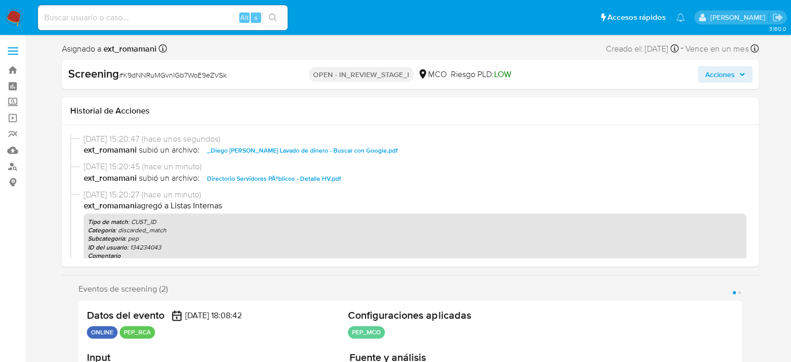
drag, startPoint x: 720, startPoint y: 77, endPoint x: 712, endPoint y: 79, distance: 8.6
click at [712, 79] on span "Acciones" at bounding box center [720, 74] width 30 height 17
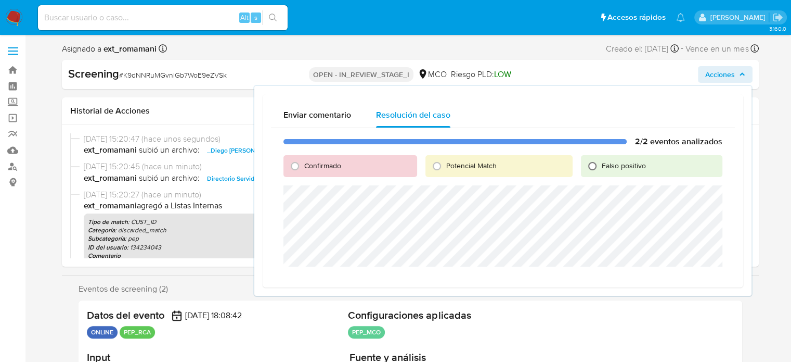
click at [589, 166] on input "Falso positivo" at bounding box center [592, 166] width 17 height 17
radio input "true"
click at [660, 281] on button "Cerrar Caso" at bounding box center [686, 279] width 65 height 17
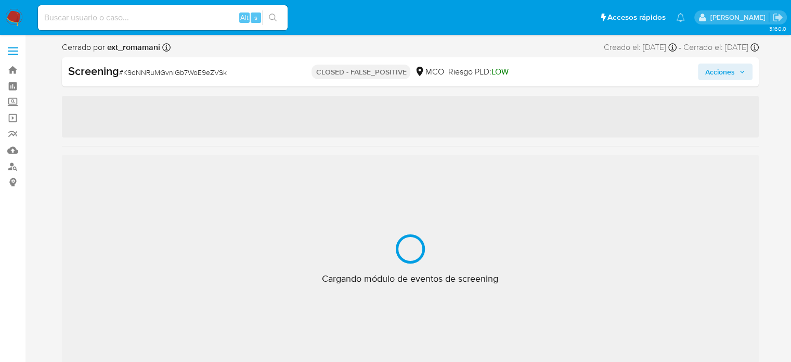
select select "10"
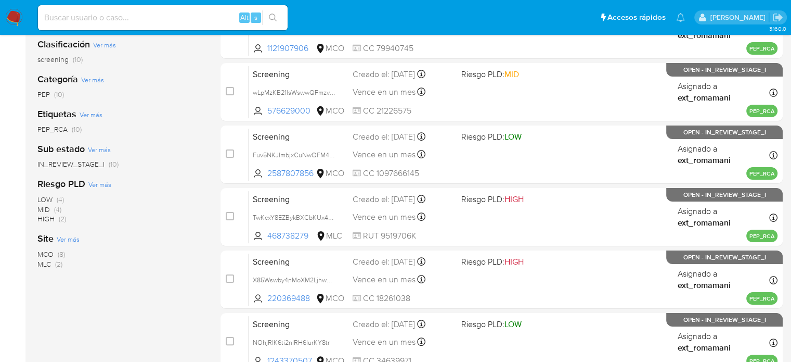
scroll to position [260, 0]
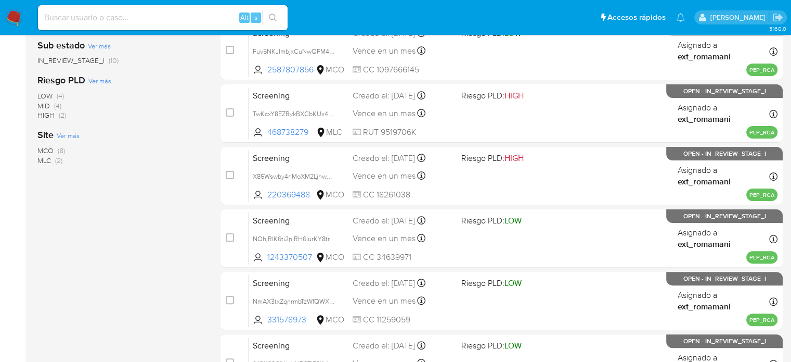
click at [14, 10] on img at bounding box center [14, 18] width 18 height 18
click at [13, 16] on img at bounding box center [14, 18] width 18 height 18
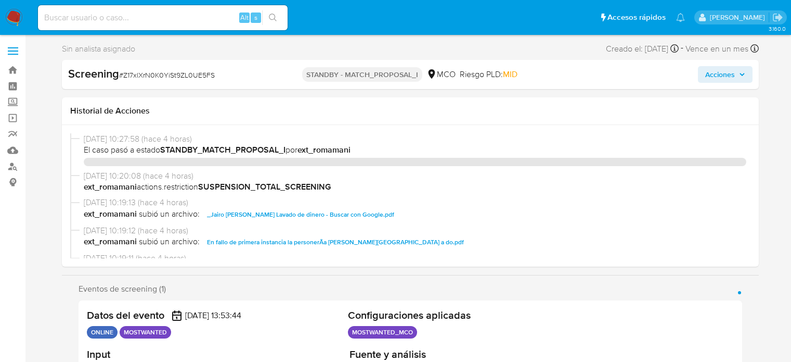
select select "10"
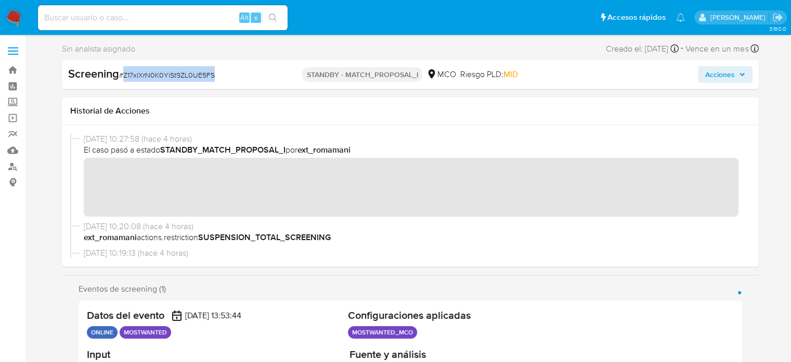
click at [122, 78] on div "Screening # Z17xlXrN0K0YiSt9ZL0UE5FS" at bounding box center [180, 74] width 224 height 16
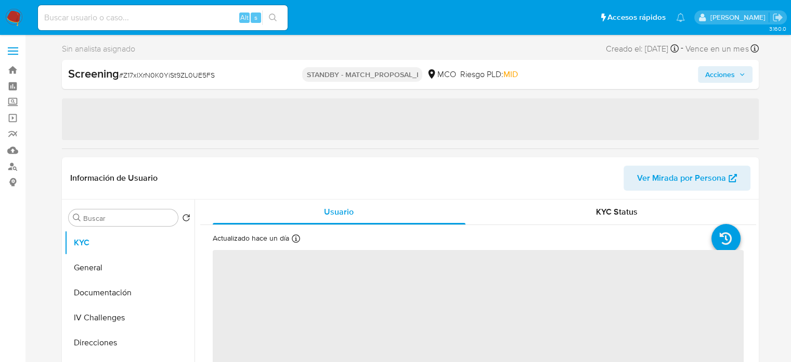
select select "10"
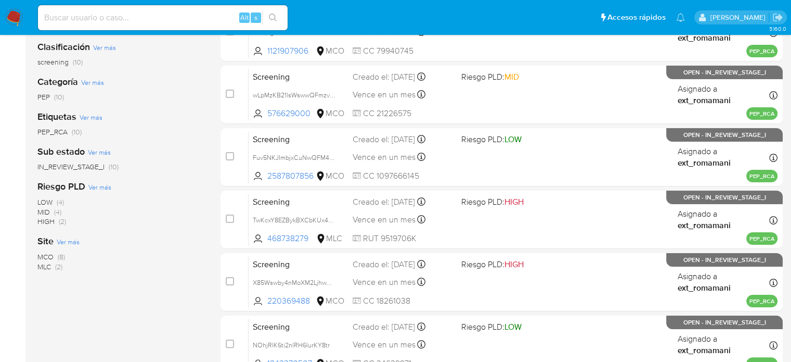
scroll to position [156, 0]
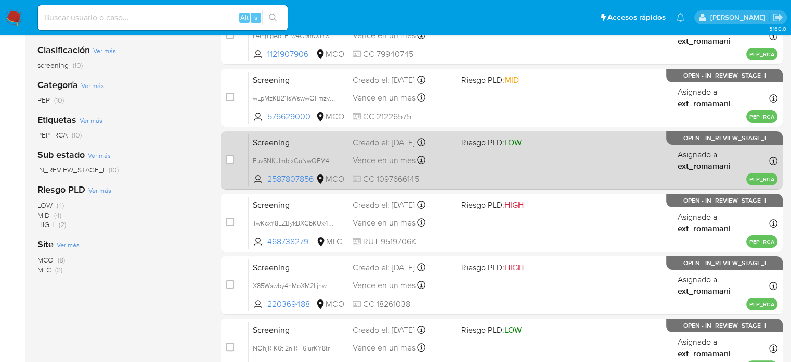
scroll to position [156, 0]
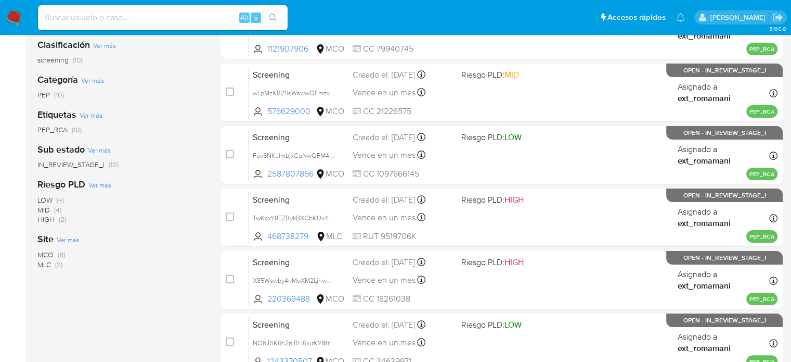
click at [221, 23] on input at bounding box center [163, 18] width 250 height 14
paste input "EIAQt3sNplgl966j3CU0EgWO"
type input "EIAQt3sNplgl966j3CU0EgWO"
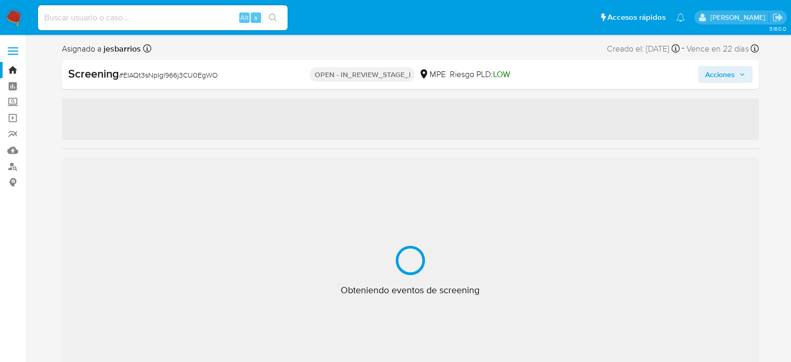
select select "10"
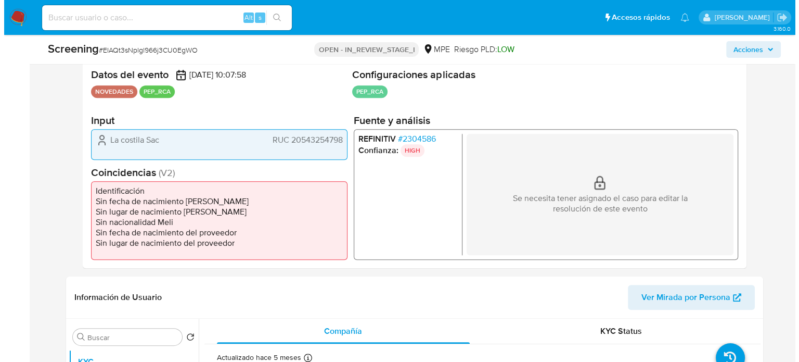
scroll to position [156, 0]
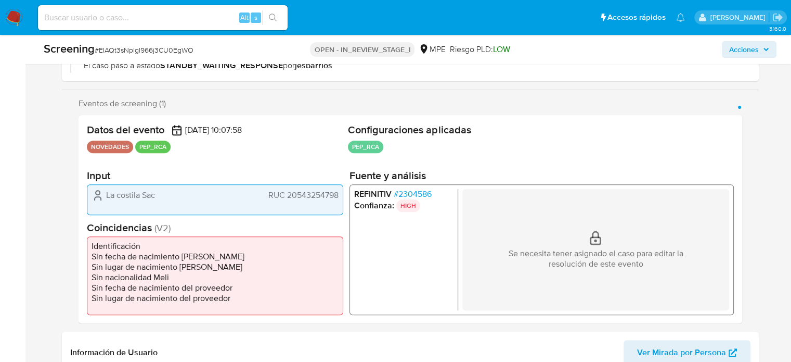
click at [409, 191] on span "# 2304586" at bounding box center [412, 193] width 38 height 10
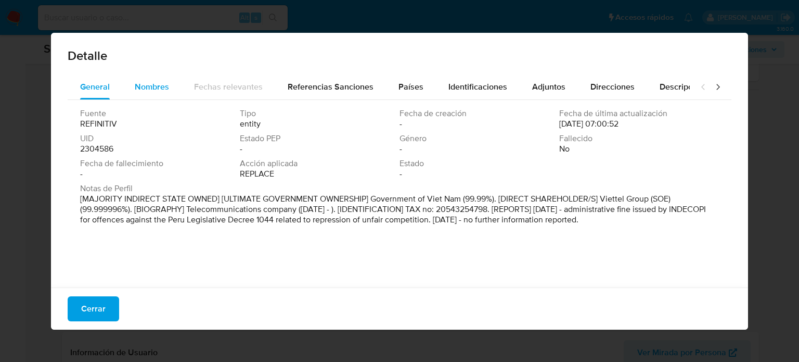
click at [154, 89] on span "Nombres" at bounding box center [152, 87] width 34 height 12
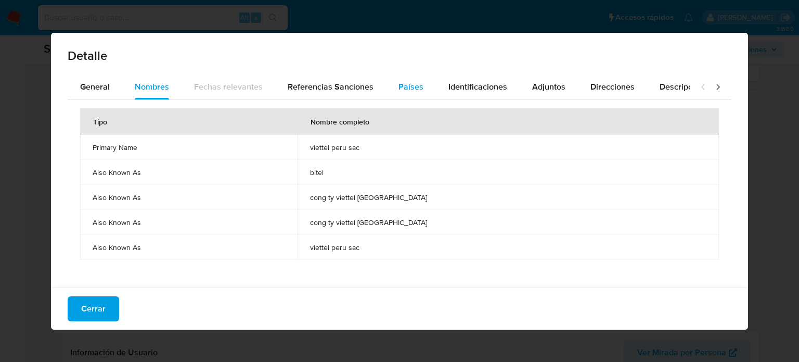
click at [408, 88] on span "Países" at bounding box center [410, 87] width 25 height 12
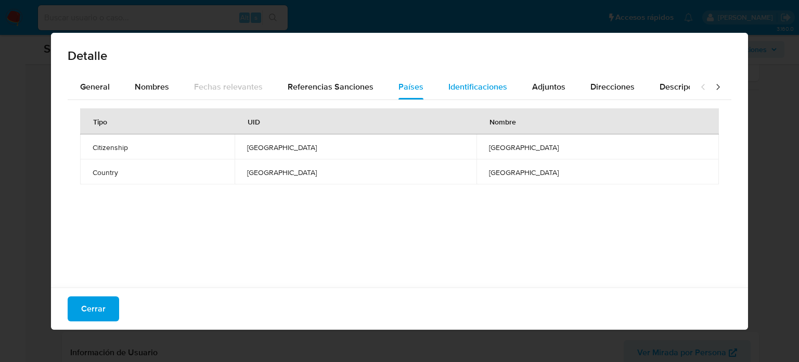
click at [456, 85] on span "Identificaciones" at bounding box center [477, 87] width 59 height 12
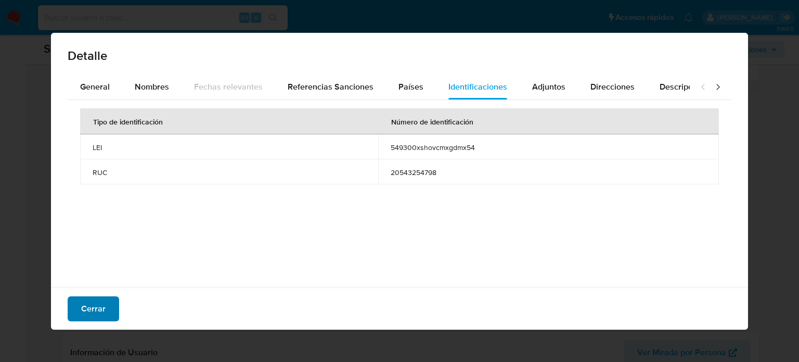
click at [91, 308] on span "Cerrar" at bounding box center [93, 308] width 24 height 23
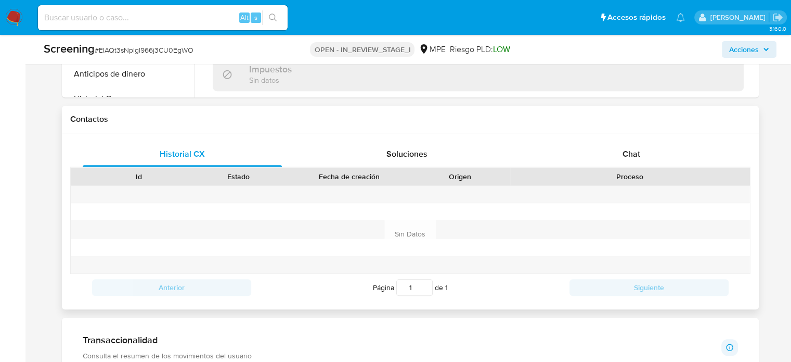
scroll to position [780, 0]
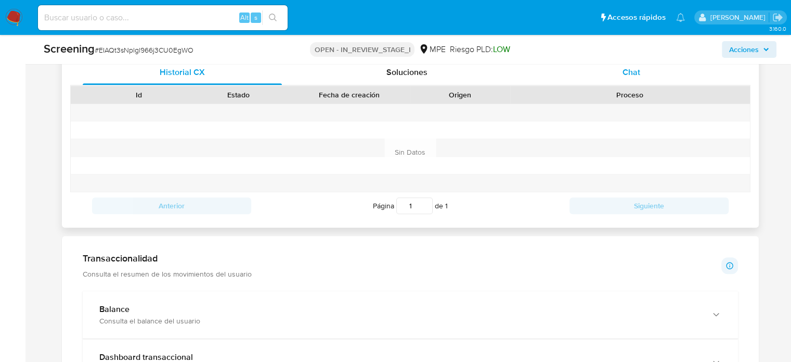
click at [636, 82] on div "Chat" at bounding box center [632, 72] width 200 height 25
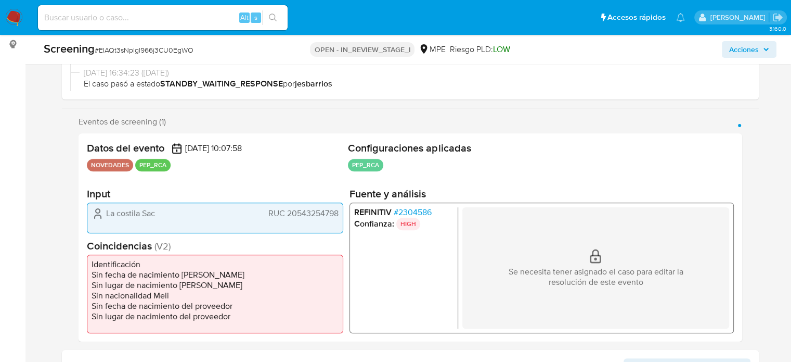
scroll to position [156, 0]
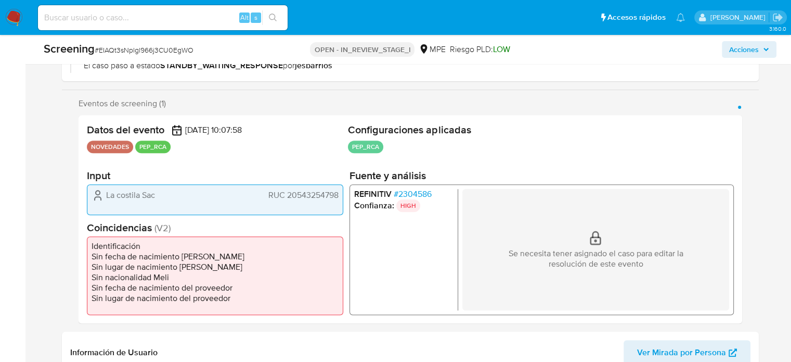
click at [427, 191] on span "# 2304586" at bounding box center [412, 193] width 38 height 10
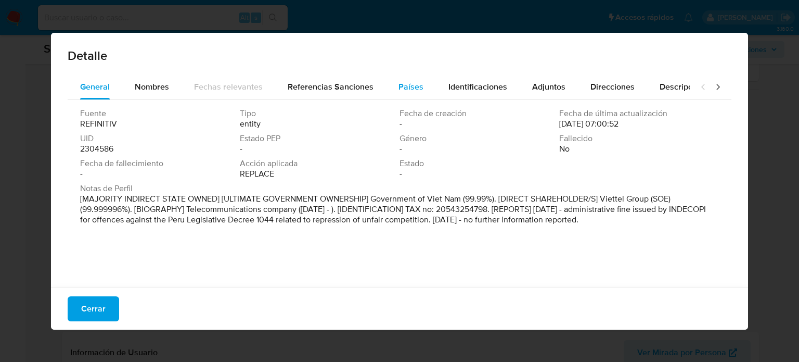
click at [406, 84] on span "Países" at bounding box center [410, 87] width 25 height 12
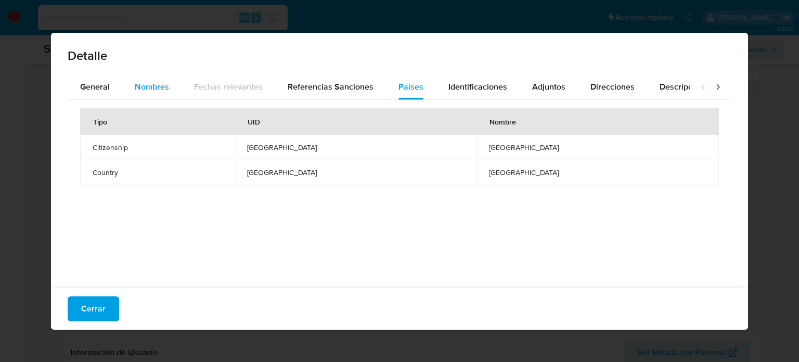
click at [138, 87] on span "Nombres" at bounding box center [152, 87] width 34 height 12
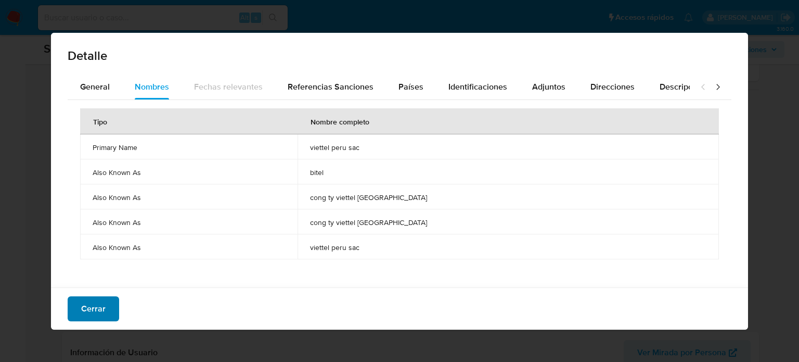
click at [96, 310] on span "Cerrar" at bounding box center [93, 308] width 24 height 23
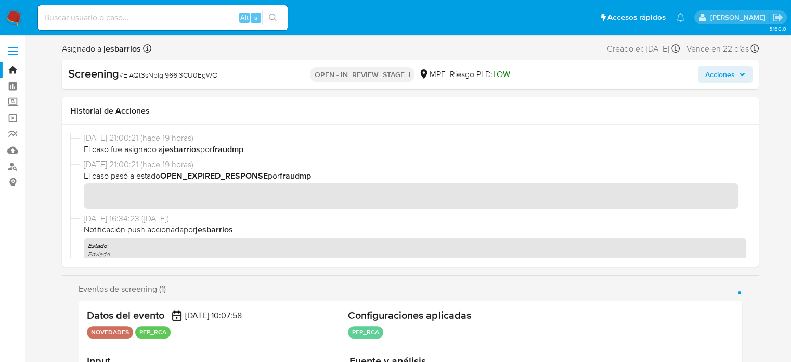
scroll to position [0, 0]
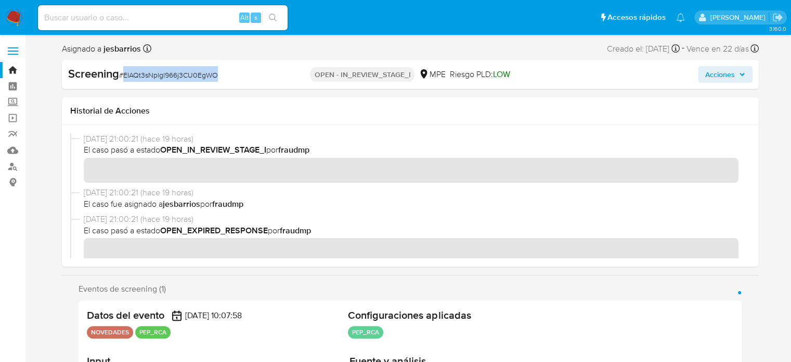
drag, startPoint x: 242, startPoint y: 74, endPoint x: 124, endPoint y: 79, distance: 118.7
click at [124, 79] on div "Screening # EIAQt3sNplgl966j3CU0EgWO" at bounding box center [180, 74] width 224 height 16
copy span "EIAQt3sNplgl966j3CU0EgWO"
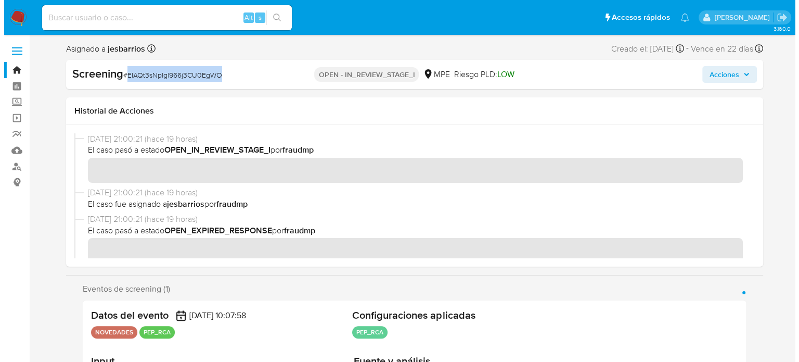
scroll to position [208, 0]
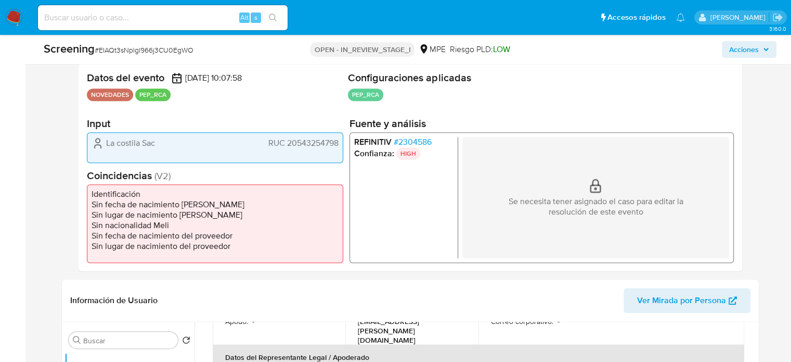
click at [419, 139] on span "# 2304586" at bounding box center [412, 141] width 38 height 10
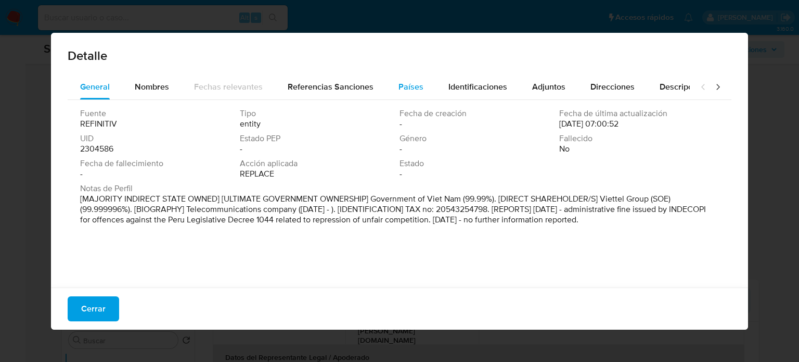
click at [409, 89] on span "Países" at bounding box center [410, 87] width 25 height 12
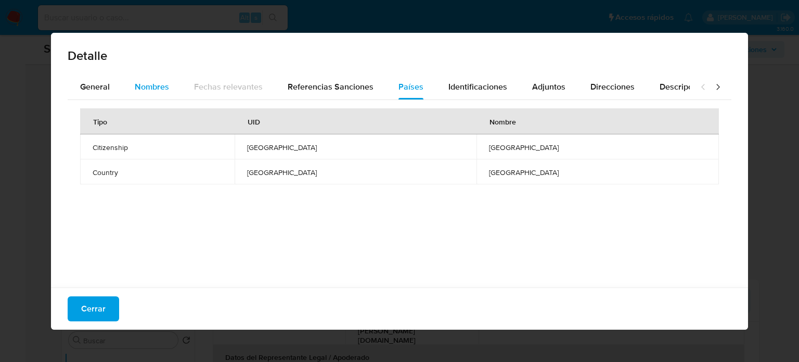
click at [149, 87] on span "Nombres" at bounding box center [152, 87] width 34 height 12
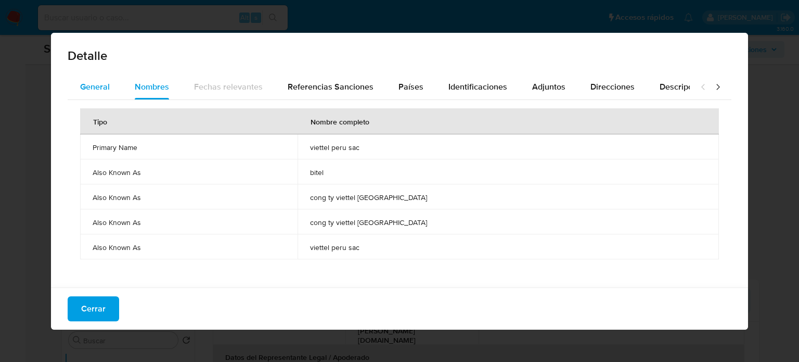
click at [108, 83] on span "General" at bounding box center [95, 87] width 30 height 12
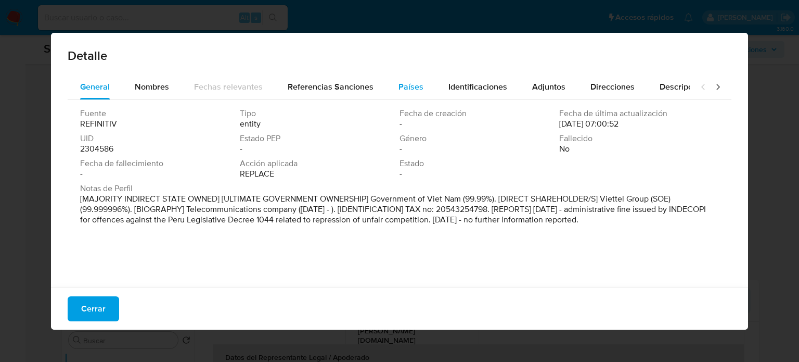
click at [400, 81] on span "Países" at bounding box center [410, 87] width 25 height 12
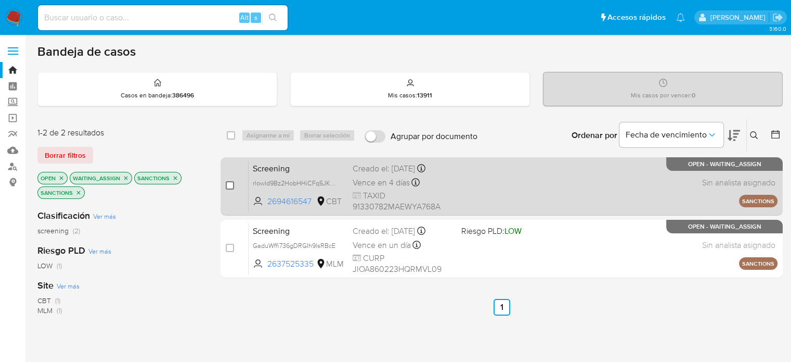
click at [226, 183] on input "checkbox" at bounding box center [230, 185] width 8 height 8
checkbox input "true"
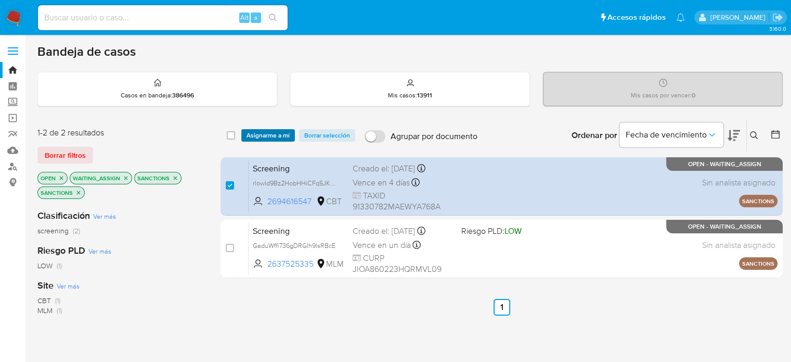
click at [256, 132] on span "Asignarme a mí" at bounding box center [268, 135] width 43 height 10
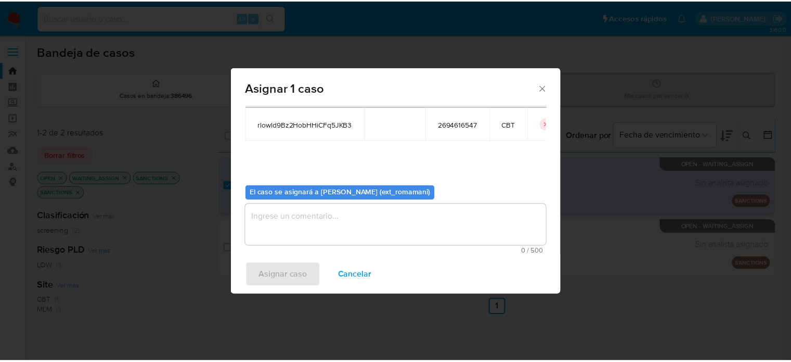
scroll to position [54, 0]
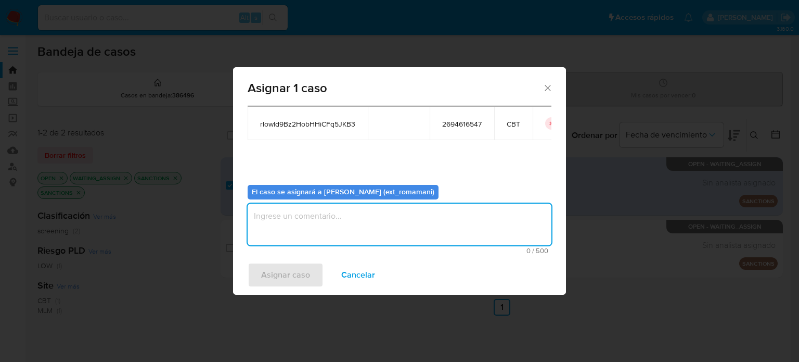
click at [364, 229] on textarea "assign-modal" at bounding box center [400, 224] width 304 height 42
type textarea "Asignacion"
click at [293, 273] on span "Asignar caso" at bounding box center [285, 274] width 49 height 23
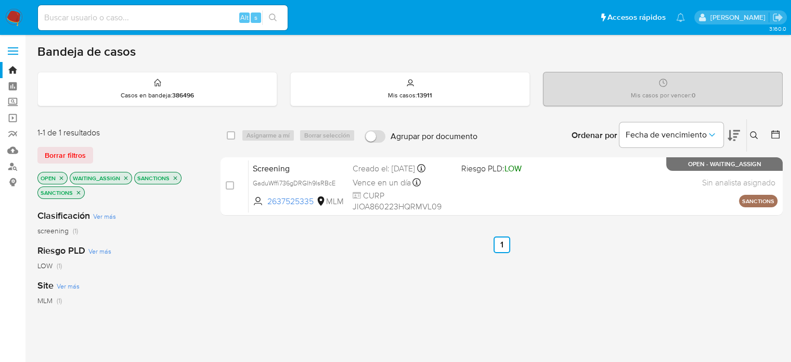
click at [15, 15] on img at bounding box center [14, 18] width 18 height 18
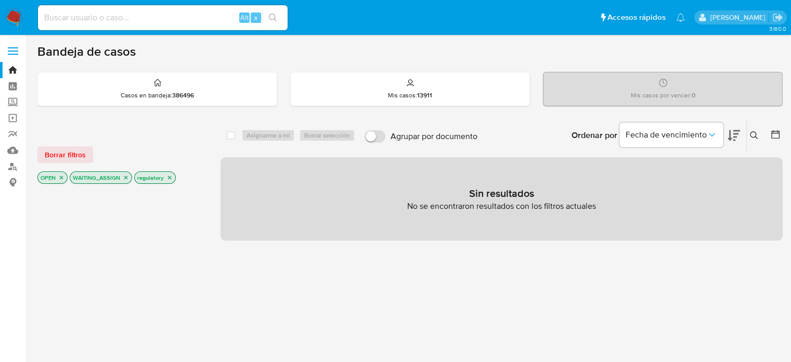
click at [166, 176] on icon "close-filter" at bounding box center [169, 177] width 6 height 6
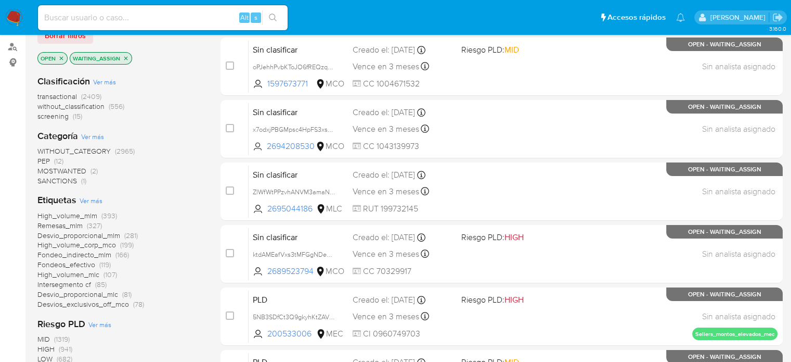
scroll to position [104, 0]
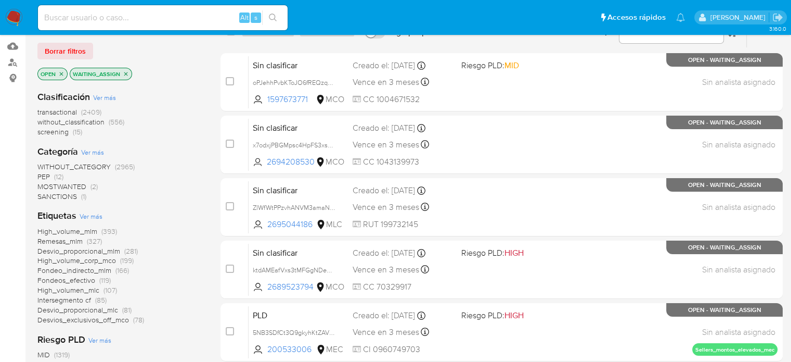
click at [55, 176] on span "(12)" at bounding box center [58, 176] width 9 height 10
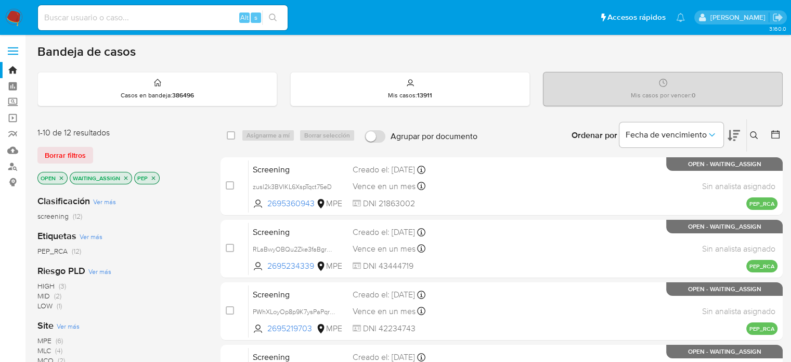
click at [152, 175] on icon "close-filter" at bounding box center [153, 178] width 6 height 6
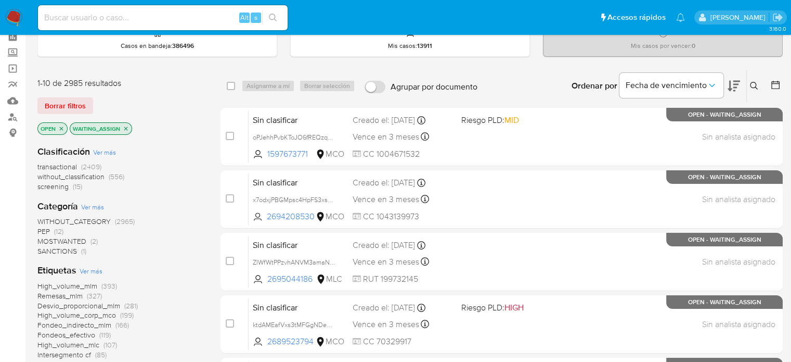
scroll to position [52, 0]
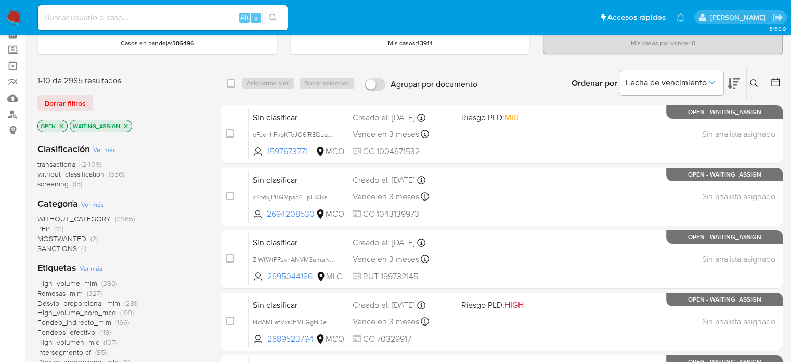
click at [85, 238] on span "MOSTWANTED" at bounding box center [61, 238] width 49 height 10
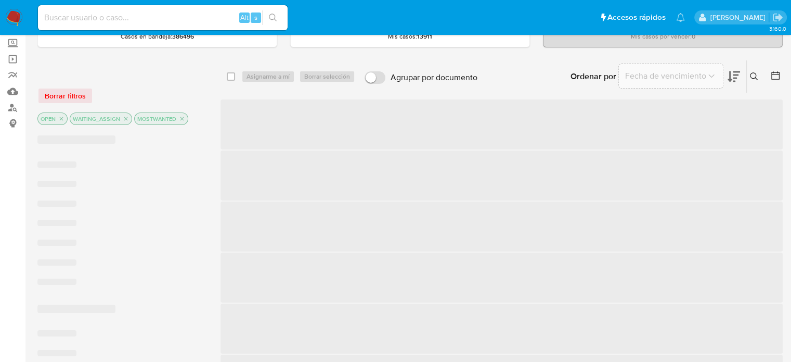
scroll to position [104, 0]
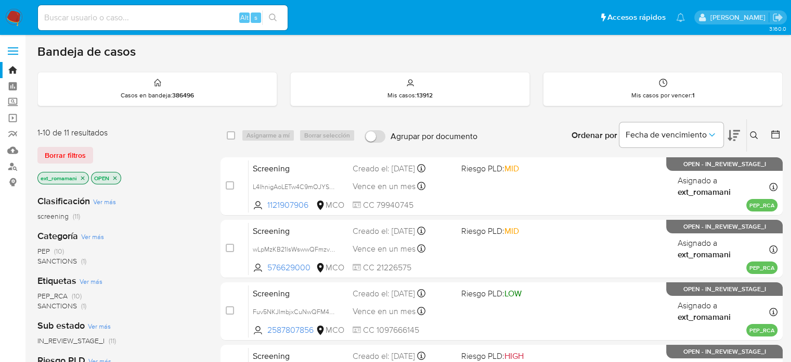
click at [16, 15] on img at bounding box center [14, 18] width 18 height 18
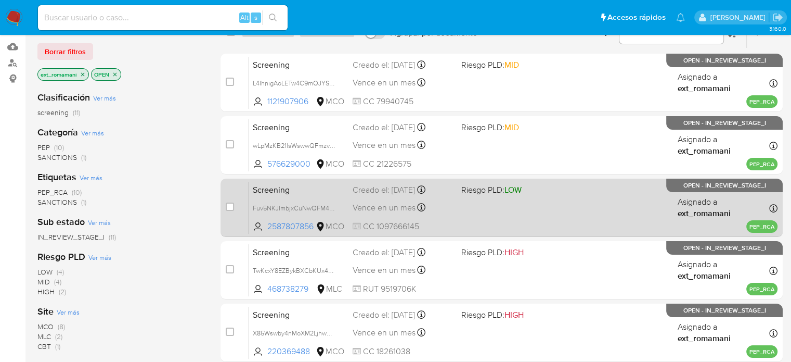
scroll to position [104, 0]
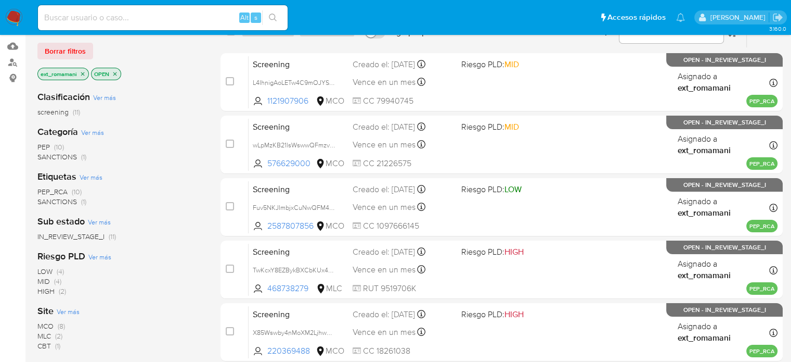
click at [83, 201] on span "(1)" at bounding box center [83, 201] width 5 height 10
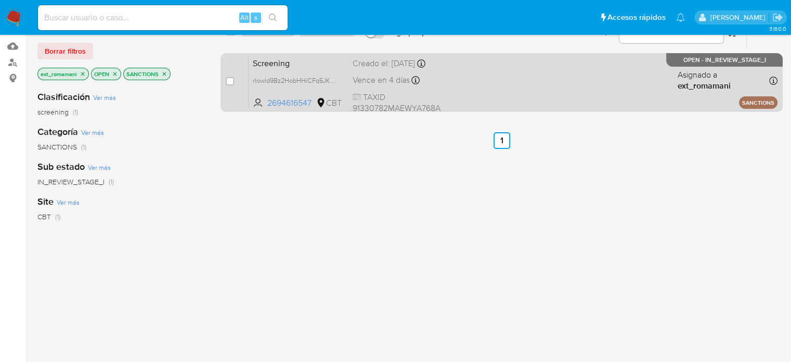
click at [434, 99] on span "TAXID 91330782MAEWYA768A" at bounding box center [403, 103] width 100 height 22
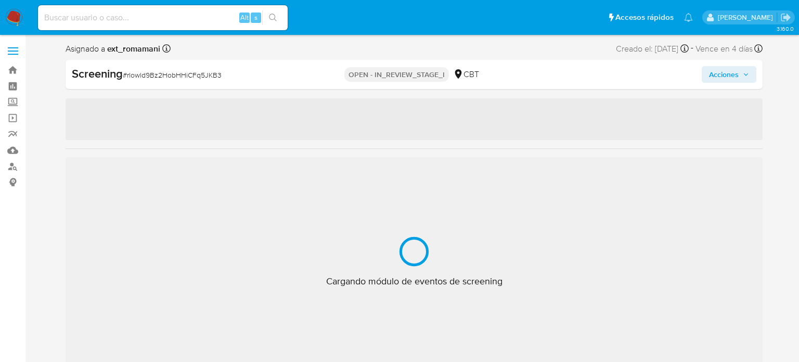
select select "10"
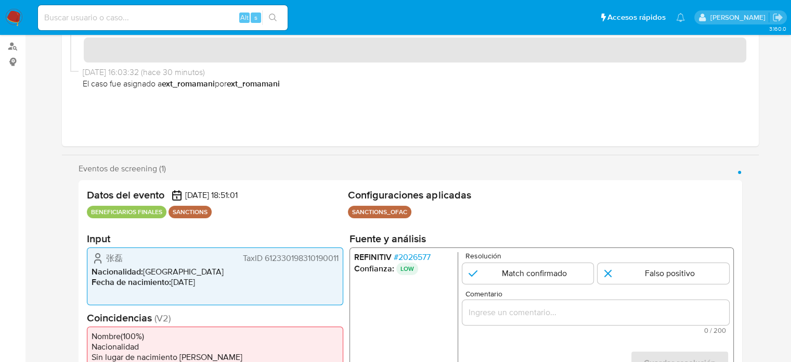
scroll to position [156, 0]
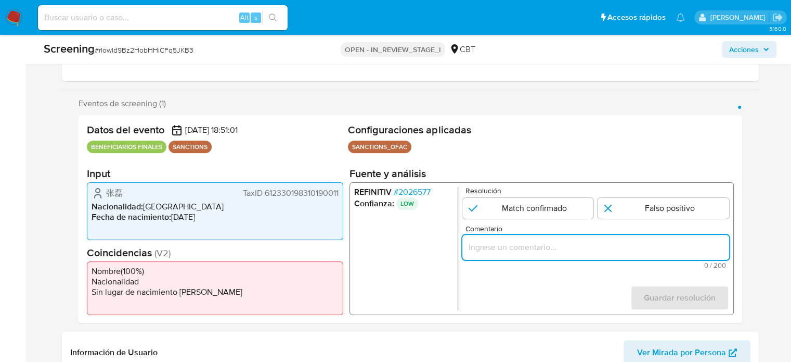
click at [509, 249] on input "Comentario" at bounding box center [595, 247] width 267 height 14
paste input "Compara al Rte Legal con el Sancionado , se desestima el match ya que difieren …"
click at [420, 192] on span "# 2026577" at bounding box center [411, 192] width 37 height 10
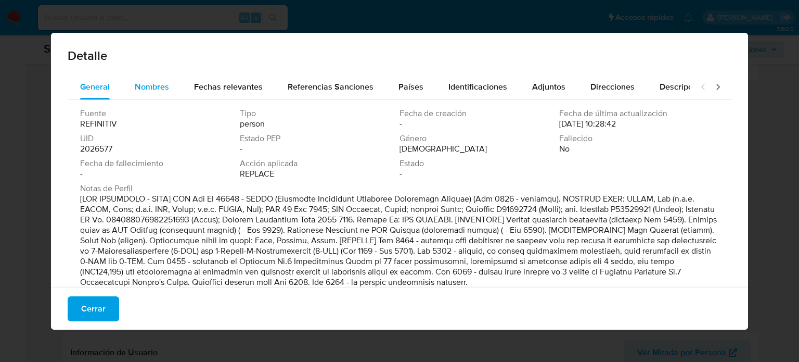
click at [149, 85] on span "Nombres" at bounding box center [152, 87] width 34 height 12
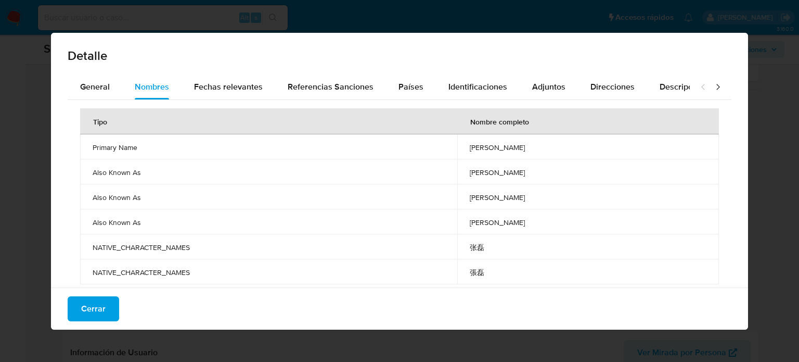
drag, startPoint x: 464, startPoint y: 147, endPoint x: 498, endPoint y: 147, distance: 34.9
click at [498, 147] on td "[PERSON_NAME]" at bounding box center [588, 146] width 262 height 25
drag, startPoint x: 75, startPoint y: 319, endPoint x: 102, endPoint y: 318, distance: 26.6
click at [79, 318] on button "Cerrar" at bounding box center [94, 308] width 52 height 25
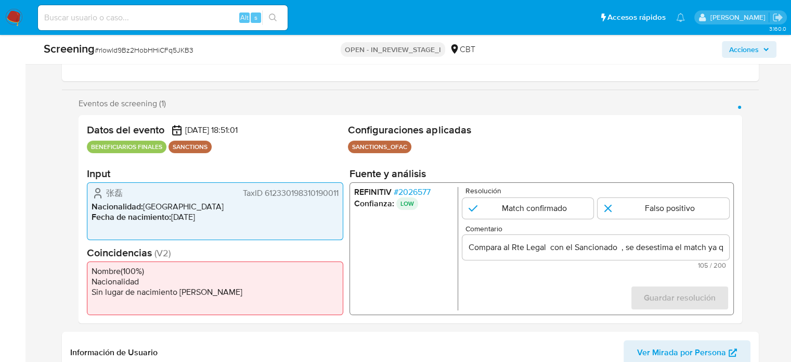
click at [547, 249] on input "Compara al Rte Legal con el Sancionado , se desestima el match ya que difieren …" at bounding box center [595, 247] width 267 height 14
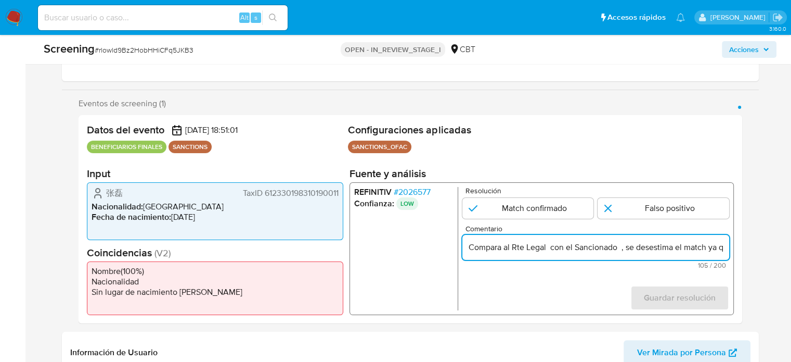
paste input "[PERSON_NAME]"
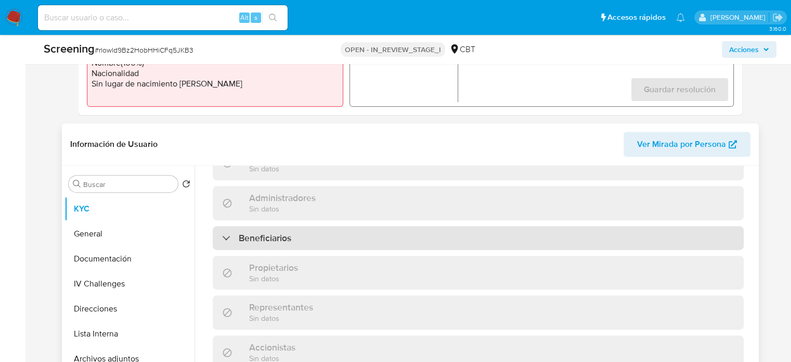
scroll to position [468, 0]
click at [319, 225] on div "Beneficiarios" at bounding box center [478, 237] width 531 height 24
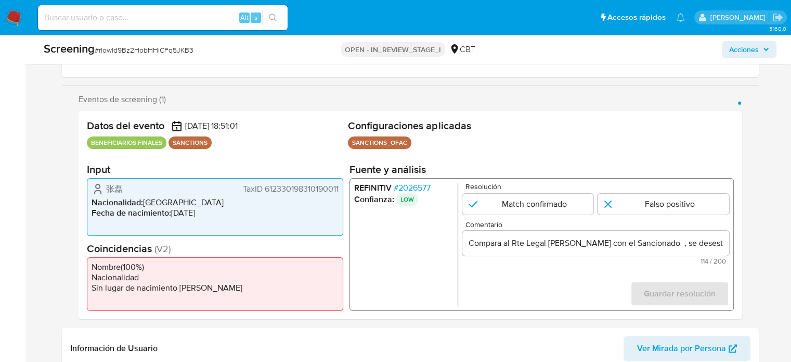
scroll to position [156, 0]
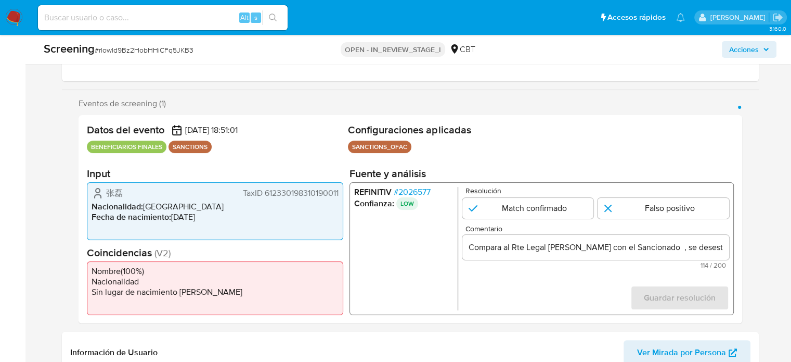
click at [653, 251] on input "Compara al Rte Legal [PERSON_NAME] con el Sancionado , se desestima el match ya…" at bounding box center [595, 247] width 267 height 14
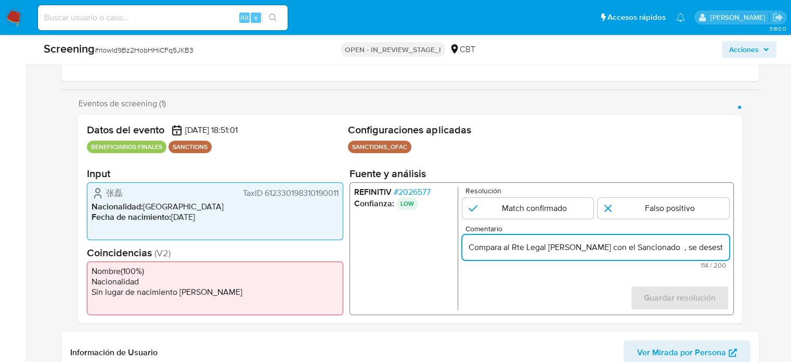
paste input "[PERSON_NAME]"
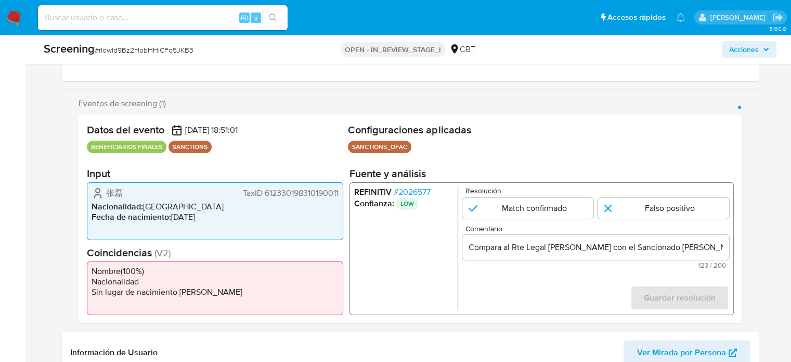
click at [423, 187] on span "# 2026577" at bounding box center [411, 192] width 37 height 10
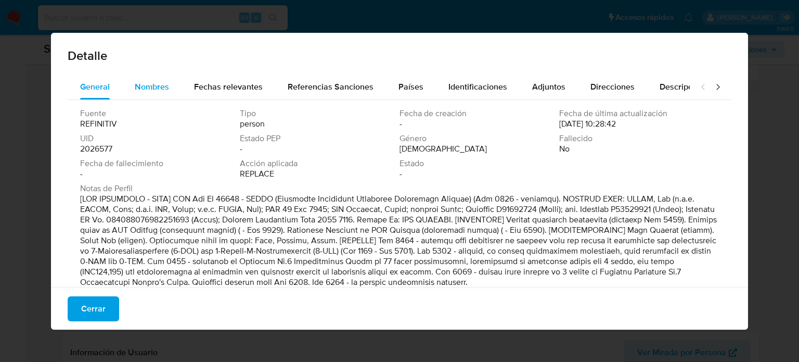
click at [160, 87] on span "Nombres" at bounding box center [152, 87] width 34 height 12
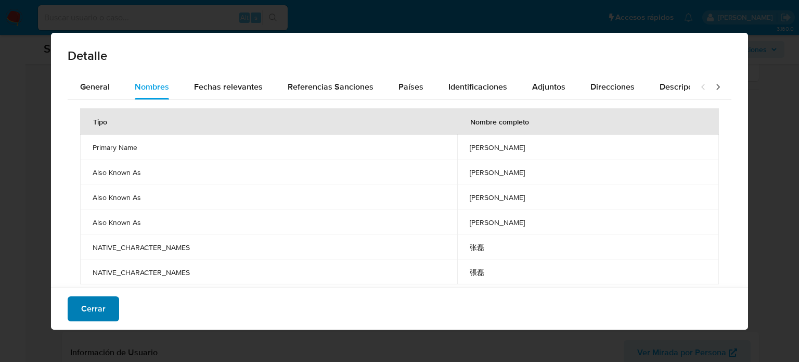
click at [117, 303] on button "Cerrar" at bounding box center [94, 308] width 52 height 25
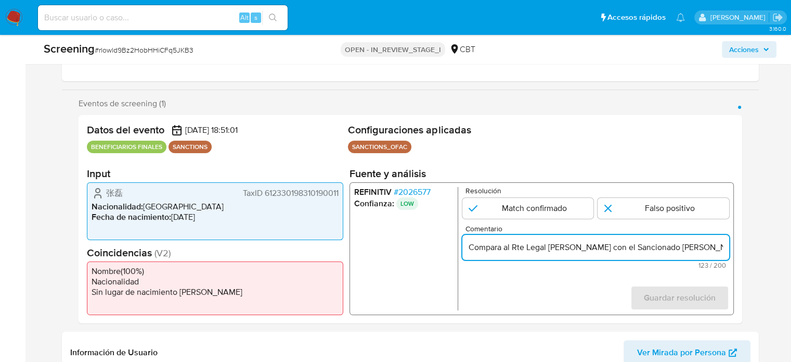
click at [580, 249] on input "Compara al Rte Legal [PERSON_NAME] con el Sancionado [PERSON_NAME] , se desesti…" at bounding box center [595, 247] width 267 height 14
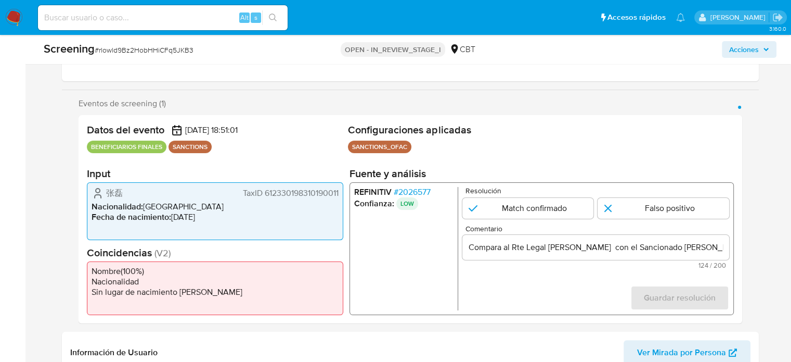
drag, startPoint x: 229, startPoint y: 197, endPoint x: 343, endPoint y: 195, distance: 114.5
click at [343, 195] on div "Datos del evento 18/09/2025 18:51:01 BENEFICIARIOS FINALES SANCTIONS Configurac…" at bounding box center [411, 219] width 664 height 208
click at [583, 247] on input "Compara al Rte Legal lei zhang con el Sancionado lei zhang , se desestima el ma…" at bounding box center [595, 247] width 267 height 14
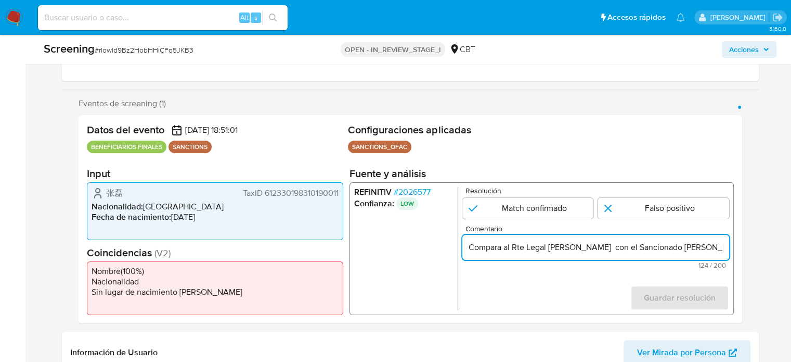
paste input "TaxID 612330198310190011"
drag, startPoint x: 701, startPoint y: 245, endPoint x: 720, endPoint y: 245, distance: 19.2
click at [720, 245] on input "Compara al Rte Legal [PERSON_NAME] TaxID 612330198310190011 con el Sancionado […" at bounding box center [595, 247] width 267 height 14
type input "Compara al Rte Legal [PERSON_NAME] TaxID 612330198310190011 con el Sancionado […"
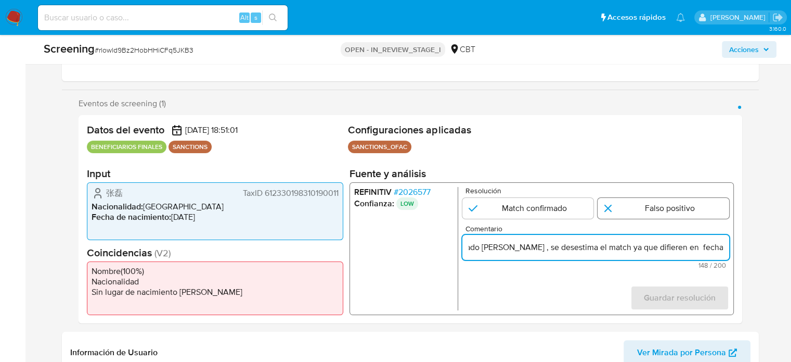
scroll to position [0, 0]
click at [680, 208] on input "1 de 1" at bounding box center [664, 208] width 132 height 21
radio input "true"
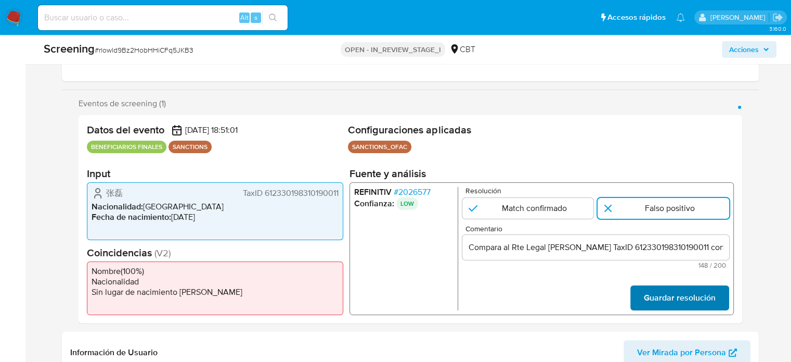
click at [675, 302] on span "Guardar resolución" at bounding box center [680, 297] width 72 height 23
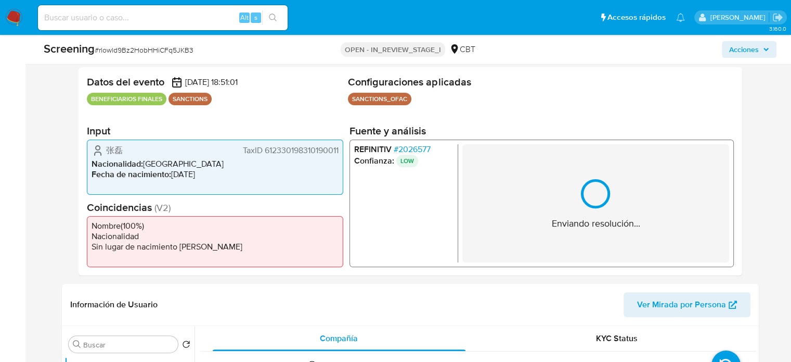
scroll to position [260, 0]
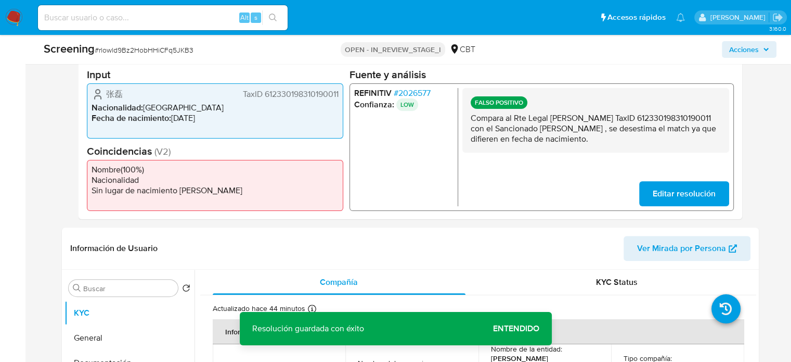
click at [657, 187] on span "Editar resolución" at bounding box center [683, 193] width 63 height 23
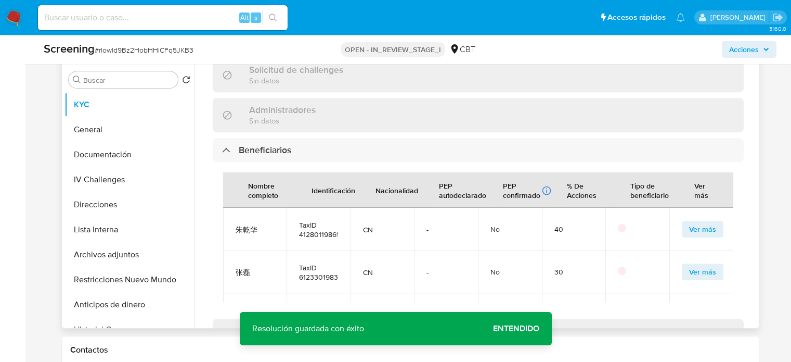
scroll to position [468, 0]
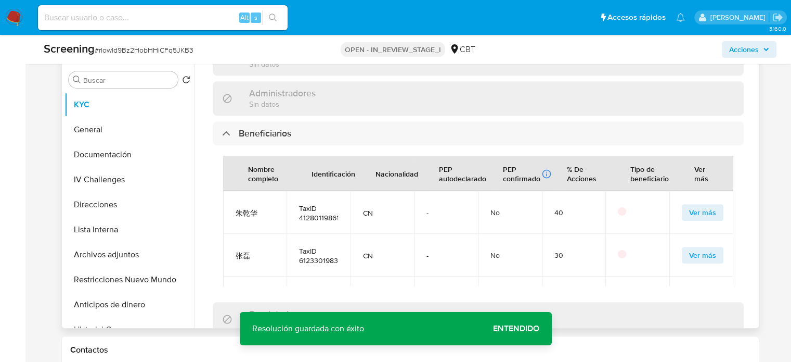
click at [693, 205] on span "Ver más" at bounding box center [702, 212] width 27 height 15
click at [689, 248] on span "Ver más" at bounding box center [702, 255] width 27 height 15
drag, startPoint x: 321, startPoint y: 230, endPoint x: 376, endPoint y: 211, distance: 57.4
click at [343, 234] on td "TaxID 612330198310190011" at bounding box center [319, 255] width 64 height 43
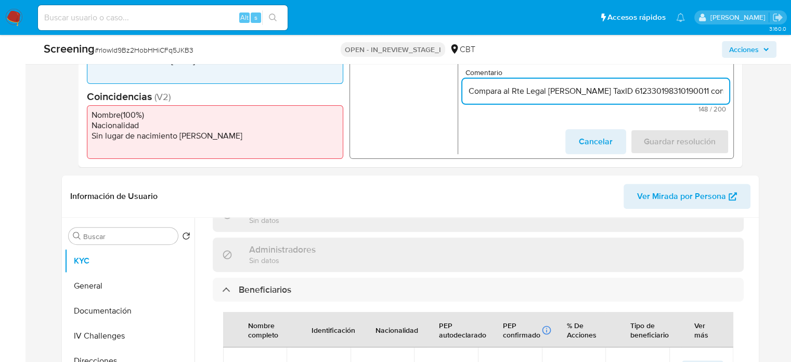
drag, startPoint x: 550, startPoint y: 92, endPoint x: 512, endPoint y: 96, distance: 38.1
click at [512, 96] on input "Compara al Rte Legal lei zhang TaxID 612330198310190011 con el Sancionado lei z…" at bounding box center [595, 91] width 267 height 14
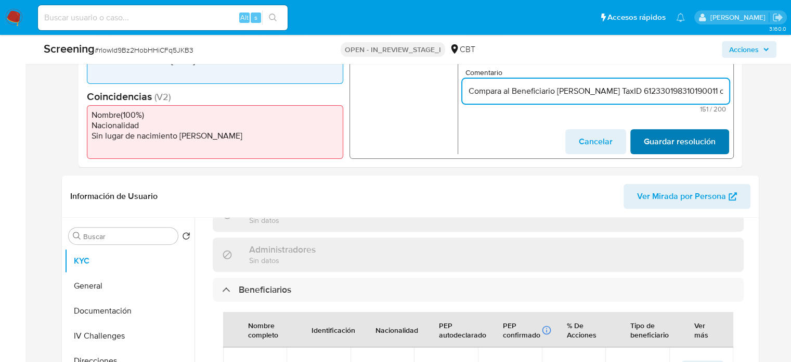
type input "Compara al Beneficiario Lei zhang TaxID 612330198310190011 con el Sancionado le…"
click at [656, 137] on span "Guardar resolución" at bounding box center [680, 141] width 72 height 23
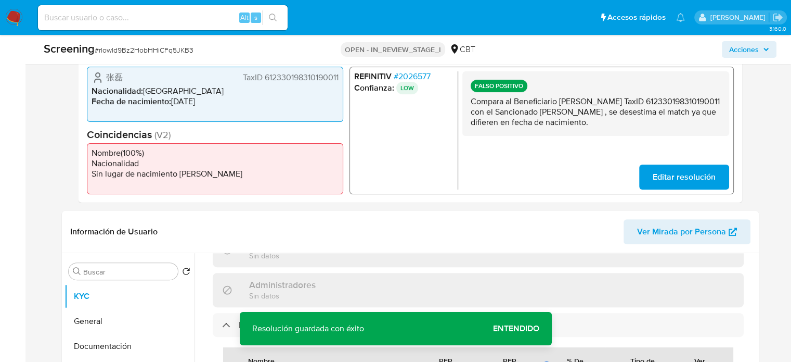
scroll to position [260, 0]
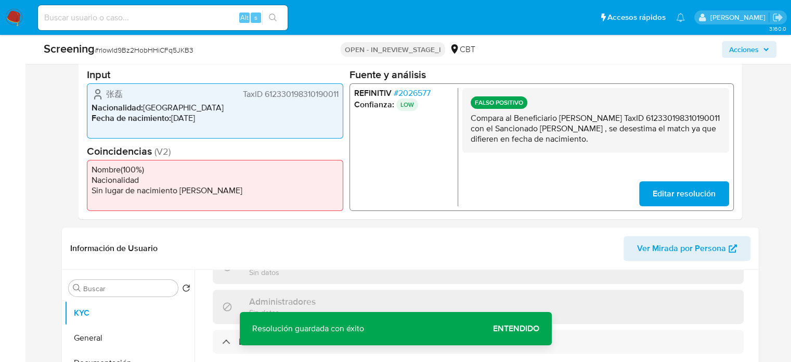
drag, startPoint x: 514, startPoint y: 119, endPoint x: 696, endPoint y: 121, distance: 181.6
click at [696, 121] on p "Compara al Beneficiario Lei zhang TaxID 612330198310190011 con el Sancionado le…" at bounding box center [595, 128] width 250 height 31
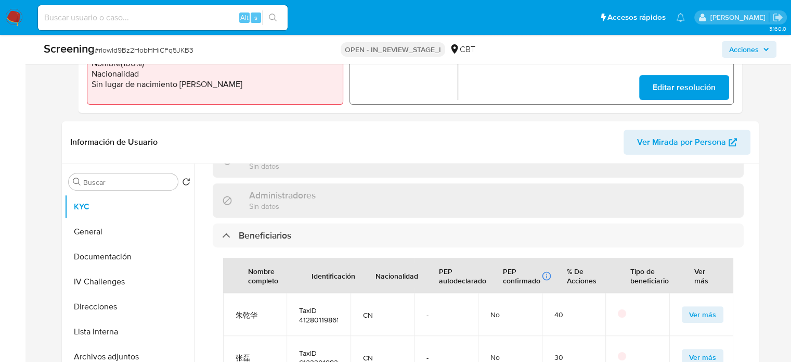
scroll to position [364, 0]
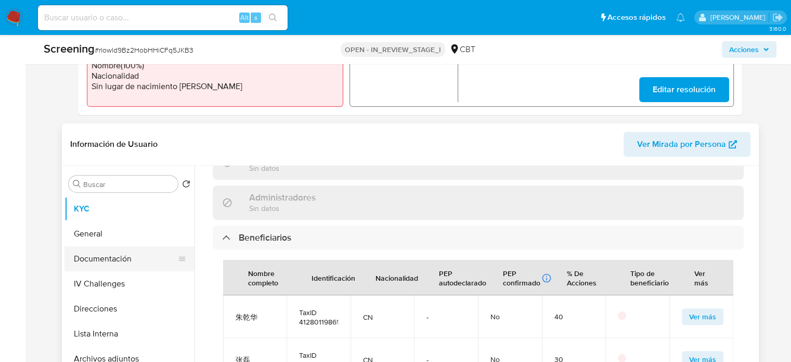
click at [129, 249] on button "Documentación" at bounding box center [126, 258] width 122 height 25
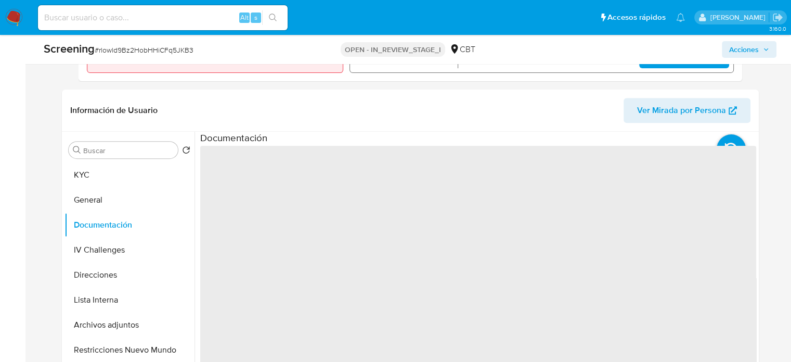
scroll to position [416, 0]
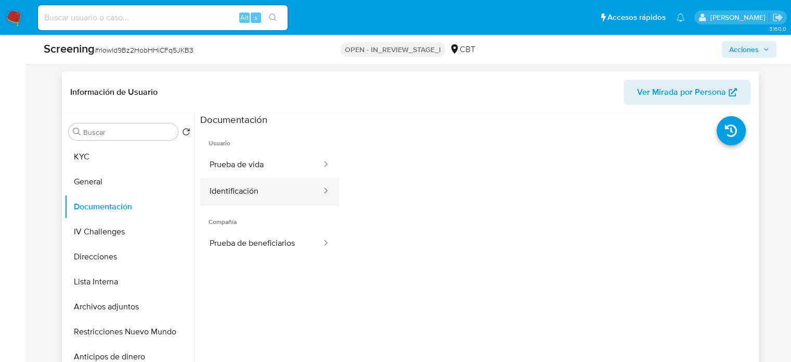
click at [259, 188] on button "Identificación" at bounding box center [261, 191] width 122 height 27
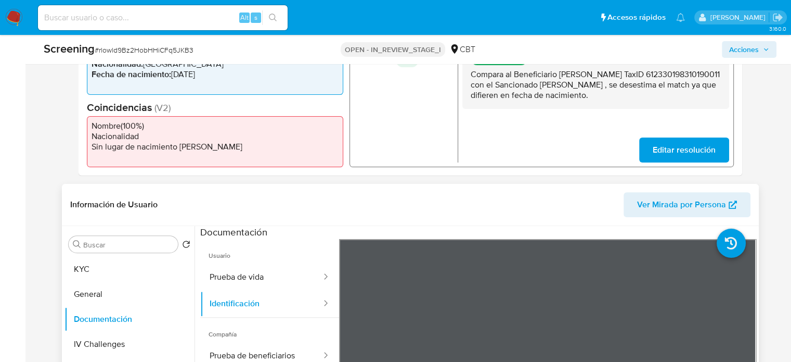
scroll to position [364, 0]
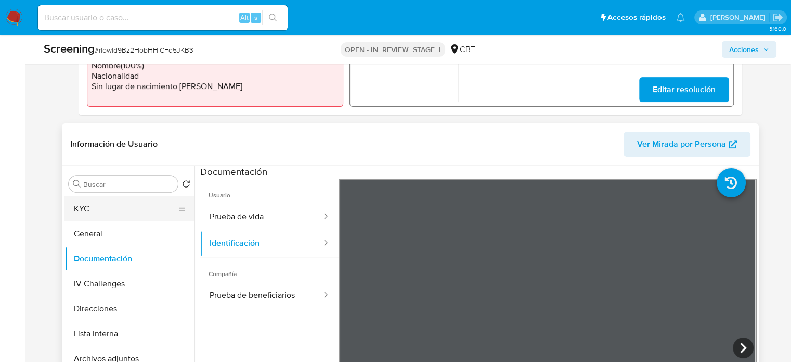
click at [107, 213] on button "KYC" at bounding box center [126, 208] width 122 height 25
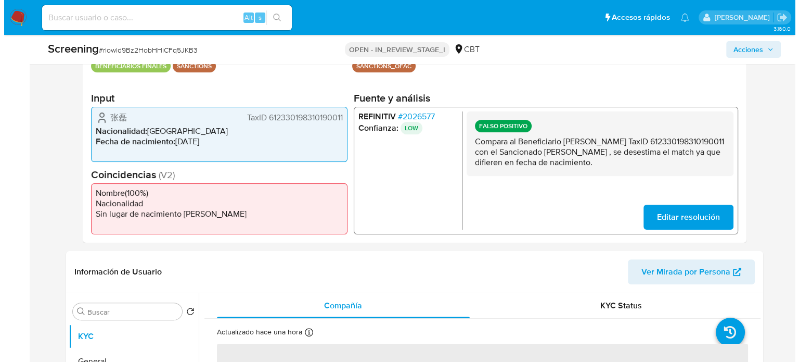
scroll to position [208, 0]
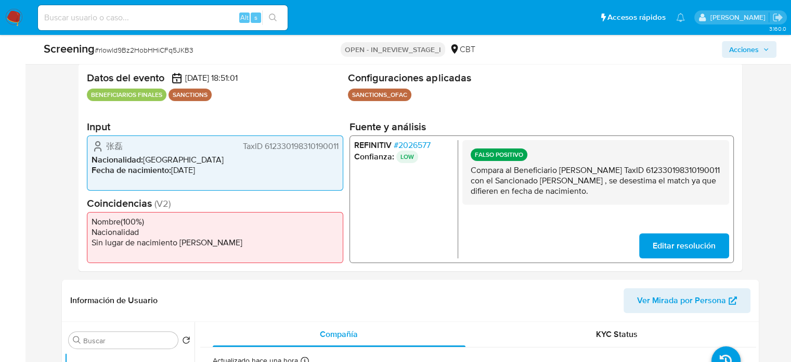
click at [424, 147] on span "# 2026577" at bounding box center [411, 145] width 37 height 10
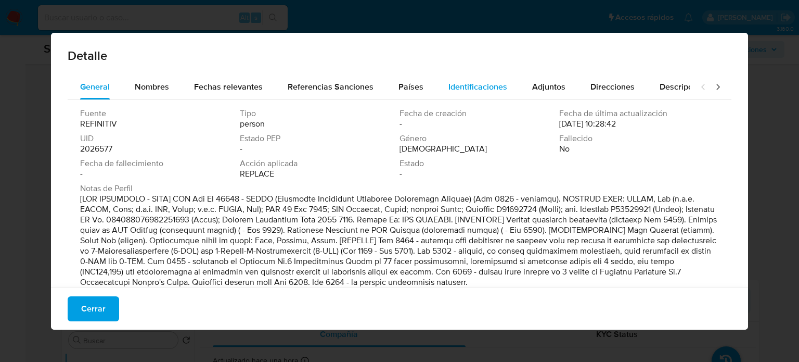
click at [468, 84] on span "Identificaciones" at bounding box center [477, 87] width 59 height 12
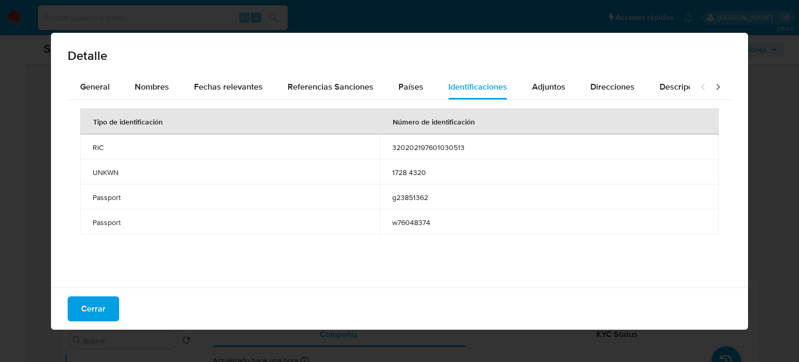
drag, startPoint x: 93, startPoint y: 146, endPoint x: 112, endPoint y: 148, distance: 19.9
click at [112, 148] on span "RIC" at bounding box center [230, 147] width 275 height 9
drag, startPoint x: 383, startPoint y: 148, endPoint x: 468, endPoint y: 152, distance: 84.9
click at [468, 152] on td "320202197601030513" at bounding box center [549, 146] width 339 height 25
click at [407, 91] on span "Países" at bounding box center [410, 87] width 25 height 12
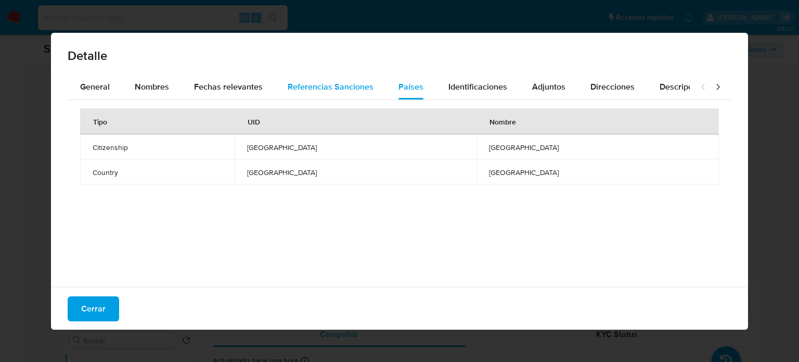
click at [314, 89] on span "Referencias Sanciones" at bounding box center [331, 87] width 86 height 12
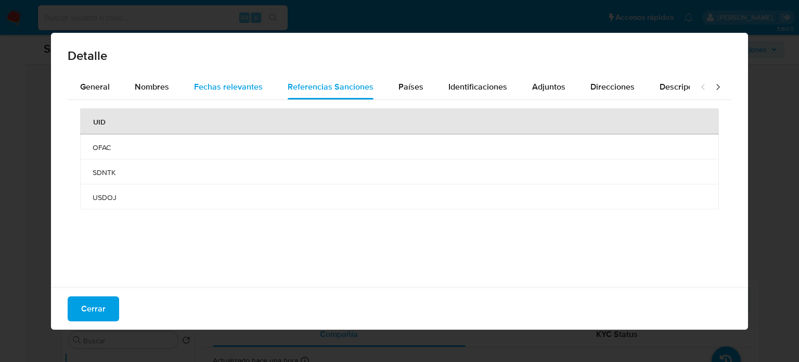
click at [225, 86] on span "Fechas relevantes" at bounding box center [228, 87] width 69 height 12
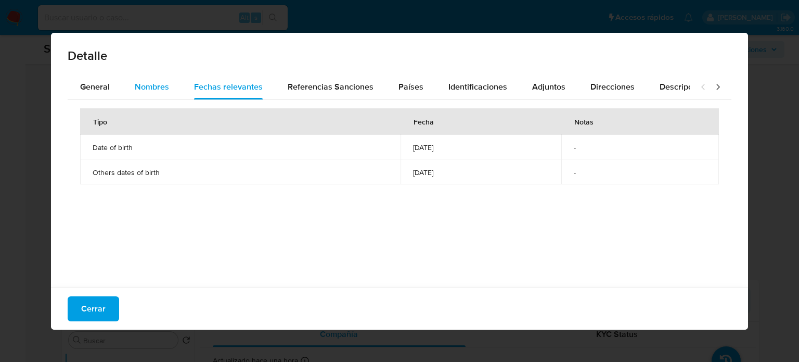
click at [140, 89] on span "Nombres" at bounding box center [152, 87] width 34 height 12
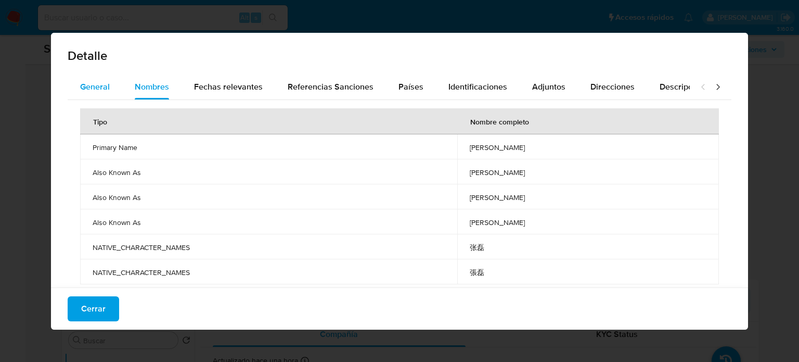
click at [88, 83] on span "General" at bounding box center [95, 87] width 30 height 12
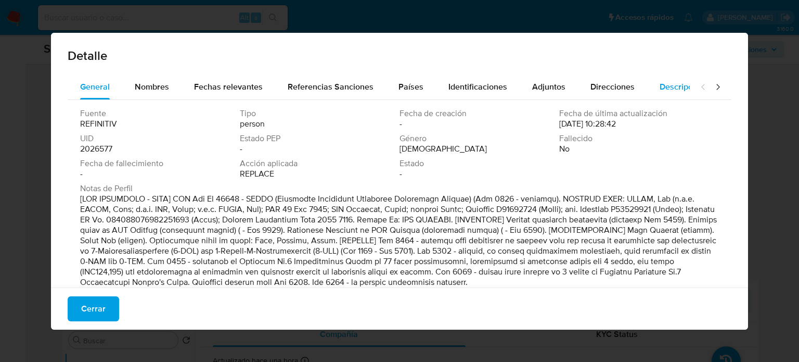
click at [660, 89] on span "Descripciones" at bounding box center [686, 87] width 53 height 12
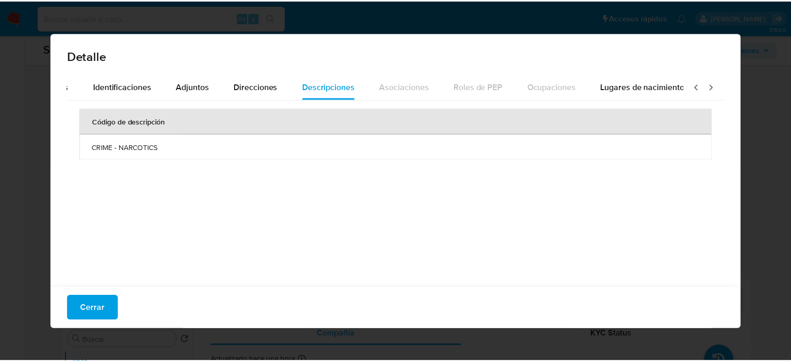
scroll to position [0, 368]
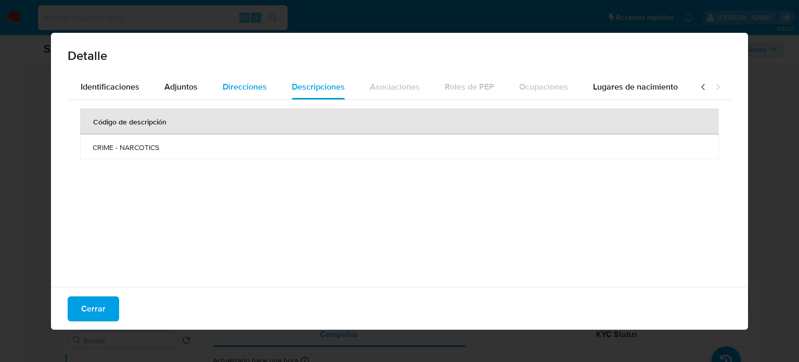
click at [245, 87] on span "Direcciones" at bounding box center [245, 87] width 44 height 12
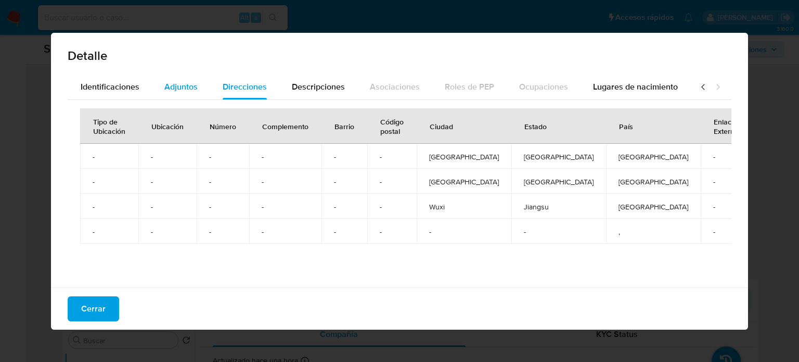
click at [167, 85] on span "Adjuntos" at bounding box center [180, 87] width 33 height 12
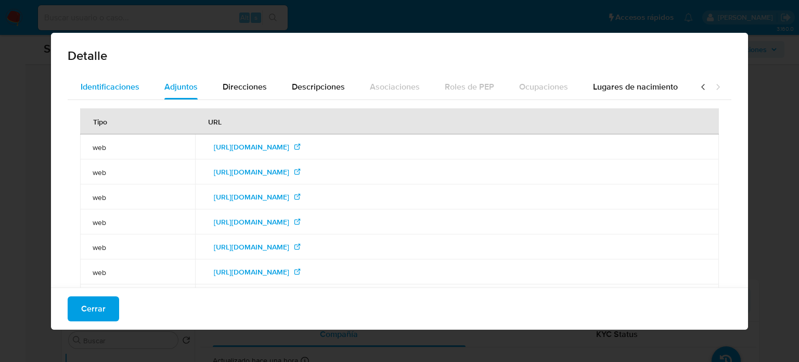
click at [101, 87] on span "Identificaciones" at bounding box center [110, 87] width 59 height 12
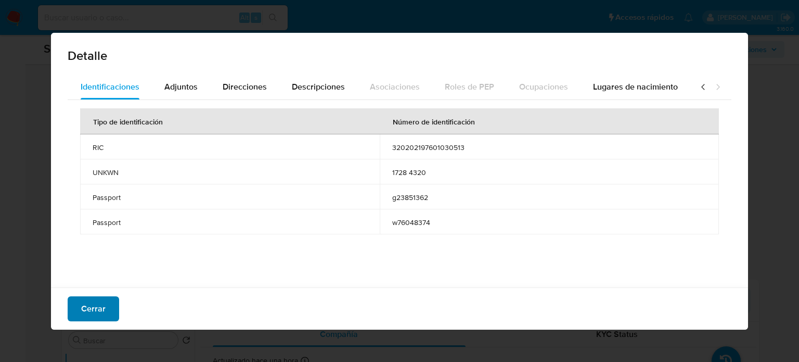
click at [95, 314] on span "Cerrar" at bounding box center [93, 308] width 24 height 23
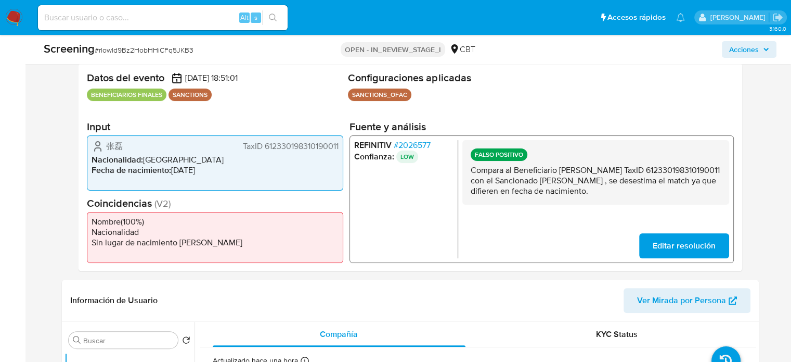
click at [670, 239] on span "Editar resolución" at bounding box center [683, 245] width 63 height 23
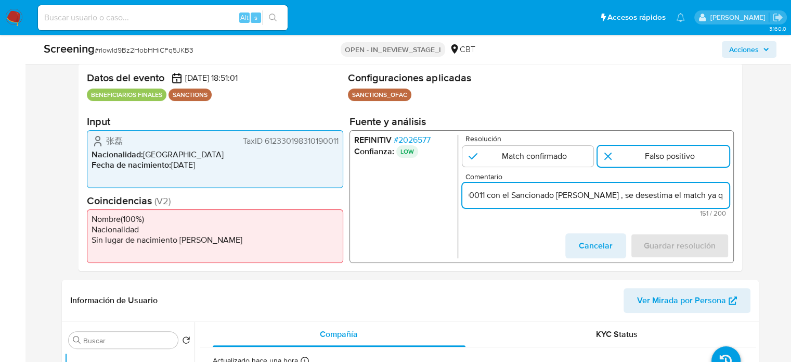
scroll to position [0, 310]
drag, startPoint x: 680, startPoint y: 193, endPoint x: 728, endPoint y: 197, distance: 48.6
click at [728, 197] on input "Compara al Beneficiario Lei zhang TaxID 612330198310190011 con el Sancionado le…" at bounding box center [595, 195] width 267 height 14
click at [720, 195] on input "Compara al Beneficiario Lei zhang TaxID 612330198310190011 con el Sancionado le…" at bounding box center [595, 195] width 267 height 14
drag, startPoint x: 726, startPoint y: 196, endPoint x: 634, endPoint y: 199, distance: 92.7
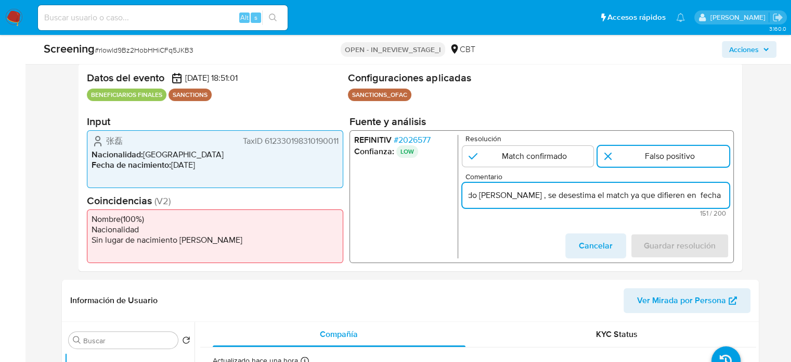
click at [634, 199] on input "Compara al Beneficiario Lei zhang TaxID 612330198310190011 con el Sancionado le…" at bounding box center [595, 195] width 267 height 14
drag, startPoint x: 480, startPoint y: 199, endPoint x: 467, endPoint y: 197, distance: 13.2
click at [467, 197] on input "Compara al Beneficiario Lei zhang TaxID 612330198310190011 con el Sancionado le…" at bounding box center [595, 195] width 267 height 14
click at [587, 195] on input "Compara al Beneficiario Lei zhang TaxID 612330198310190011 con el Sancionado le…" at bounding box center [595, 195] width 267 height 14
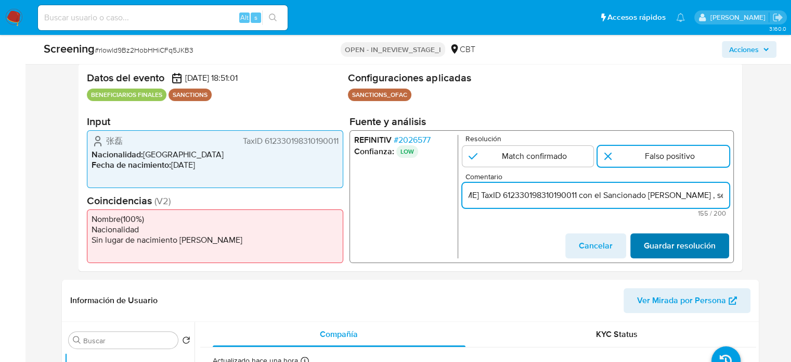
type input "Compara al Beneficiario Lei zhang TaxID 612330198310190011 con el Sancionado le…"
click at [672, 242] on span "Guardar resolución" at bounding box center [680, 245] width 72 height 23
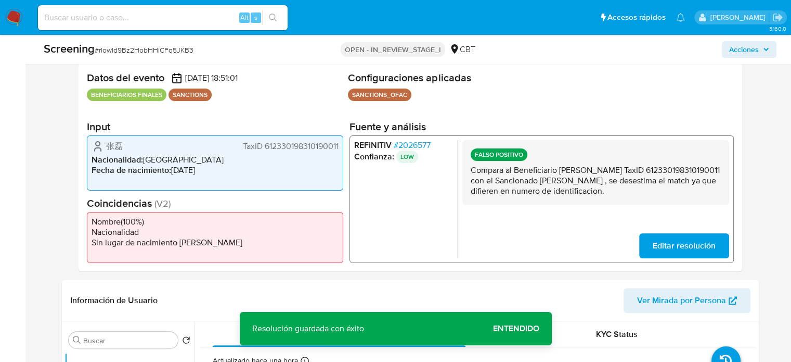
drag, startPoint x: 583, startPoint y: 190, endPoint x: 520, endPoint y: 187, distance: 62.5
click at [520, 187] on p "Compara al Beneficiario Lei zhang TaxID 612330198310190011 con el Sancionado le…" at bounding box center [595, 180] width 250 height 31
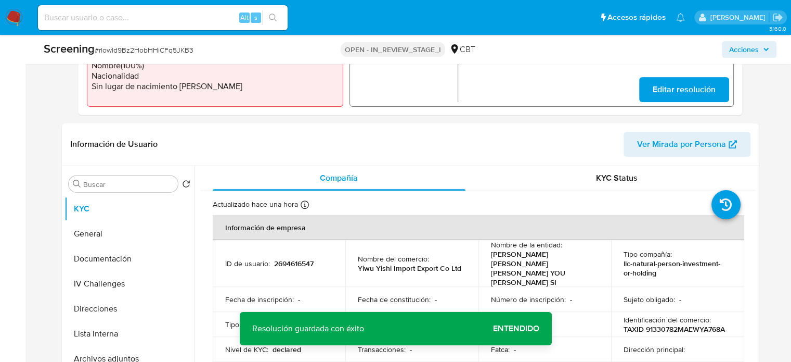
scroll to position [468, 0]
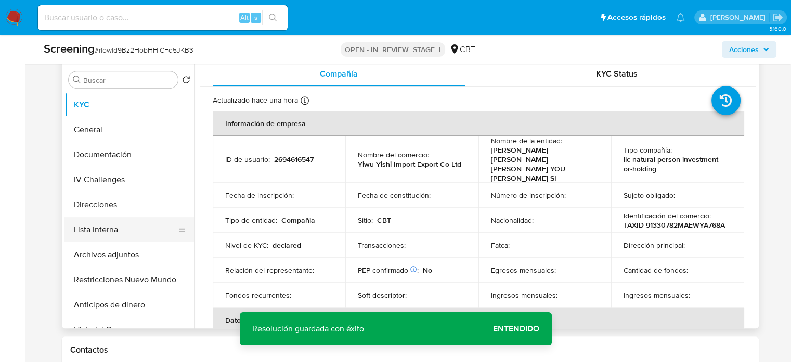
click at [101, 236] on button "Lista Interna" at bounding box center [126, 229] width 122 height 25
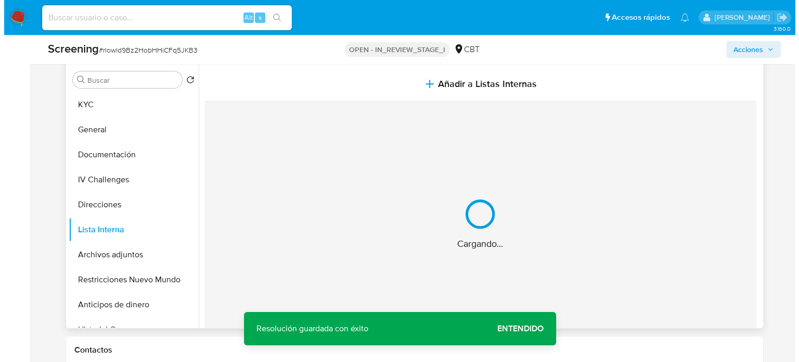
scroll to position [416, 0]
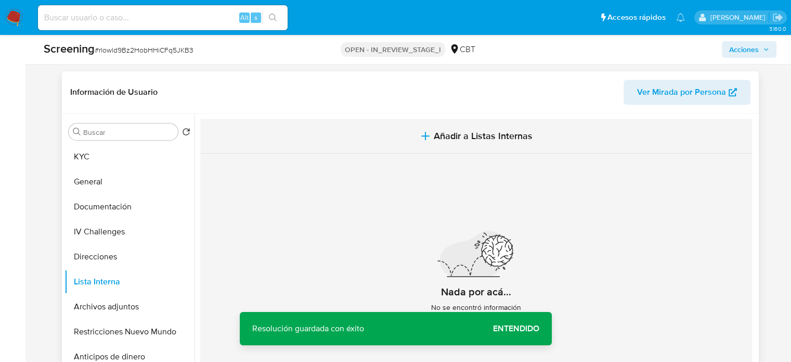
click at [437, 141] on span "Añadir a Listas Internas" at bounding box center [483, 135] width 99 height 11
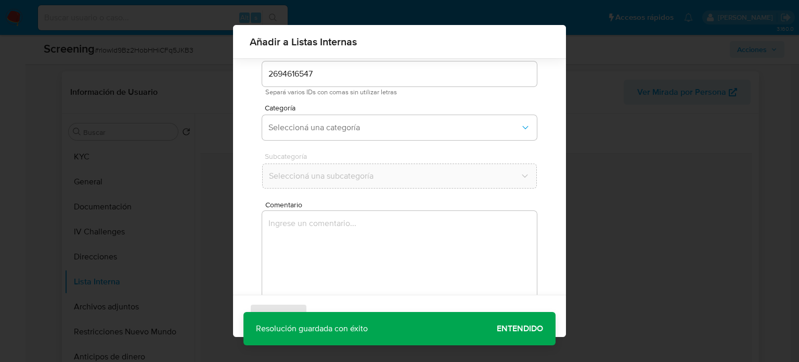
scroll to position [44, 0]
click at [361, 122] on span "Seleccioná una categoría" at bounding box center [394, 124] width 252 height 10
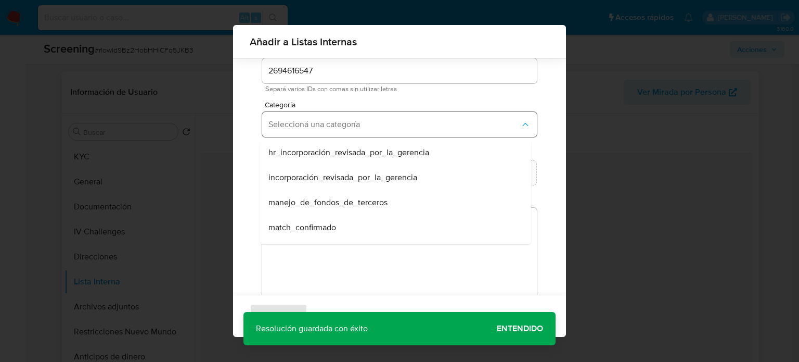
scroll to position [52, 0]
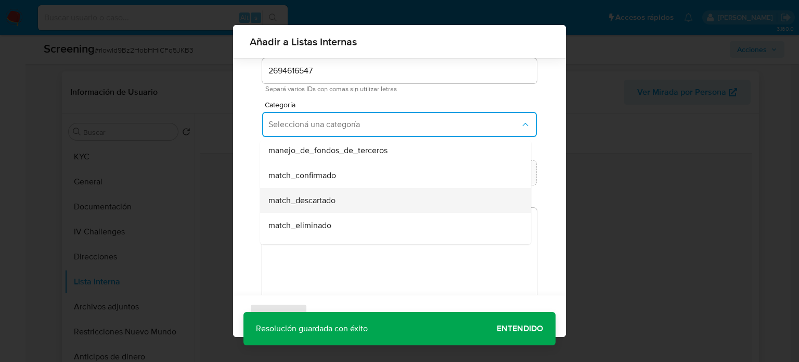
click at [320, 195] on span "match_descartado" at bounding box center [301, 200] width 67 height 10
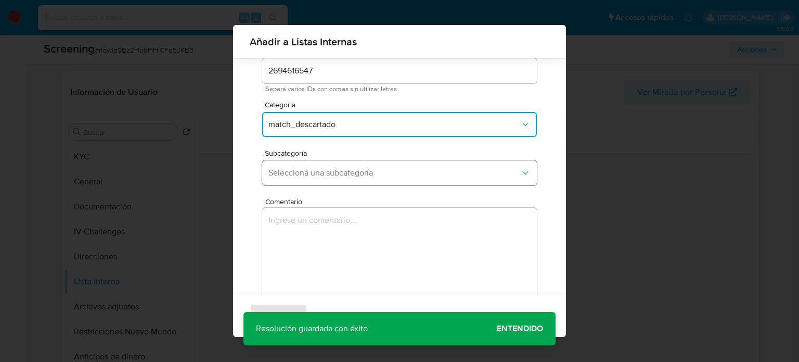
click at [345, 172] on span "Seleccioná una subcategoría" at bounding box center [394, 173] width 252 height 10
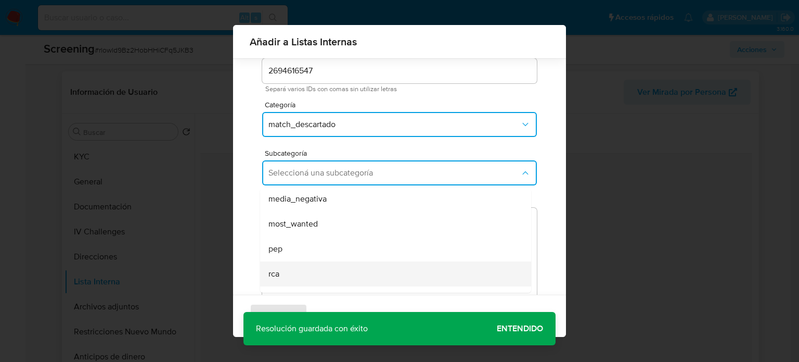
scroll to position [71, 0]
click at [299, 276] on span "sanctions_list" at bounding box center [292, 280] width 49 height 10
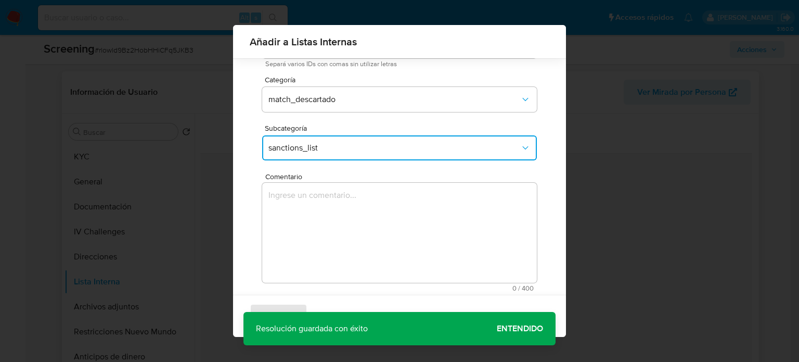
scroll to position [82, 0]
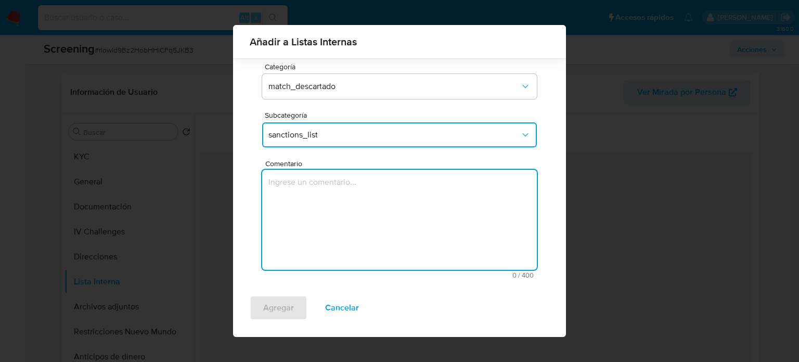
click at [329, 201] on textarea "Comentario" at bounding box center [399, 220] width 275 height 100
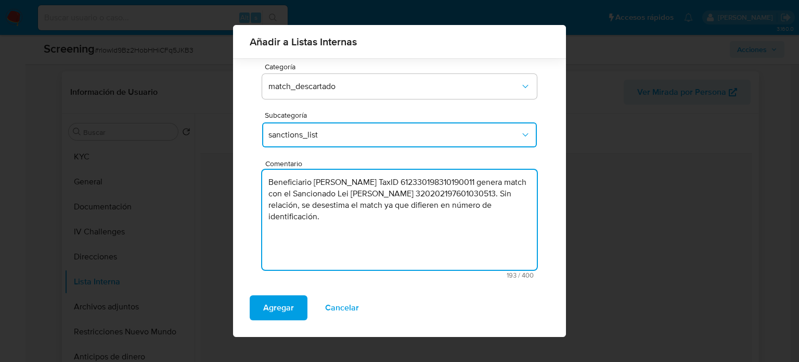
click at [410, 208] on textarea "Beneficiario Lei zhang TaxID 612330198310190011 genera match con el Sancionado …" at bounding box center [399, 220] width 275 height 100
type textarea "Beneficiario Lei zhang TaxID 612330198310190011 genera match con el Sancionado …"
click at [281, 312] on span "Agregar" at bounding box center [278, 307] width 31 height 23
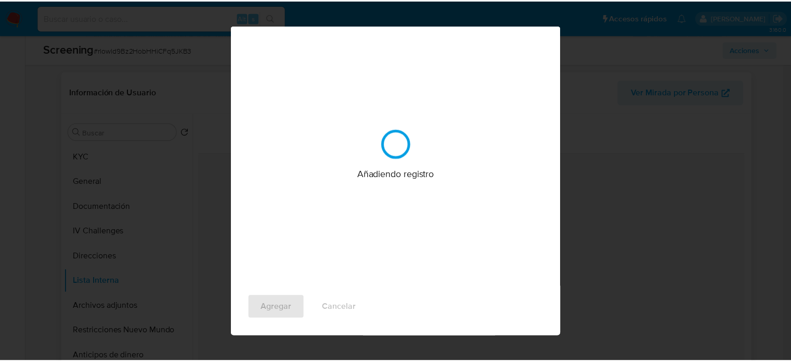
scroll to position [0, 0]
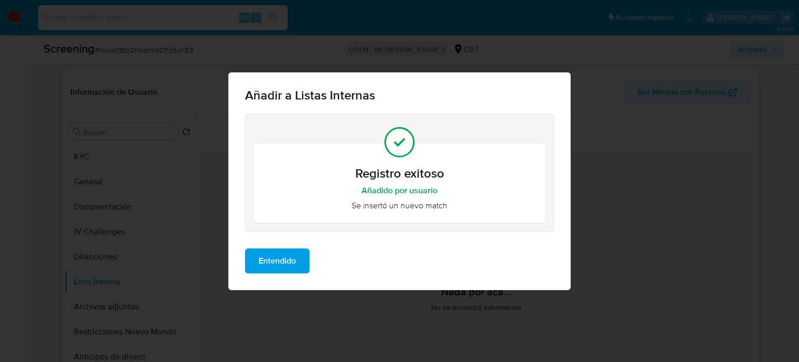
click at [280, 261] on span "Entendido" at bounding box center [277, 260] width 37 height 23
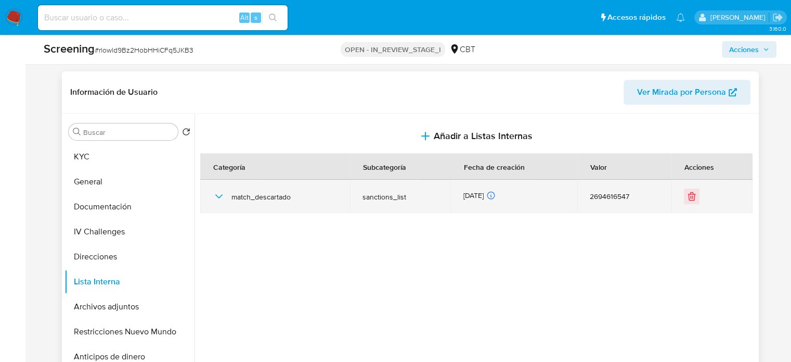
click at [223, 192] on div "match_descartado" at bounding box center [275, 195] width 125 height 33
click at [222, 192] on icon "button" at bounding box center [219, 196] width 12 height 12
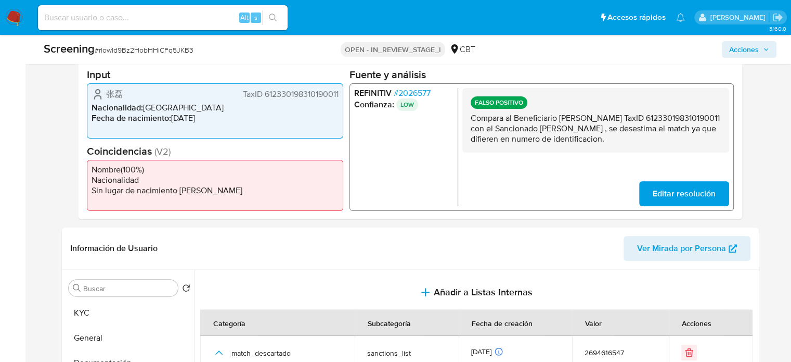
scroll to position [312, 0]
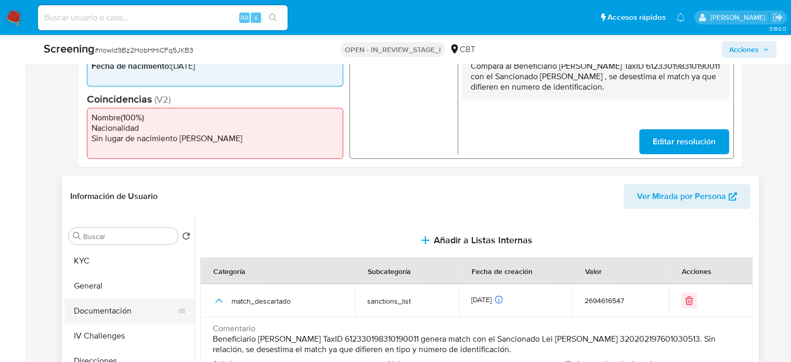
click at [126, 317] on button "Documentación" at bounding box center [126, 310] width 122 height 25
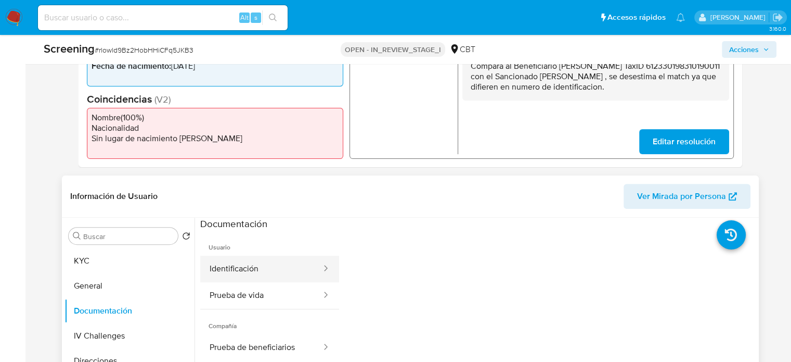
click at [246, 276] on button "Identificación" at bounding box center [261, 268] width 122 height 27
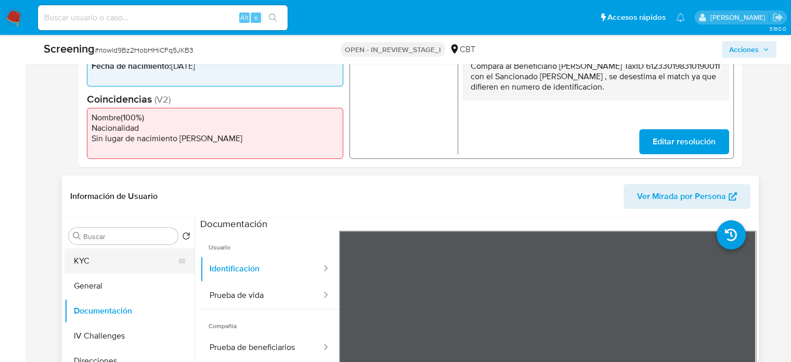
click at [99, 266] on button "KYC" at bounding box center [126, 260] width 122 height 25
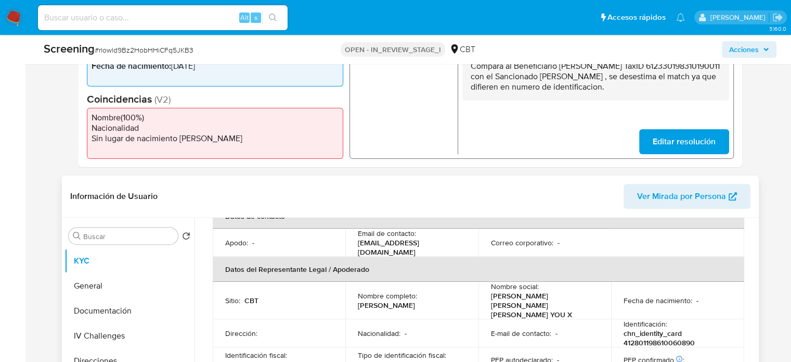
scroll to position [493, 0]
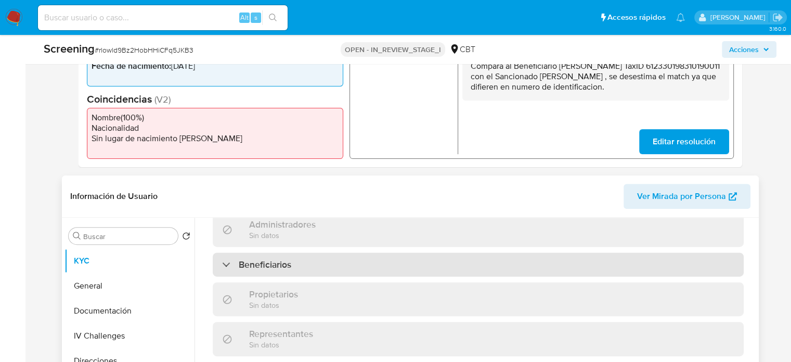
click at [356, 252] on div "Beneficiarios" at bounding box center [478, 264] width 531 height 24
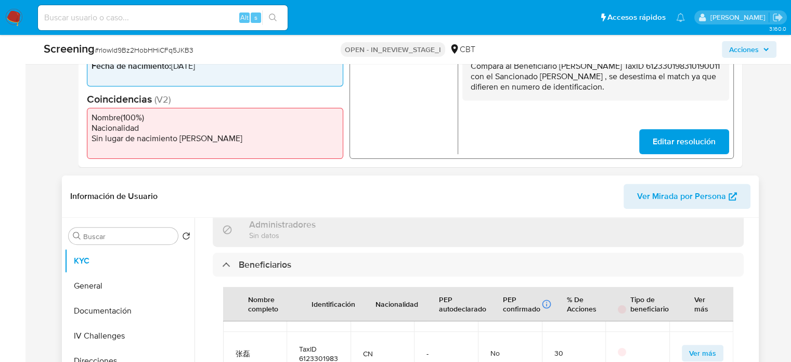
scroll to position [545, 0]
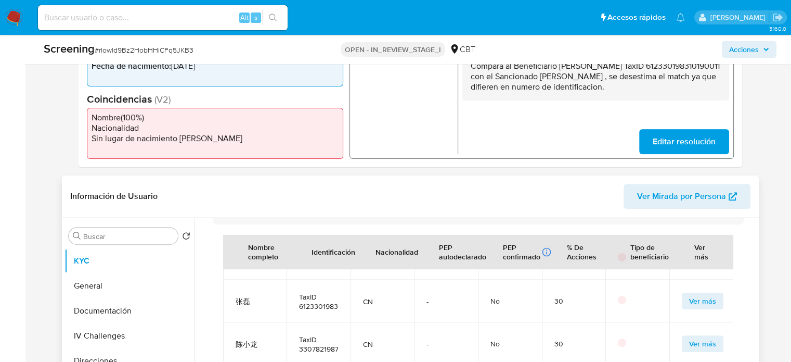
click at [693, 293] on span "Ver más" at bounding box center [702, 300] width 27 height 15
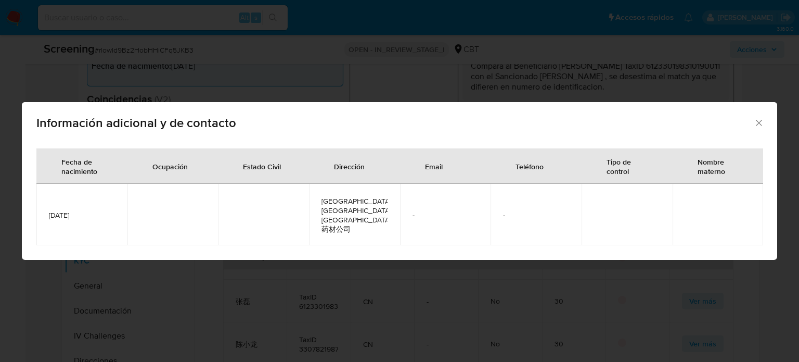
click at [761, 128] on icon "Cerrar" at bounding box center [759, 123] width 10 height 10
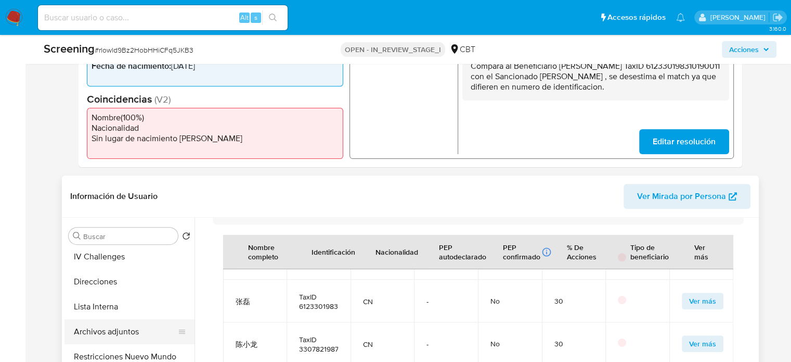
scroll to position [104, 0]
click at [99, 305] on button "Archivos adjuntos" at bounding box center [126, 306] width 122 height 25
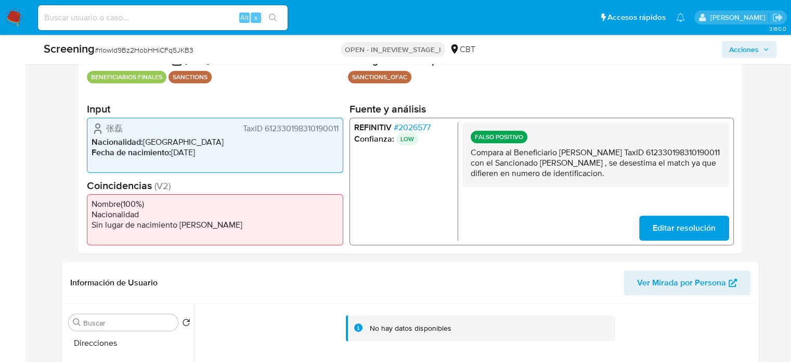
scroll to position [208, 0]
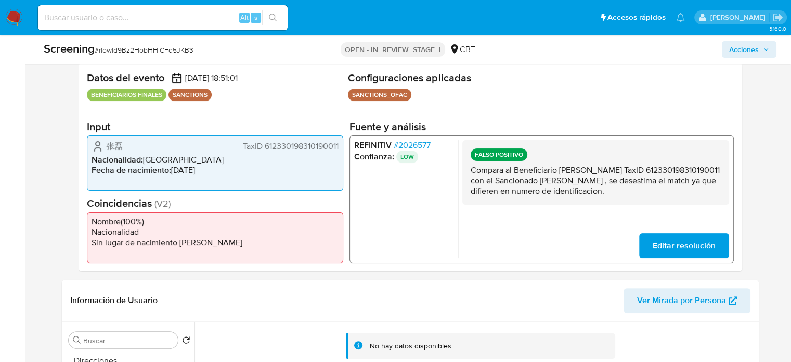
drag, startPoint x: 221, startPoint y: 171, endPoint x: 171, endPoint y: 172, distance: 50.0
click at [171, 172] on li "Fecha de nacimiento : 19/10/1983" at bounding box center [215, 170] width 247 height 10
click at [420, 141] on span "# 2026577" at bounding box center [411, 145] width 37 height 10
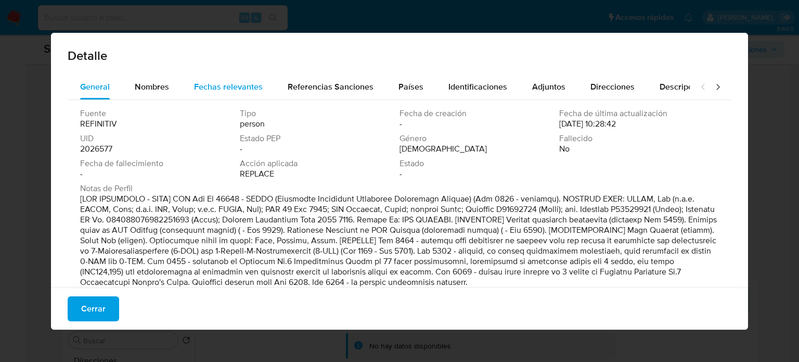
click at [242, 90] on span "Fechas relevantes" at bounding box center [228, 87] width 69 height 12
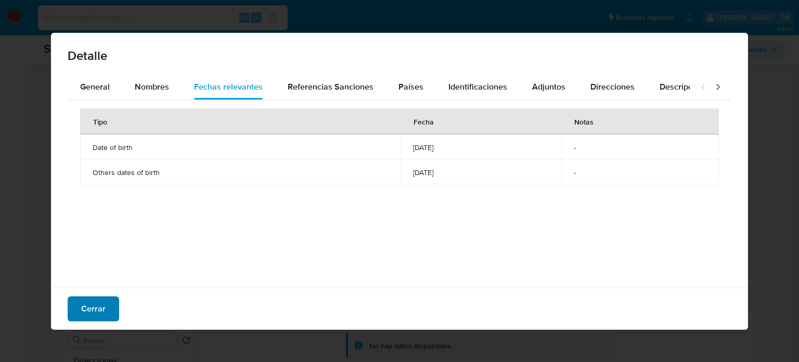
click at [106, 302] on button "Cerrar" at bounding box center [94, 308] width 52 height 25
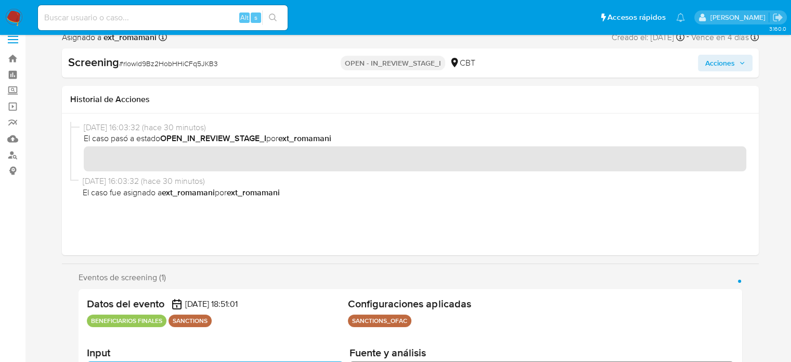
scroll to position [0, 0]
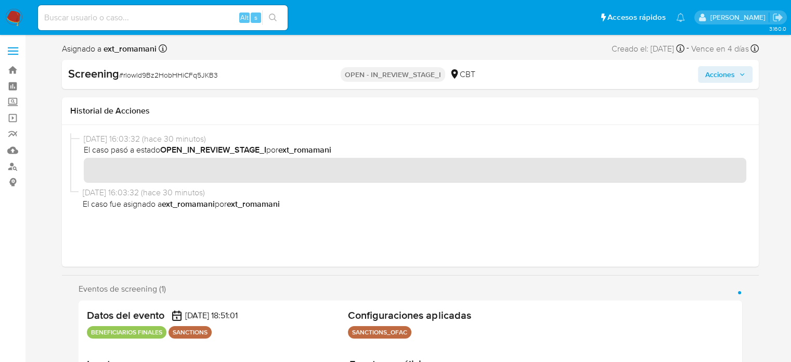
click at [734, 72] on span "Acciones" at bounding box center [720, 74] width 30 height 17
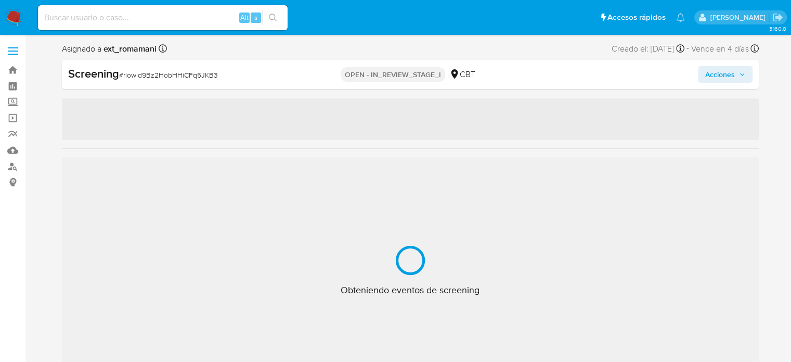
select select "10"
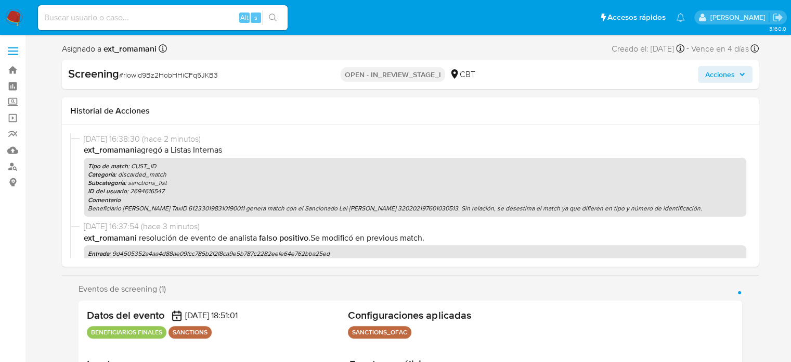
click at [711, 80] on span "Acciones" at bounding box center [720, 74] width 30 height 17
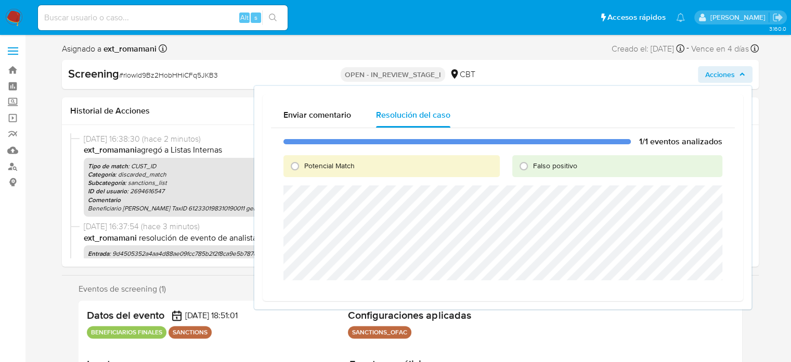
click at [544, 160] on span "Falso positivo" at bounding box center [555, 165] width 44 height 10
click at [532, 160] on input "Falso positivo" at bounding box center [524, 166] width 17 height 17
radio input "true"
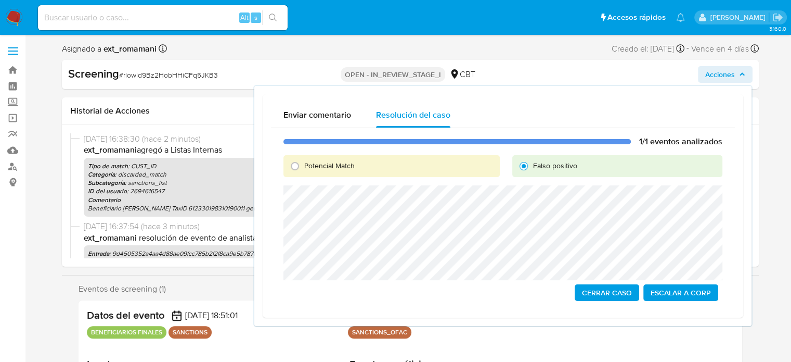
click at [602, 287] on span "Cerrar Caso" at bounding box center [607, 292] width 50 height 15
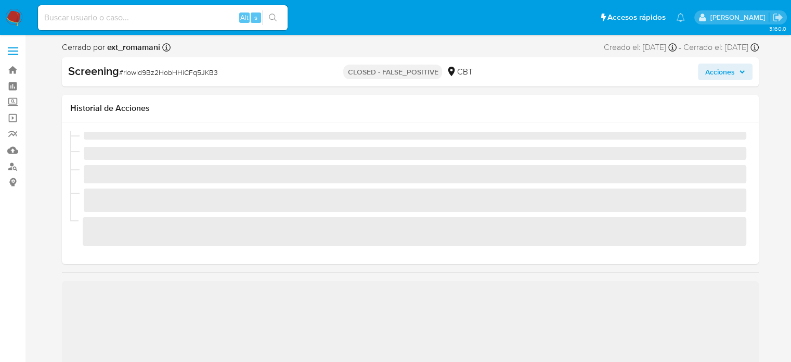
select select "10"
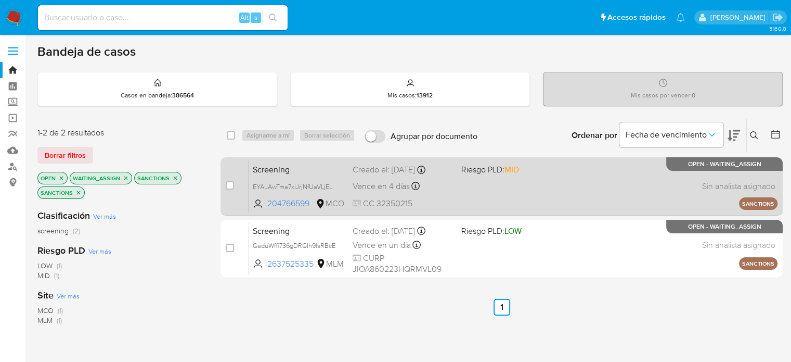
click at [506, 196] on div "Screening EYAuAwTma7xiJrjNfUaVLjEL 204766599 MCO Riesgo PLD: MID Creado el: [DA…" at bounding box center [513, 186] width 529 height 53
drag, startPoint x: 230, startPoint y: 187, endPoint x: 234, endPoint y: 176, distance: 10.9
click at [230, 186] on input "checkbox" at bounding box center [230, 185] width 8 height 8
checkbox input "true"
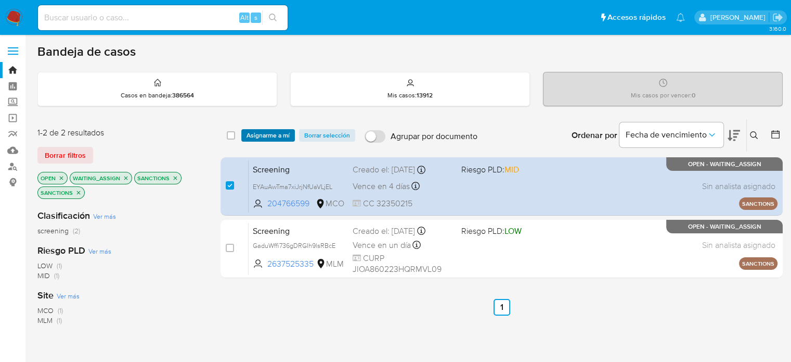
click at [263, 138] on span "Asignarme a mí" at bounding box center [268, 135] width 43 height 10
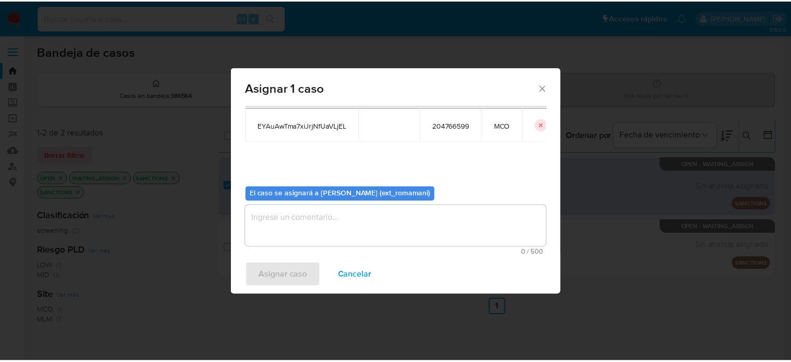
scroll to position [54, 0]
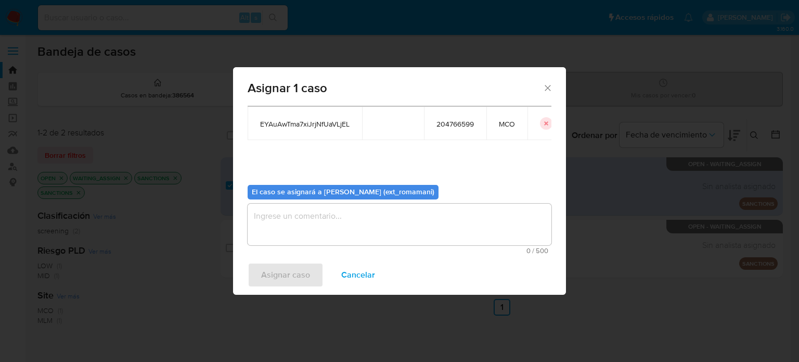
click at [289, 237] on textarea "assign-modal" at bounding box center [400, 224] width 304 height 42
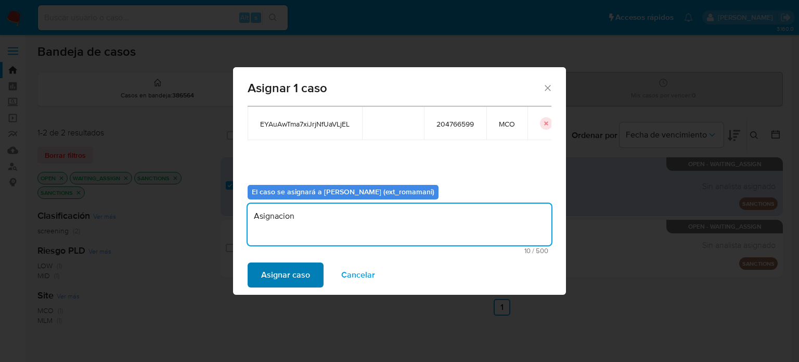
type textarea "Asignacion"
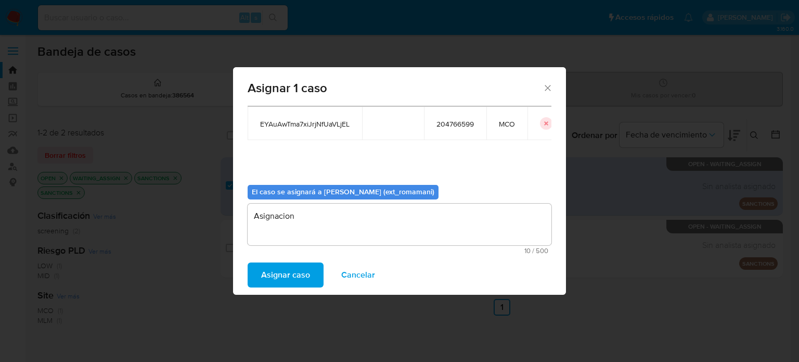
click at [291, 276] on span "Asignar caso" at bounding box center [285, 274] width 49 height 23
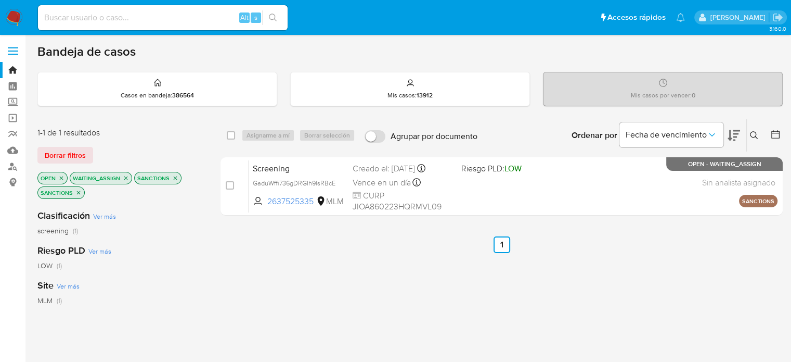
click at [15, 21] on img at bounding box center [14, 18] width 18 height 18
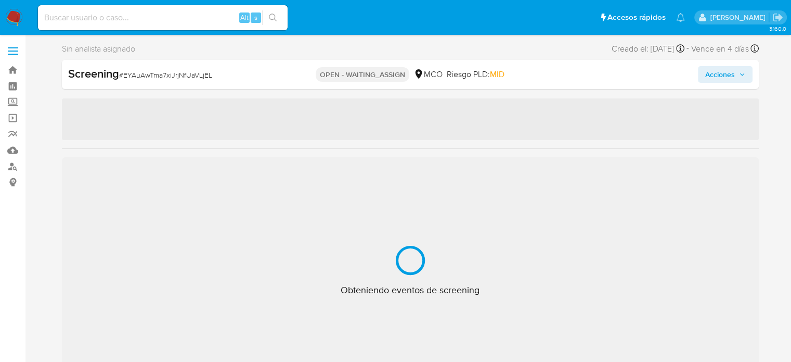
select select "10"
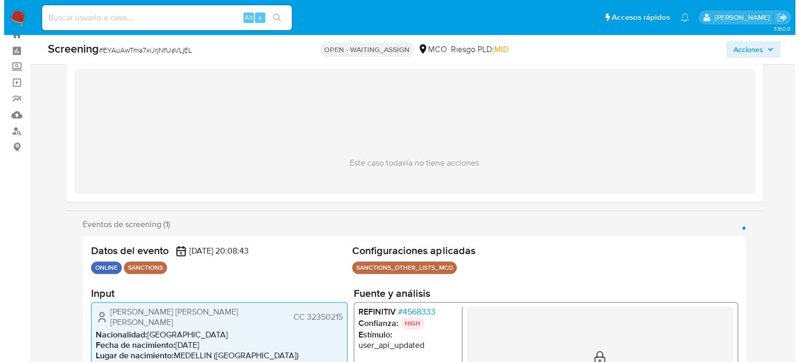
scroll to position [156, 0]
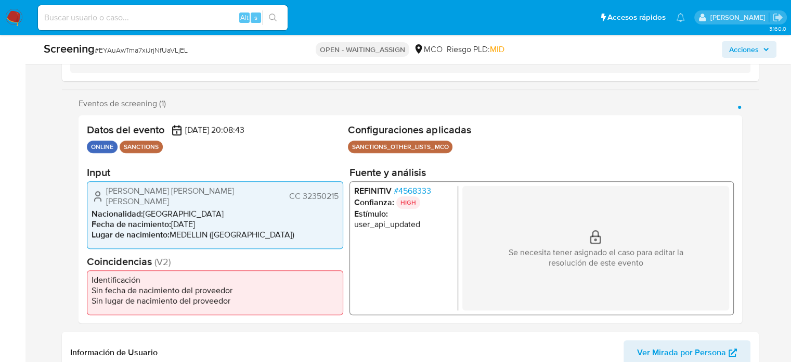
click at [416, 192] on span "# 4568333" at bounding box center [411, 191] width 37 height 10
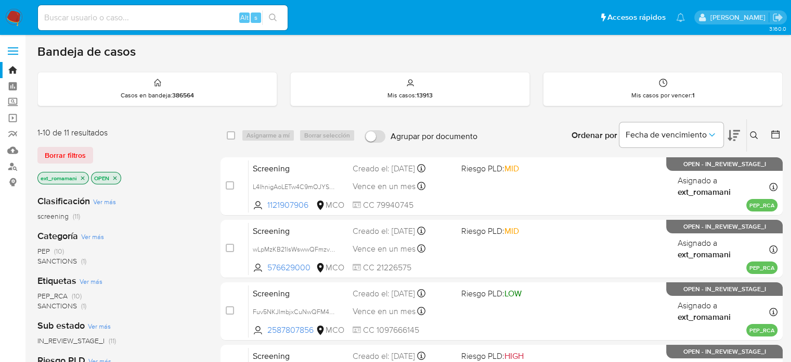
click at [13, 18] on img at bounding box center [14, 18] width 18 height 18
click at [77, 256] on span "SANCTIONS (1)" at bounding box center [61, 261] width 49 height 10
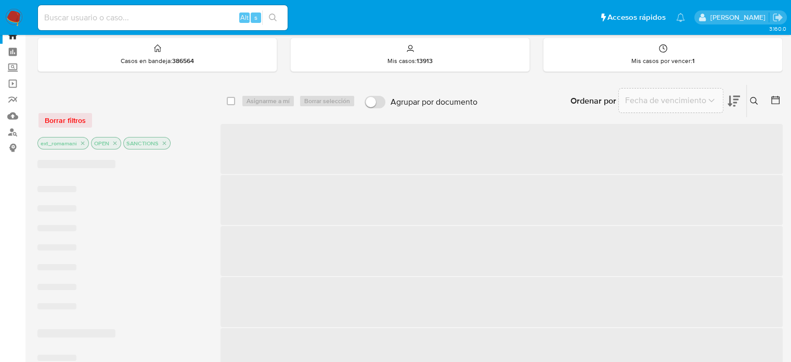
scroll to position [52, 0]
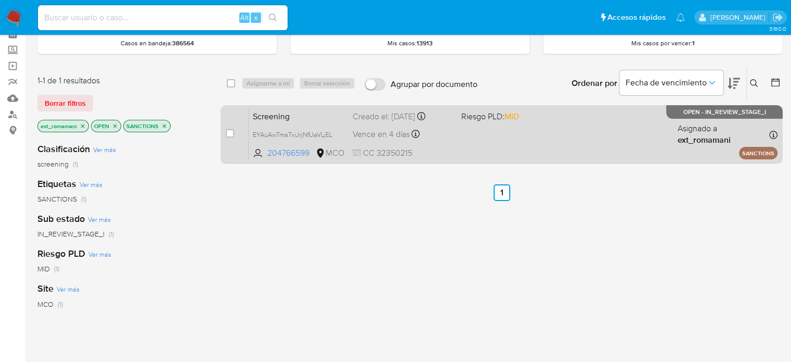
click at [508, 145] on div "Screening EYAuAwTma7xiJrjNfUaVLjEL 204766599 MCO Riesgo PLD: MID Creado el: [DA…" at bounding box center [513, 134] width 529 height 53
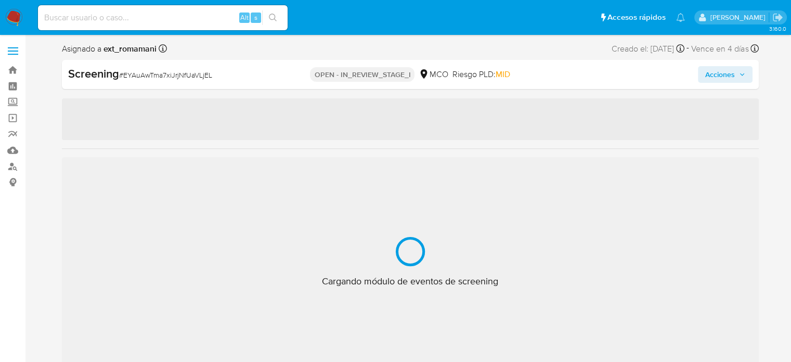
select select "10"
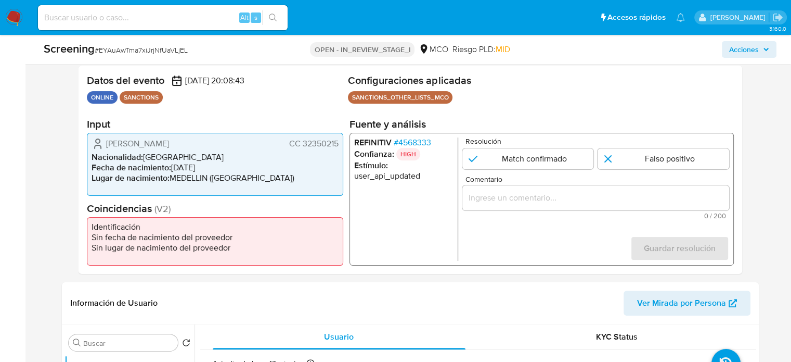
scroll to position [208, 0]
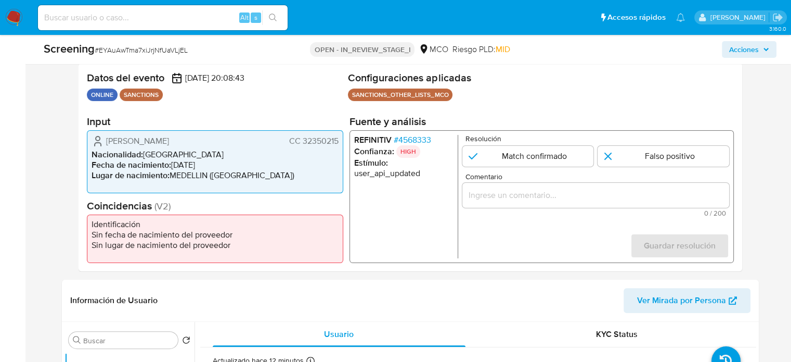
click at [532, 198] on input "Comentario" at bounding box center [595, 195] width 267 height 14
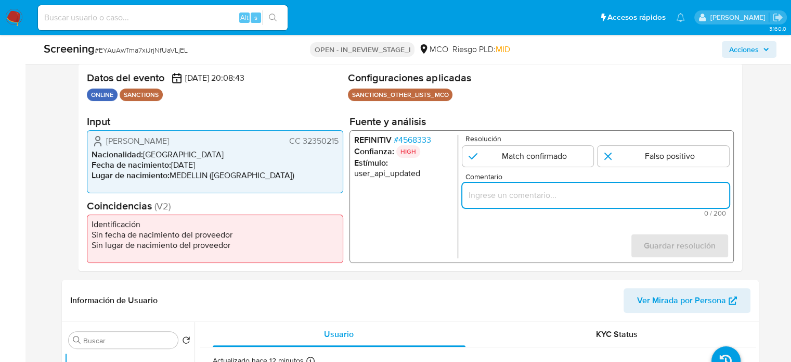
paste input "Titular de cuenta sin coincidencias en listas activas."
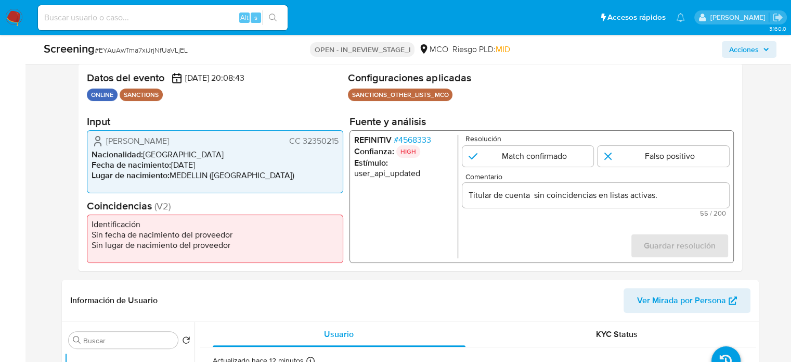
drag, startPoint x: 98, startPoint y: 144, endPoint x: 341, endPoint y: 144, distance: 243.5
click at [341, 144] on div "Paula Andrea Martinez Trujillo CC 32350215 Nacionalidad : Colombia Fecha de nac…" at bounding box center [215, 161] width 256 height 63
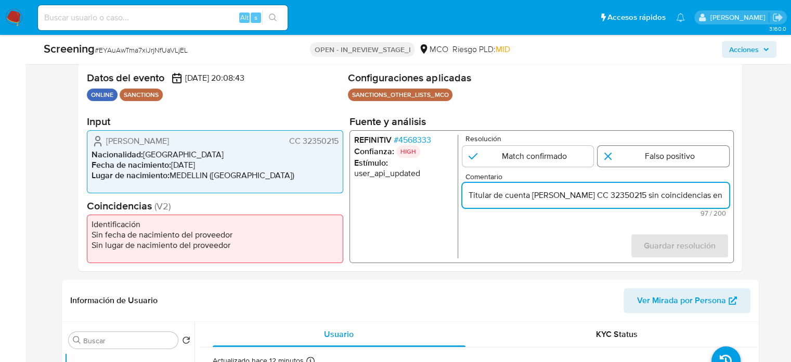
type input "Titular de cuenta [PERSON_NAME] CC 32350215 sin coincidencias en listas activas."
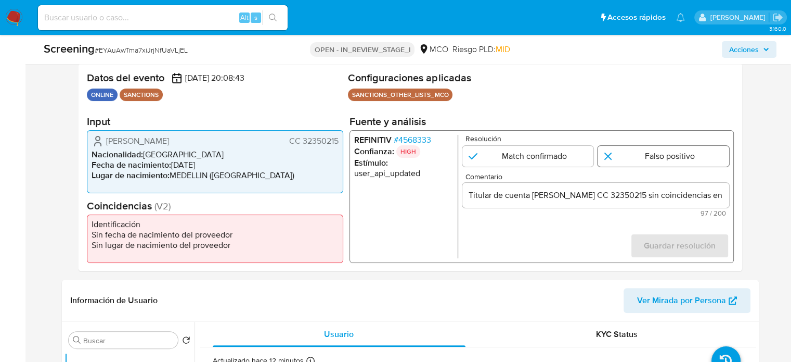
click at [635, 157] on input "1 de 1" at bounding box center [664, 156] width 132 height 21
radio input "true"
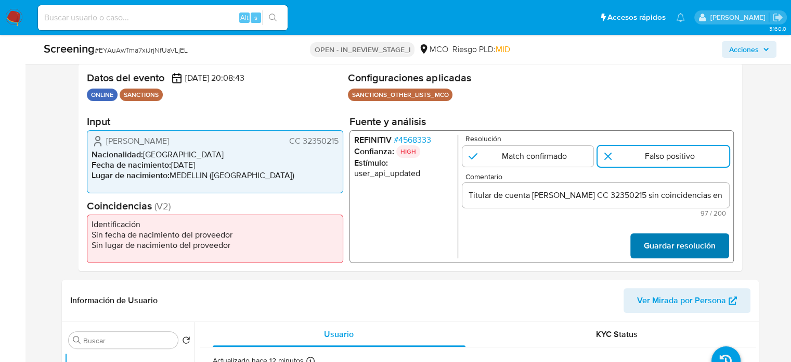
click at [646, 249] on span "Guardar resolución" at bounding box center [680, 245] width 72 height 23
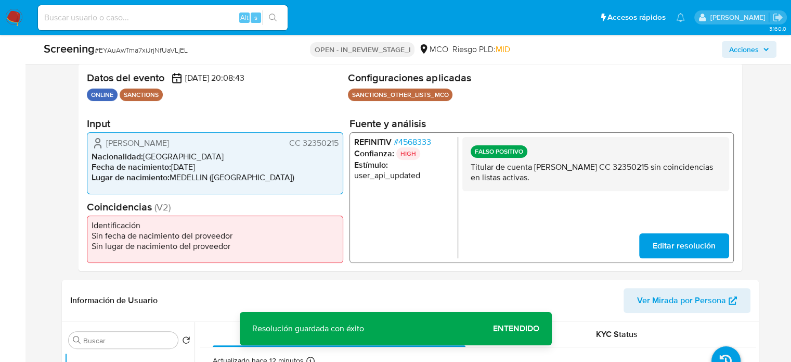
drag, startPoint x: 243, startPoint y: 144, endPoint x: 104, endPoint y: 140, distance: 139.5
click at [104, 140] on div "Paula Andrea Martinez Trujillo CC 32350215" at bounding box center [215, 142] width 247 height 12
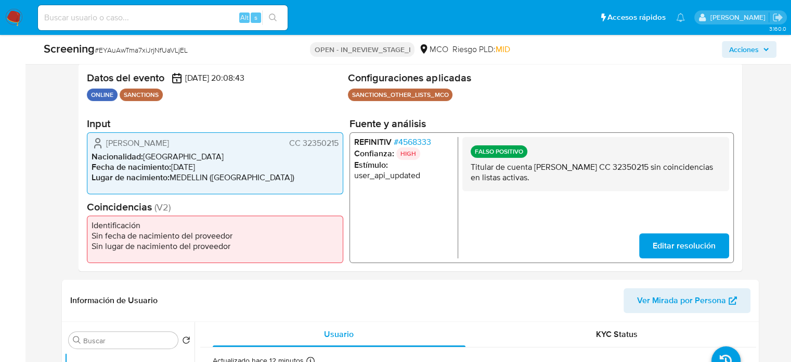
click at [415, 146] on span "# 4568333" at bounding box center [411, 141] width 37 height 10
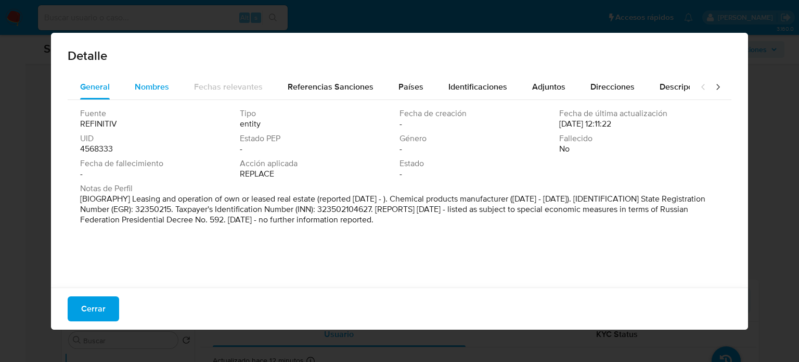
click at [152, 95] on div "Nombres" at bounding box center [152, 86] width 34 height 25
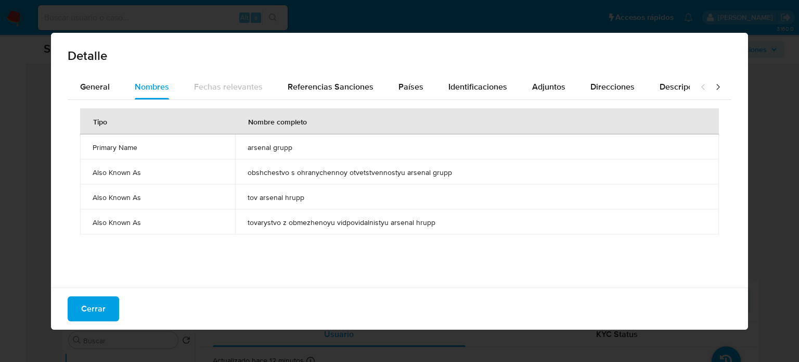
drag, startPoint x: 242, startPoint y: 147, endPoint x: 281, endPoint y: 152, distance: 39.4
click at [292, 149] on td "arsenal grupp" at bounding box center [477, 146] width 484 height 25
click at [414, 86] on span "Países" at bounding box center [410, 87] width 25 height 12
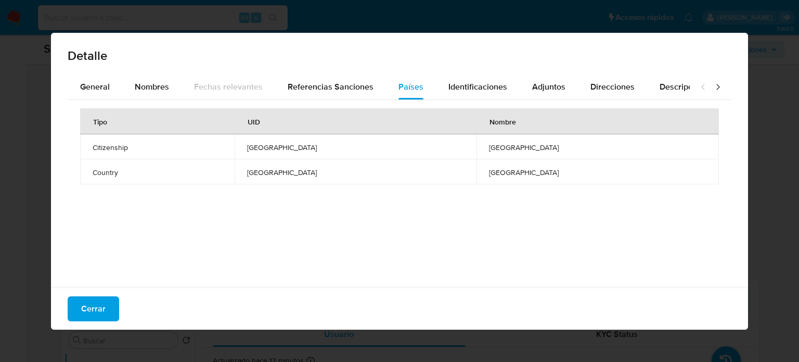
drag, startPoint x: 95, startPoint y: 301, endPoint x: 94, endPoint y: 290, distance: 11.0
click at [95, 292] on div "Cerrar" at bounding box center [399, 308] width 697 height 42
click at [94, 311] on span "Cerrar" at bounding box center [93, 308] width 24 height 23
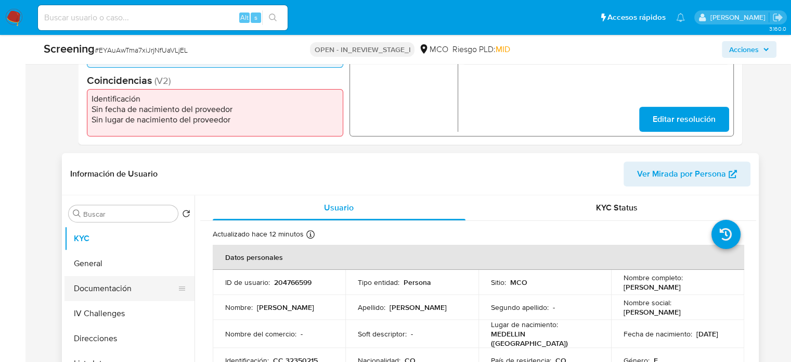
scroll to position [364, 0]
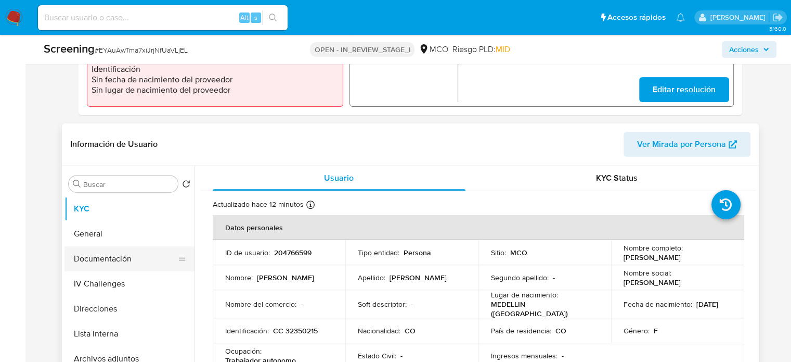
click at [112, 269] on button "Documentación" at bounding box center [126, 258] width 122 height 25
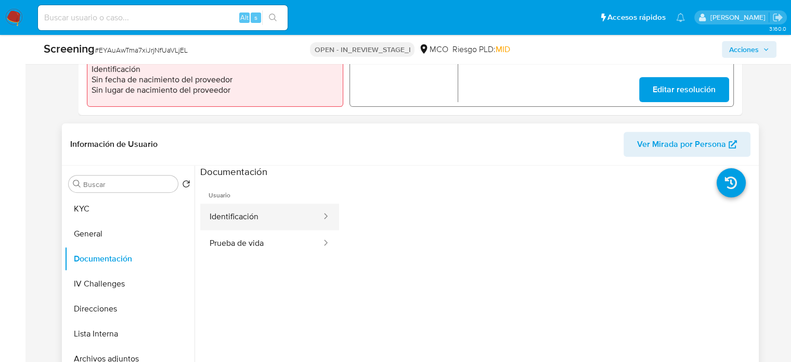
click at [264, 217] on button "Identificación" at bounding box center [261, 216] width 122 height 27
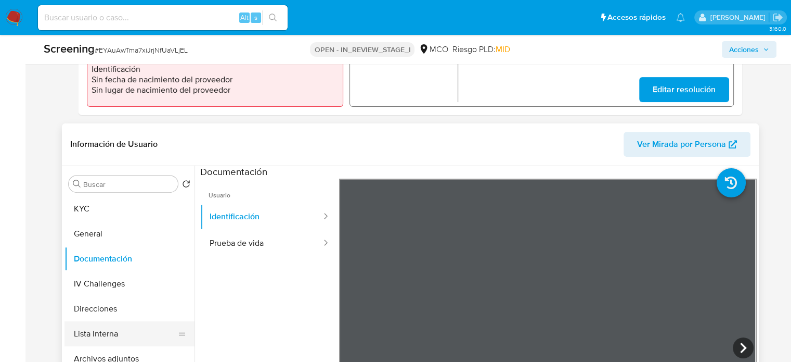
click at [124, 333] on button "Lista Interna" at bounding box center [126, 333] width 122 height 25
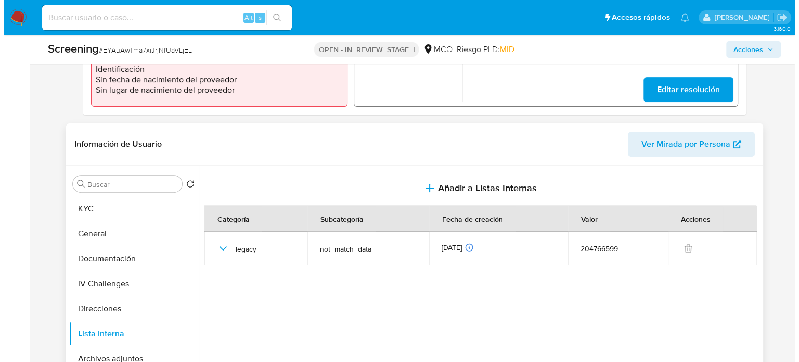
scroll to position [416, 0]
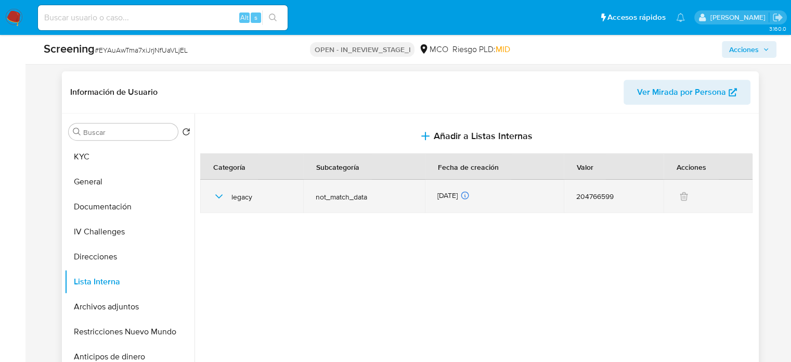
click at [216, 198] on icon "button" at bounding box center [219, 196] width 12 height 12
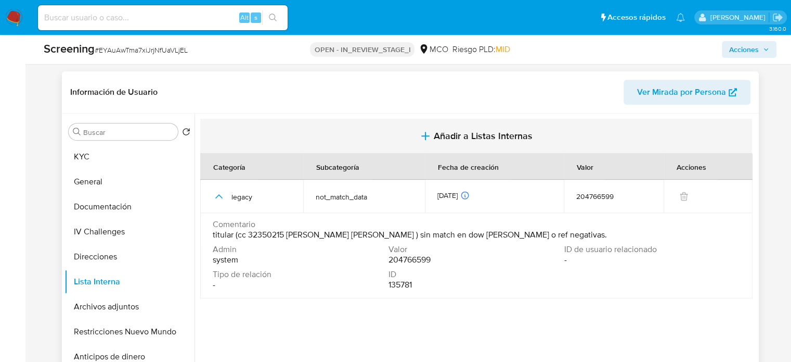
click at [460, 140] on span "Añadir a Listas Internas" at bounding box center [483, 135] width 99 height 11
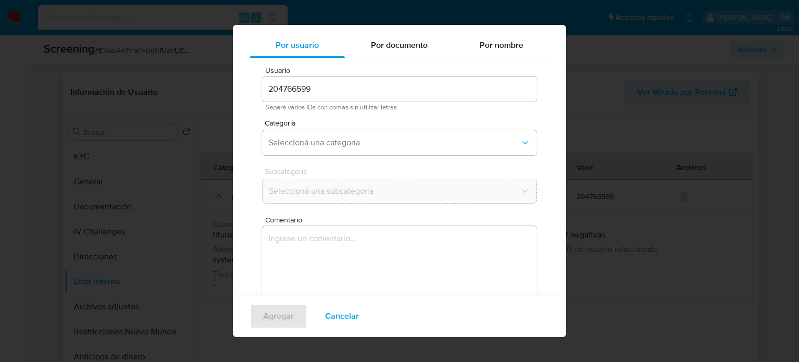
scroll to position [44, 0]
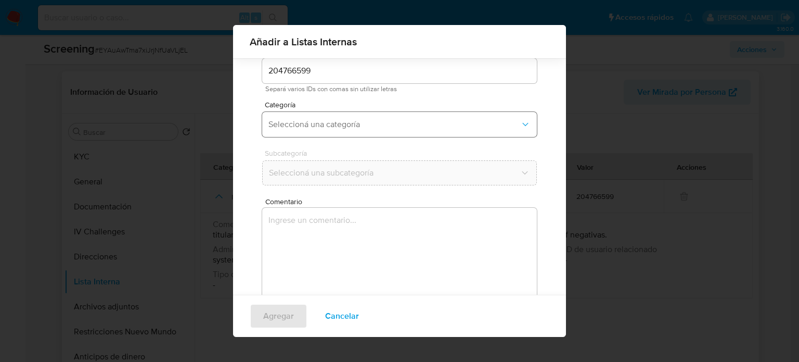
click at [374, 134] on button "Seleccioná una categoría" at bounding box center [399, 124] width 275 height 25
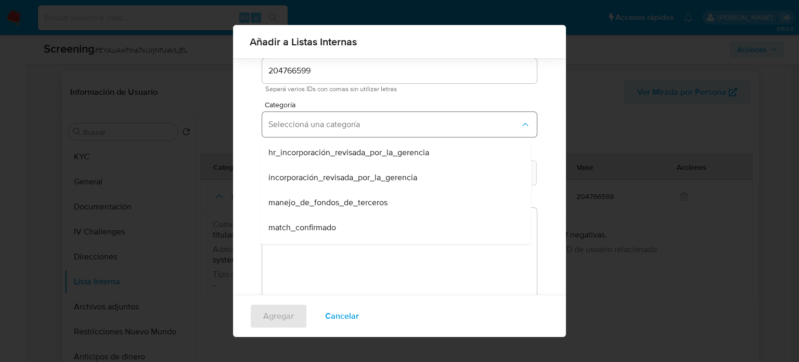
scroll to position [52, 0]
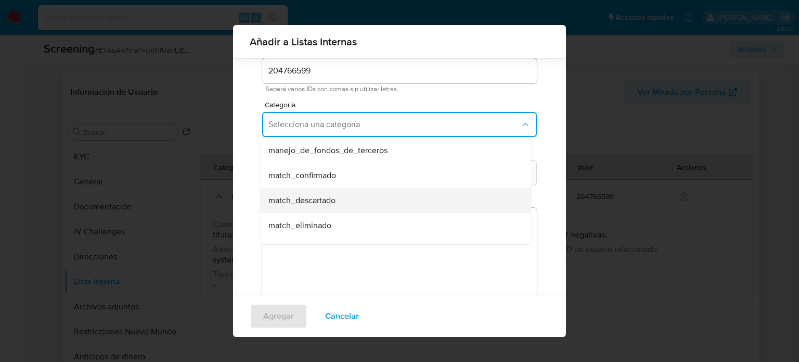
click at [320, 195] on span "match_descartado" at bounding box center [301, 200] width 67 height 10
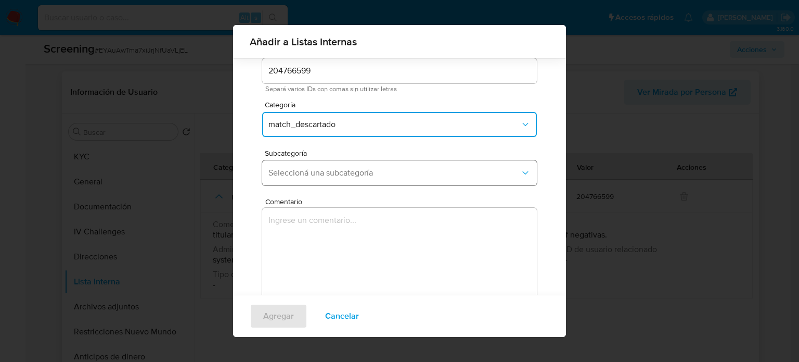
click at [341, 166] on button "Seleccioná una subcategoría" at bounding box center [399, 172] width 275 height 25
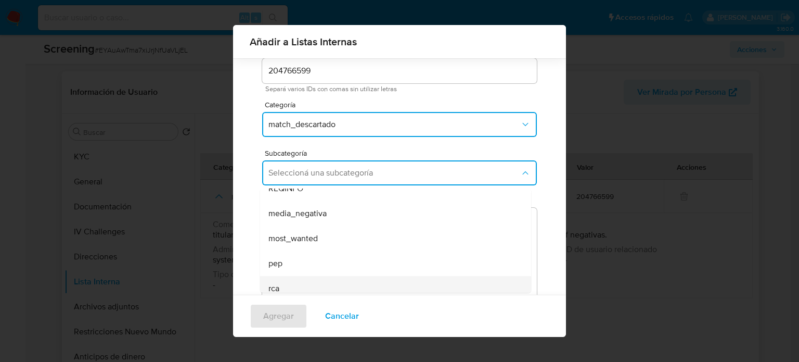
scroll to position [71, 0]
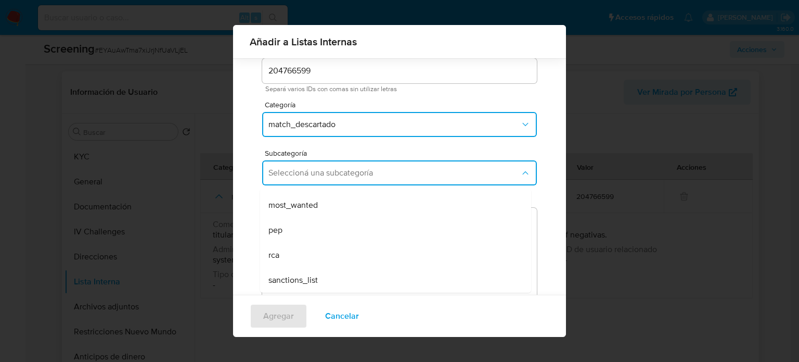
drag, startPoint x: 310, startPoint y: 272, endPoint x: 315, endPoint y: 257, distance: 16.1
click at [310, 269] on div "sanctions_list" at bounding box center [392, 279] width 248 height 25
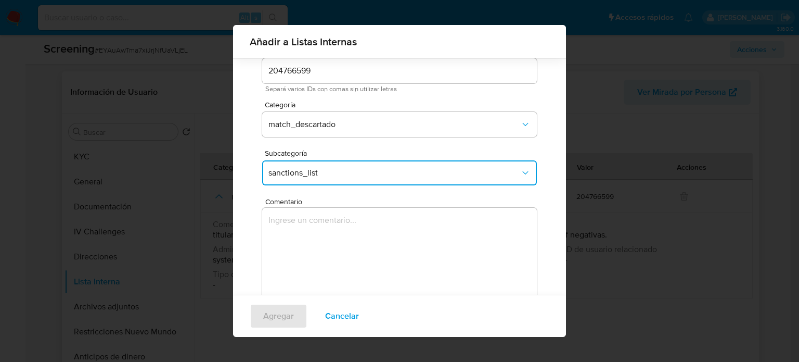
click at [315, 257] on textarea "Comentario" at bounding box center [399, 258] width 275 height 100
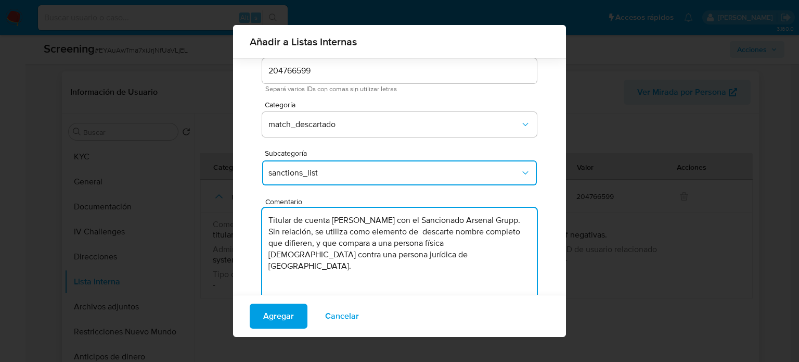
click at [441, 221] on textarea "Titular de cuenta Paula Andrea Martinez Trujillo con el Sancionado Arsenal Grup…" at bounding box center [399, 258] width 275 height 100
type textarea "Titular de cuenta [PERSON_NAME] genera match con el Sancionado Arsenal Grupp. S…"
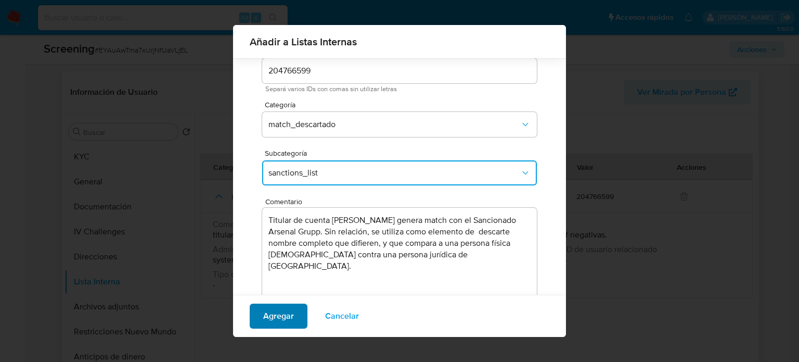
click at [284, 311] on span "Agregar" at bounding box center [278, 315] width 31 height 23
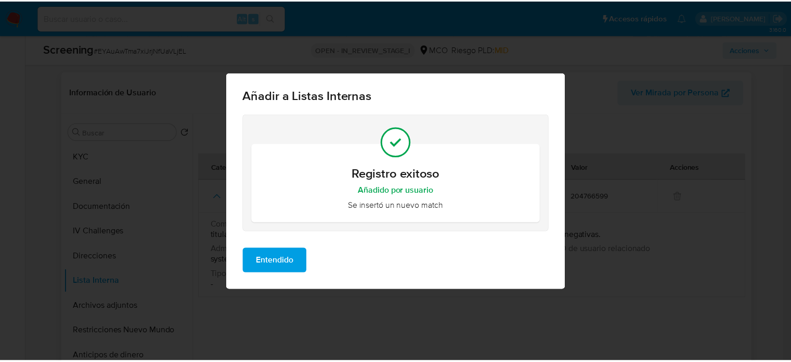
scroll to position [0, 0]
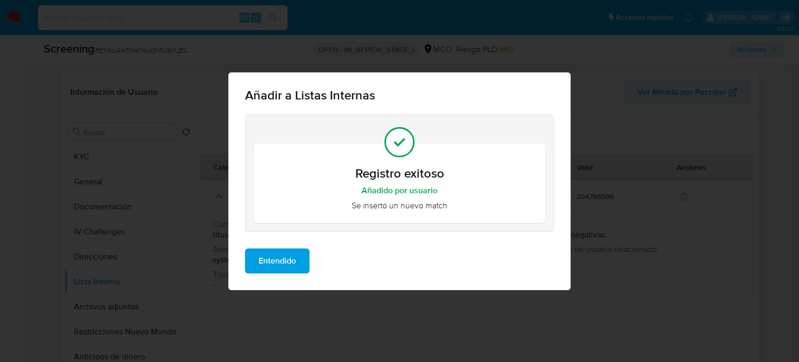
click at [276, 265] on span "Entendido" at bounding box center [277, 260] width 37 height 23
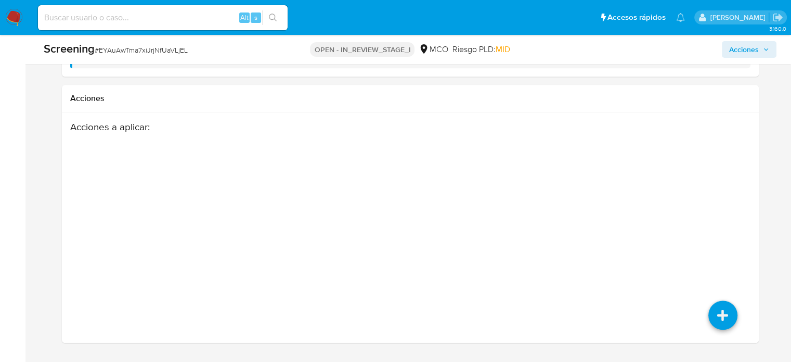
scroll to position [1368, 0]
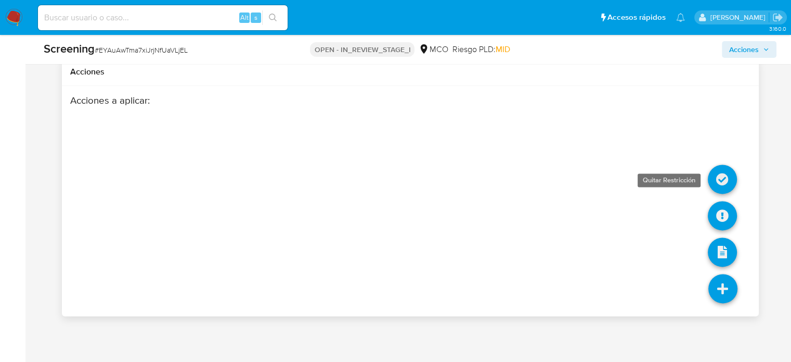
click at [720, 176] on icon at bounding box center [722, 178] width 29 height 29
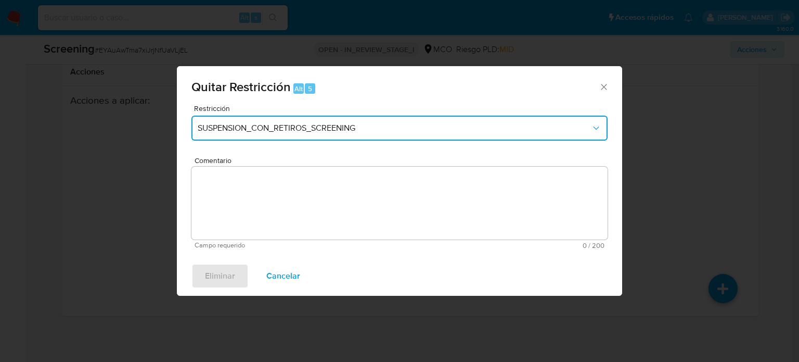
click at [284, 137] on button "SUSPENSION_CON_RETIROS_SCREENING" at bounding box center [399, 127] width 416 height 25
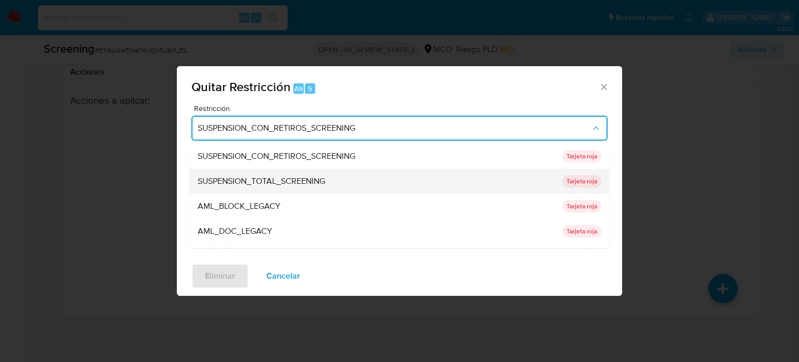
click at [291, 184] on span "SUSPENSION_TOTAL_SCREENING" at bounding box center [261, 181] width 127 height 10
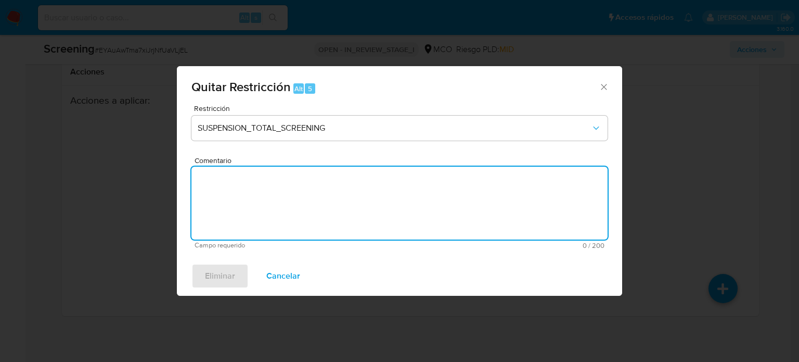
click at [290, 199] on textarea "Comentario" at bounding box center [399, 202] width 416 height 73
paste textarea "Se quita restricción automática, ya que se logra desestimar el match en lista d…"
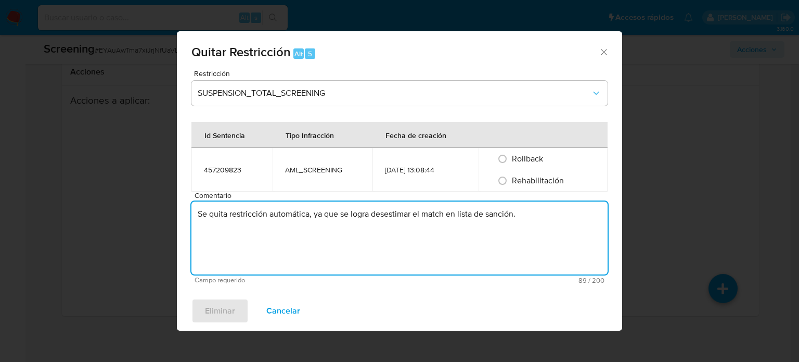
type textarea "Se quita restricción automática, ya que se logra desestimar el match en lista d…"
drag, startPoint x: 523, startPoint y: 178, endPoint x: 513, endPoint y: 182, distance: 10.4
click at [517, 180] on span "Rehabilitación" at bounding box center [538, 180] width 52 height 12
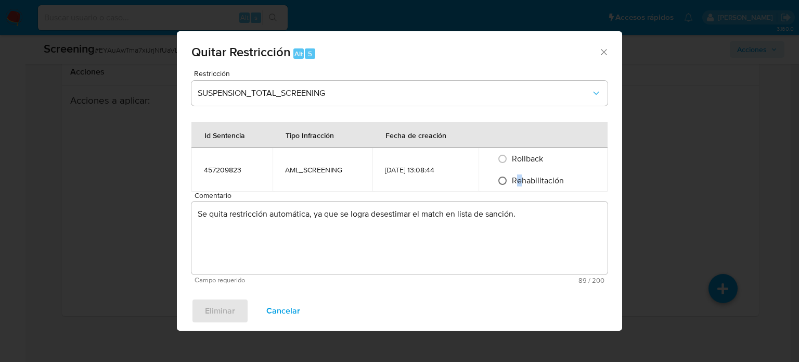
click at [506, 178] on input "Rehabilitación" at bounding box center [502, 180] width 17 height 17
radio input "true"
click at [235, 307] on button "Eliminar" at bounding box center [219, 310] width 57 height 25
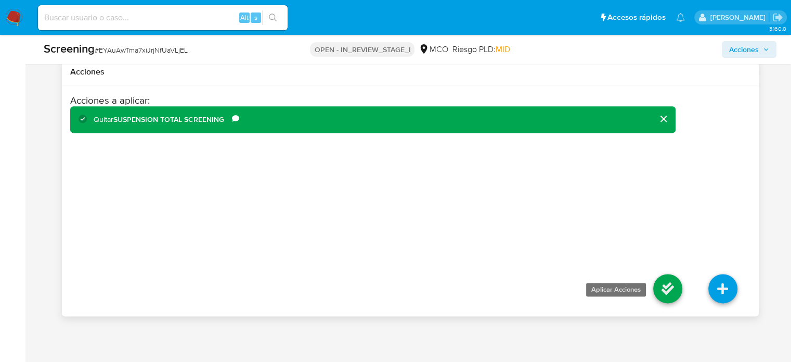
click at [664, 293] on icon at bounding box center [667, 288] width 29 height 29
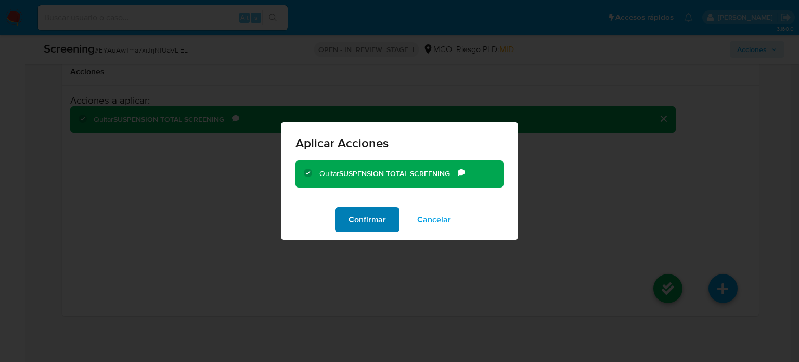
click at [380, 218] on span "Confirmar" at bounding box center [367, 219] width 37 height 23
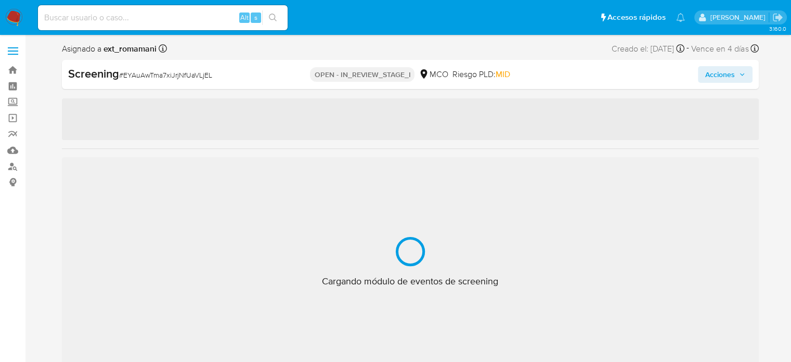
select select "10"
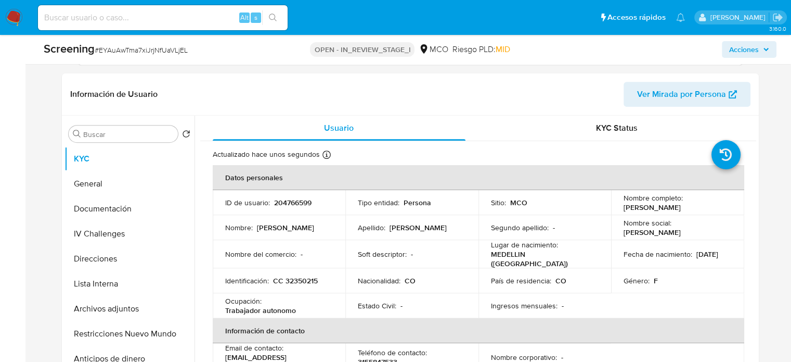
scroll to position [416, 0]
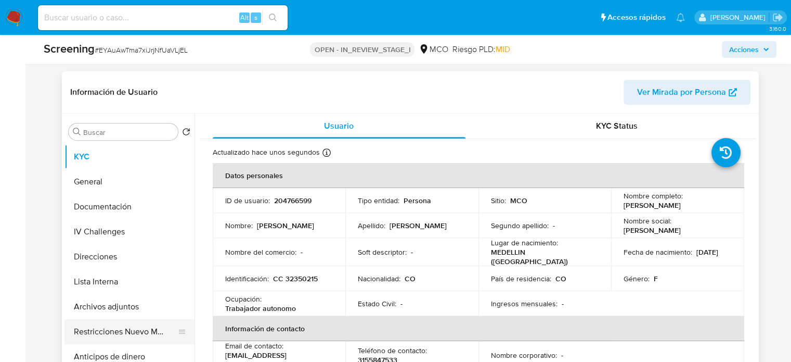
click at [80, 325] on button "Restricciones Nuevo Mundo" at bounding box center [126, 331] width 122 height 25
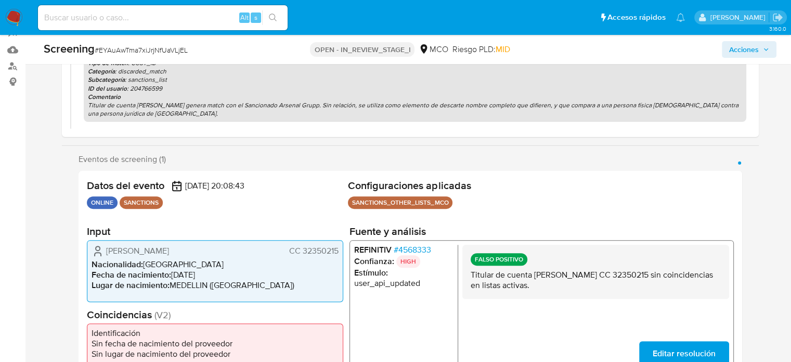
scroll to position [104, 0]
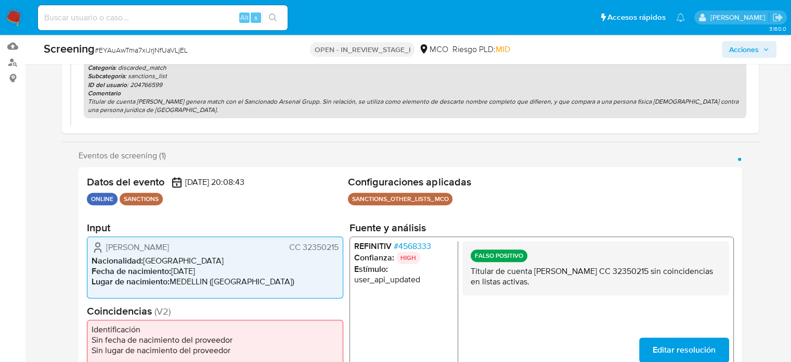
click at [739, 50] on span "Acciones" at bounding box center [744, 49] width 30 height 17
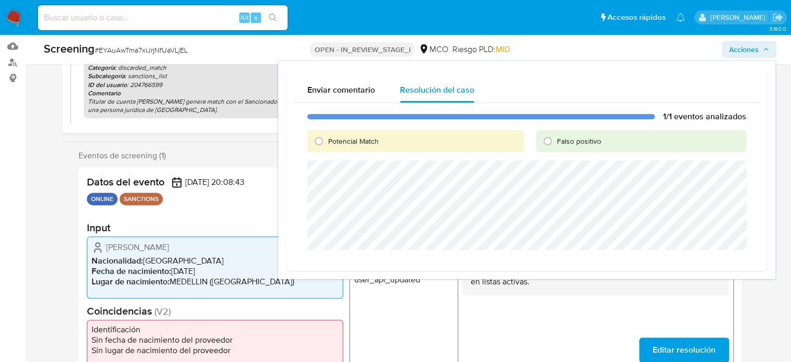
click at [562, 139] on span "Falso positivo" at bounding box center [579, 141] width 44 height 10
click at [556, 139] on input "Falso positivo" at bounding box center [547, 141] width 17 height 17
radio input "true"
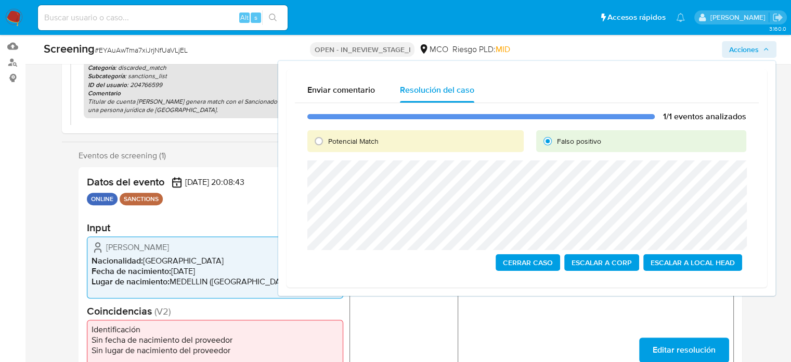
click at [539, 263] on span "Cerrar Caso" at bounding box center [528, 262] width 50 height 15
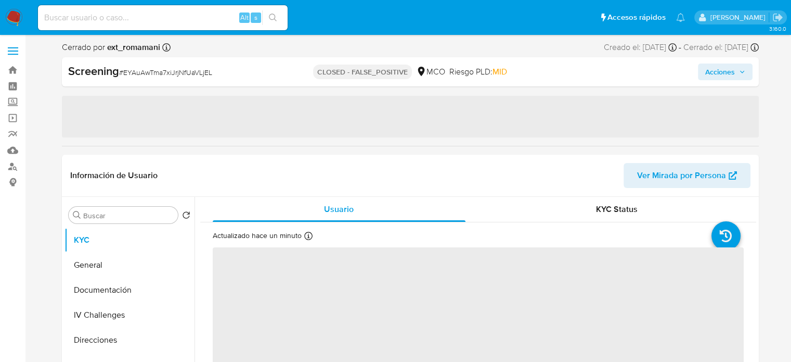
select select "10"
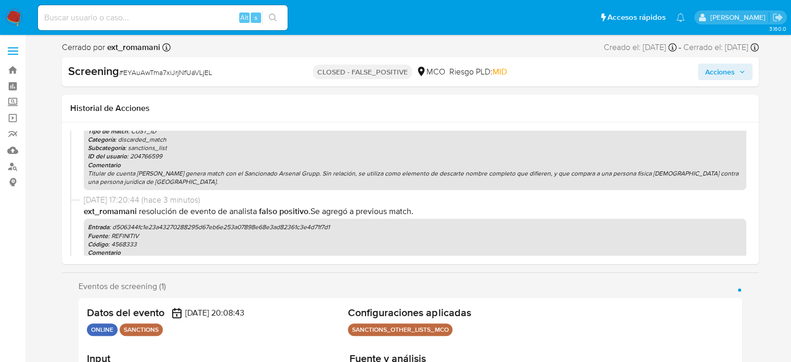
scroll to position [73, 0]
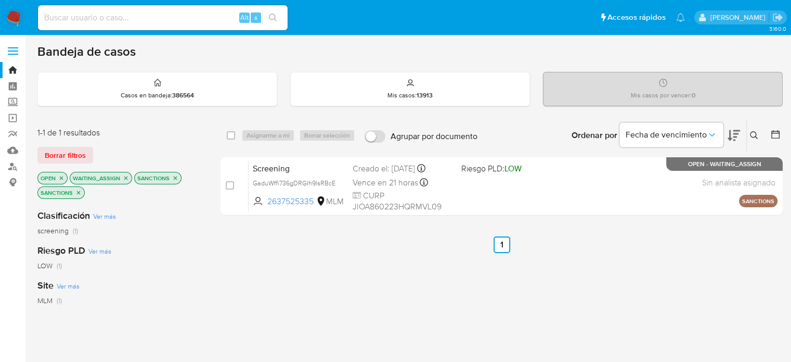
click at [17, 18] on img at bounding box center [14, 18] width 18 height 18
